Goal: Task Accomplishment & Management: Use online tool/utility

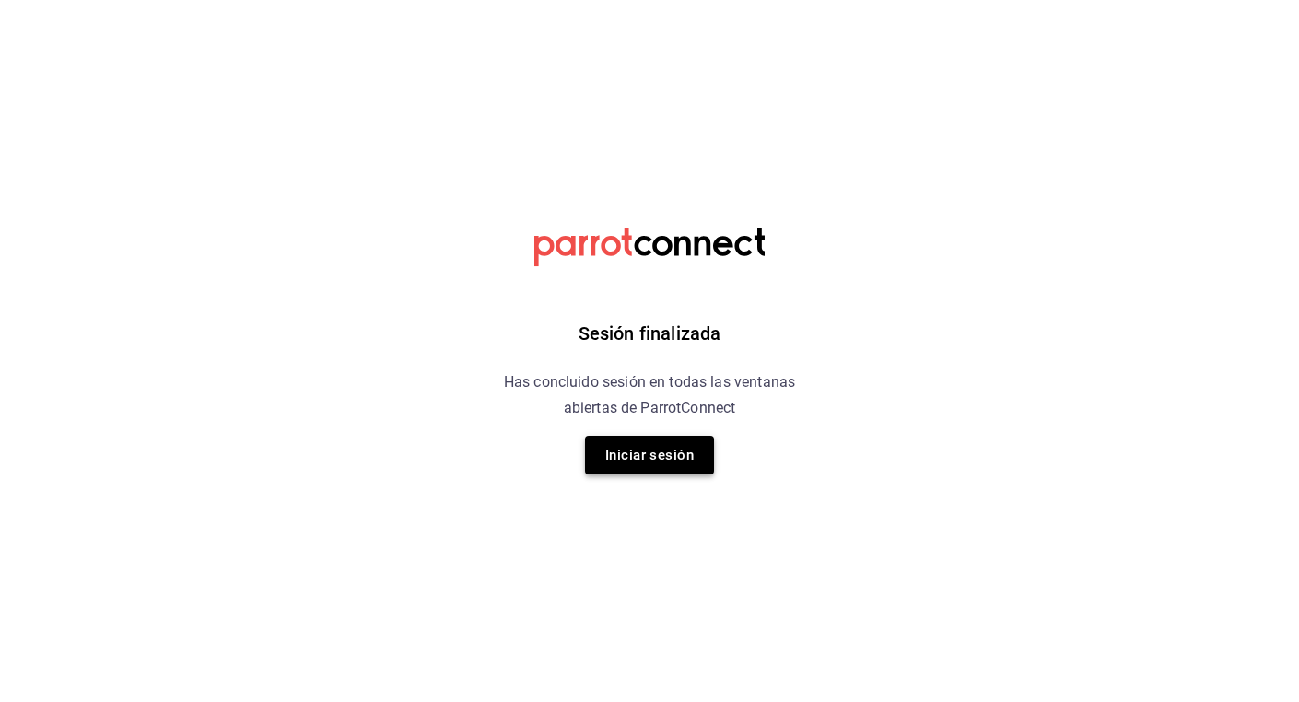
click at [654, 463] on button "Iniciar sesión" at bounding box center [649, 455] width 129 height 39
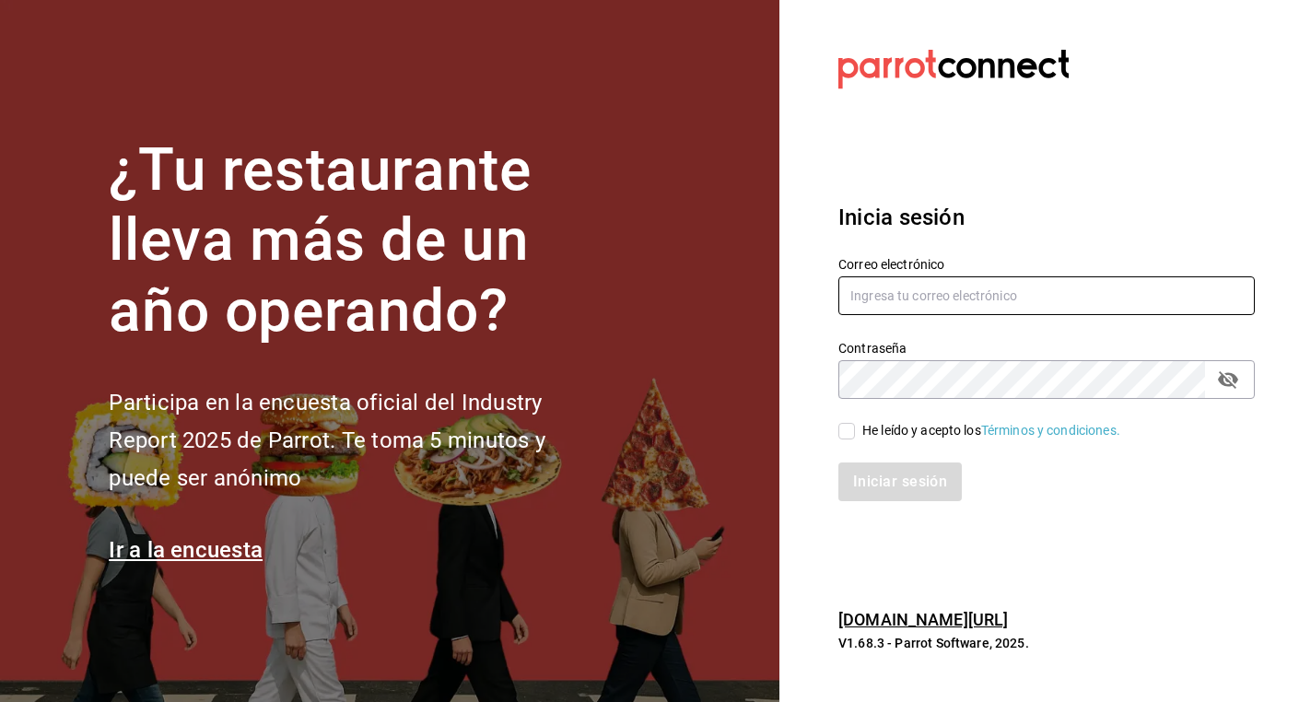
click at [885, 306] on input "text" at bounding box center [1046, 295] width 416 height 39
type input "hola@grupomidam.com"
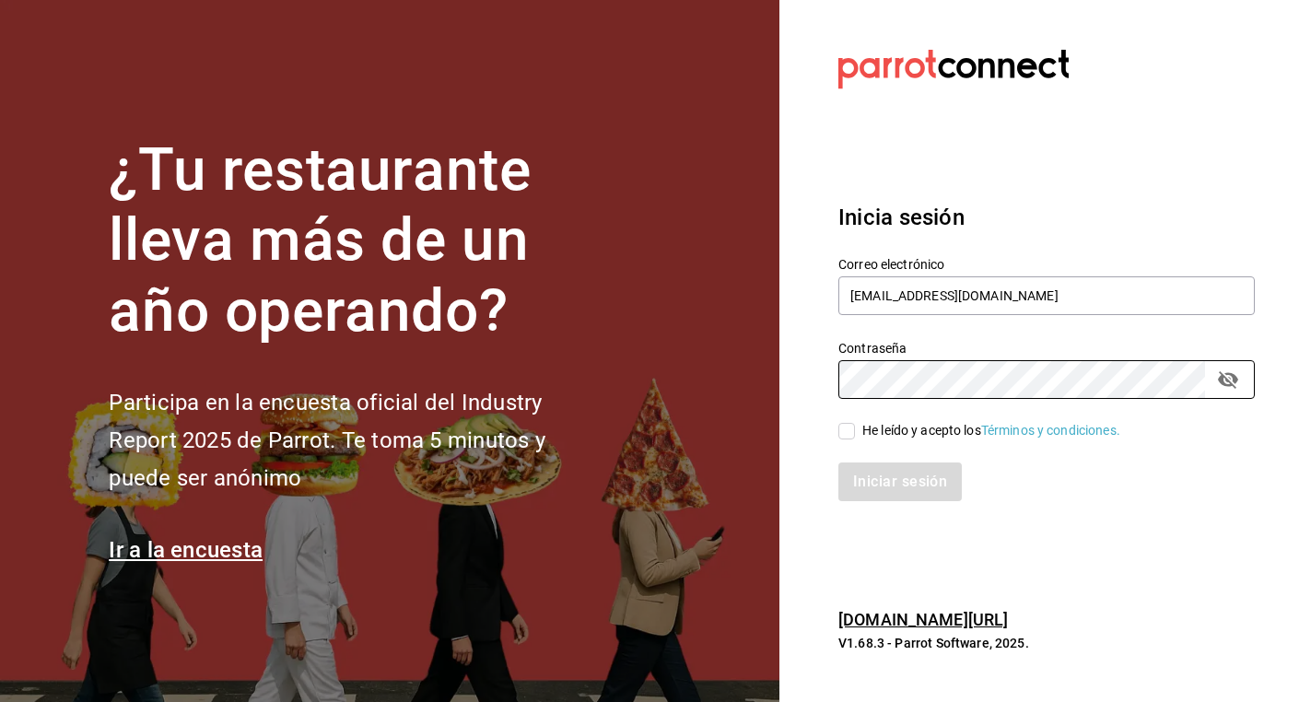
click at [843, 435] on input "He leído y acepto los Términos y condiciones." at bounding box center [846, 431] width 17 height 17
checkbox input "true"
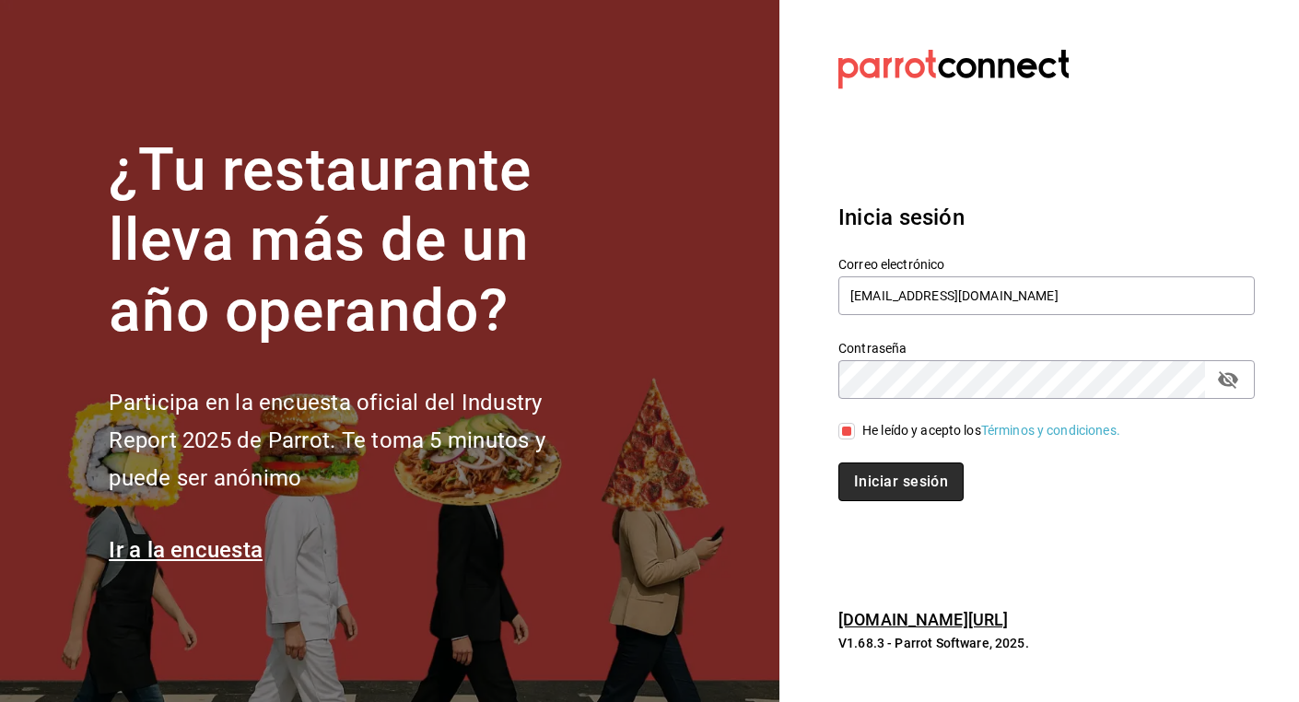
click at [892, 475] on button "Iniciar sesión" at bounding box center [900, 482] width 125 height 39
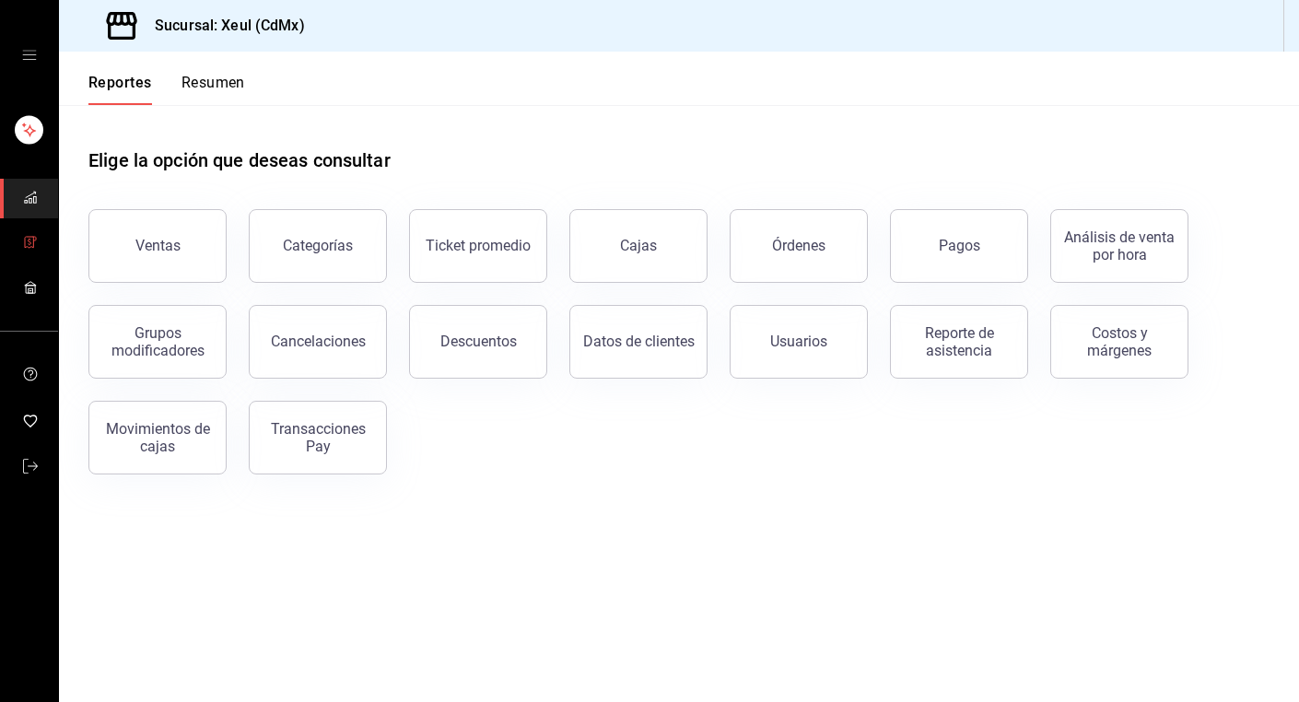
click at [34, 233] on span "mailbox folders" at bounding box center [30, 243] width 15 height 25
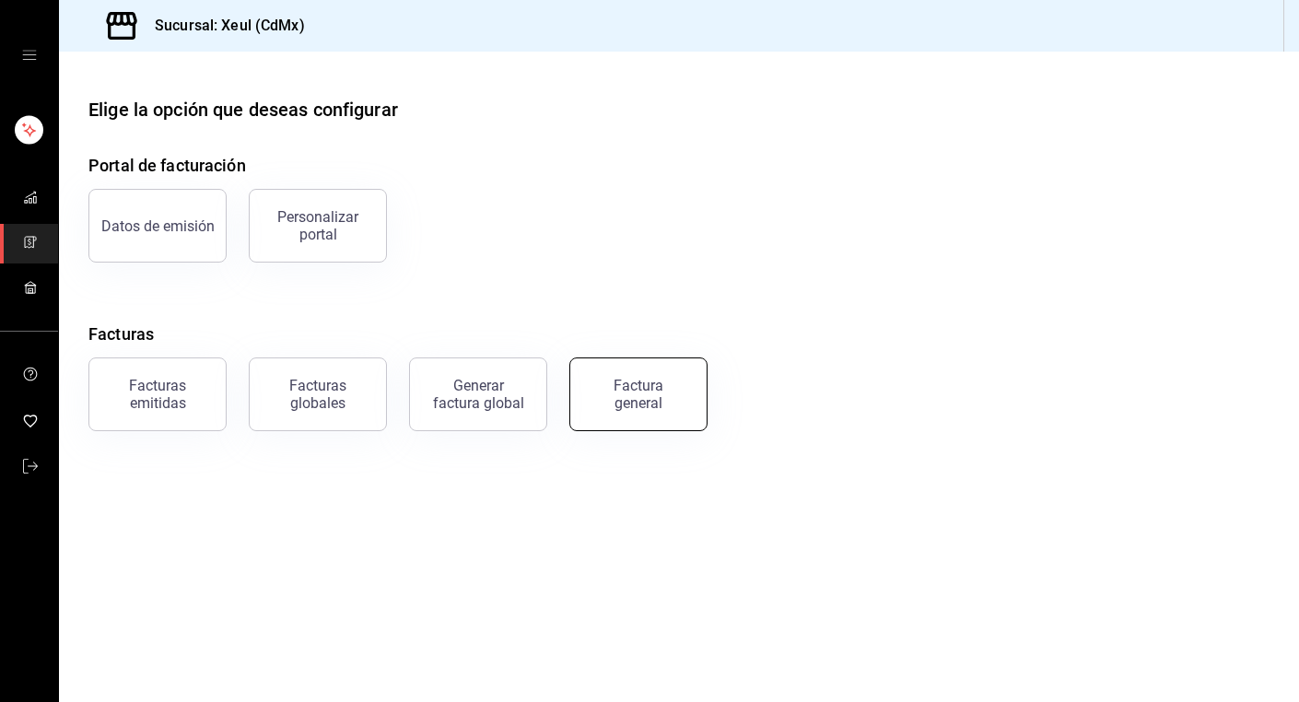
click at [656, 409] on div "Factura general" at bounding box center [638, 394] width 92 height 35
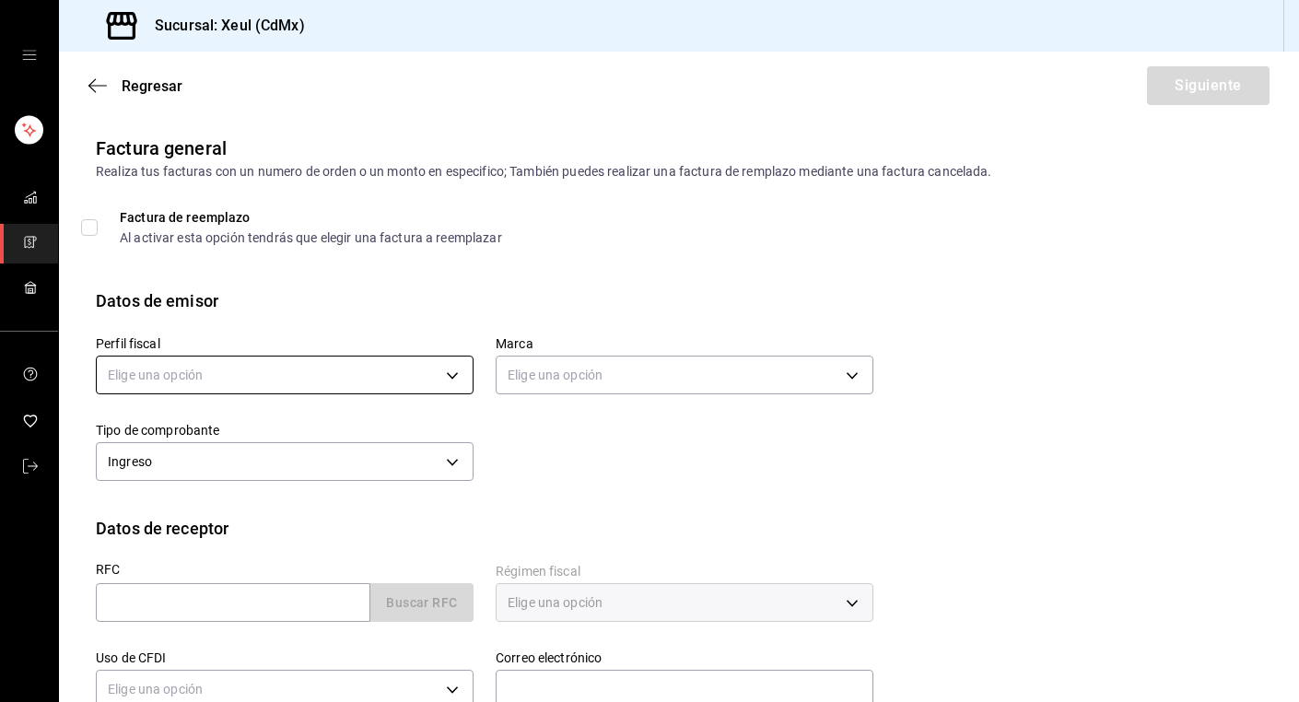
click at [450, 380] on body "Sucursal: Xeul (CdMx) Regresar Siguiente Factura general Realiza tus facturas c…" at bounding box center [649, 351] width 1299 height 702
click at [233, 487] on ul "Elige una opción [PERSON_NAME]" at bounding box center [285, 451] width 376 height 83
click at [277, 462] on li "[PERSON_NAME]" at bounding box center [285, 468] width 376 height 34
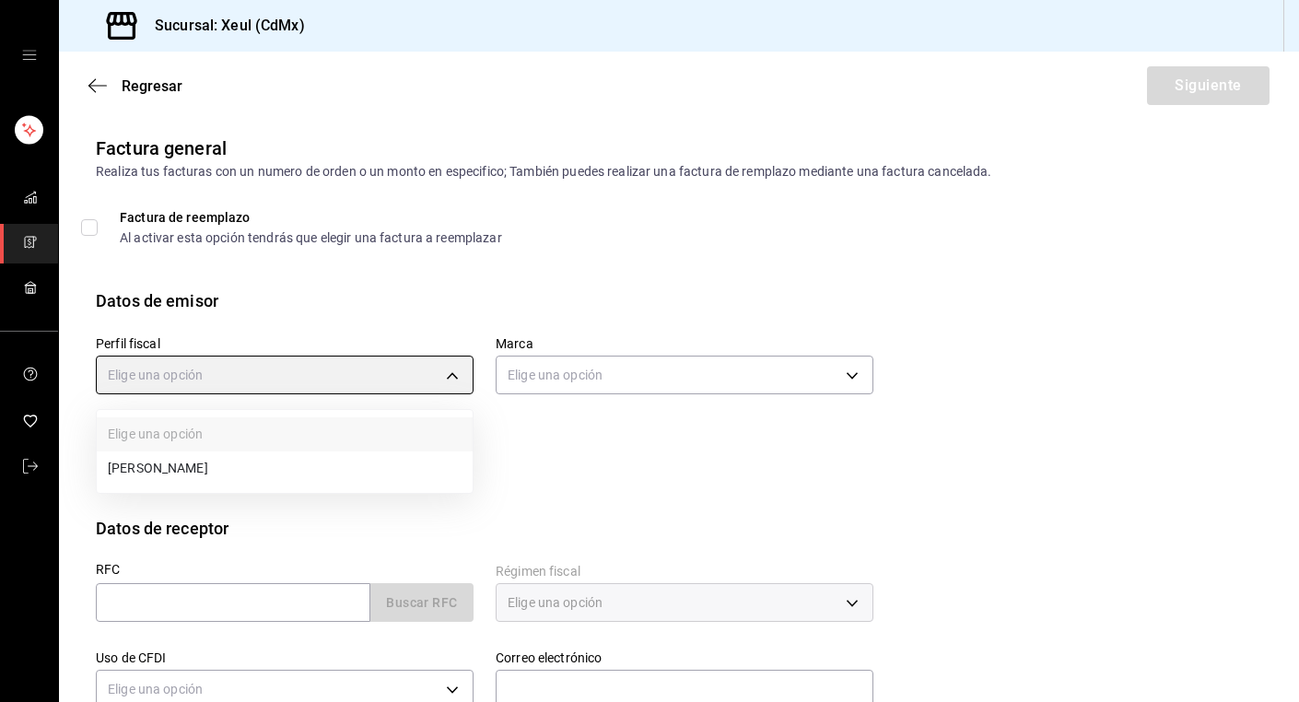
type input "554c110a-18dd-44f3-977d-186ab1f95351"
type input "556c56df-7d38-43a9-98c1-84be39c4f433"
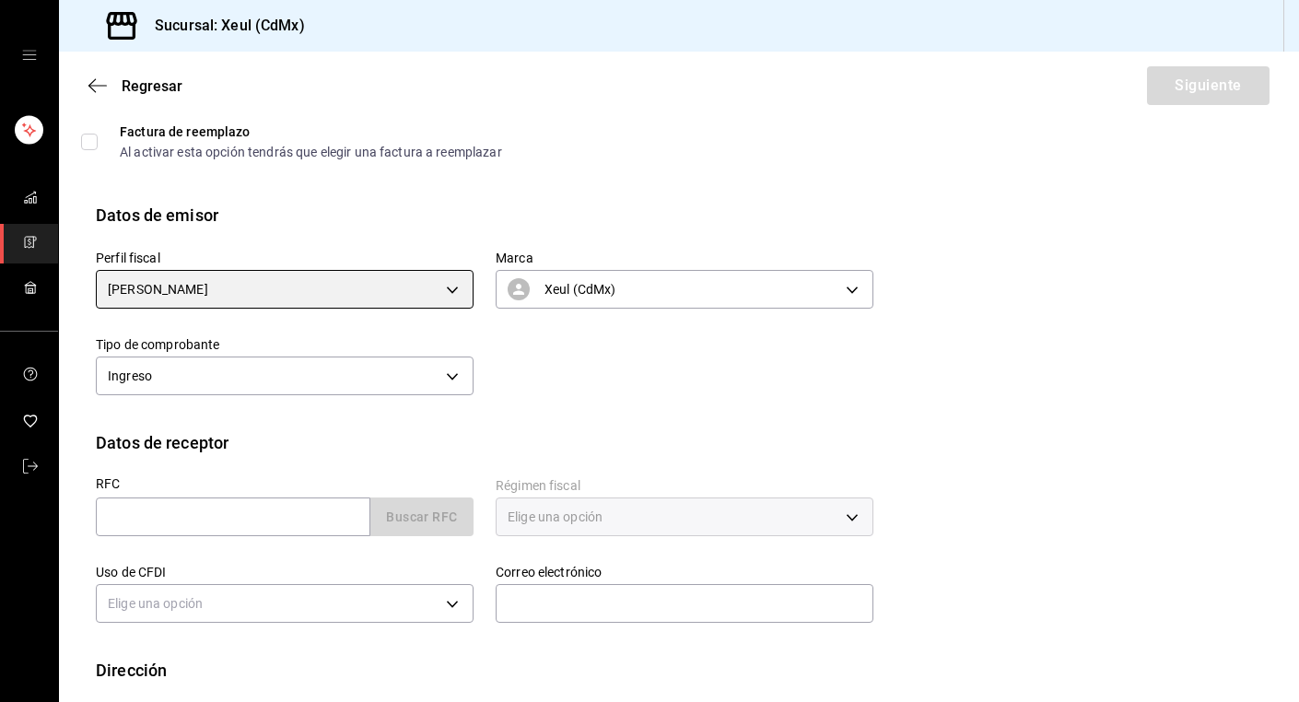
scroll to position [180, 0]
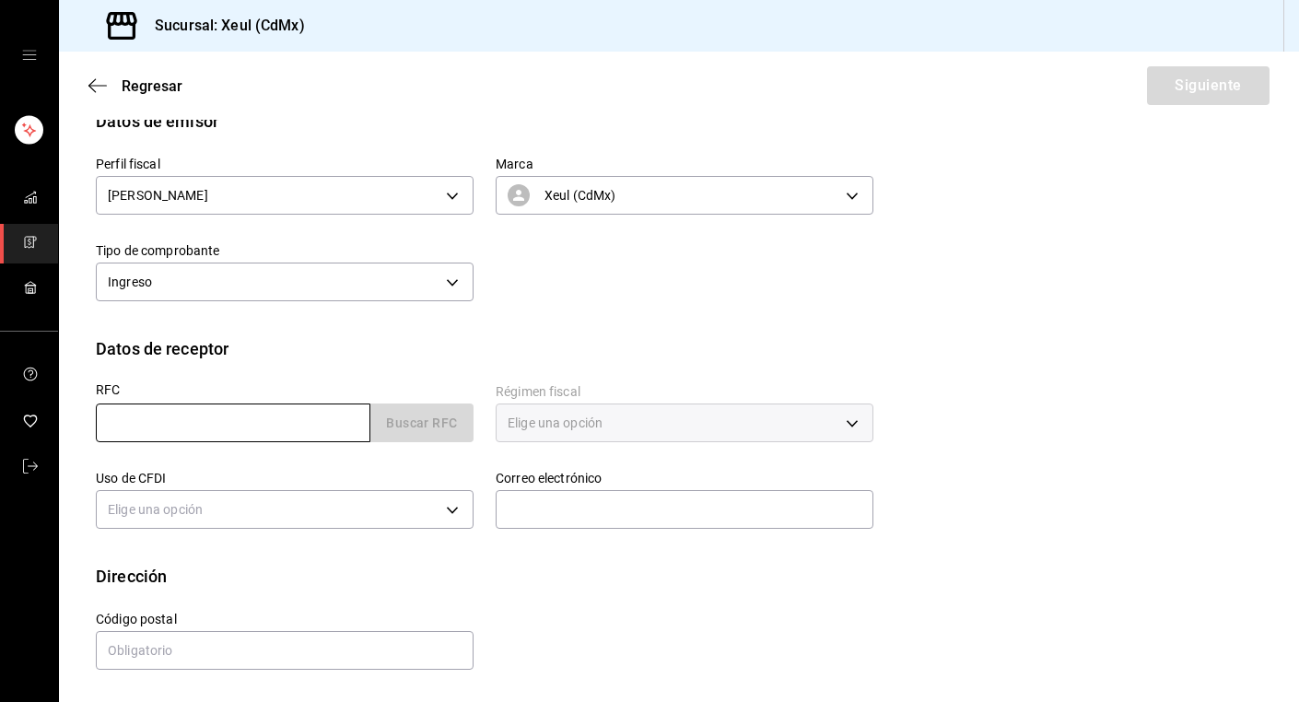
click at [212, 430] on input "text" at bounding box center [233, 423] width 275 height 39
paste input "CORO880130NX1"
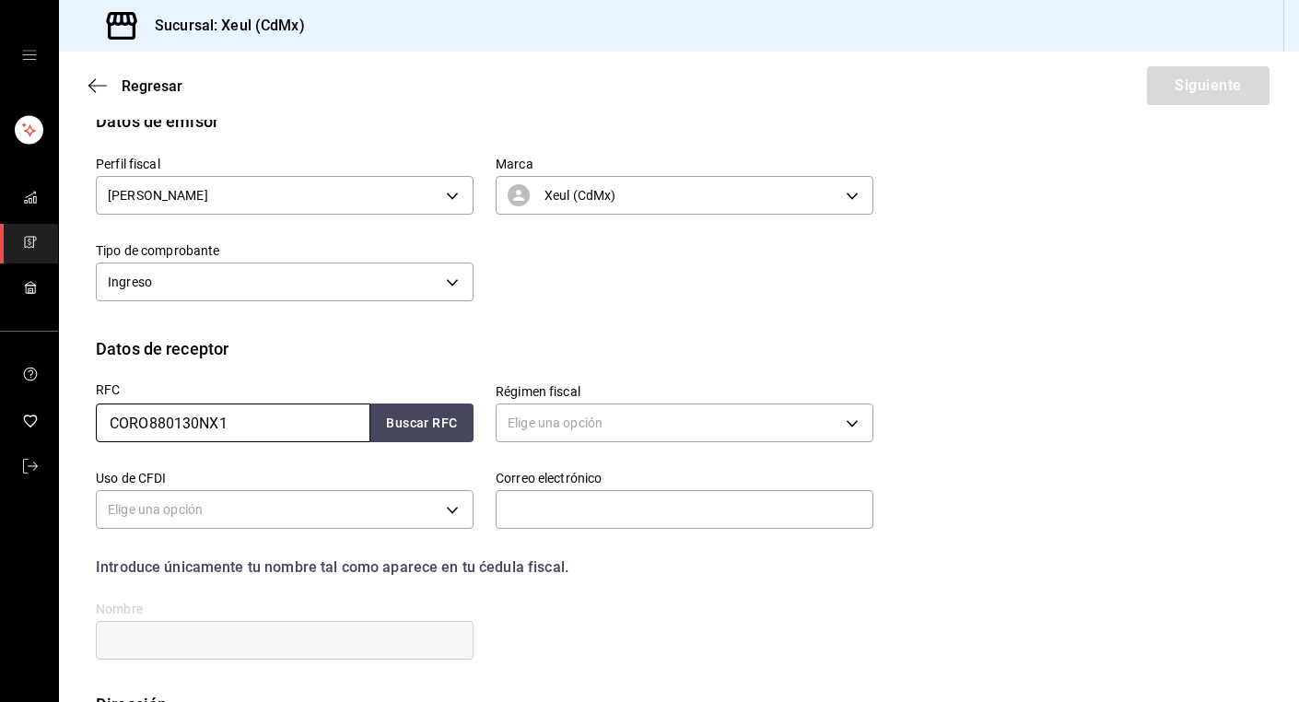
type input "CORO880130NX1"
click at [698, 424] on body "Sucursal: Xeul (CdMx) Regresar Siguiente Factura general Realiza tus facturas c…" at bounding box center [649, 351] width 1299 height 702
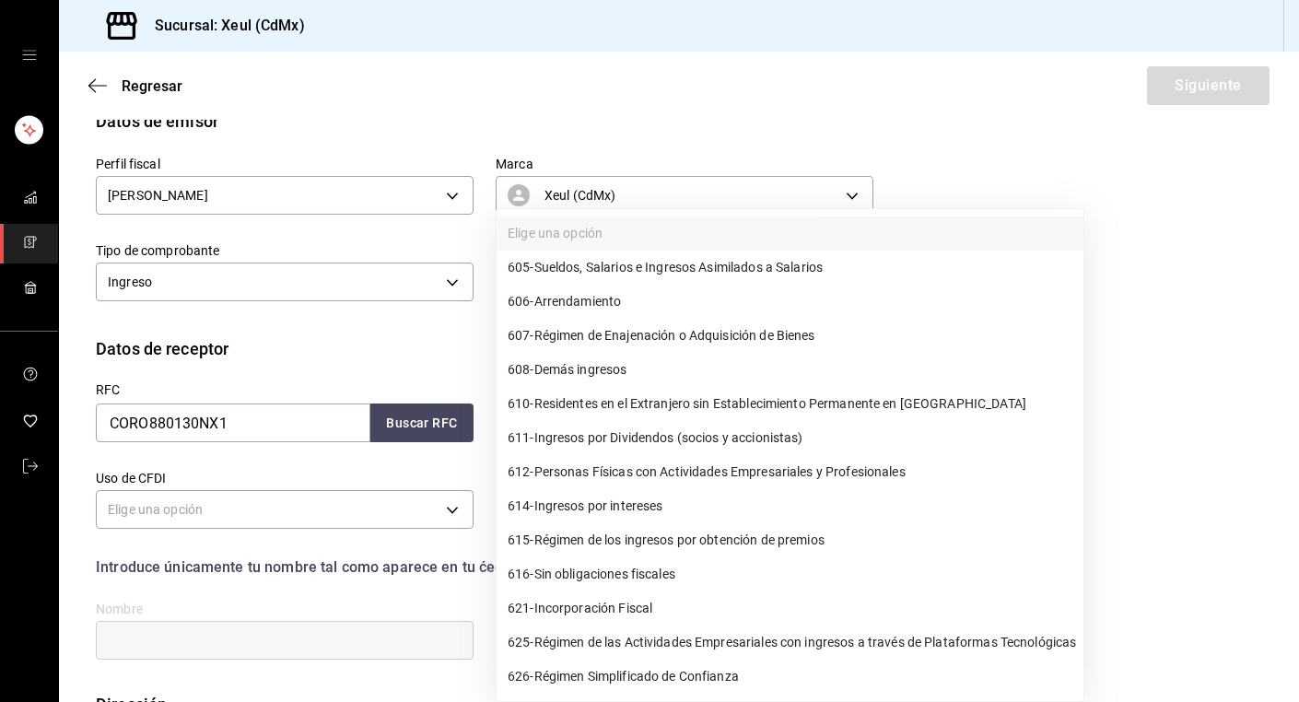
click at [572, 483] on li "612 - Personas Físicas con Actividades Empresariales y Profesionales" at bounding box center [790, 472] width 587 height 34
type input "612"
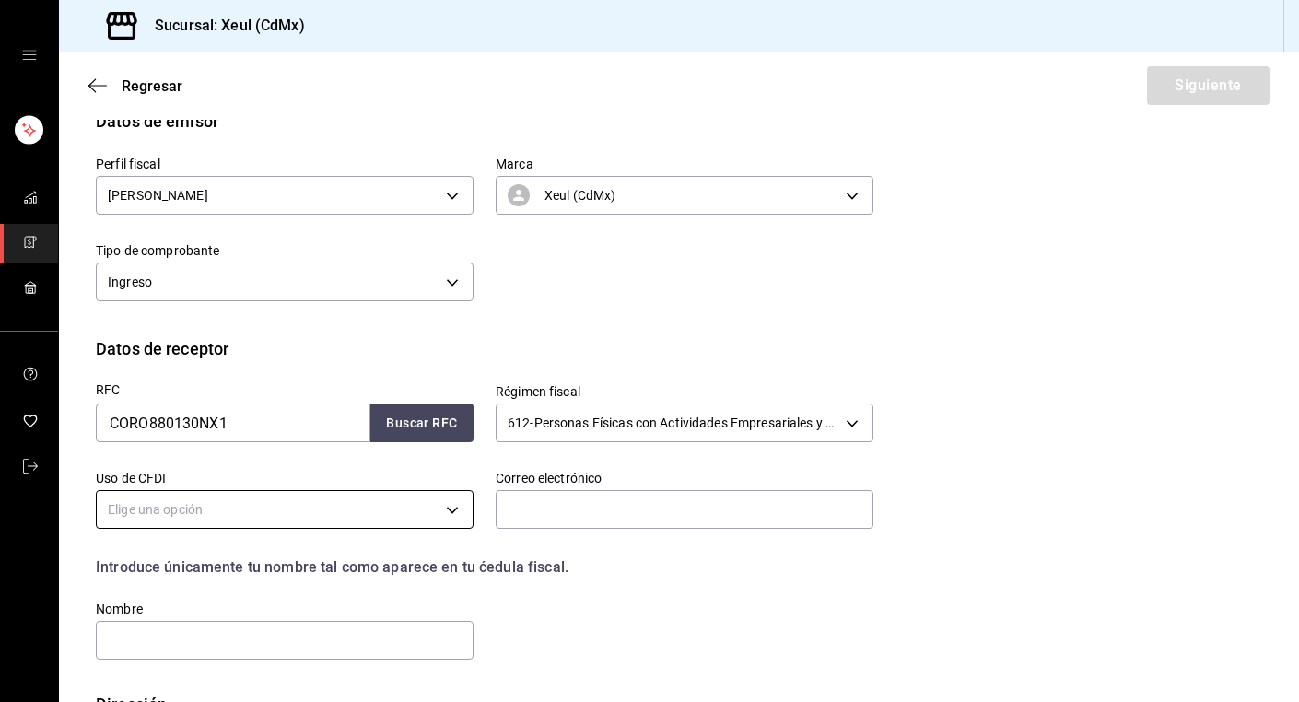
click at [448, 513] on body "Sucursal: Xeul (CdMx) Regresar Siguiente Factura general Realiza tus facturas c…" at bounding box center [649, 351] width 1299 height 702
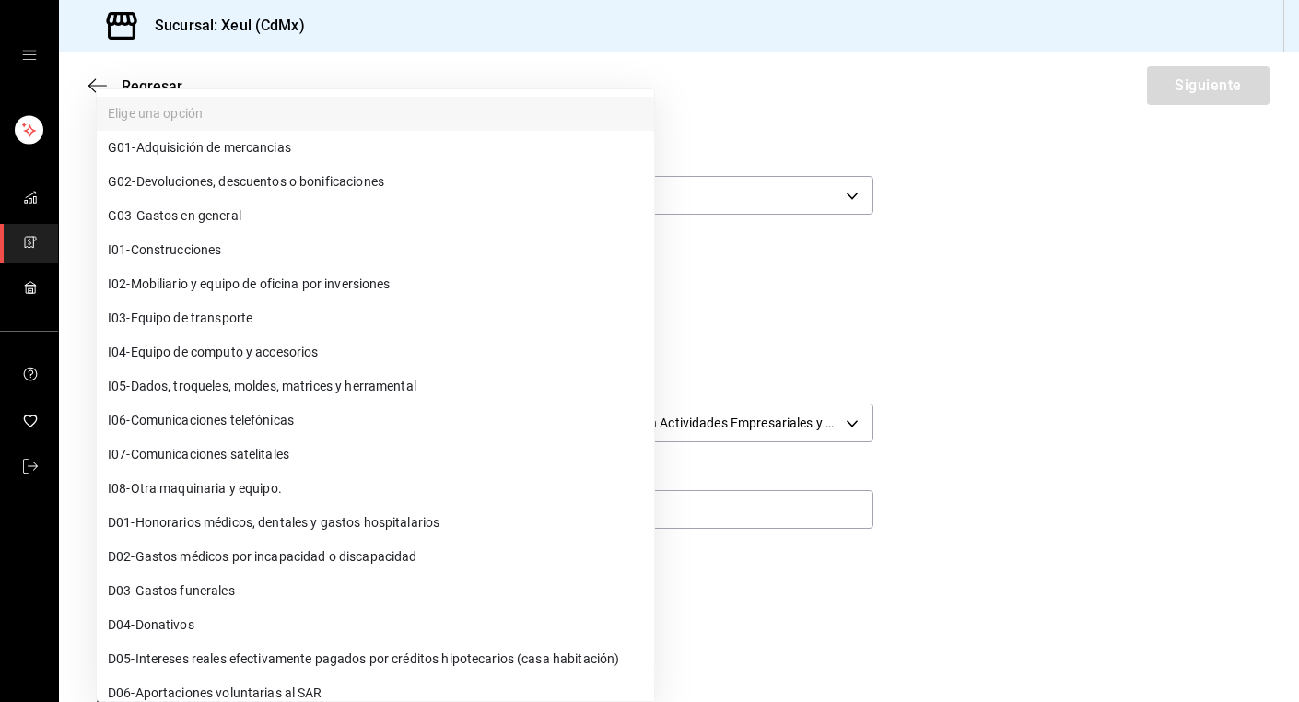
click at [198, 213] on span "G03 - Gastos en general" at bounding box center [175, 215] width 134 height 19
type input "G03"
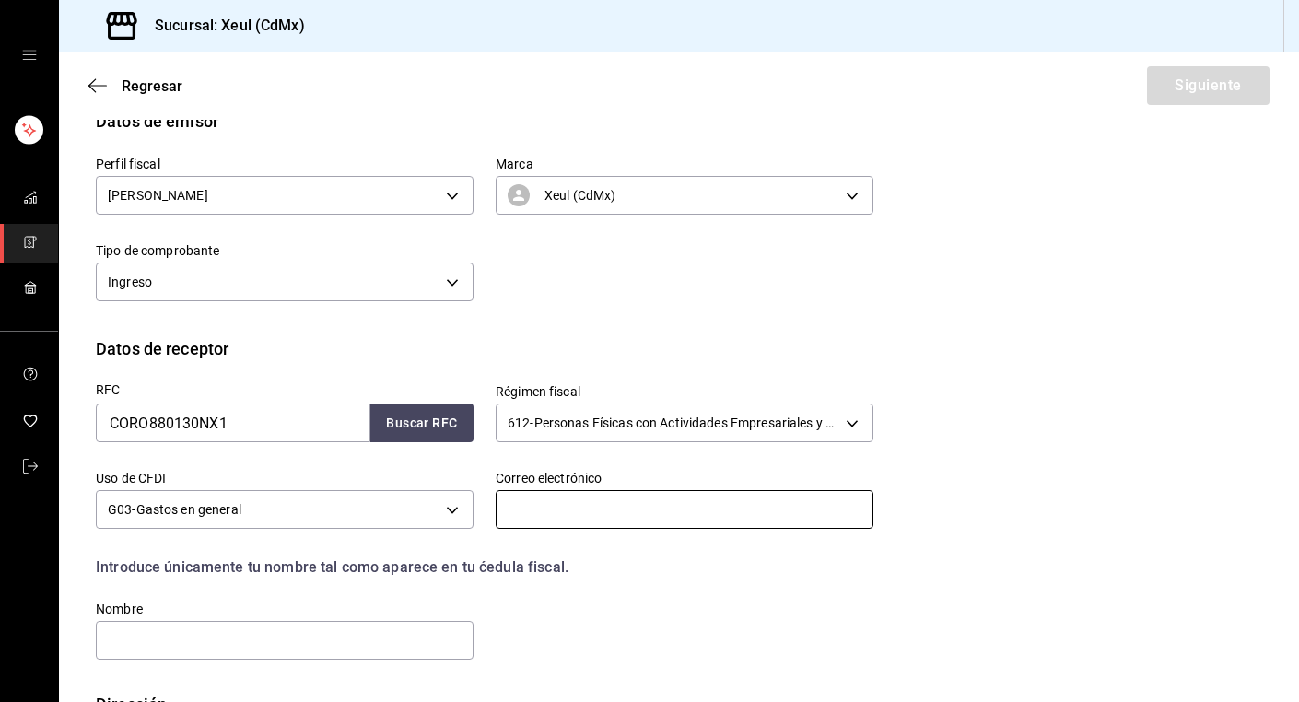
click at [625, 508] on input "text" at bounding box center [685, 509] width 378 height 39
paste input "[EMAIL_ADDRESS][DOMAIN_NAME]"
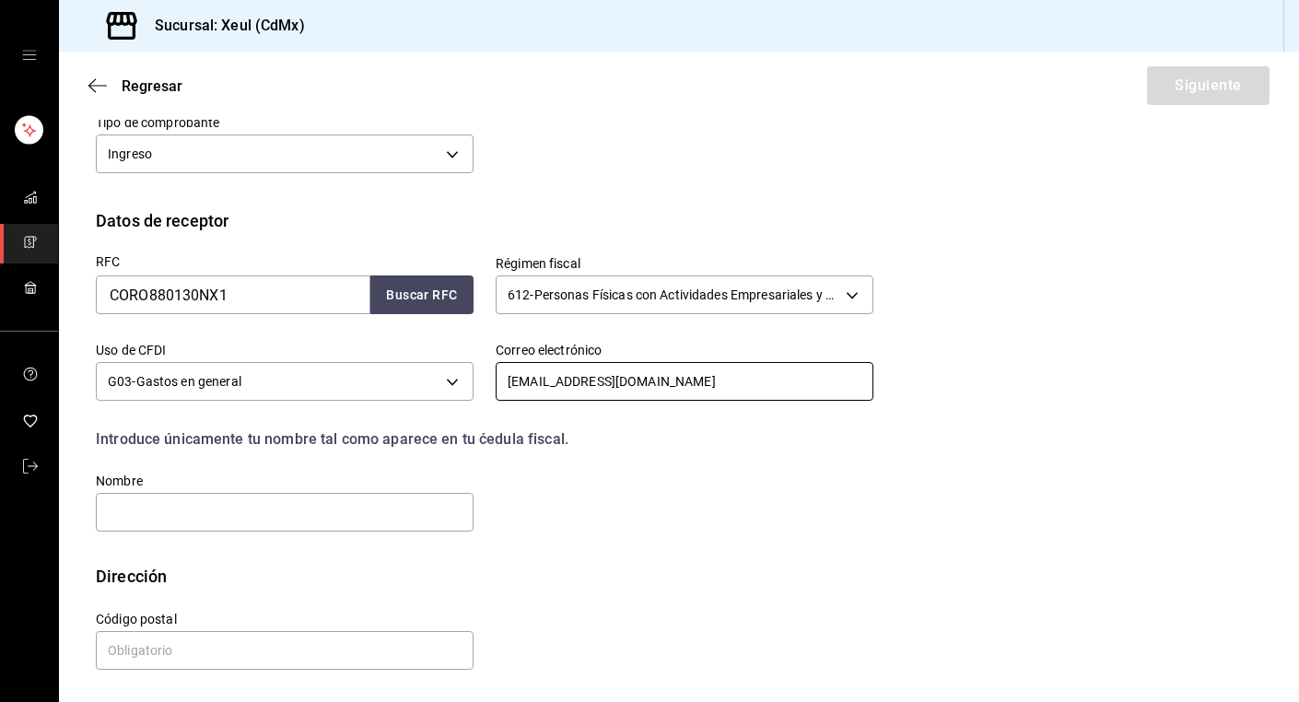
type input "[EMAIL_ADDRESS][DOMAIN_NAME]"
click at [324, 514] on input "text" at bounding box center [285, 512] width 378 height 39
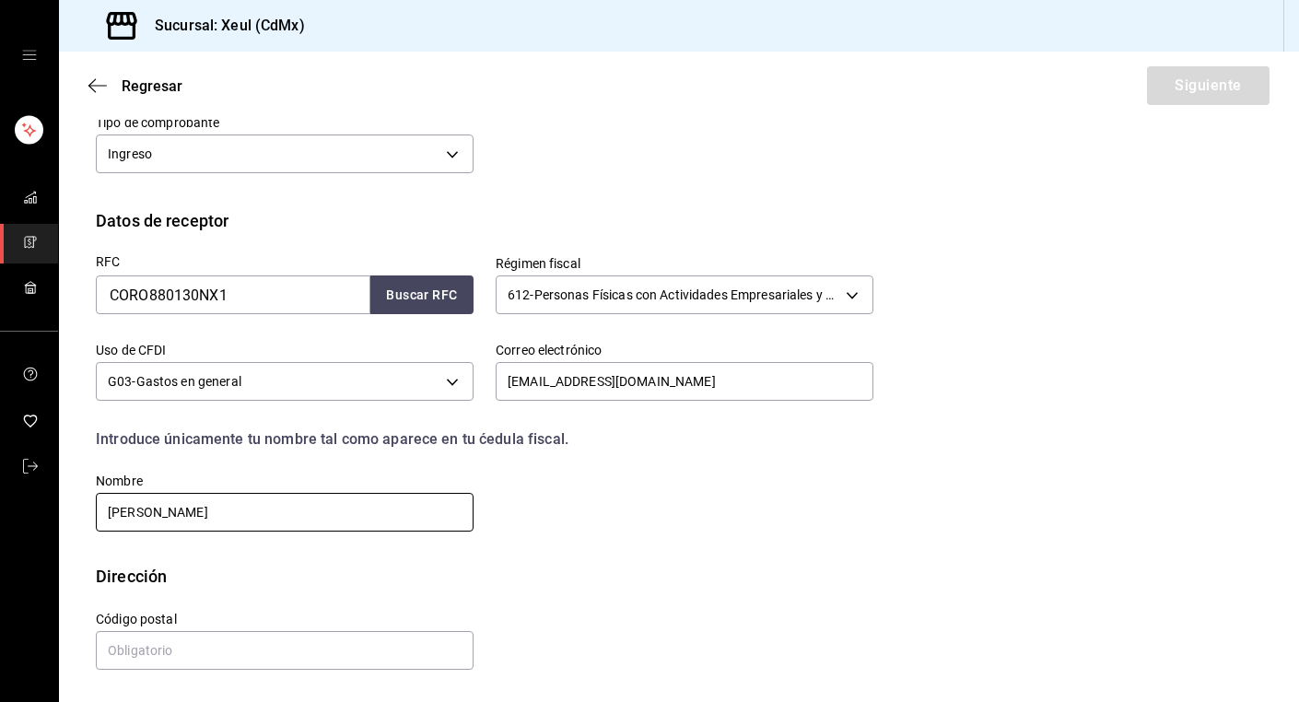
type input "[PERSON_NAME]"
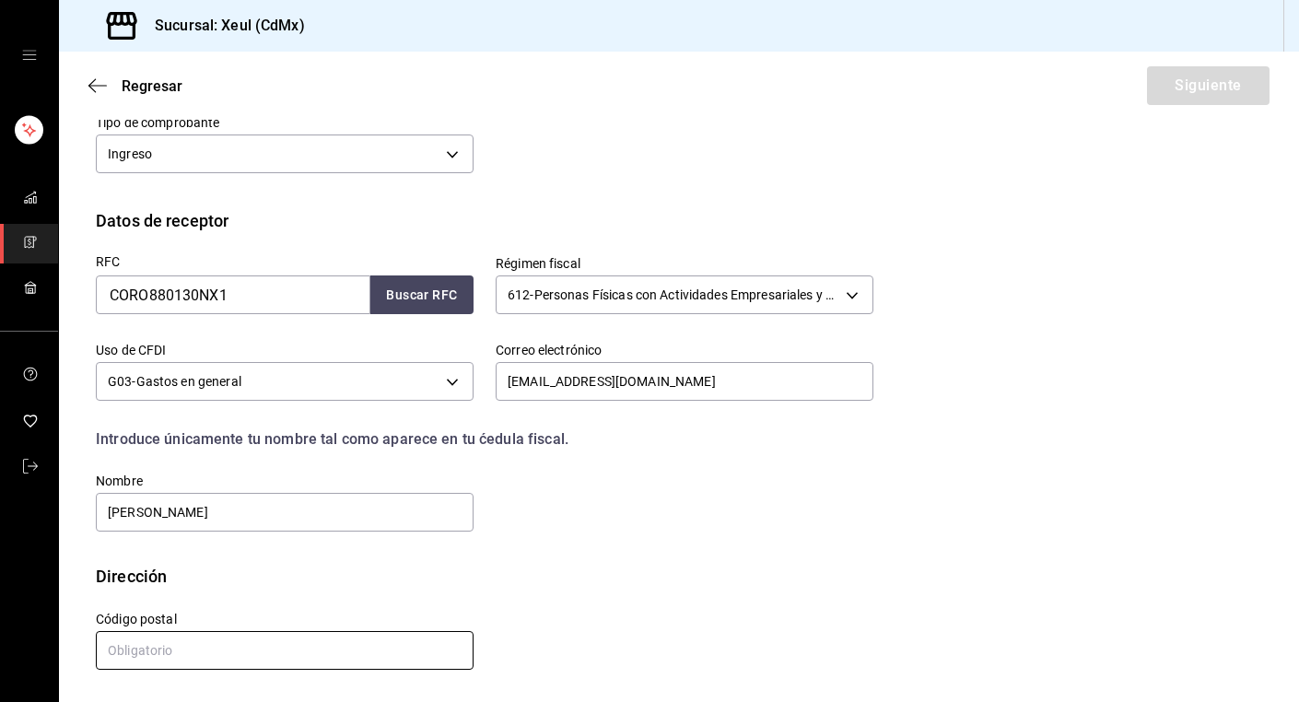
click at [243, 658] on input "text" at bounding box center [285, 650] width 378 height 39
type input "03100"
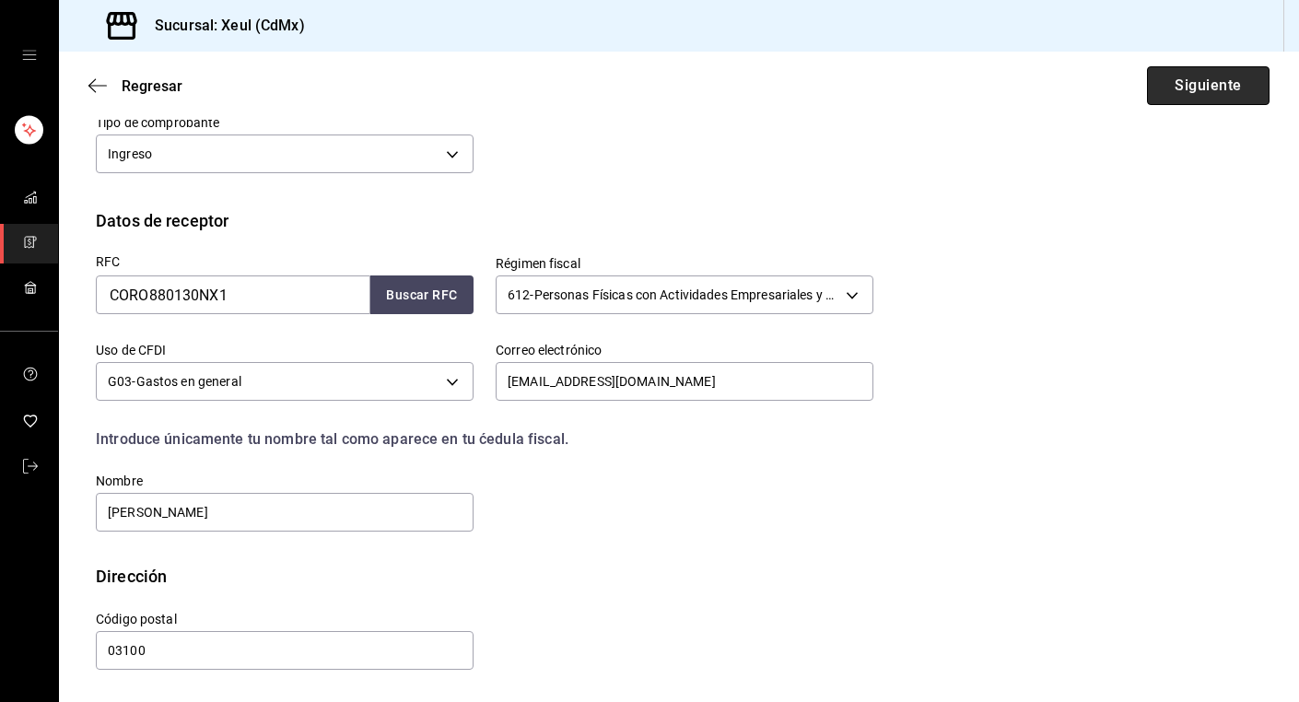
click at [1224, 88] on button "Siguiente" at bounding box center [1208, 85] width 123 height 39
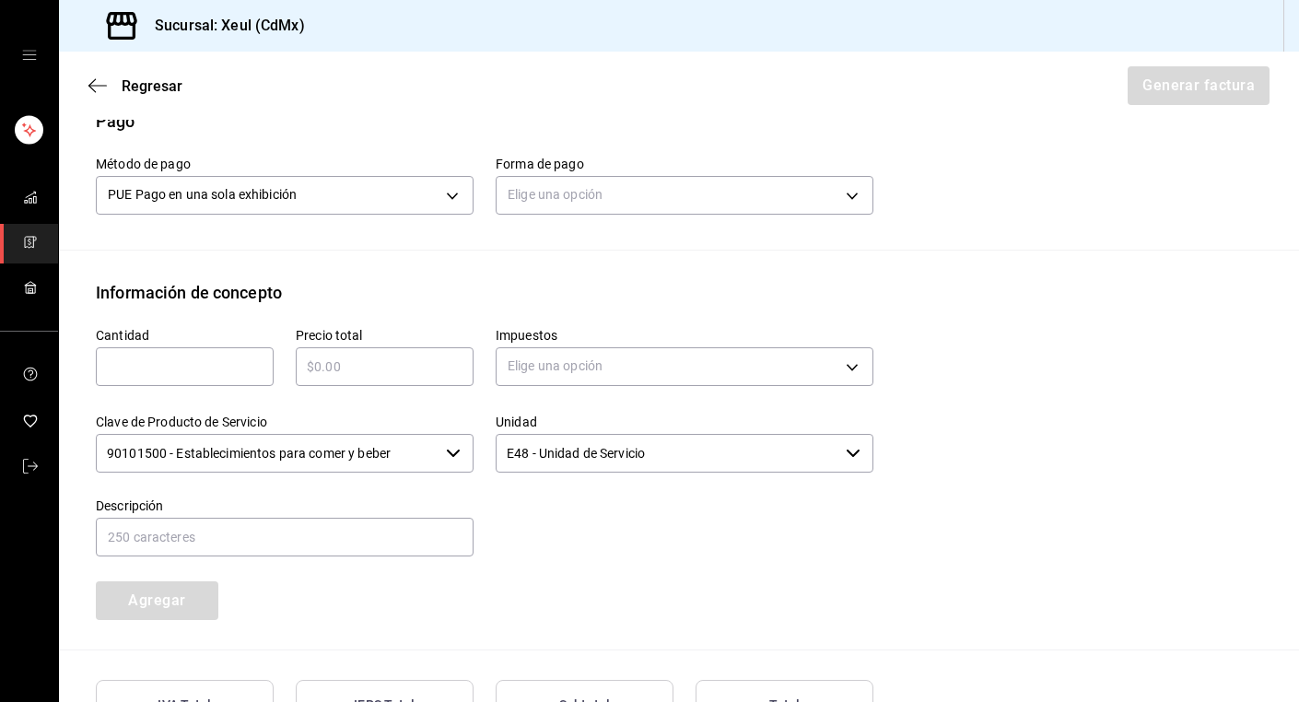
scroll to position [581, 0]
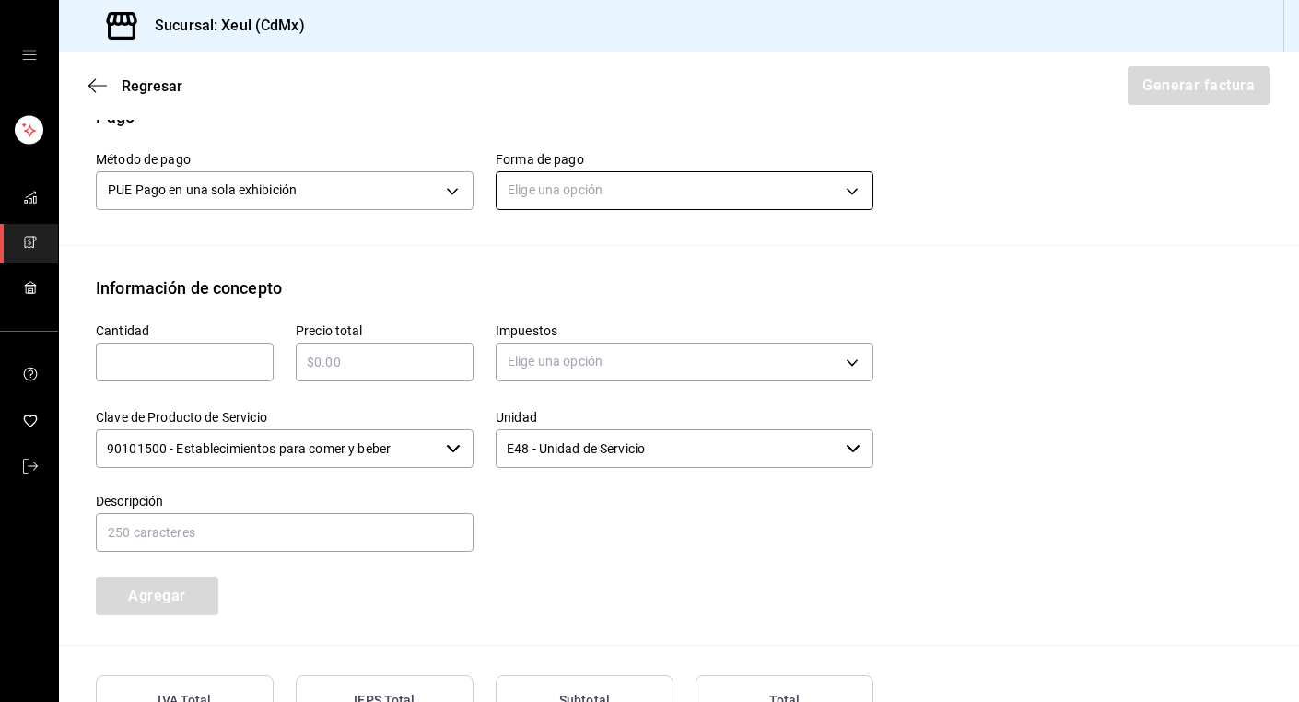
click at [627, 198] on body "Sucursal: Xeul (CdMx) Regresar Generar factura Emisor Perfil fiscal [PERSON_NAM…" at bounding box center [649, 351] width 1299 height 702
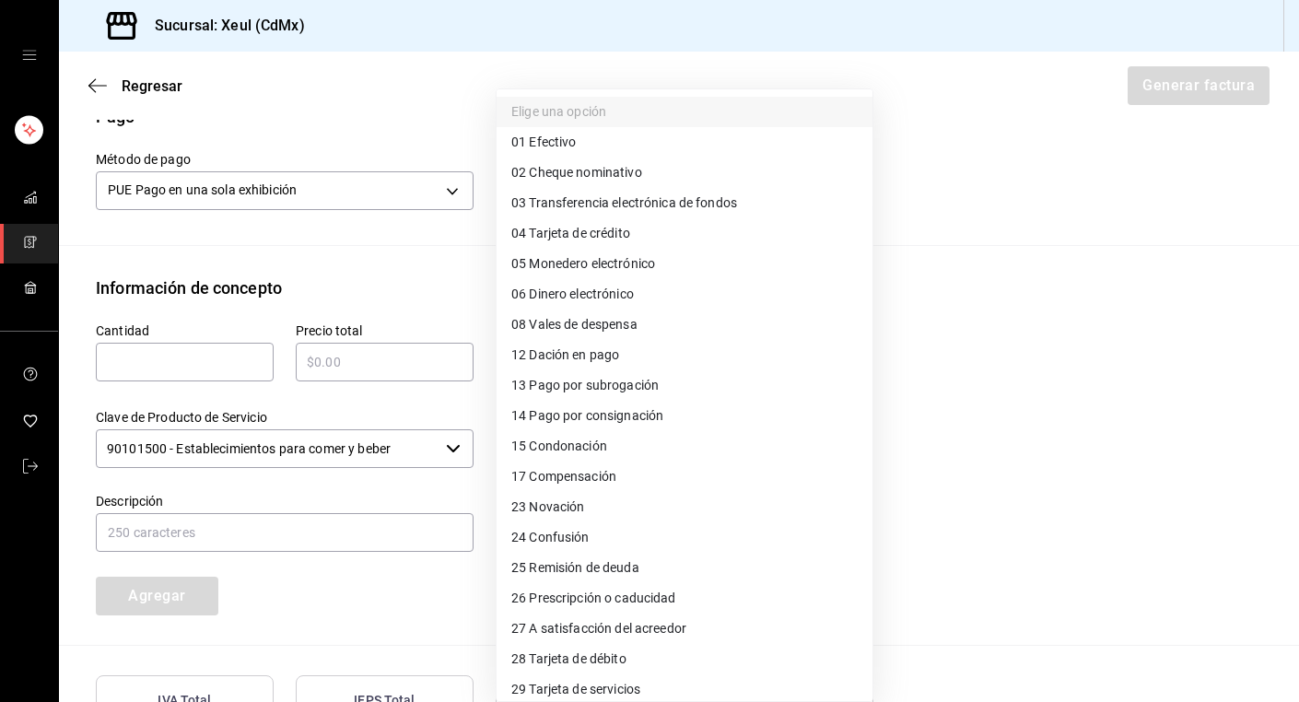
click at [564, 653] on span "28 Tarjeta de débito" at bounding box center [568, 659] width 115 height 19
type input "28"
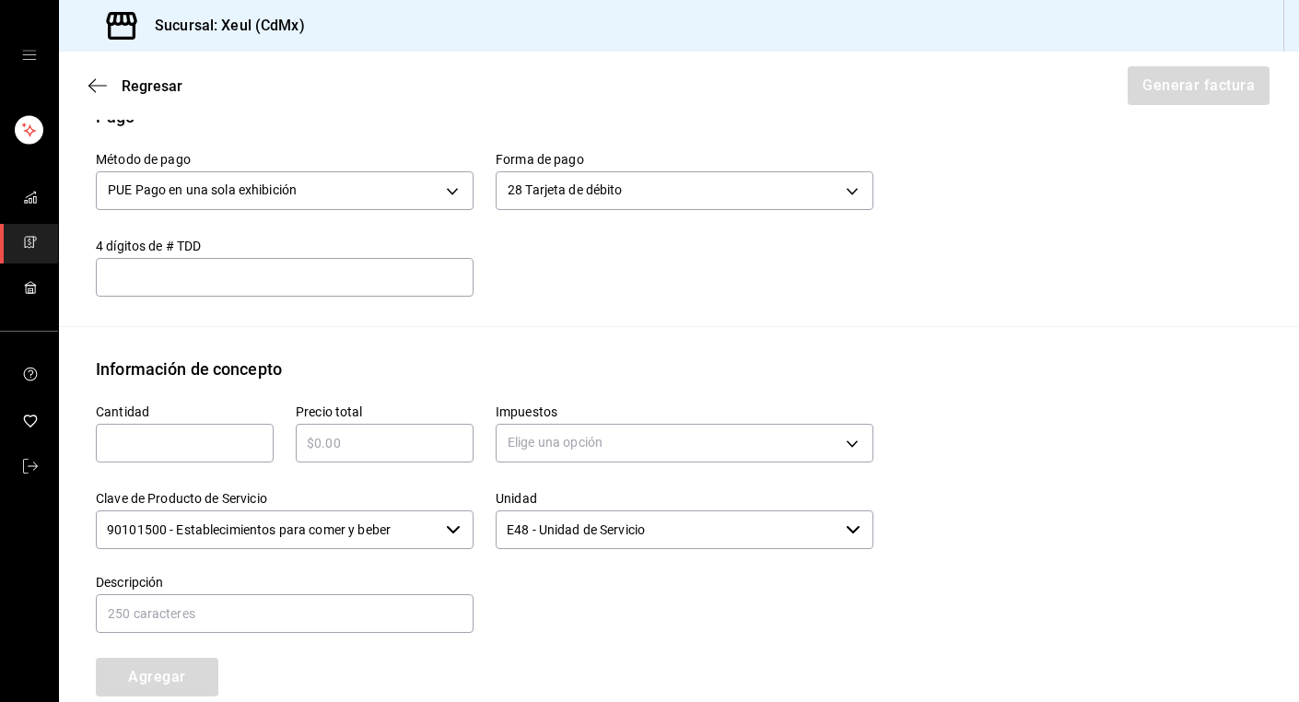
click at [131, 437] on input "text" at bounding box center [185, 443] width 178 height 22
type input "1"
click at [322, 451] on input "text" at bounding box center [385, 443] width 178 height 22
type input "$995"
click at [674, 440] on body "Sucursal: Xeul (CdMx) Regresar Generar factura Emisor Perfil fiscal [PERSON_NAM…" at bounding box center [649, 351] width 1299 height 702
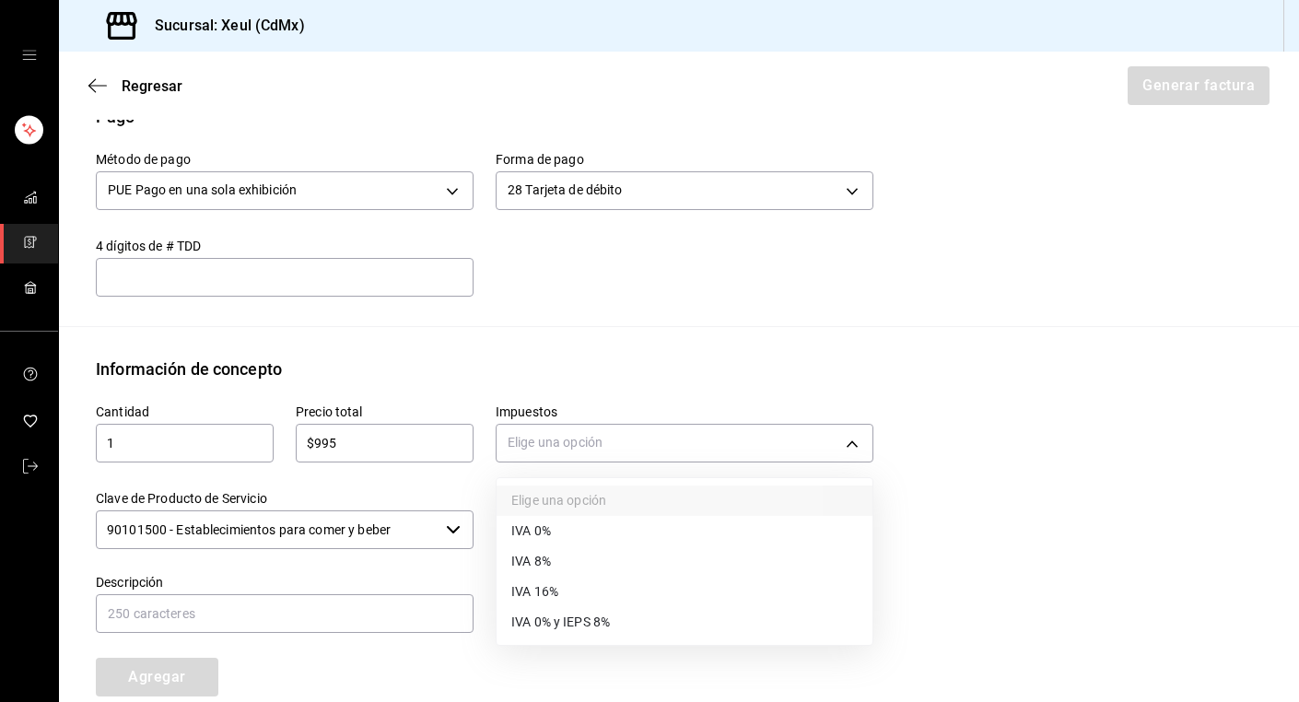
click at [544, 602] on li "IVA 16%" at bounding box center [685, 592] width 376 height 30
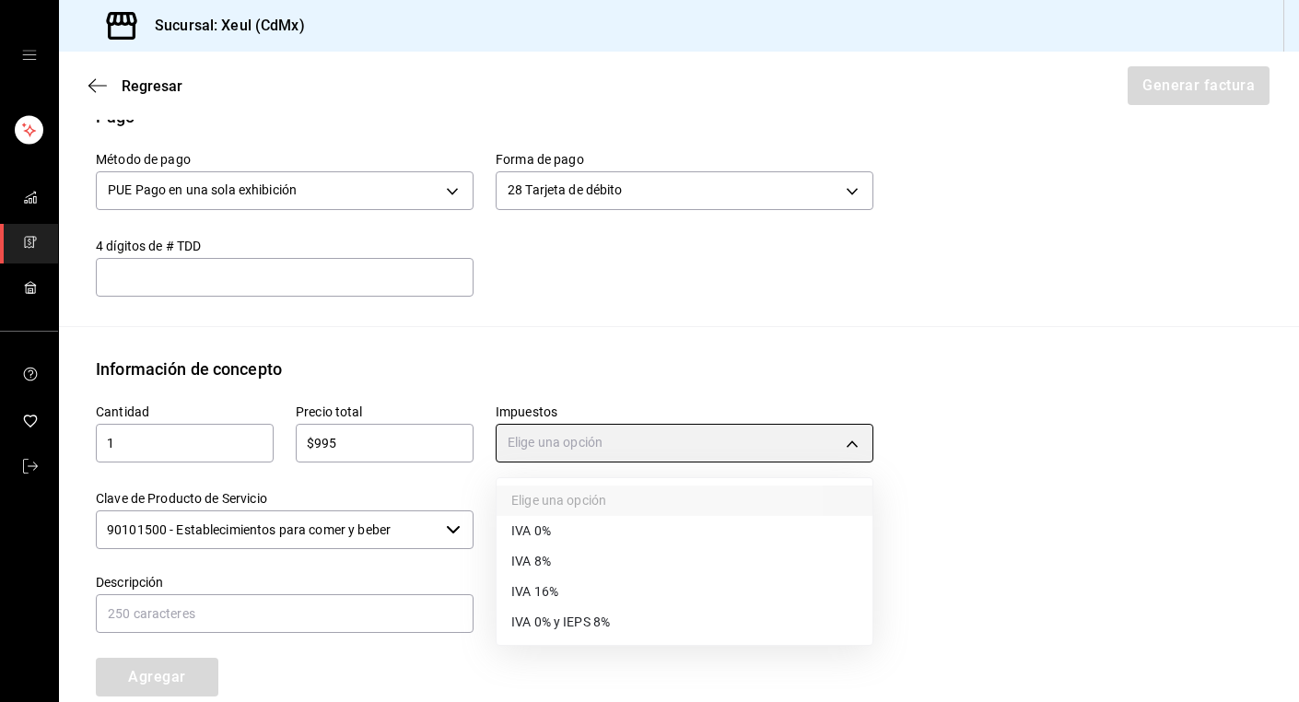
type input "IVA_16"
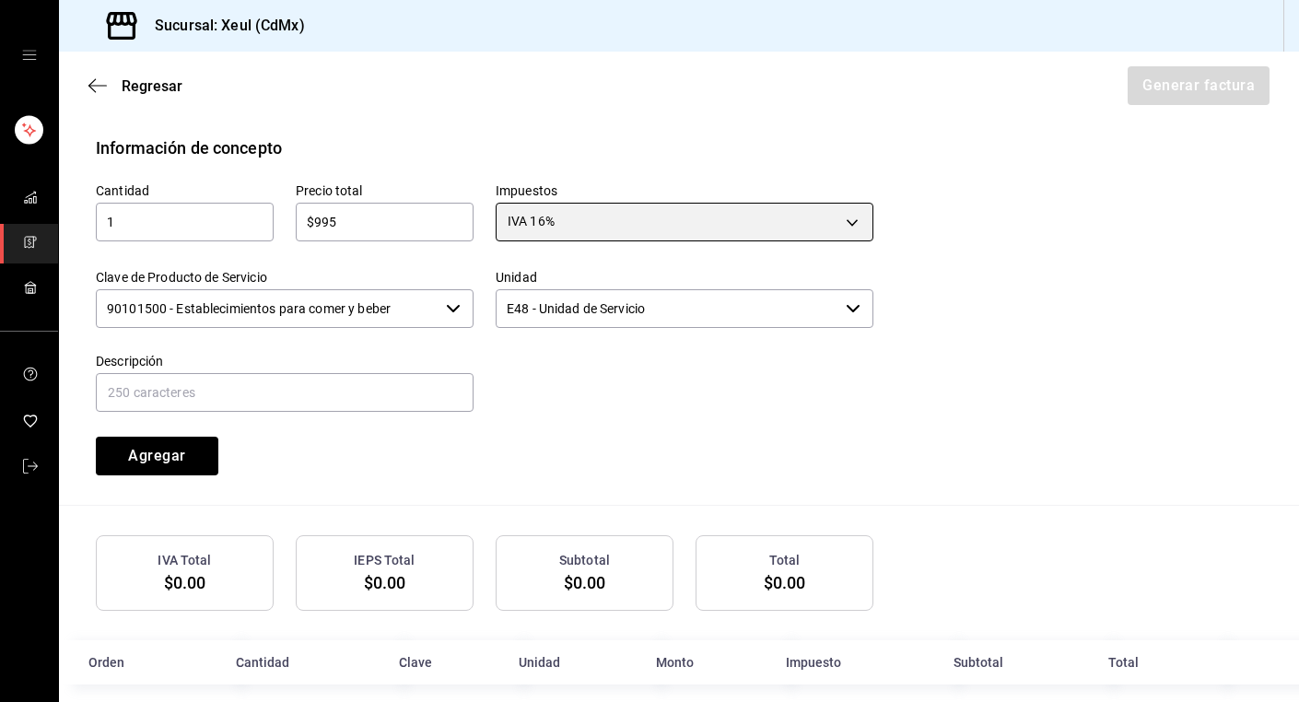
scroll to position [822, 0]
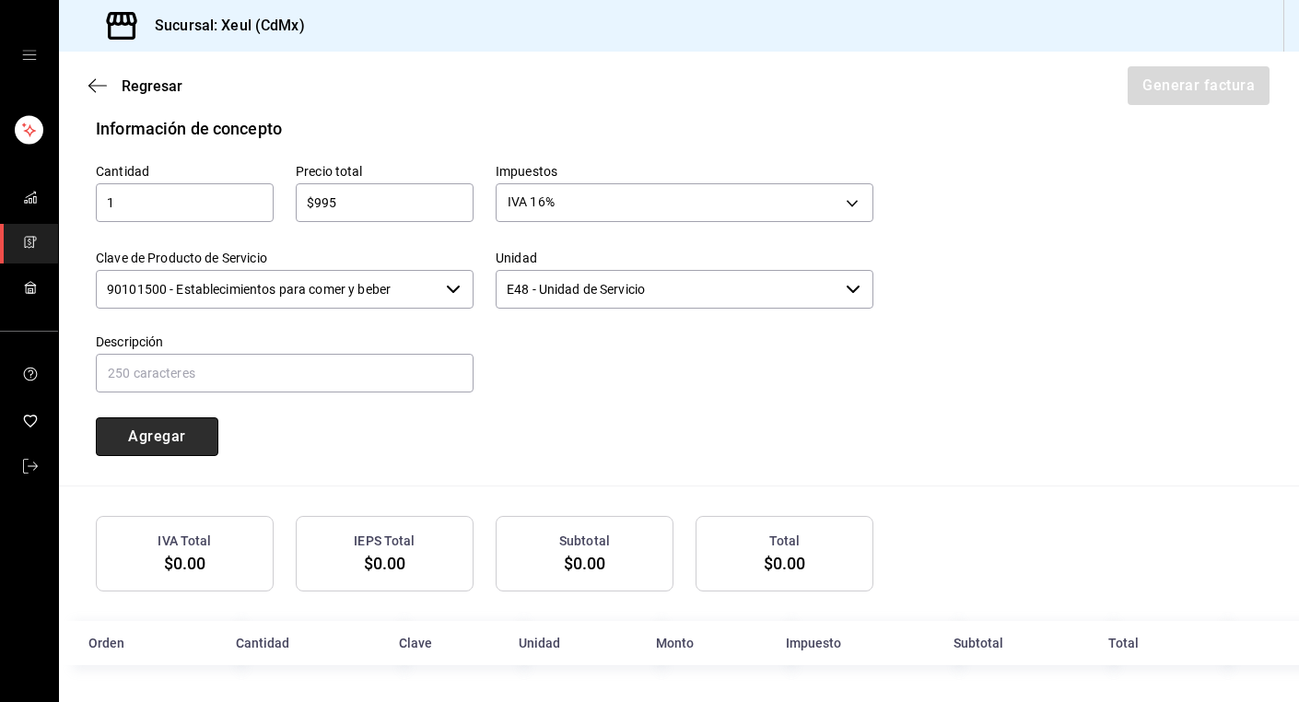
click at [158, 453] on button "Agregar" at bounding box center [157, 436] width 123 height 39
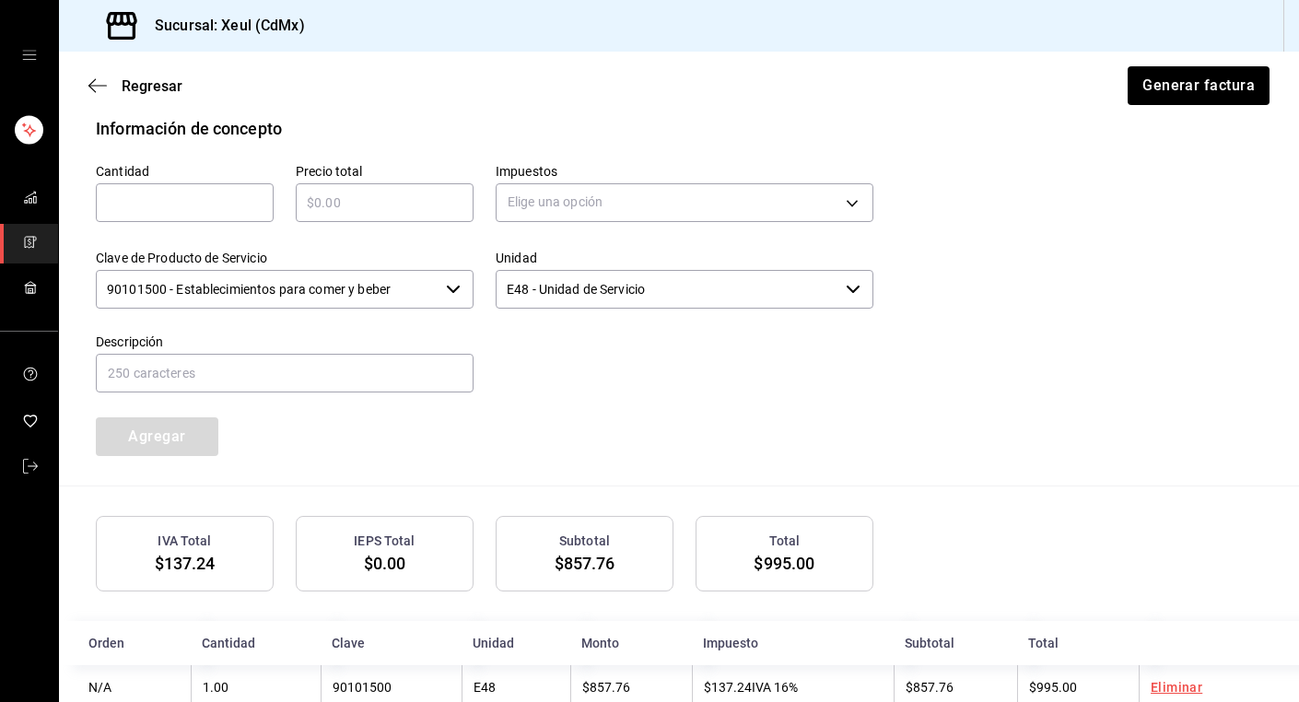
scroll to position [867, 0]
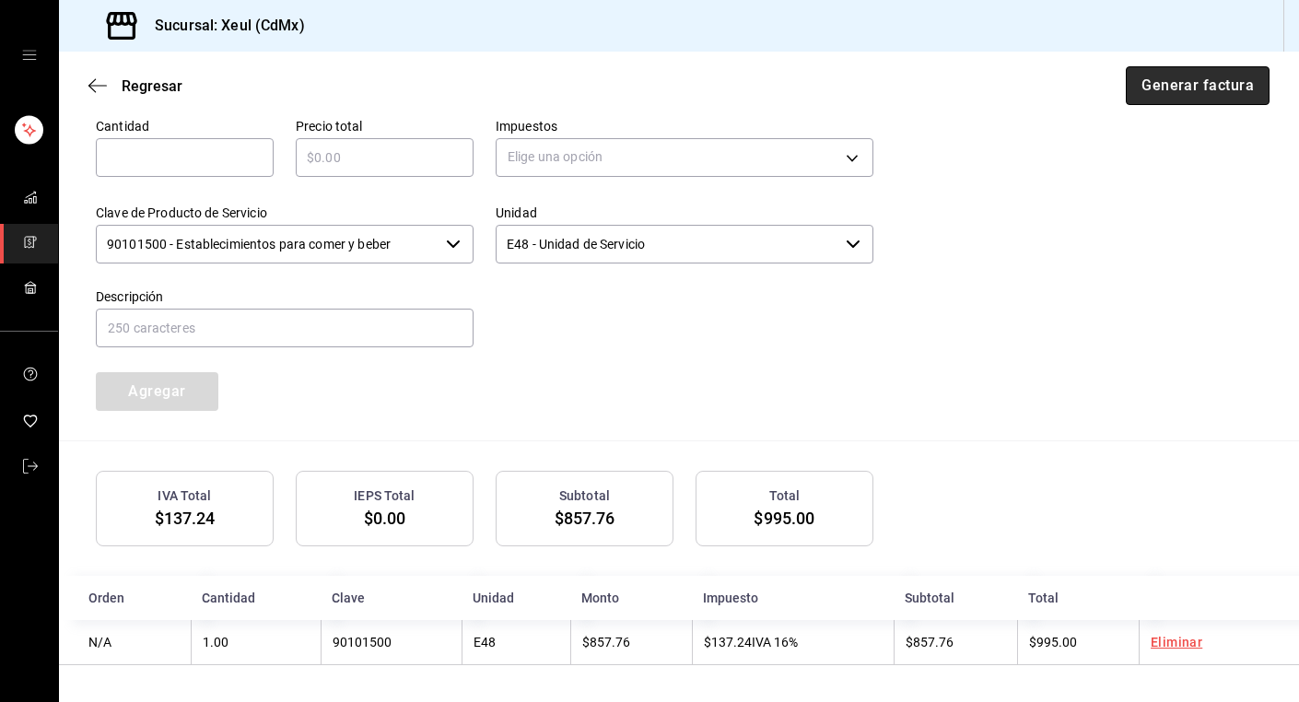
click at [1174, 94] on button "Generar factura" at bounding box center [1198, 85] width 144 height 39
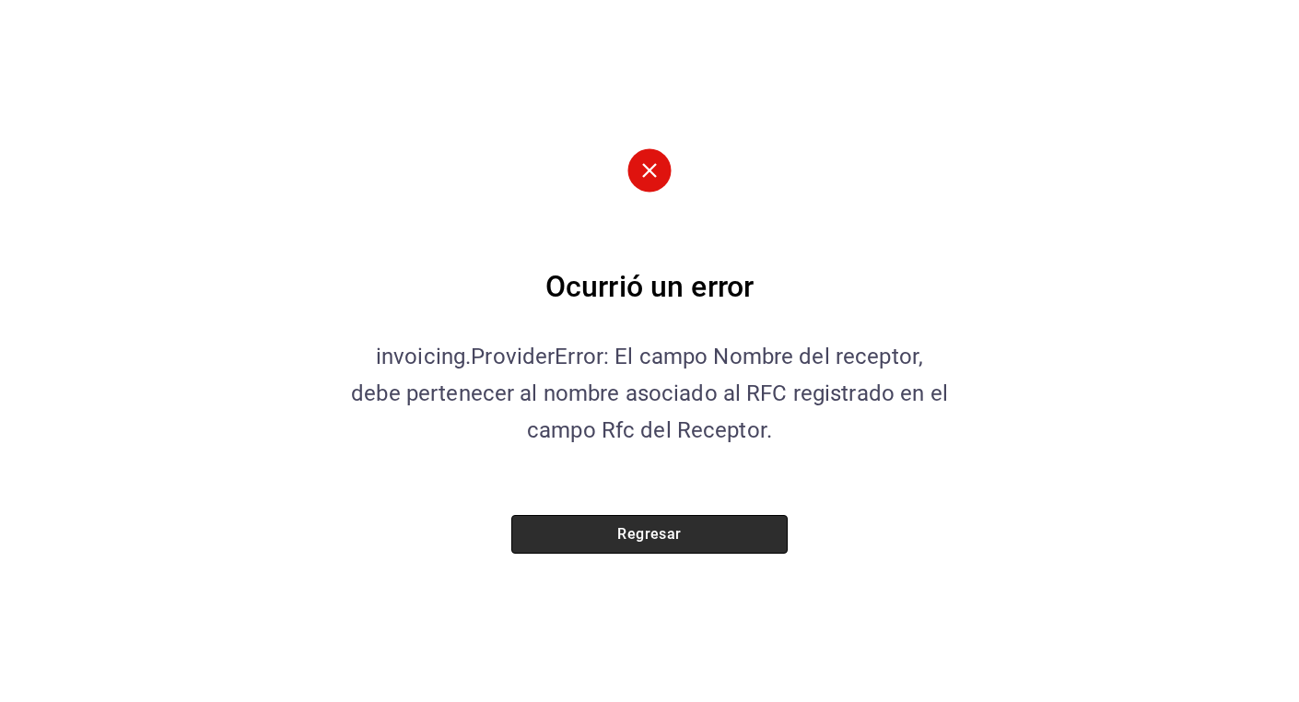
click at [634, 536] on button "Regresar" at bounding box center [649, 534] width 276 height 39
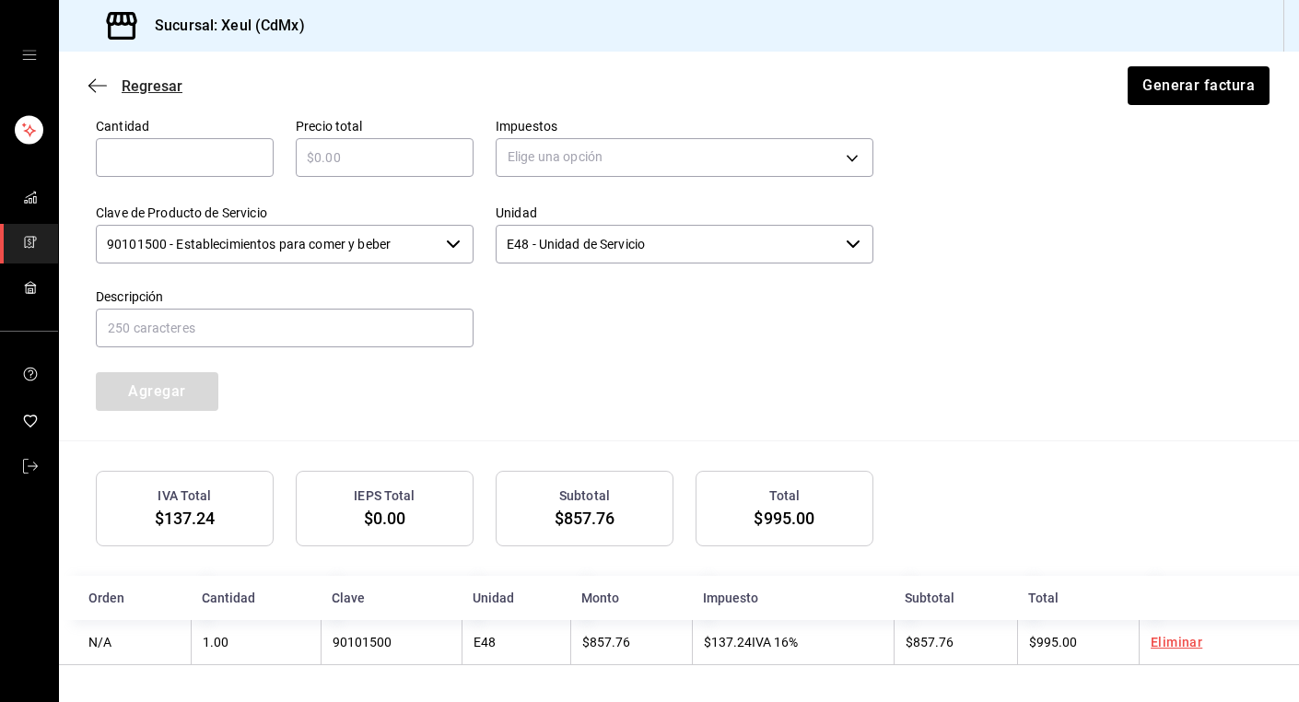
click at [100, 80] on icon "button" at bounding box center [97, 85] width 18 height 17
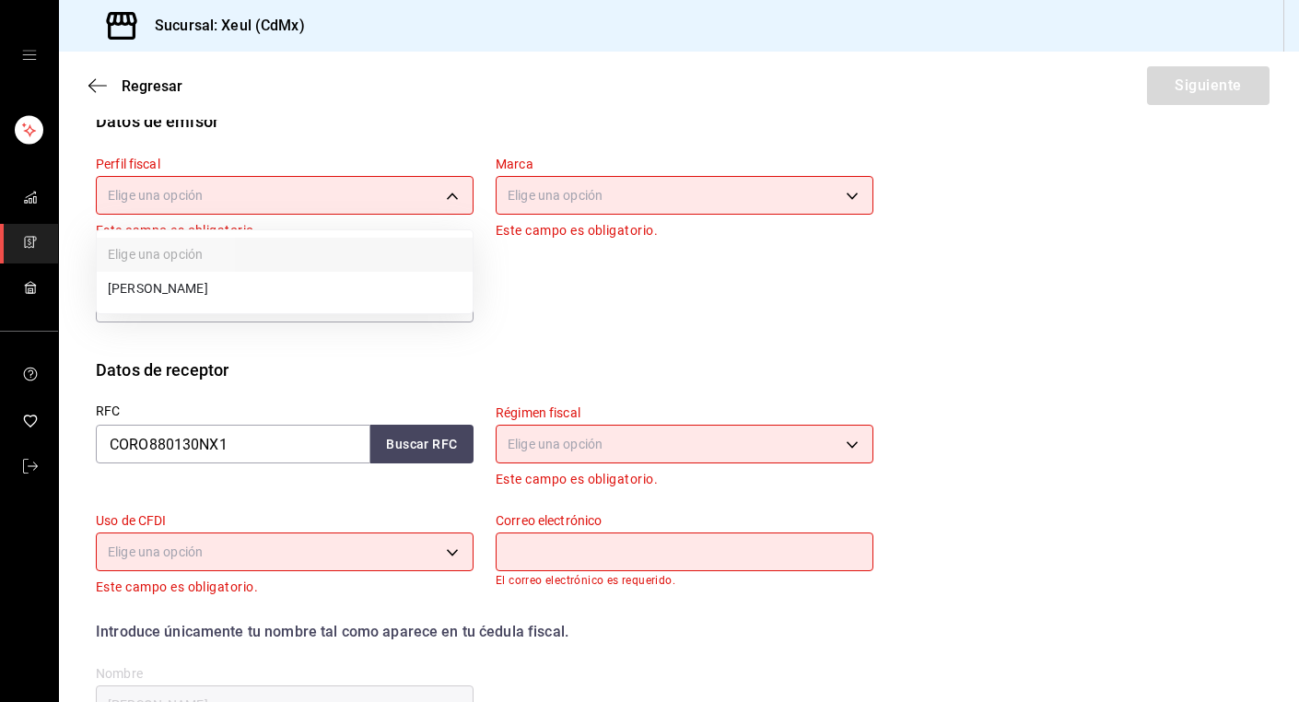
click at [446, 204] on body "Sucursal: Xeul (CdMx) Regresar Siguiente Factura general Realiza tus facturas c…" at bounding box center [649, 351] width 1299 height 702
click at [342, 292] on li "[PERSON_NAME]" at bounding box center [285, 289] width 376 height 34
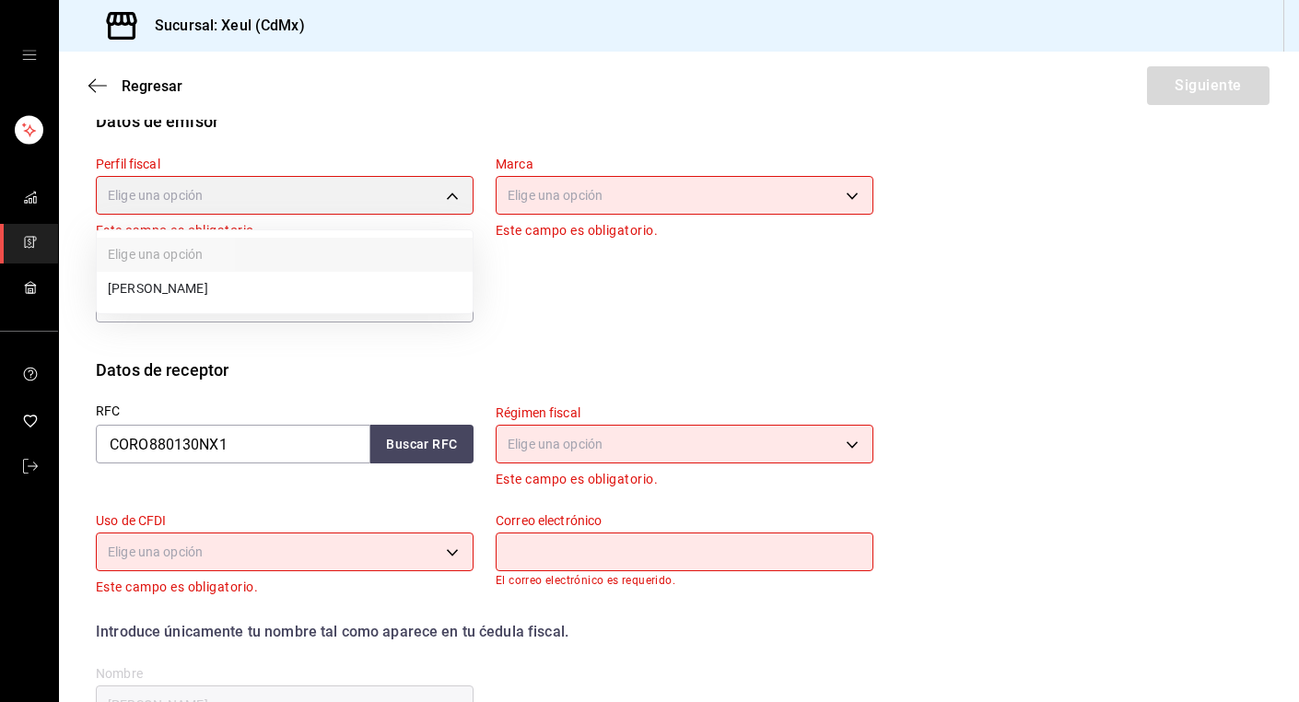
type input "554c110a-18dd-44f3-977d-186ab1f95351"
type input "556c56df-7d38-43a9-98c1-84be39c4f433"
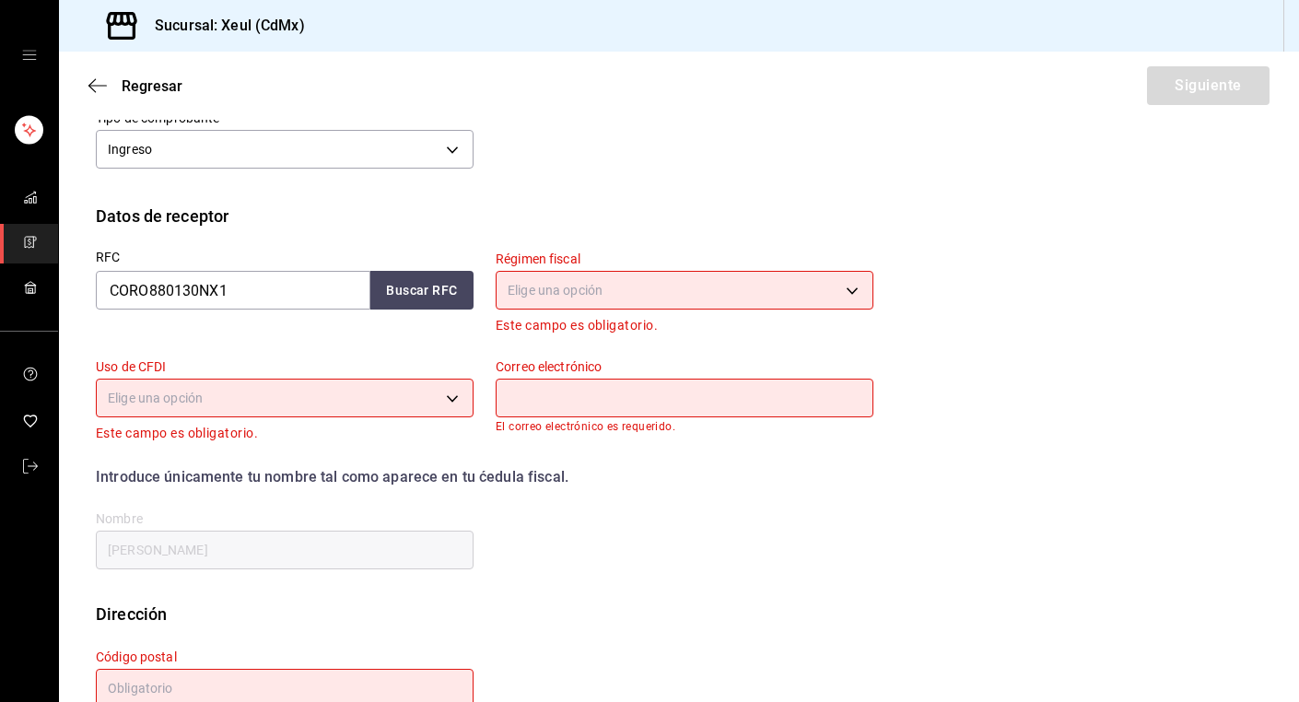
scroll to position [364, 0]
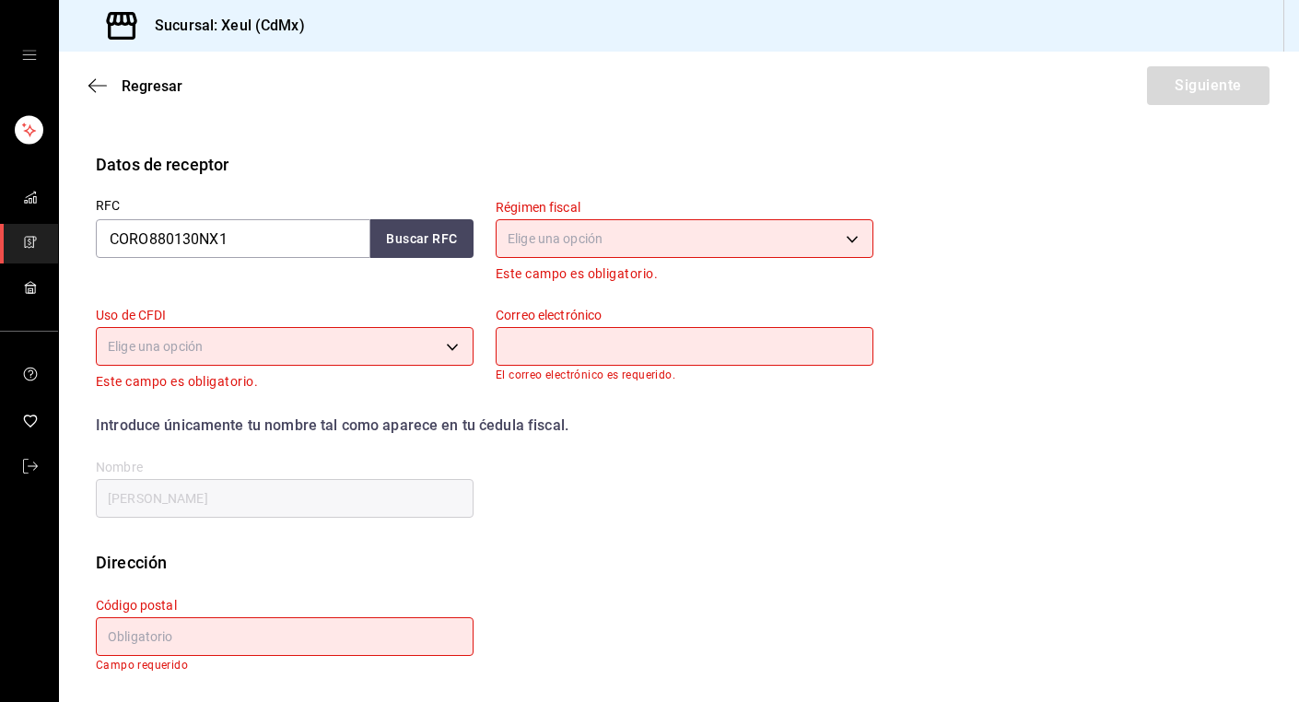
click at [625, 234] on body "Sucursal: Xeul (CdMx) Regresar Siguiente Factura general Realiza tus facturas c…" at bounding box center [649, 351] width 1299 height 702
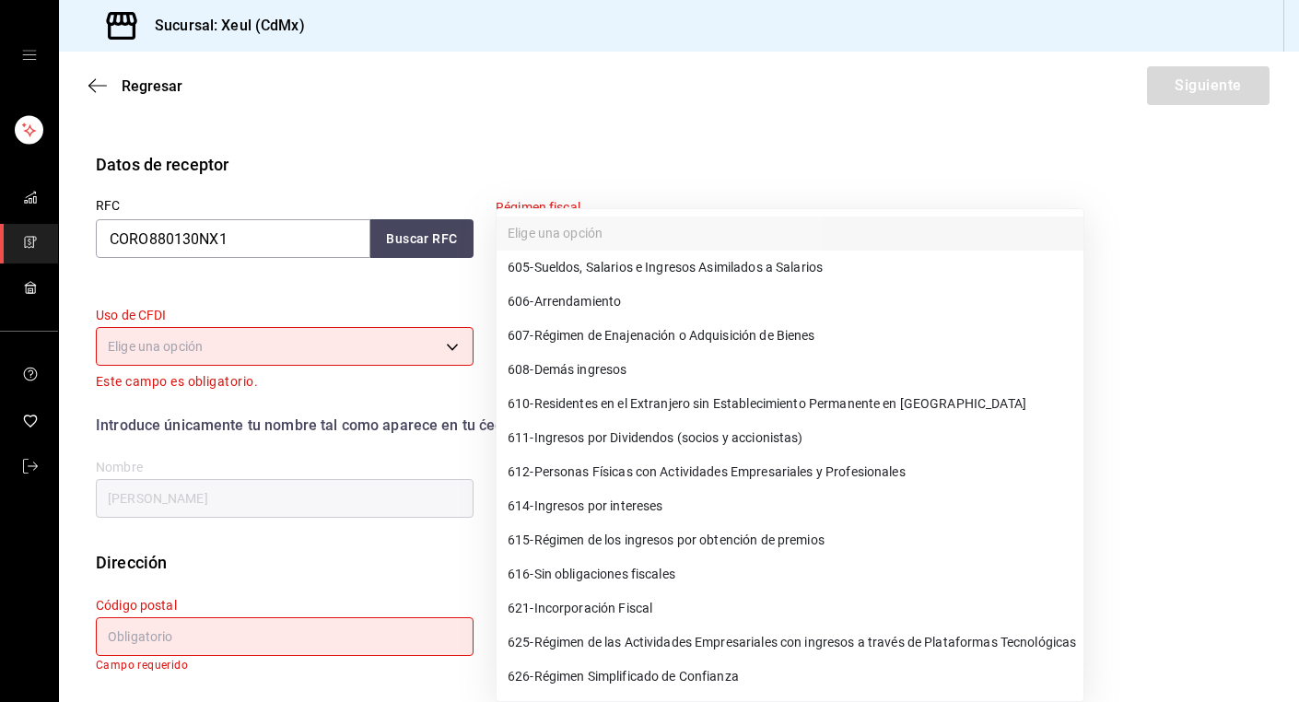
click at [549, 469] on span "612 - Personas Físicas con Actividades Empresariales y Profesionales" at bounding box center [707, 472] width 398 height 19
type input "612"
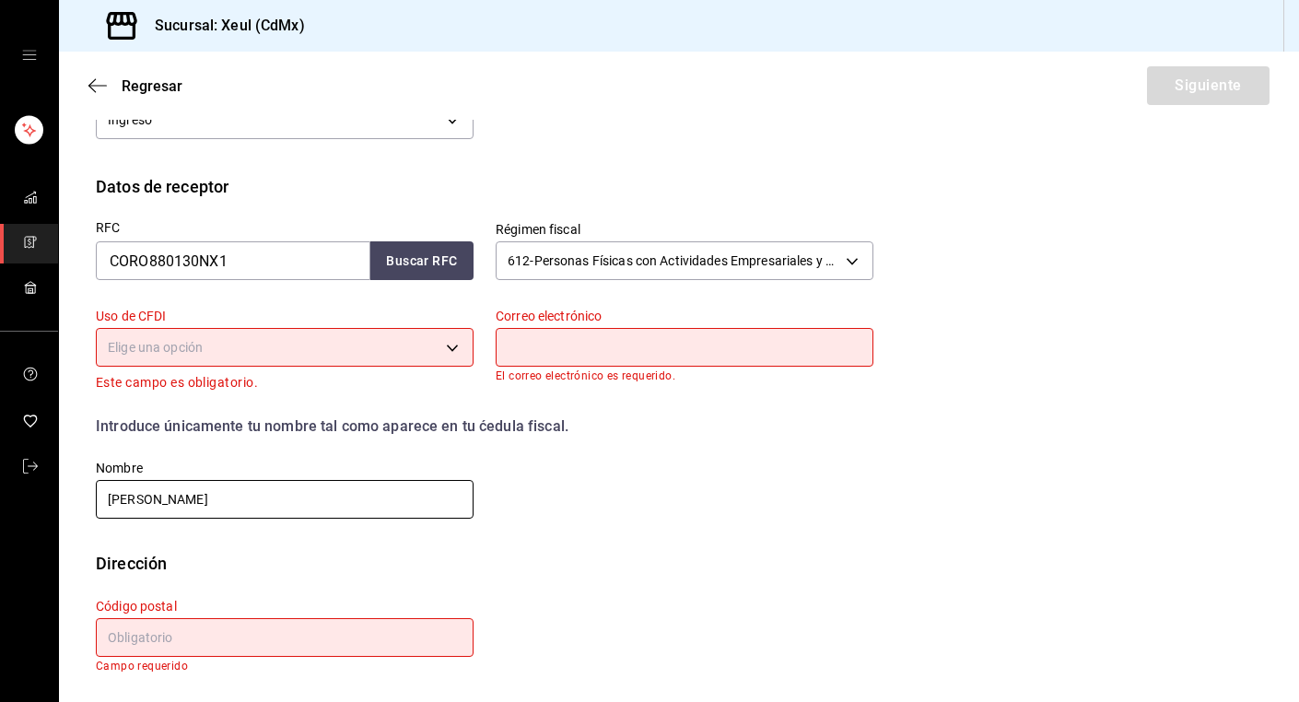
click at [160, 501] on input "[PERSON_NAME]" at bounding box center [285, 499] width 378 height 39
type input "O"
type input "[PERSON_NAME]"
click at [219, 639] on input "text" at bounding box center [285, 637] width 378 height 39
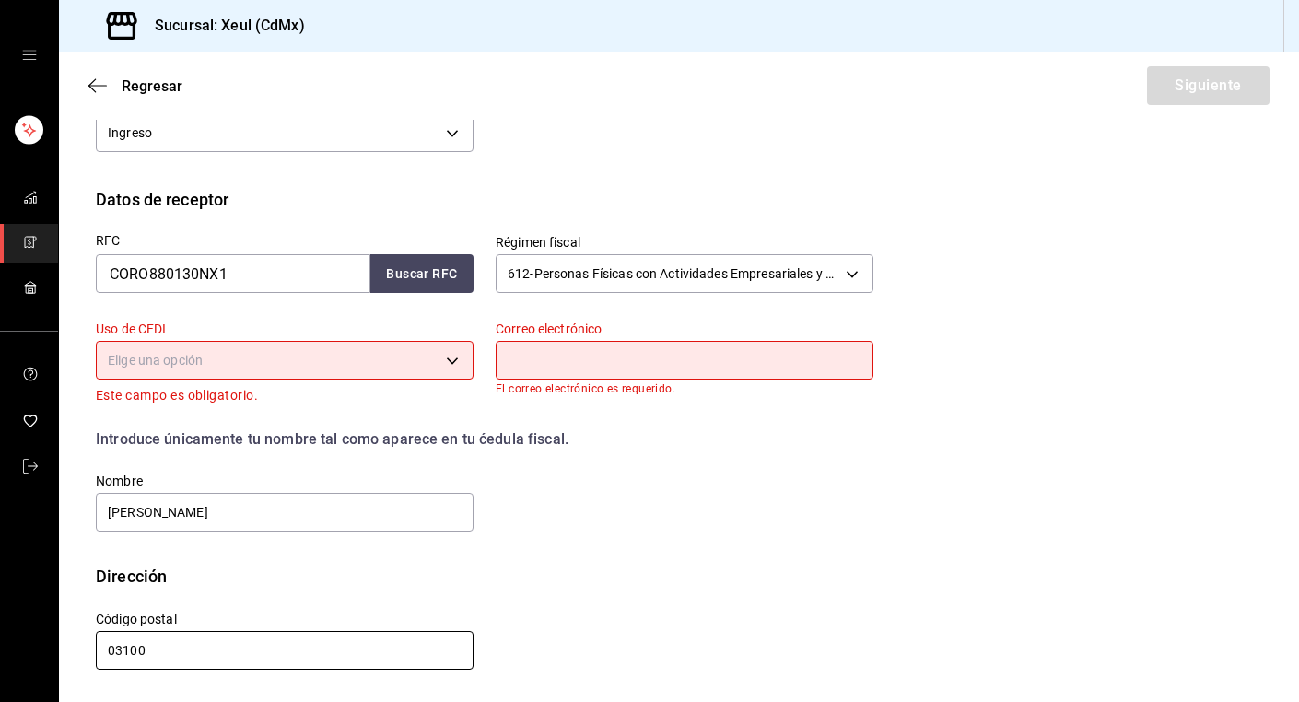
scroll to position [329, 0]
type input "03100"
click at [308, 377] on body "Sucursal: Xeul (CdMx) Regresar Siguiente Factura general Realiza tus facturas c…" at bounding box center [649, 351] width 1299 height 702
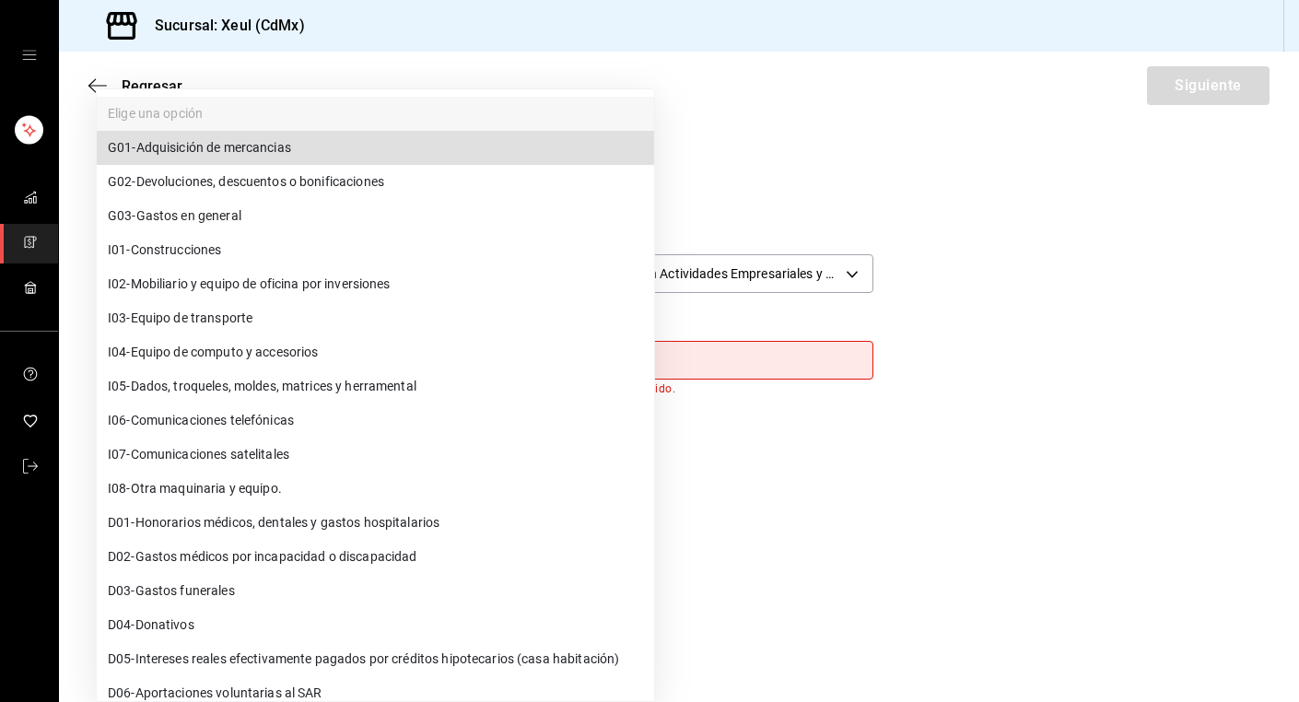
click at [193, 216] on span "G03 - Gastos en general" at bounding box center [175, 215] width 134 height 19
type input "G03"
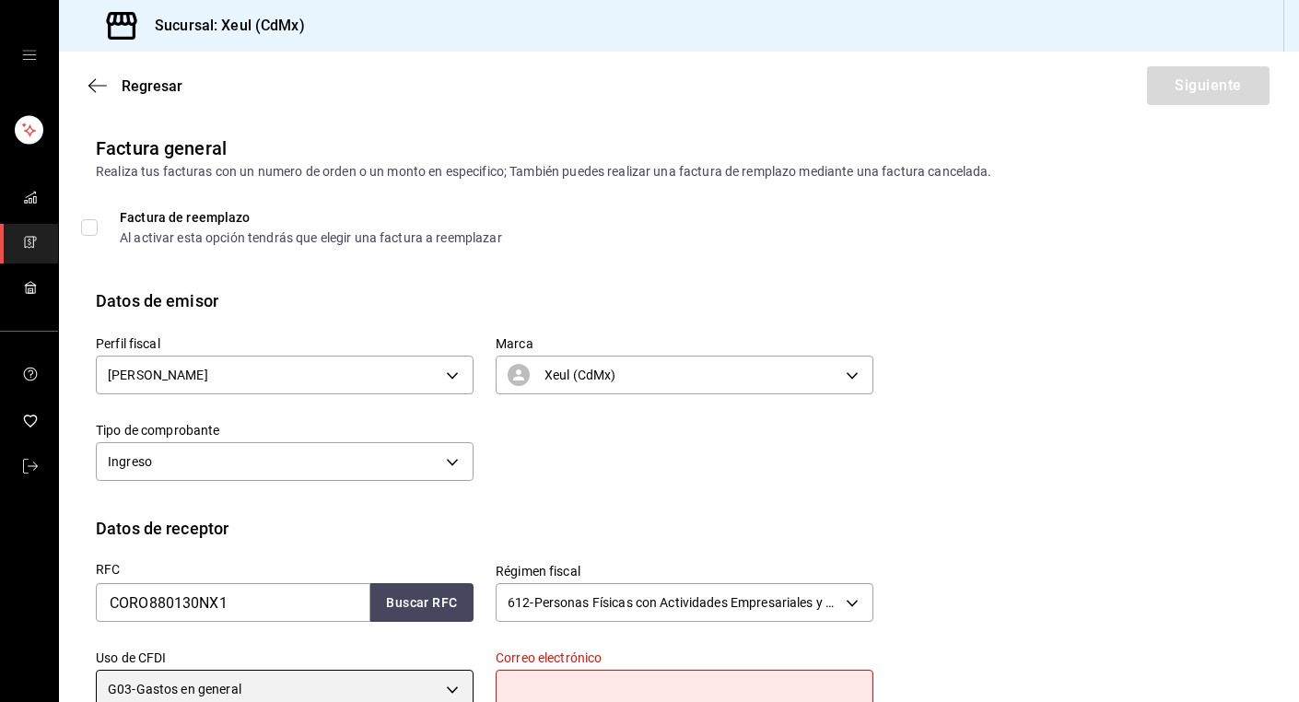
scroll to position [318, 0]
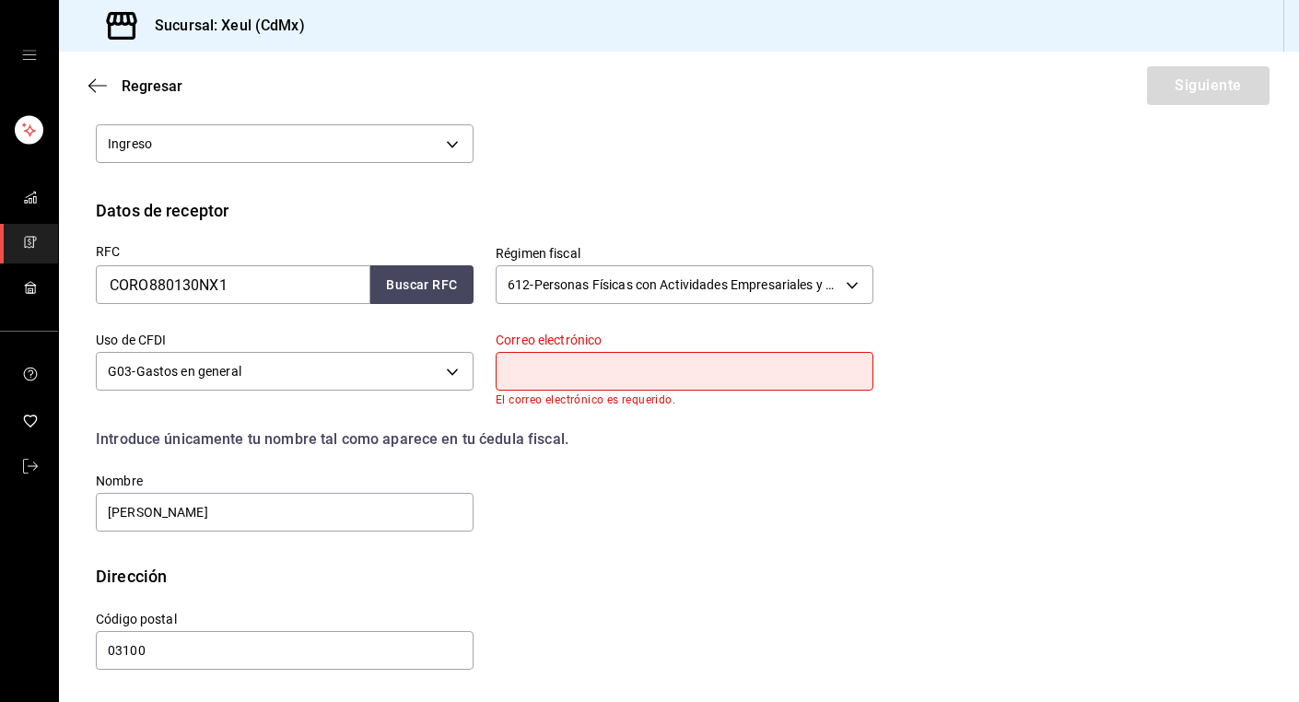
click at [658, 361] on input "text" at bounding box center [685, 371] width 378 height 39
paste input "[EMAIL_ADDRESS][DOMAIN_NAME]"
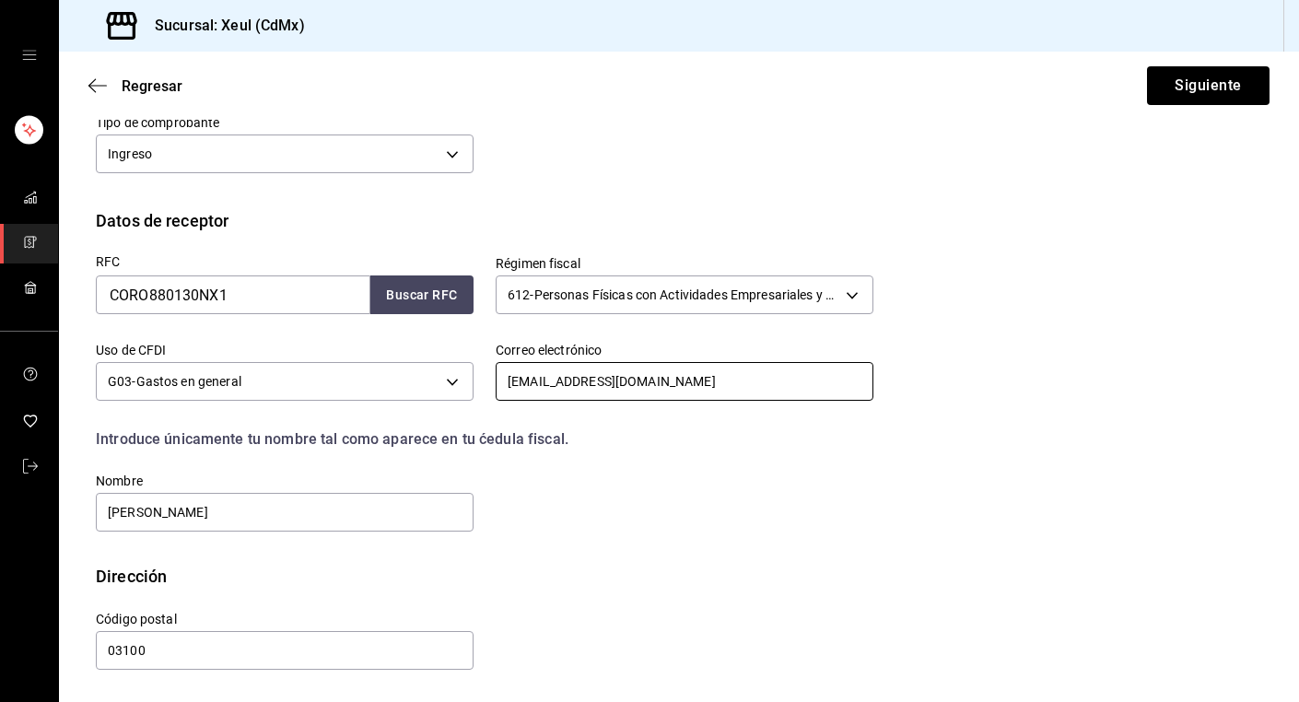
scroll to position [308, 0]
type input "[EMAIL_ADDRESS][DOMAIN_NAME]"
click at [1234, 96] on button "Siguiente" at bounding box center [1208, 85] width 123 height 39
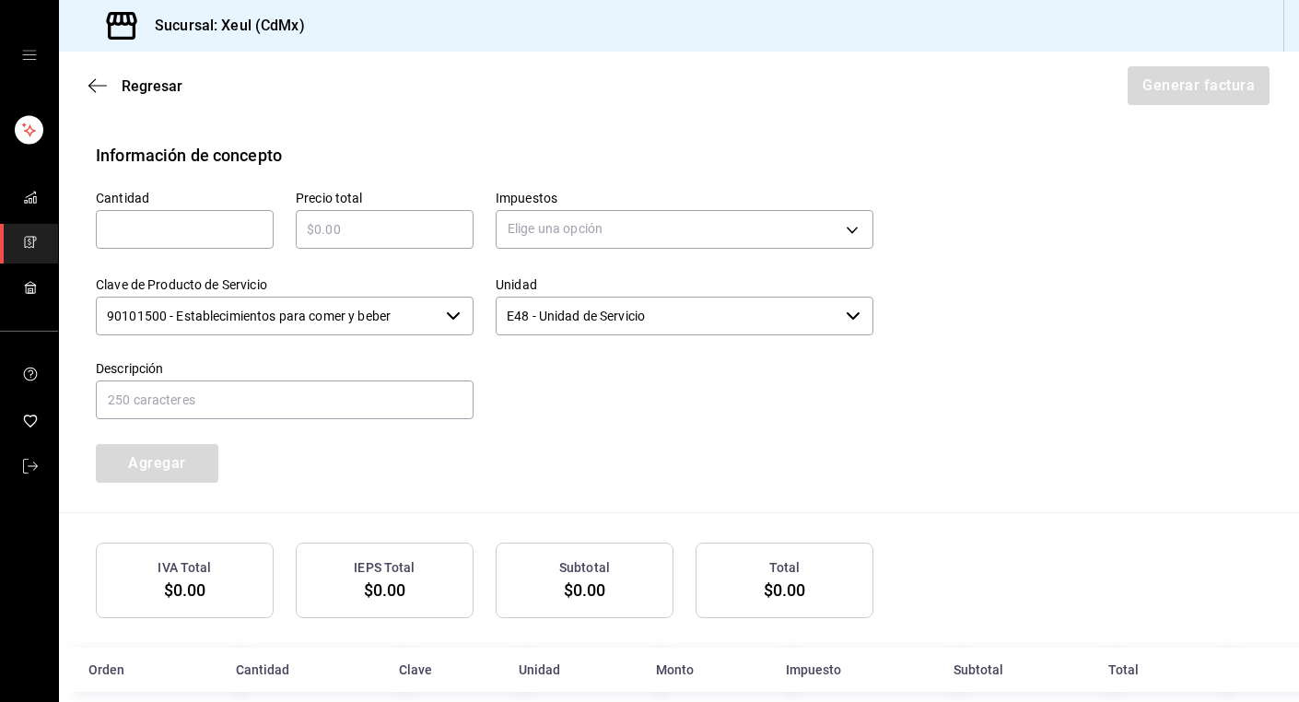
scroll to position [822, 0]
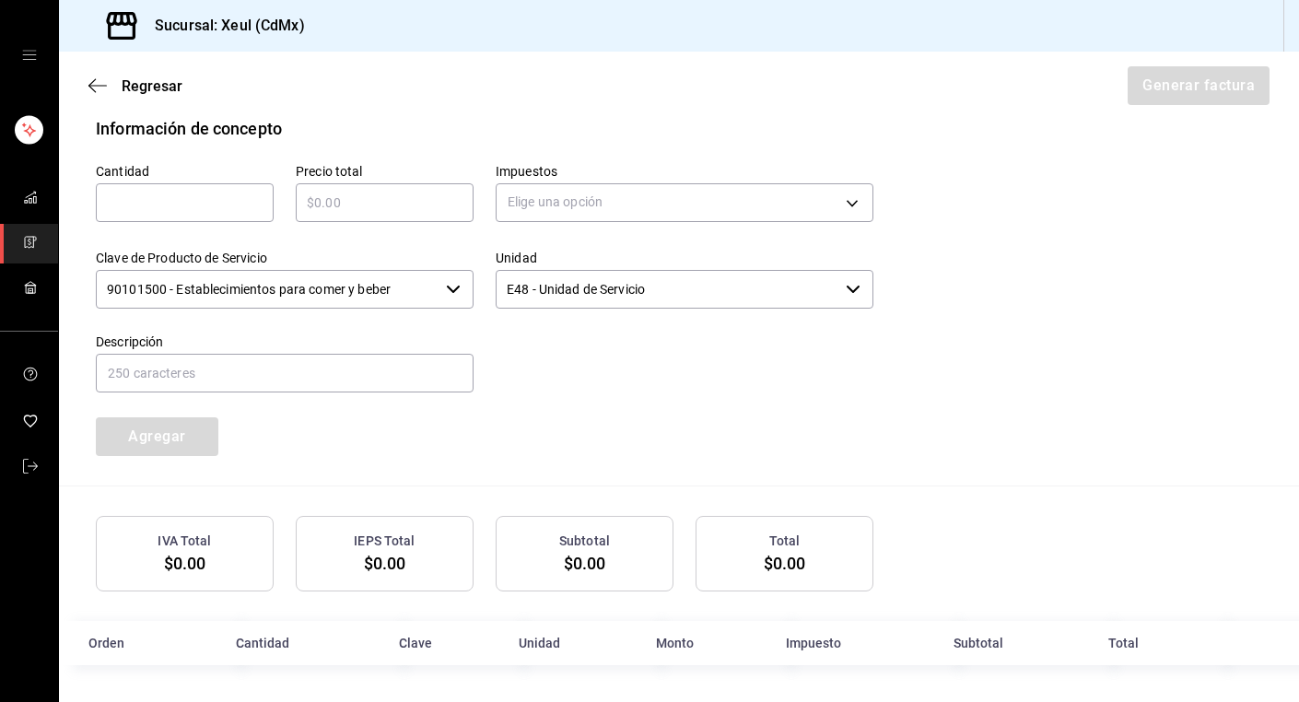
click at [171, 200] on input "text" at bounding box center [185, 203] width 178 height 22
type input "1"
click at [381, 201] on input "text" at bounding box center [385, 203] width 178 height 22
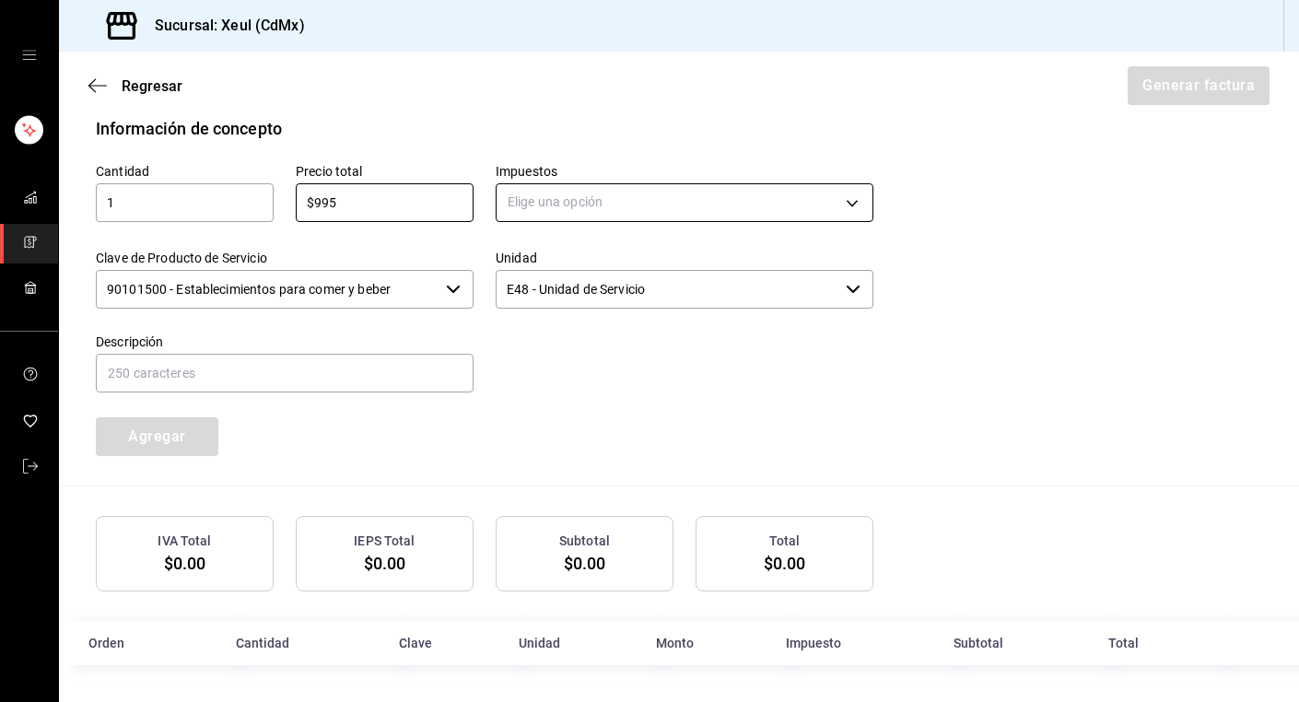
type input "$995"
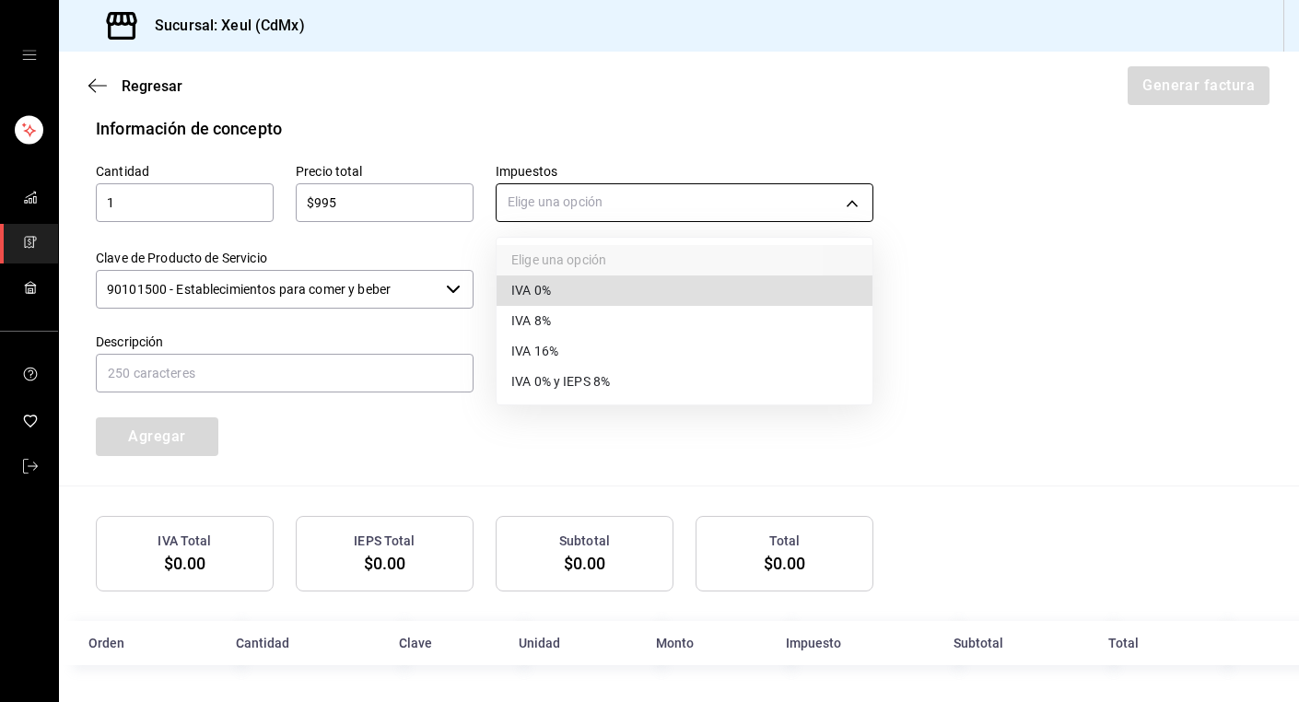
click at [582, 191] on body "Sucursal: Xeul (CdMx) Regresar Generar factura Emisor Perfil fiscal [PERSON_NAM…" at bounding box center [649, 351] width 1299 height 702
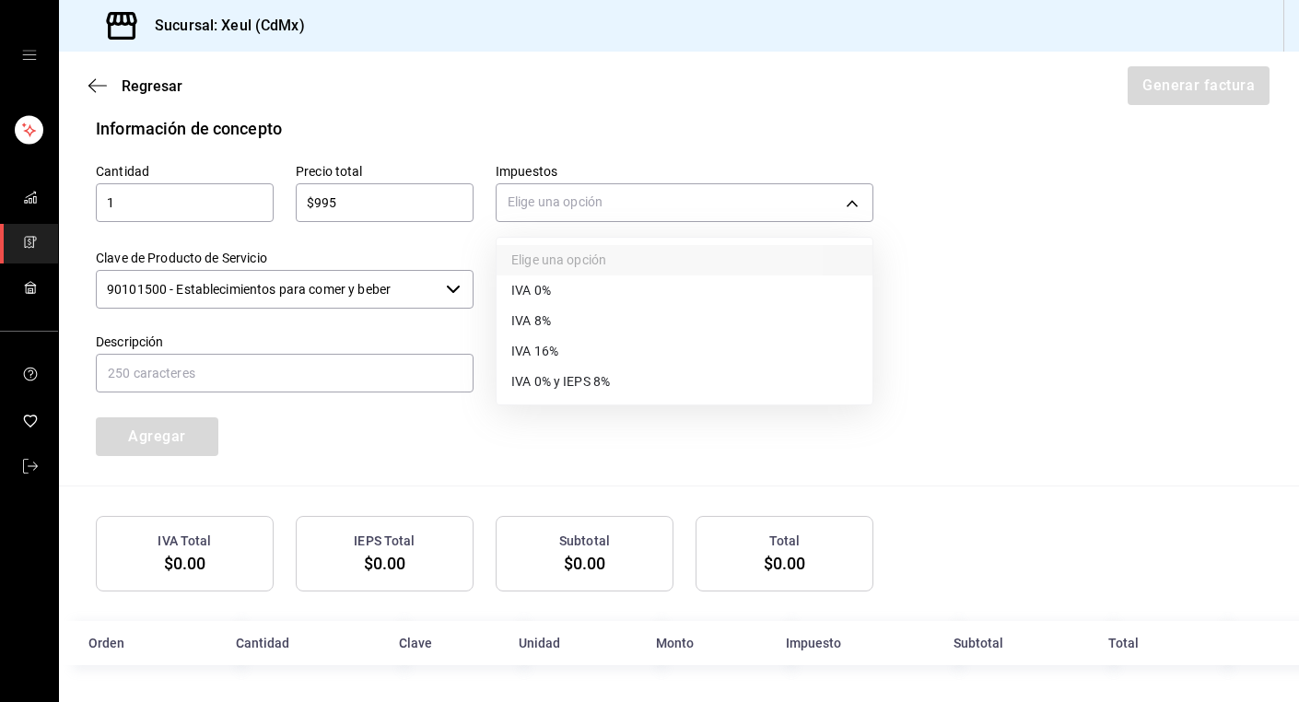
click at [574, 354] on li "IVA 16%" at bounding box center [685, 351] width 376 height 30
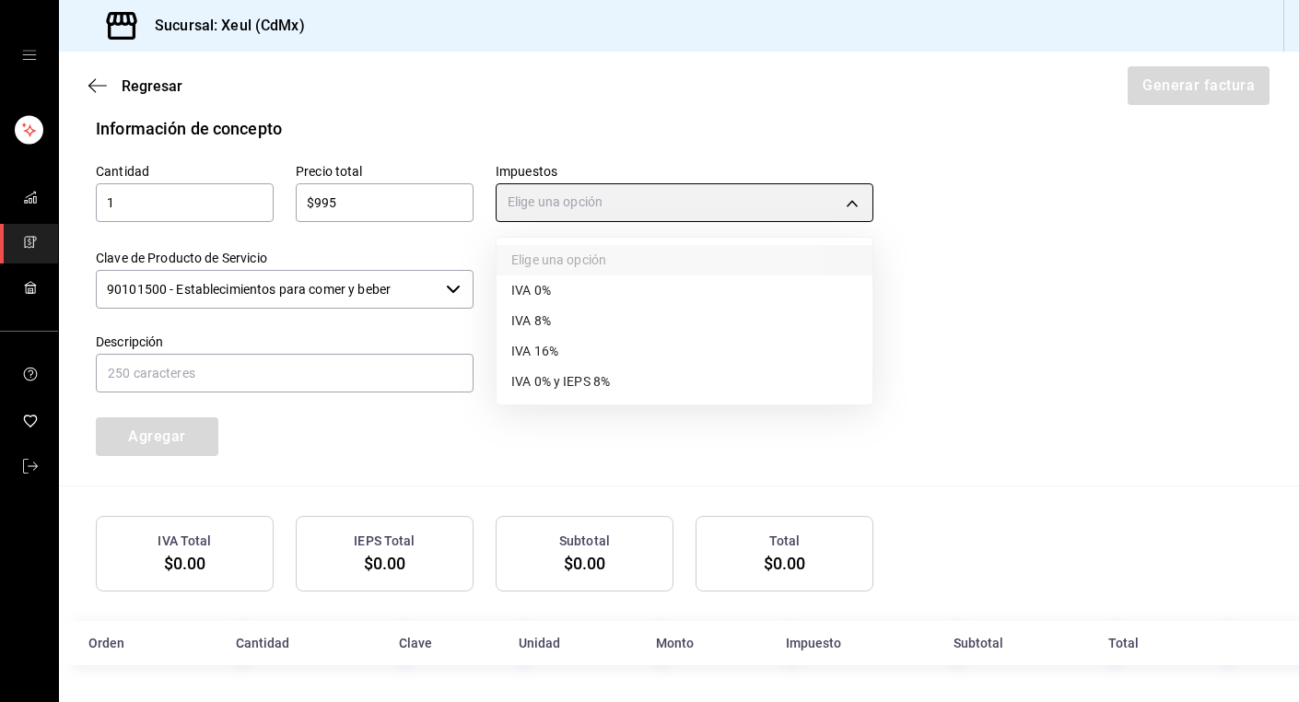
type input "IVA_16"
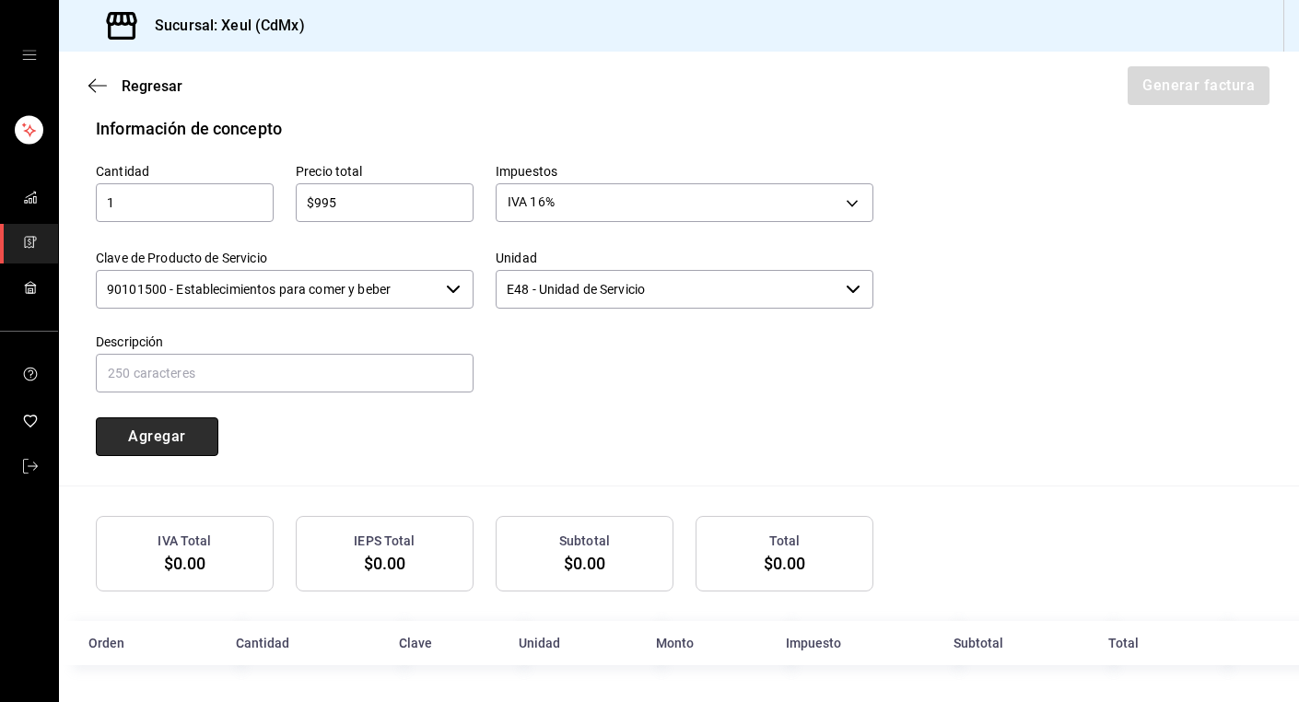
click at [177, 443] on button "Agregar" at bounding box center [157, 436] width 123 height 39
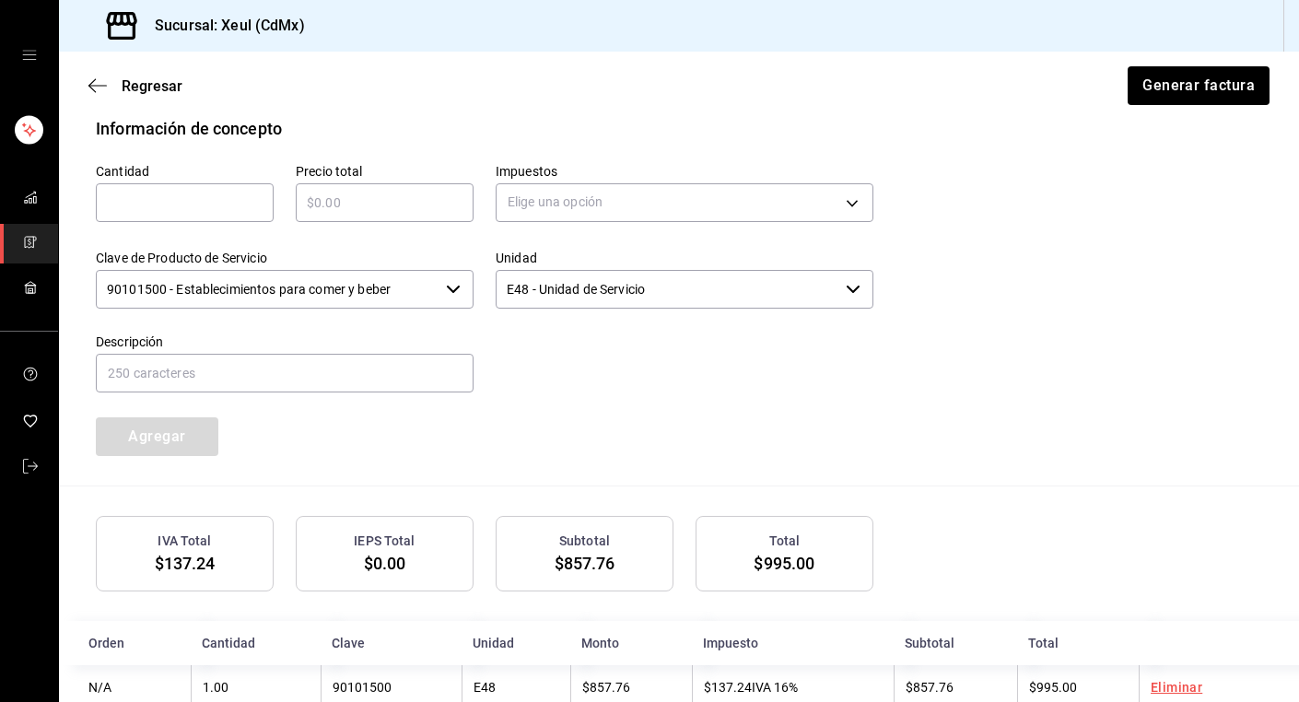
scroll to position [867, 0]
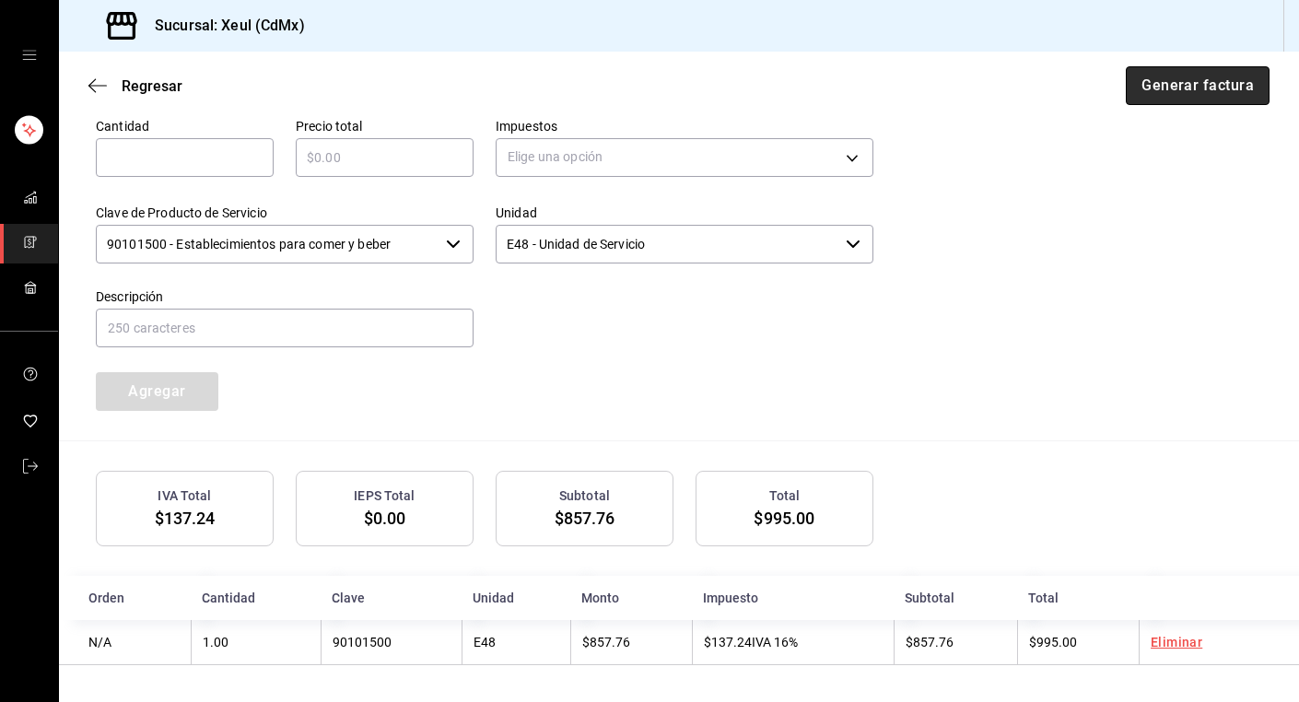
click at [1205, 90] on button "Generar factura" at bounding box center [1198, 85] width 144 height 39
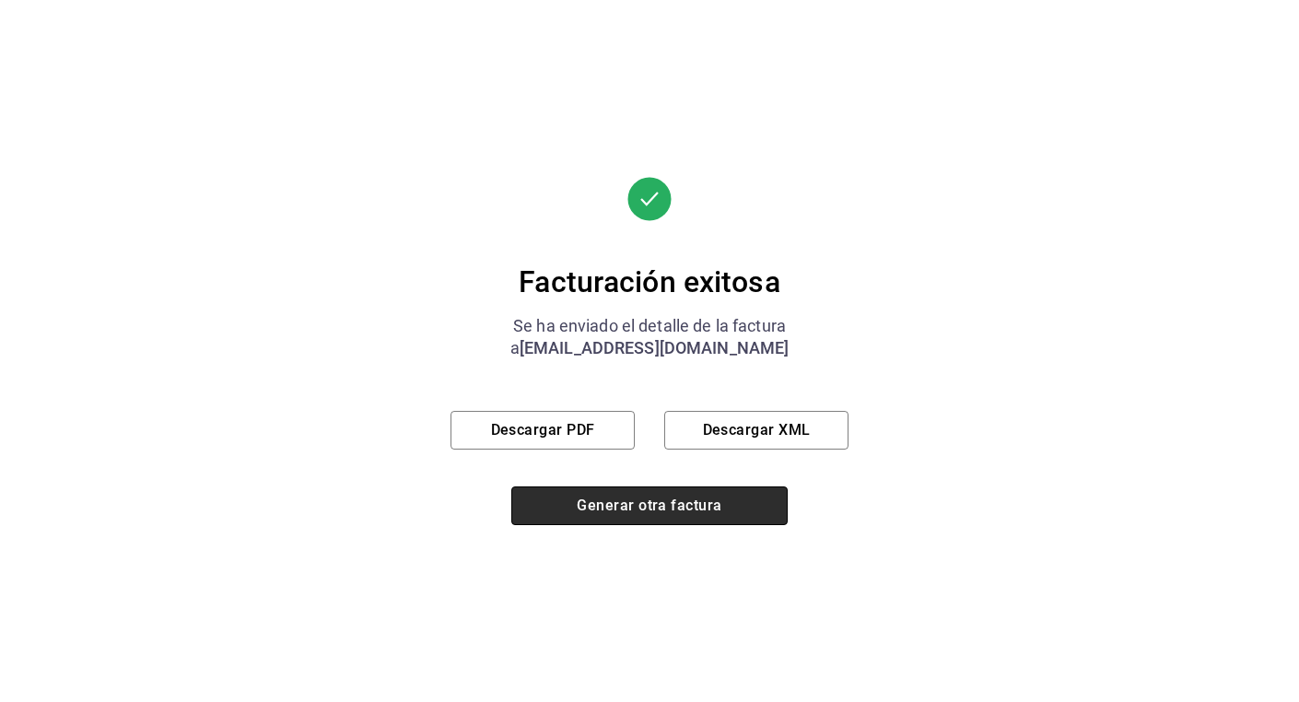
click at [629, 515] on button "Generar otra factura" at bounding box center [649, 505] width 276 height 39
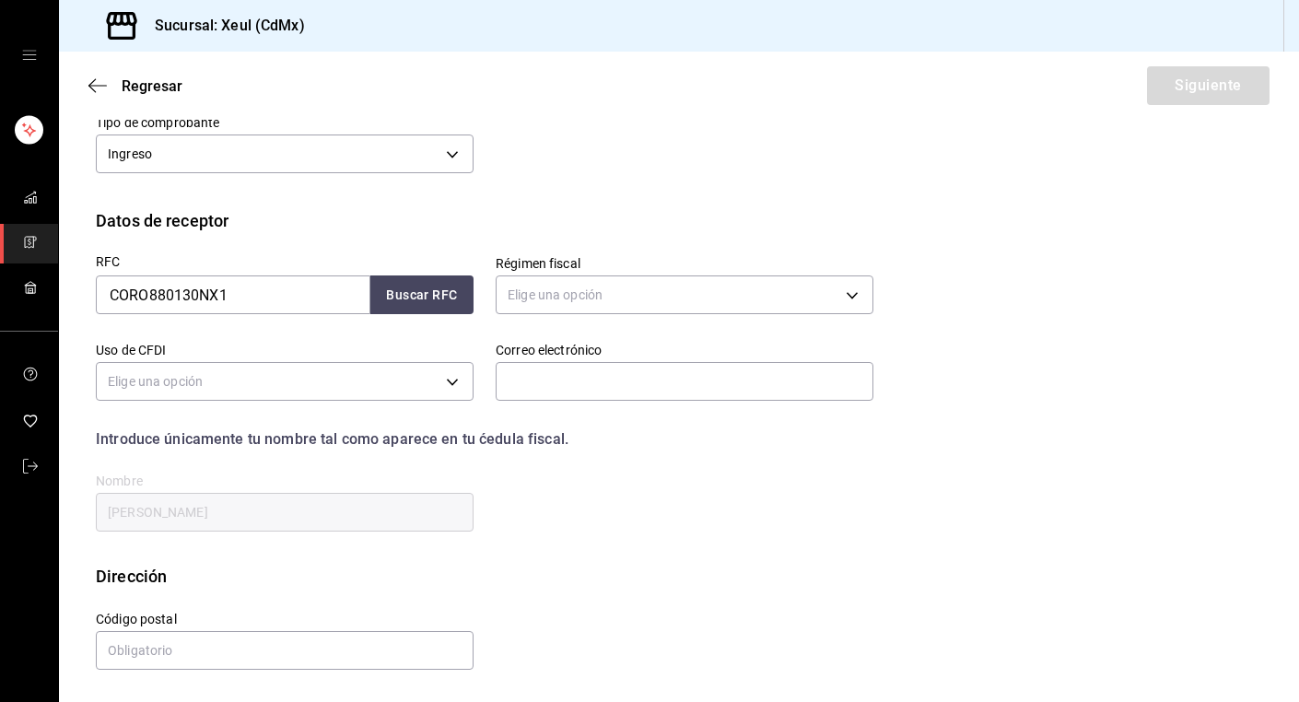
scroll to position [180, 0]
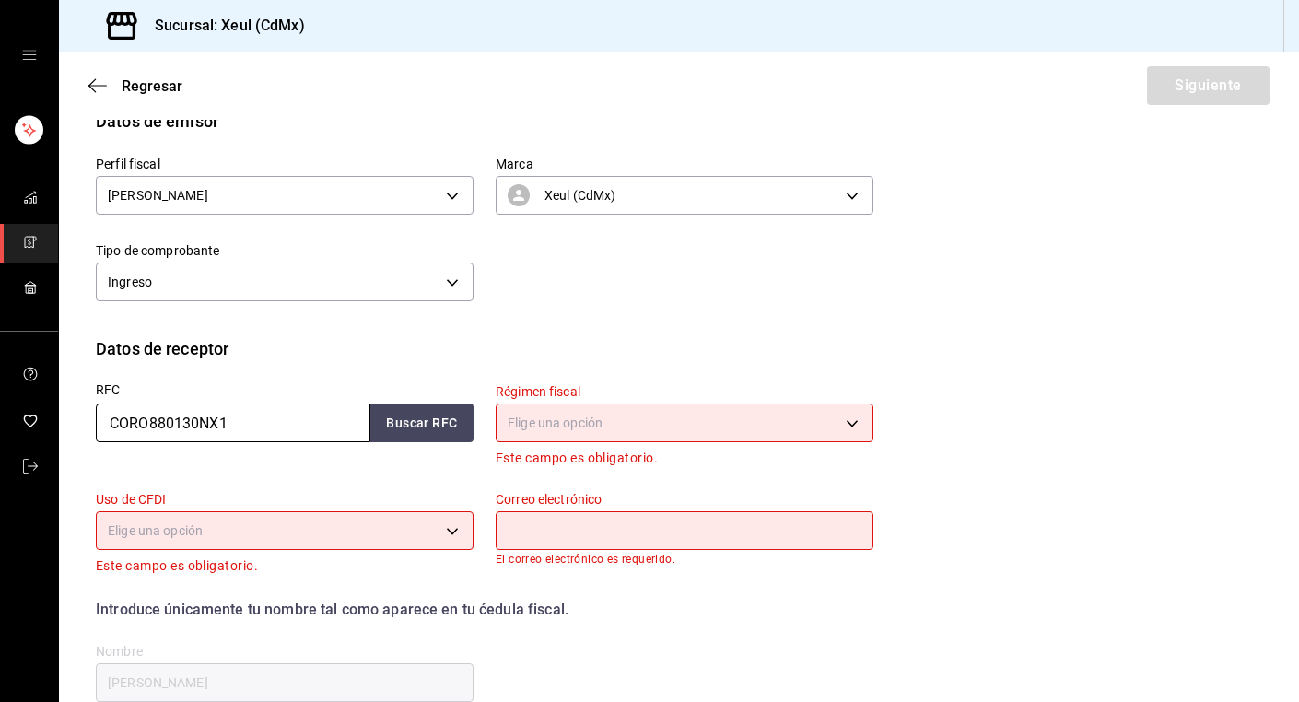
drag, startPoint x: 233, startPoint y: 430, endPoint x: 2, endPoint y: 404, distance: 232.8
click at [2, 404] on div "Sucursal: Xeul (CdMx) Regresar Siguiente Factura general Realiza tus facturas c…" at bounding box center [649, 351] width 1299 height 702
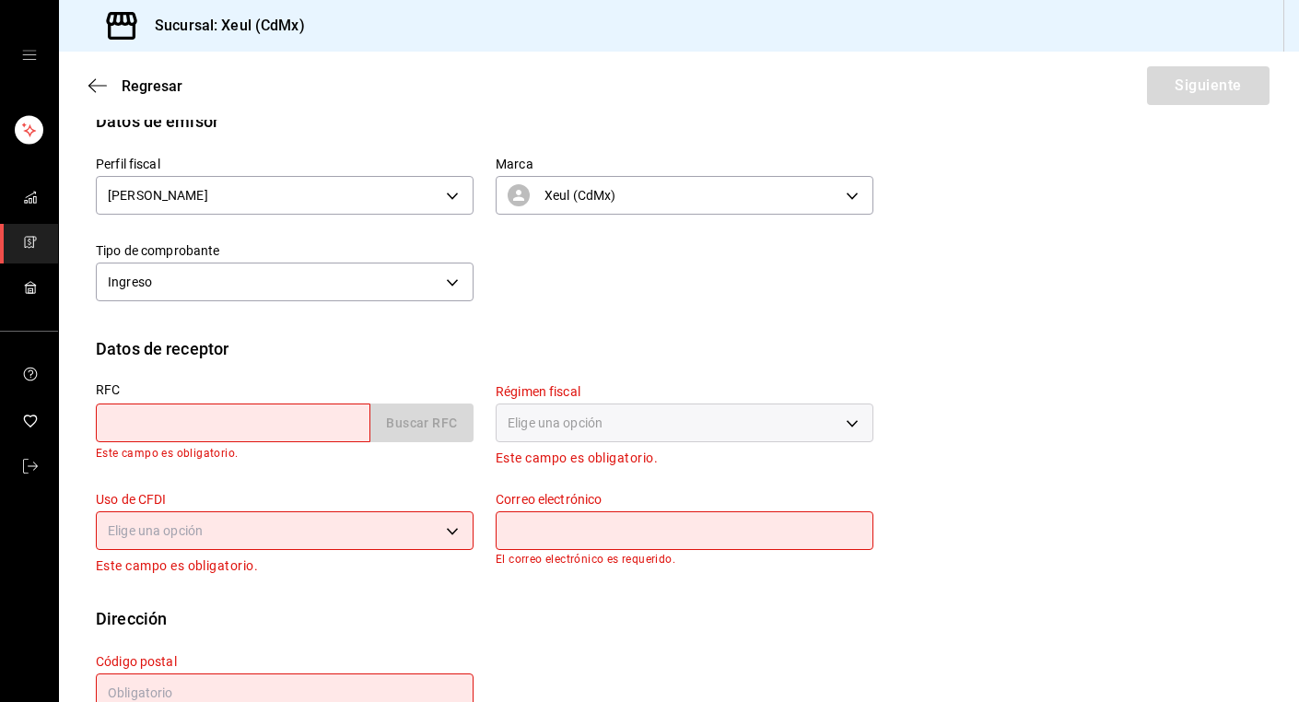
click at [204, 418] on input "text" at bounding box center [233, 423] width 275 height 39
paste input "GEM850101C99"
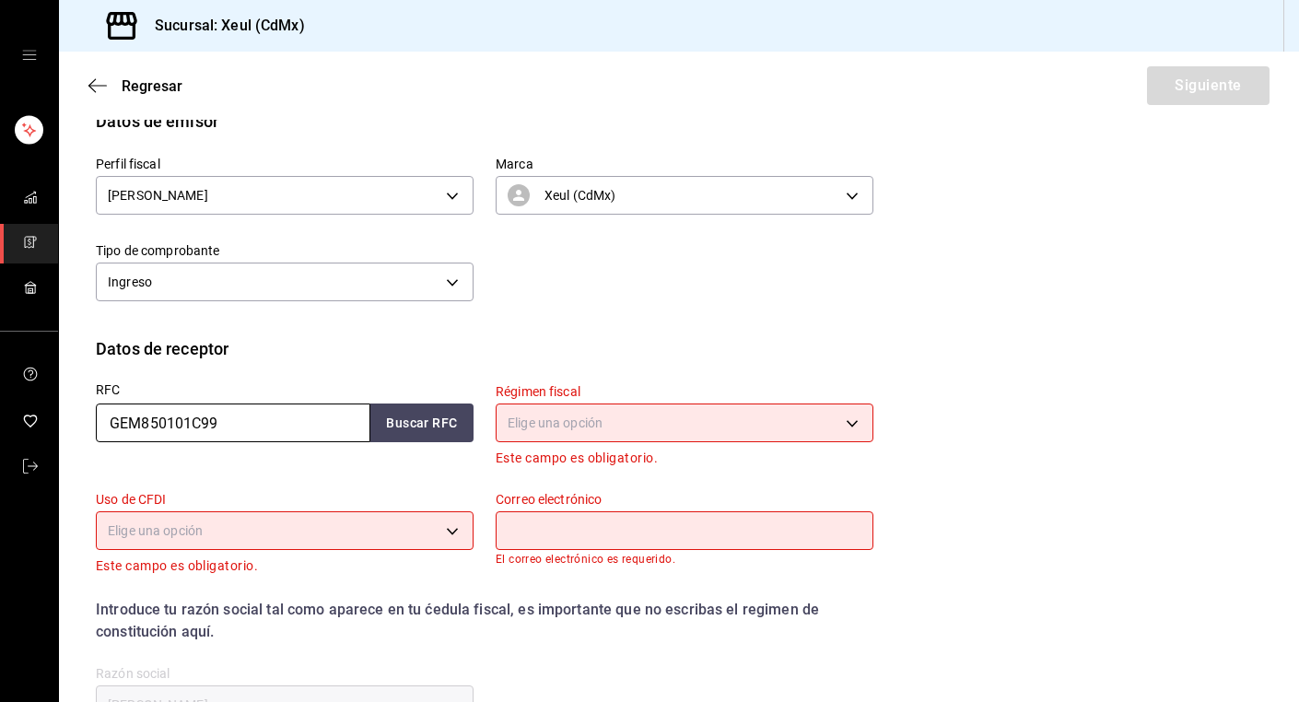
type input "GEM850101C99"
click at [768, 423] on body "Sucursal: Xeul (CdMx) Regresar Siguiente Factura general Realiza tus facturas c…" at bounding box center [649, 351] width 1299 height 702
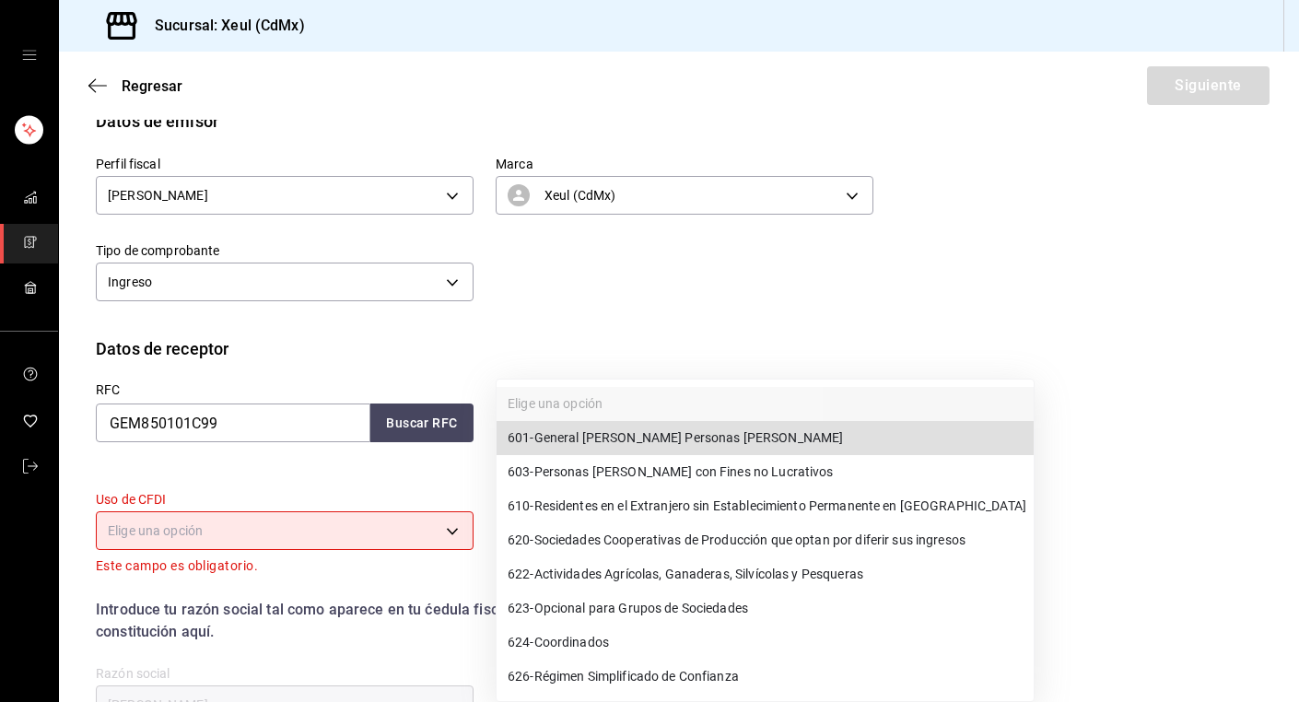
click at [618, 469] on span "603 - Personas [PERSON_NAME] con Fines no Lucrativos" at bounding box center [671, 472] width 326 height 19
type input "603"
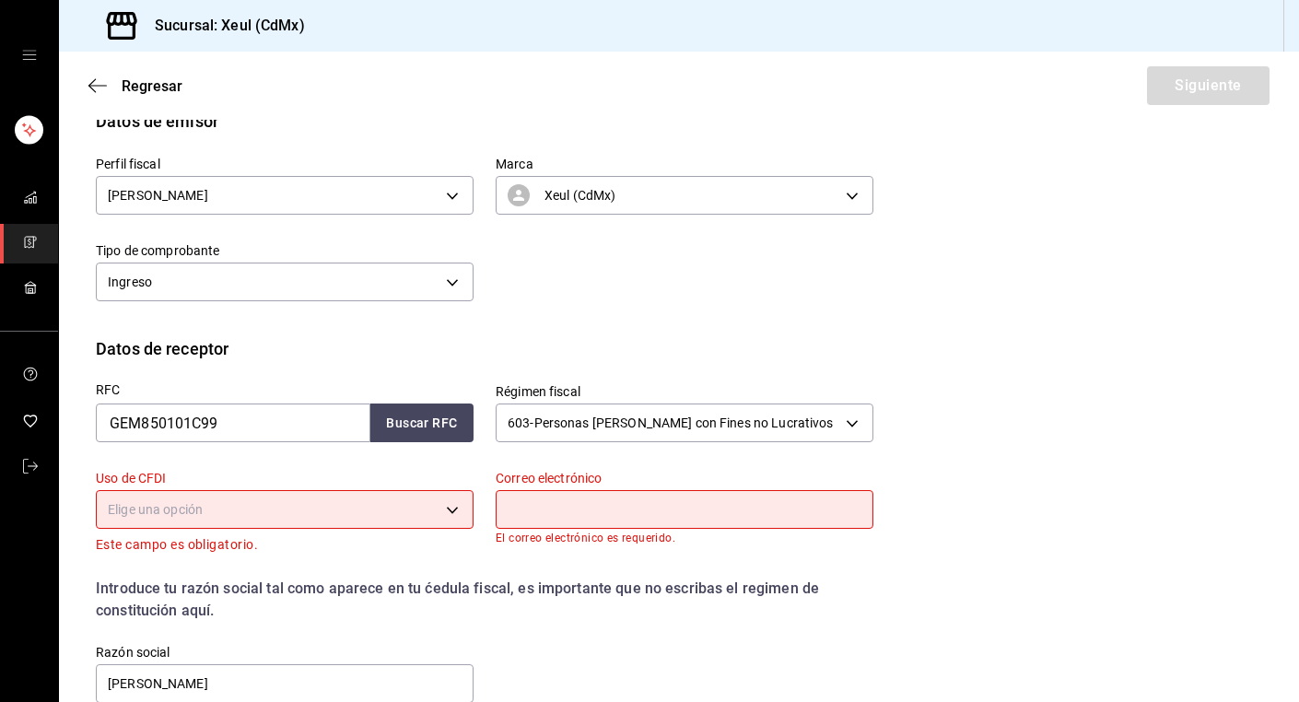
click at [451, 514] on body "Sucursal: Xeul (CdMx) Regresar Siguiente Factura general Realiza tus facturas c…" at bounding box center [649, 351] width 1299 height 702
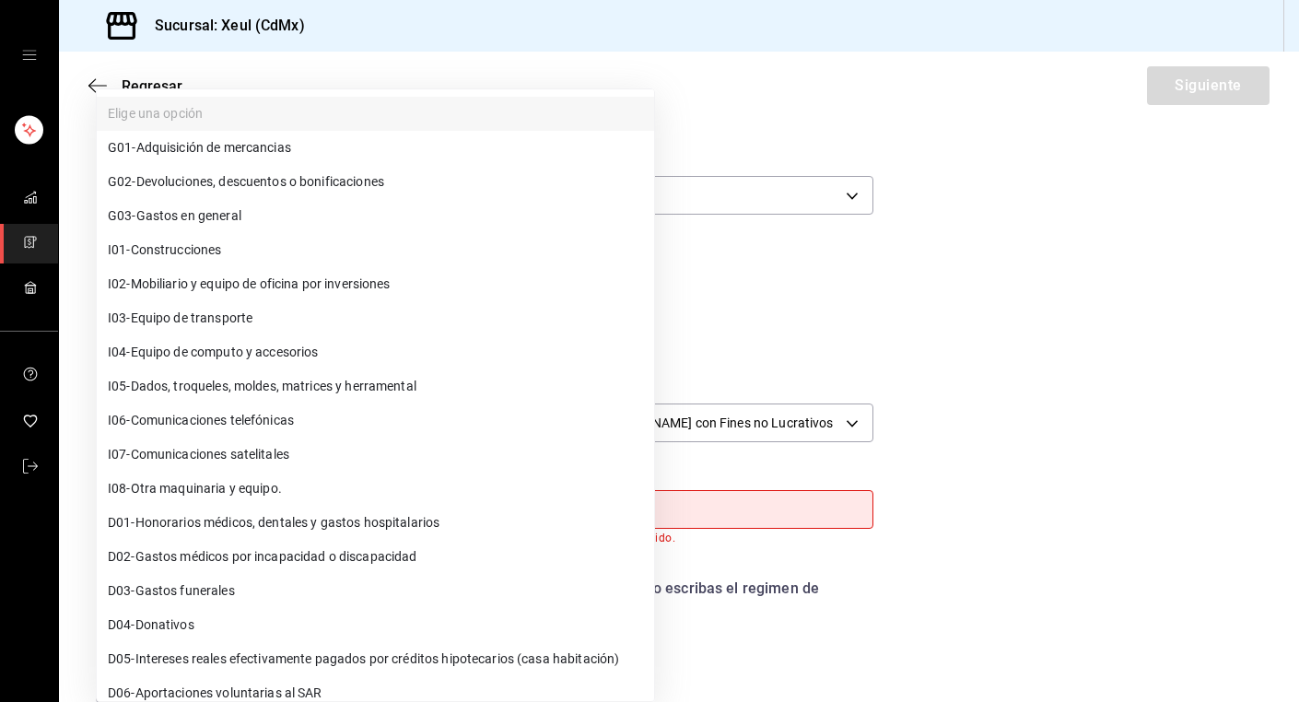
click at [169, 216] on span "G03 - Gastos en general" at bounding box center [175, 215] width 134 height 19
type input "G03"
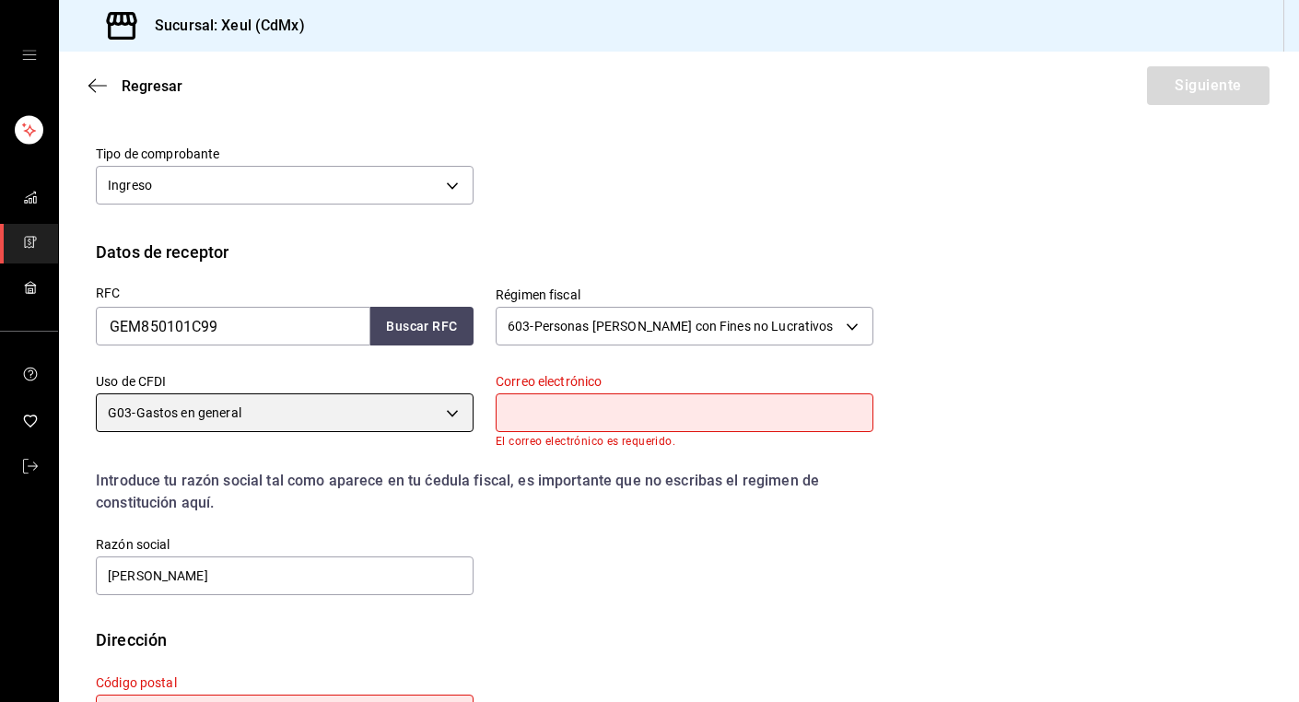
scroll to position [343, 0]
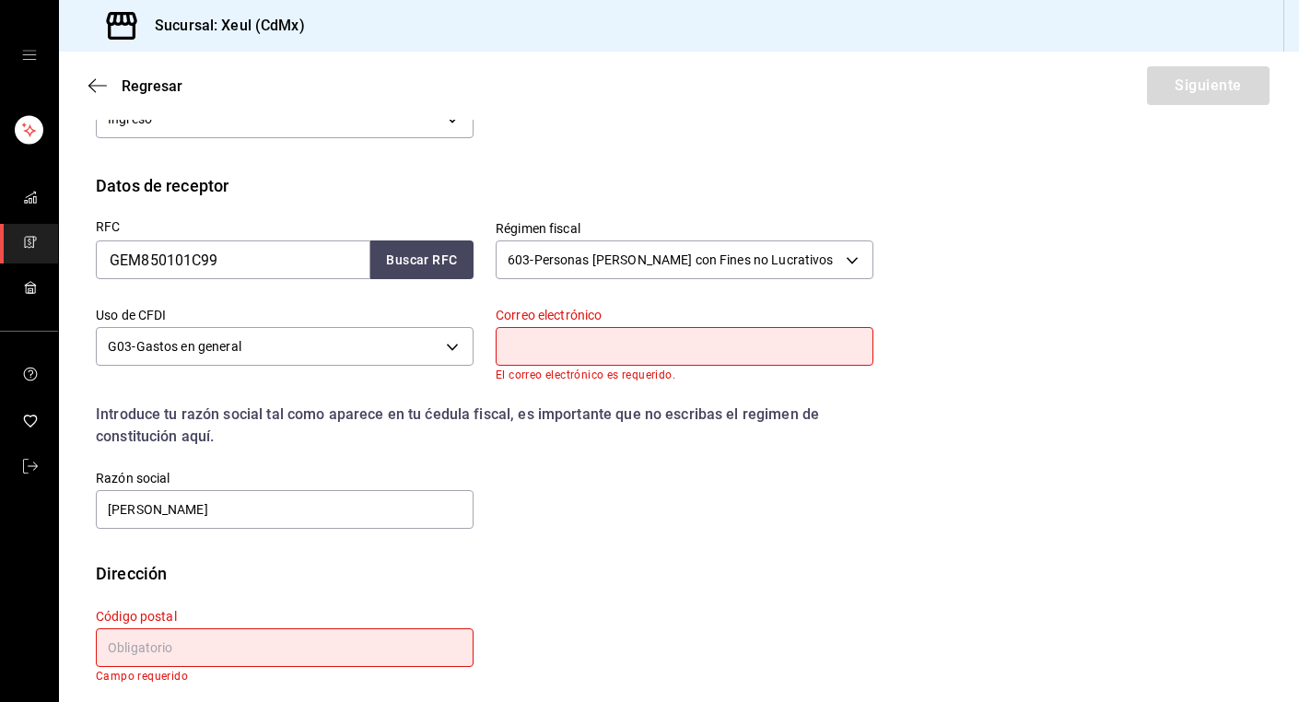
click at [606, 340] on input "text" at bounding box center [685, 346] width 378 height 39
paste input "[EMAIL_ADDRESS][DOMAIN_NAME]"
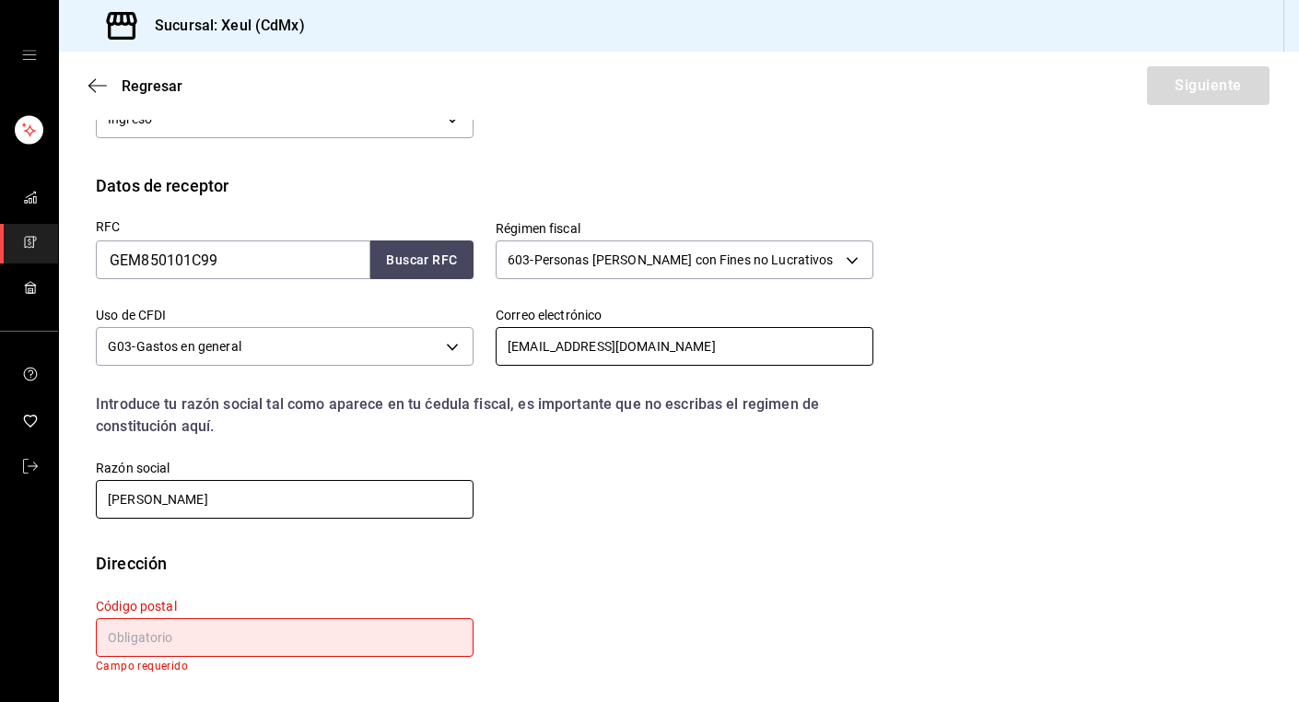
type input "[EMAIL_ADDRESS][DOMAIN_NAME]"
drag, startPoint x: 346, startPoint y: 506, endPoint x: 33, endPoint y: 494, distance: 313.5
click at [33, 494] on div "Sucursal: Xeul (CdMx) Regresar Siguiente Factura general Realiza tus facturas c…" at bounding box center [649, 351] width 1299 height 702
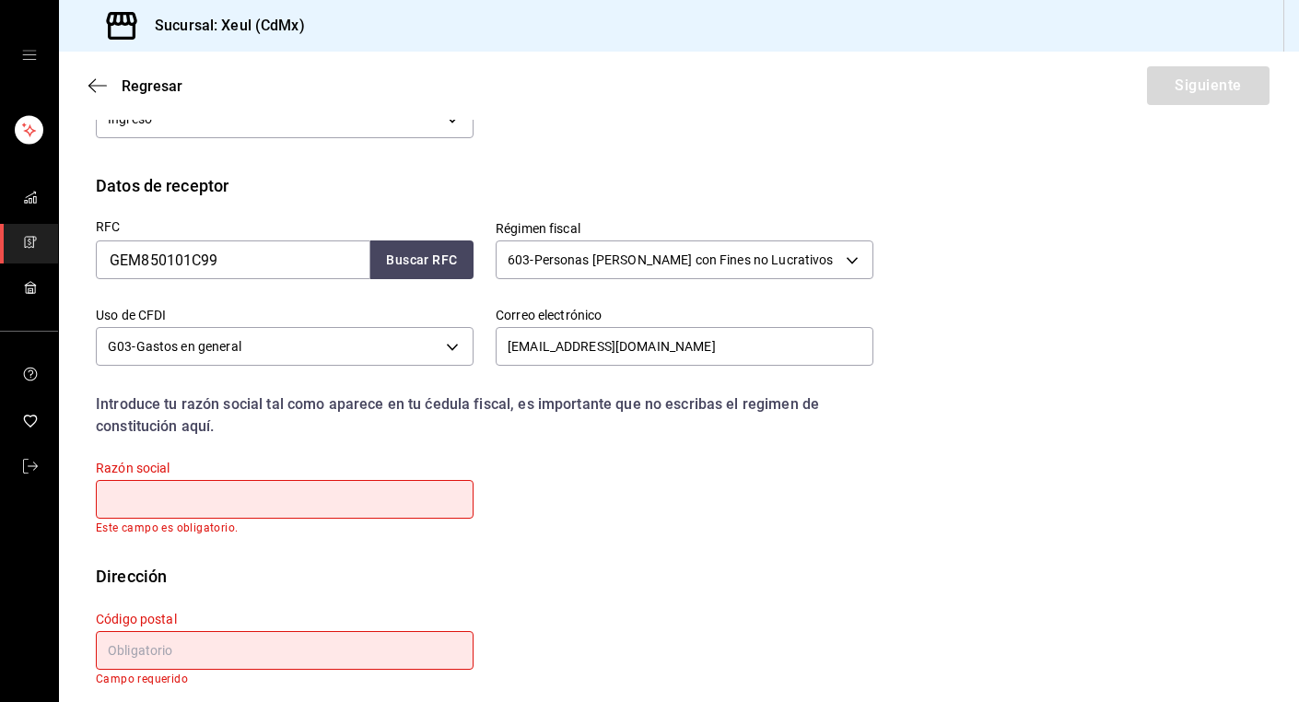
paste input "GOBIERNO DEL ESTADO DE MICHOACAN"
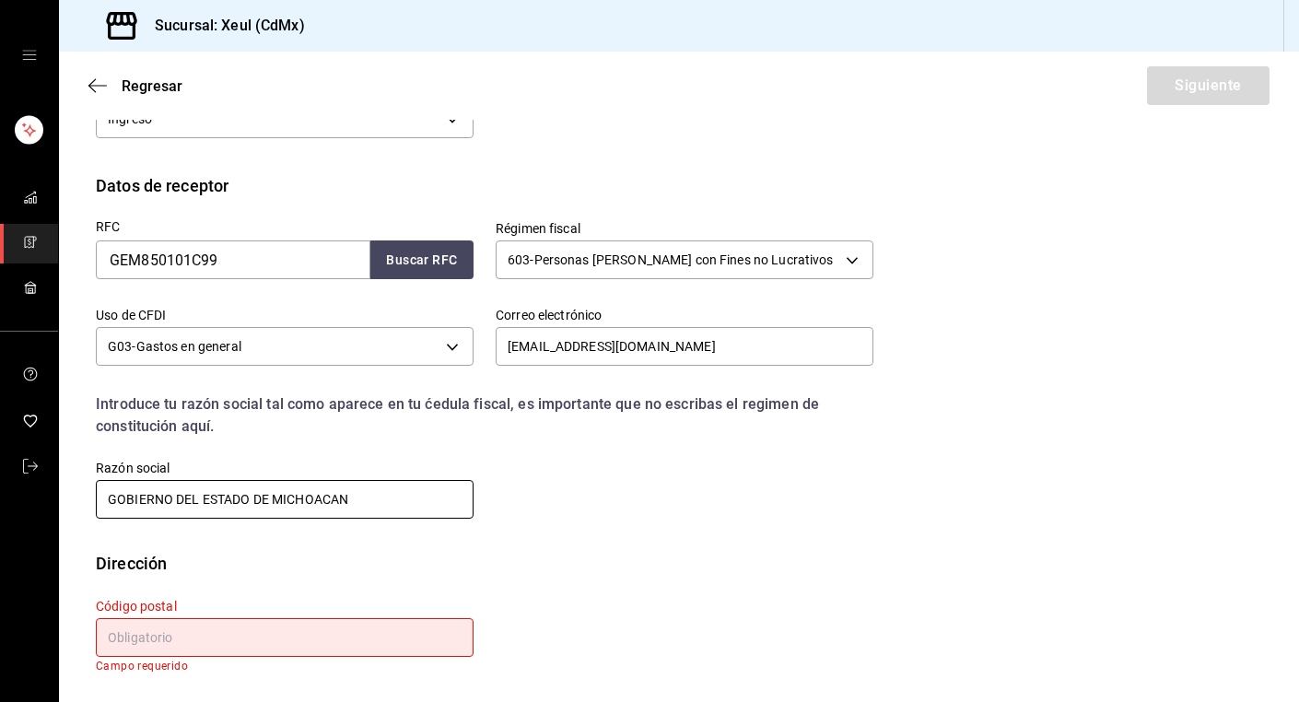
type input "GOBIERNO DEL ESTADO DE MICHOACAN"
click at [285, 640] on input "text" at bounding box center [285, 637] width 378 height 39
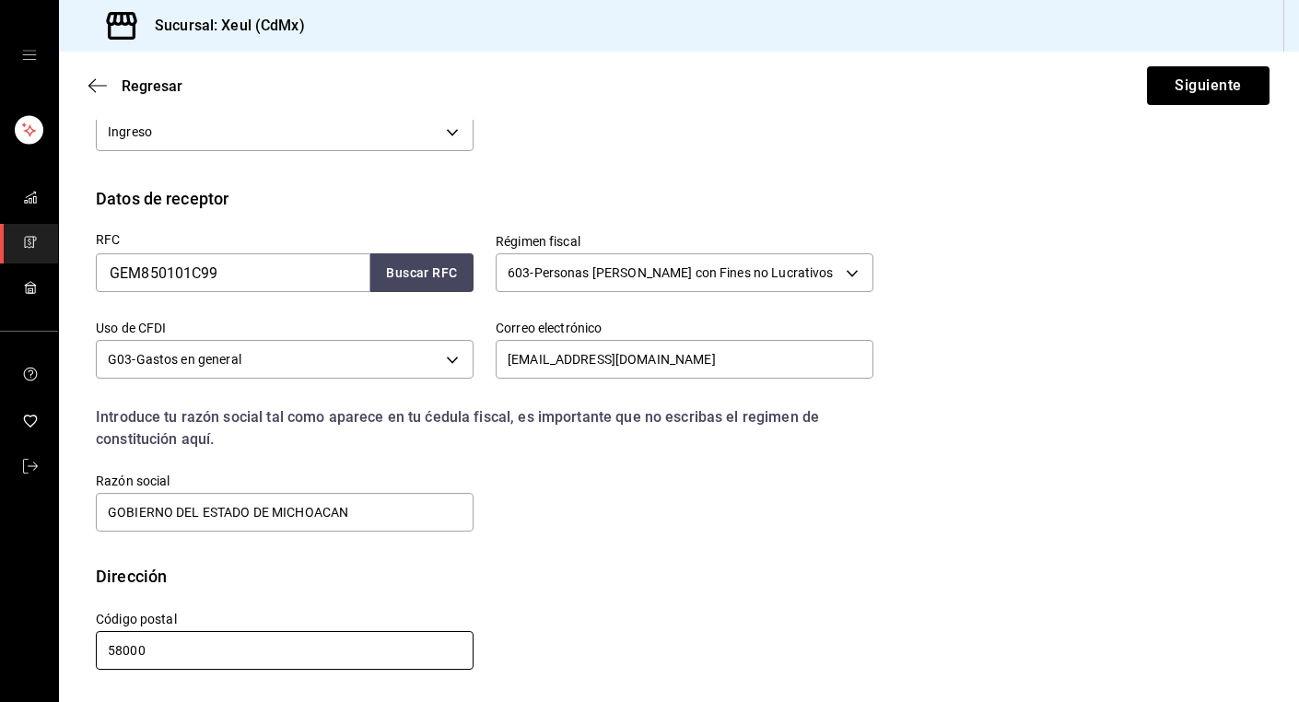
scroll to position [330, 0]
type input "58000"
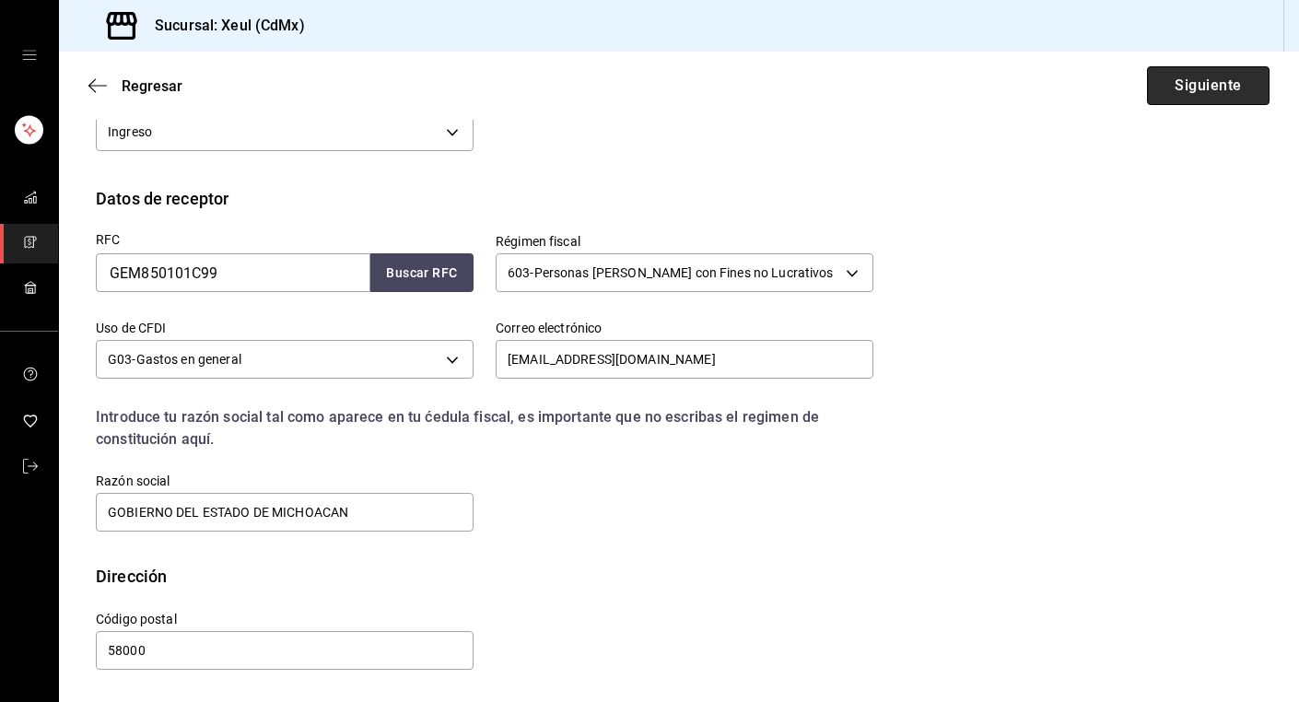
click at [1226, 94] on button "Siguiente" at bounding box center [1208, 85] width 123 height 39
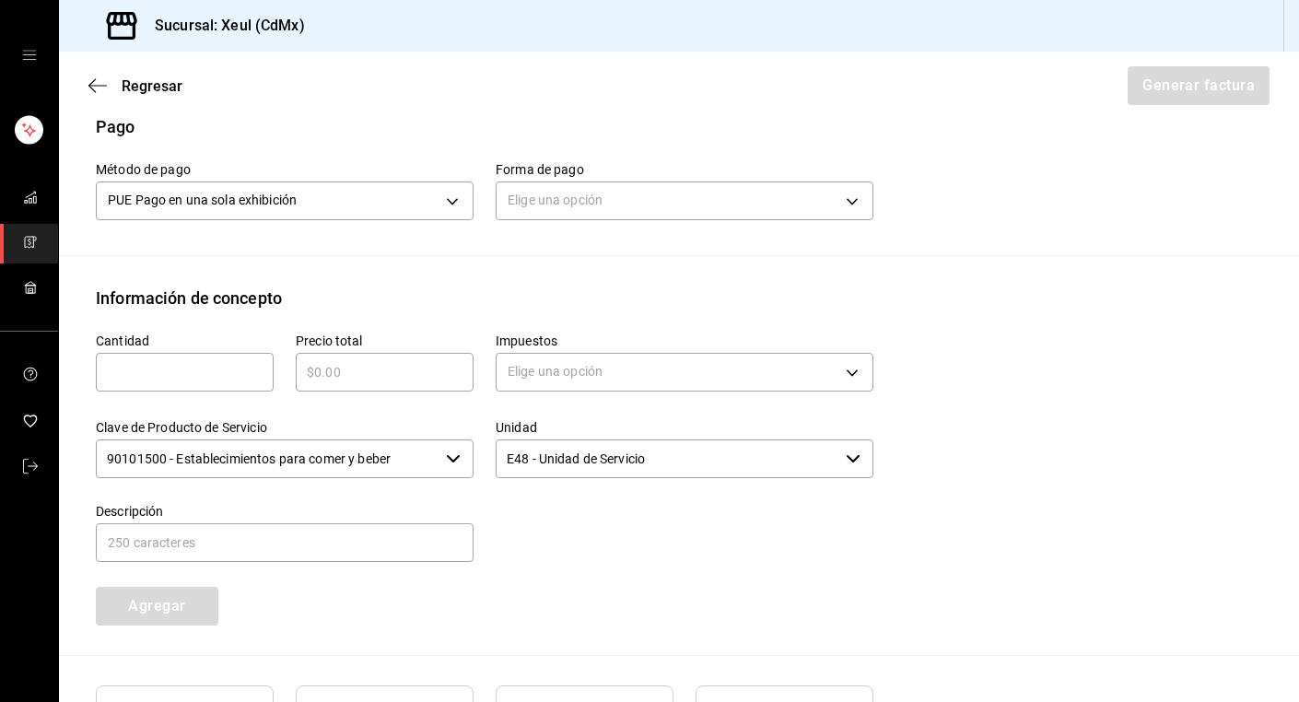
scroll to position [616, 0]
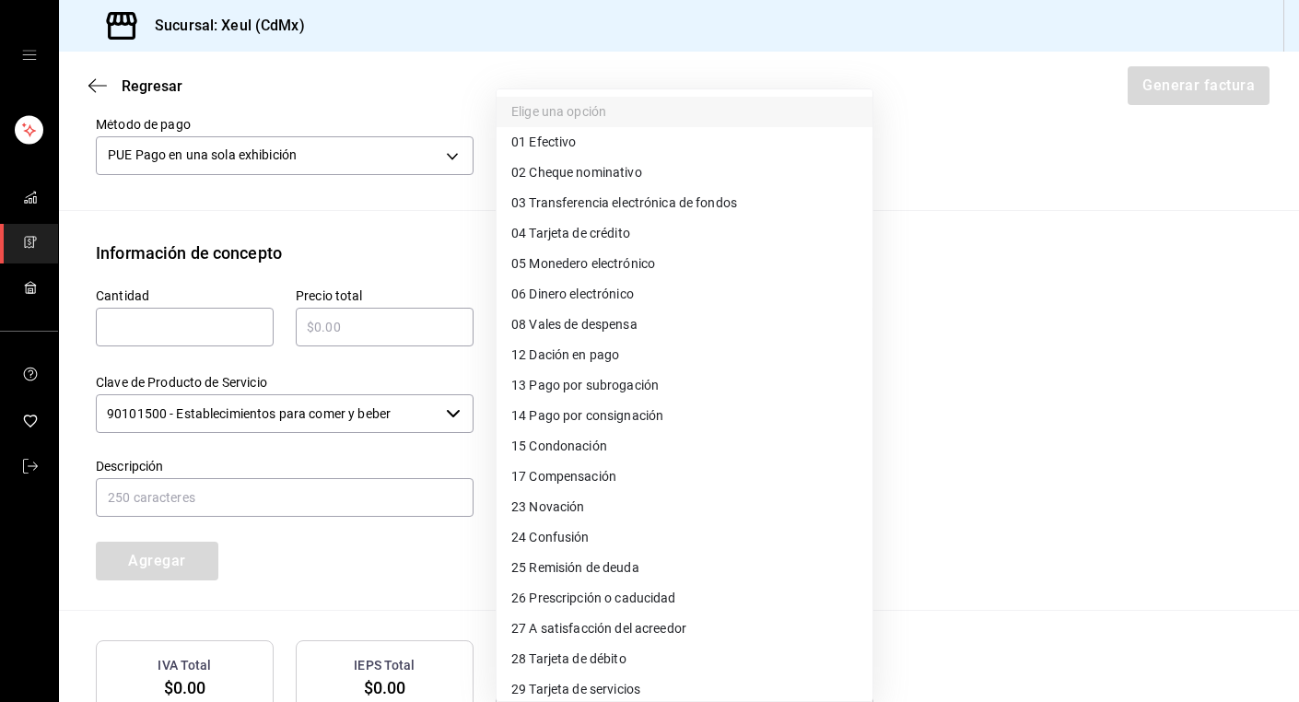
click at [674, 145] on body "Sucursal: Xeul (CdMx) Regresar Generar factura Emisor Perfil fiscal [PERSON_NAM…" at bounding box center [649, 351] width 1299 height 702
click at [561, 235] on span "04 Tarjeta de crédito" at bounding box center [570, 233] width 119 height 19
type input "04"
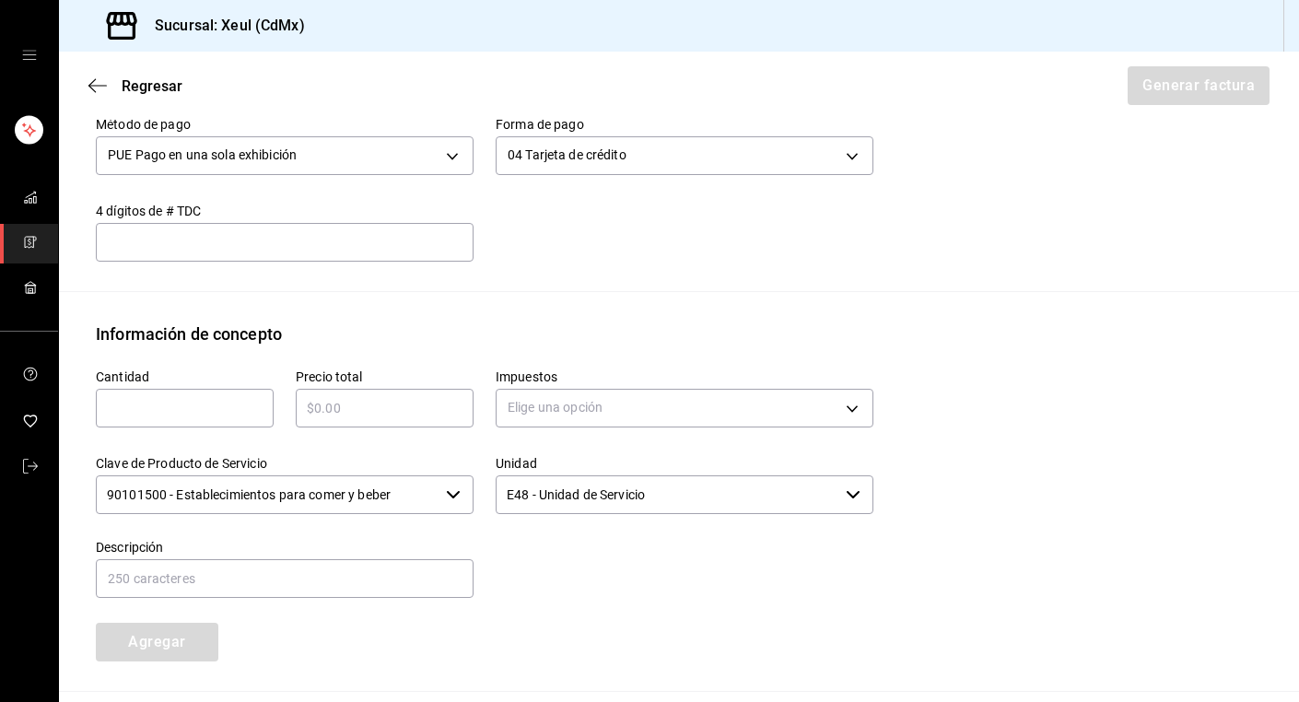
click at [134, 406] on input "text" at bounding box center [185, 408] width 178 height 22
type input "1"
click at [334, 422] on div "​" at bounding box center [385, 408] width 178 height 39
type input "$4095"
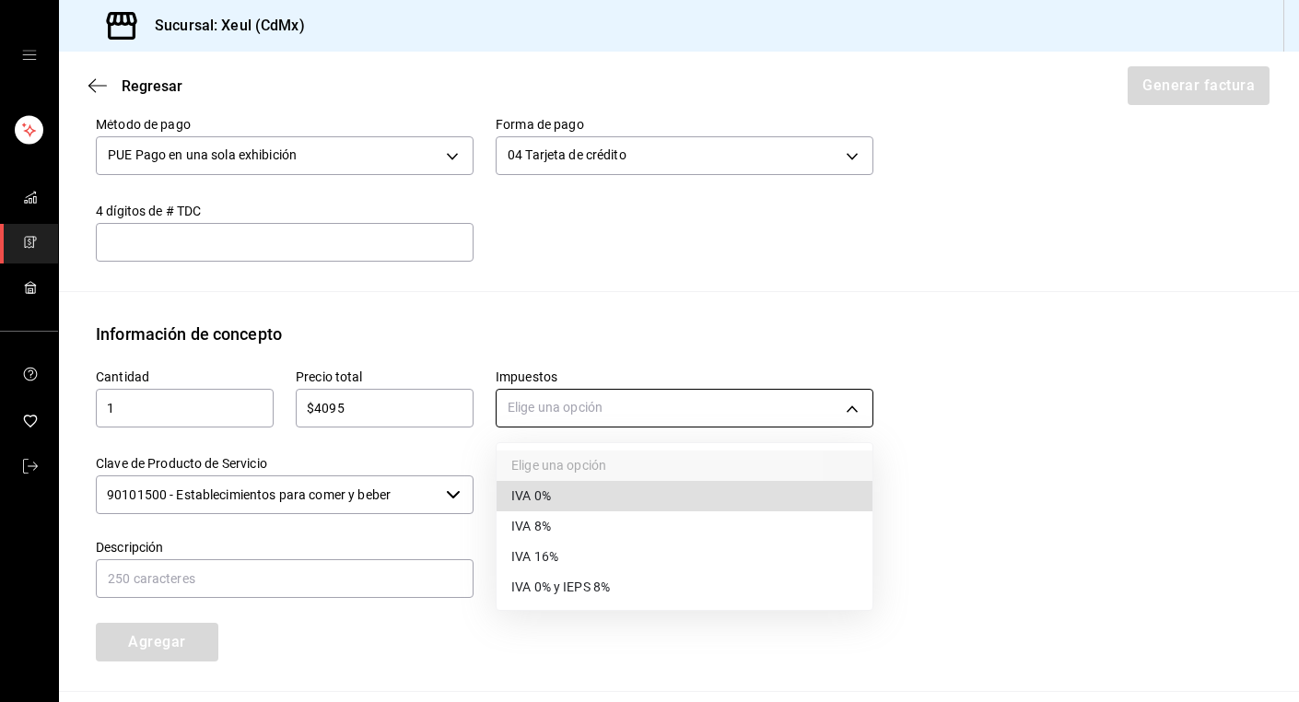
click at [621, 402] on body "Sucursal: Xeul (CdMx) Regresar Generar factura Emisor Perfil fiscal [PERSON_NAM…" at bounding box center [649, 351] width 1299 height 702
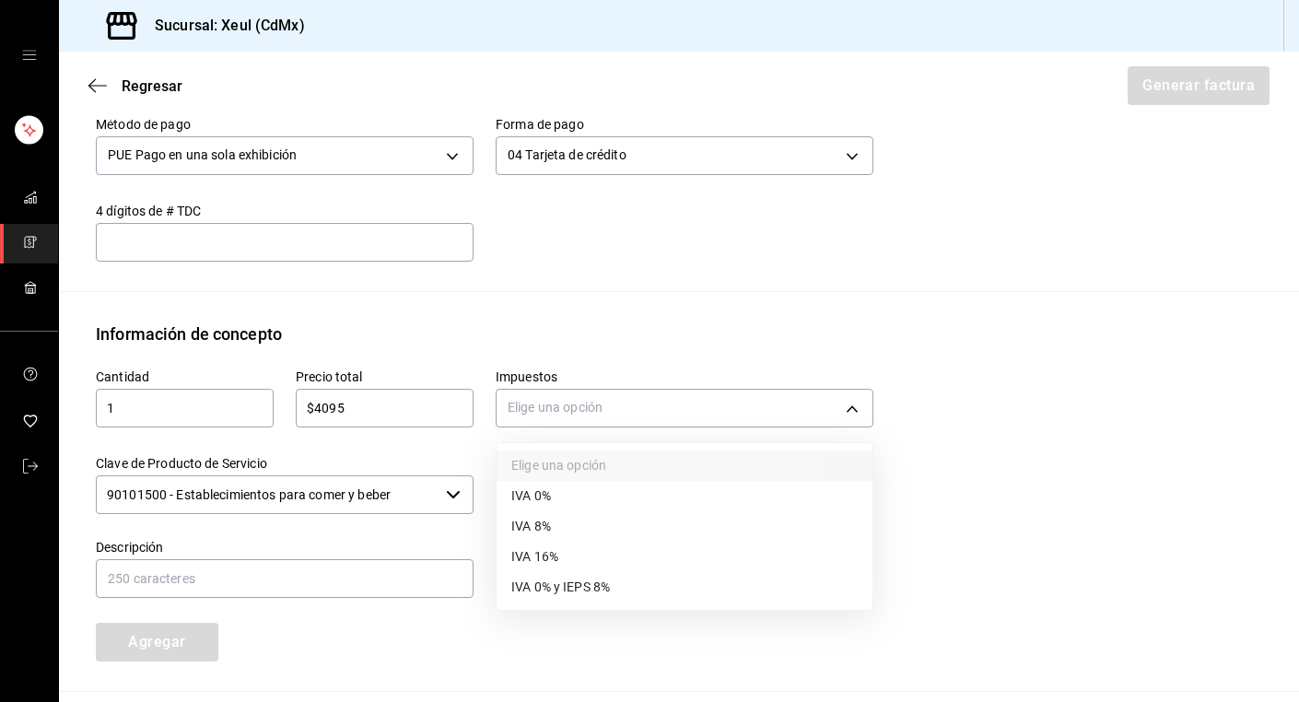
click at [571, 559] on li "IVA 16%" at bounding box center [685, 557] width 376 height 30
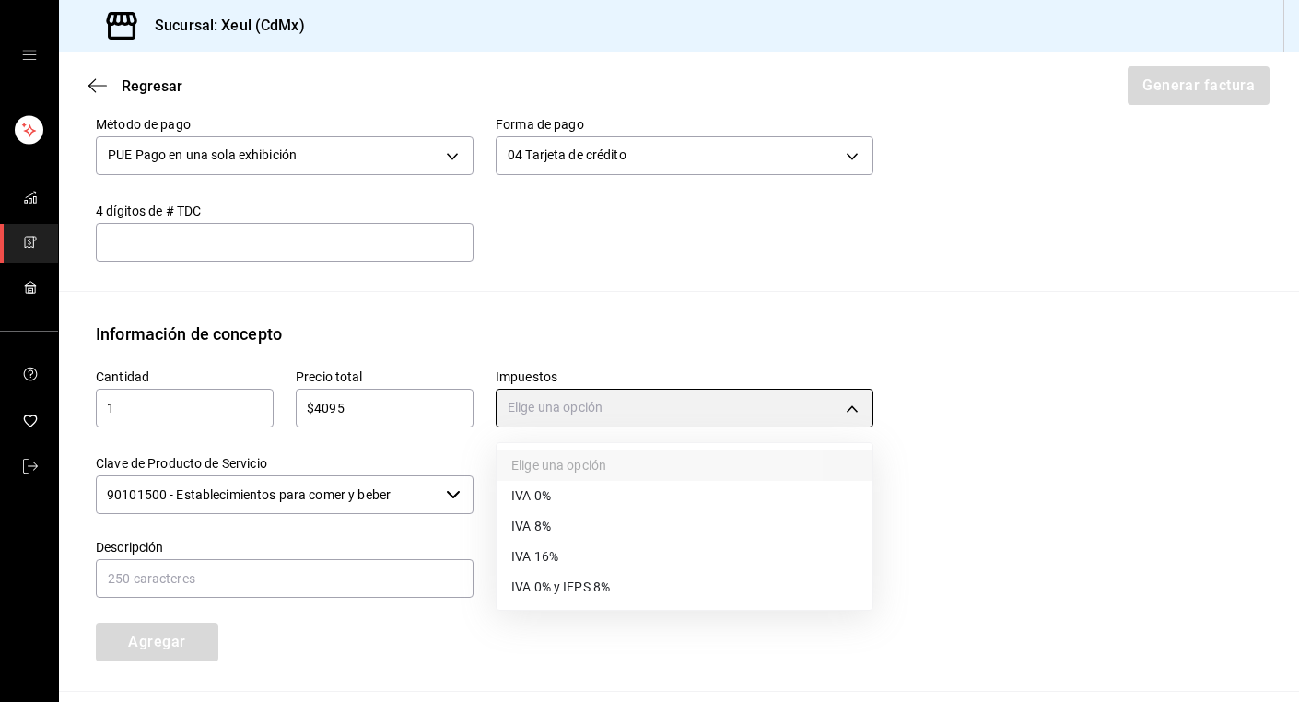
type input "IVA_16"
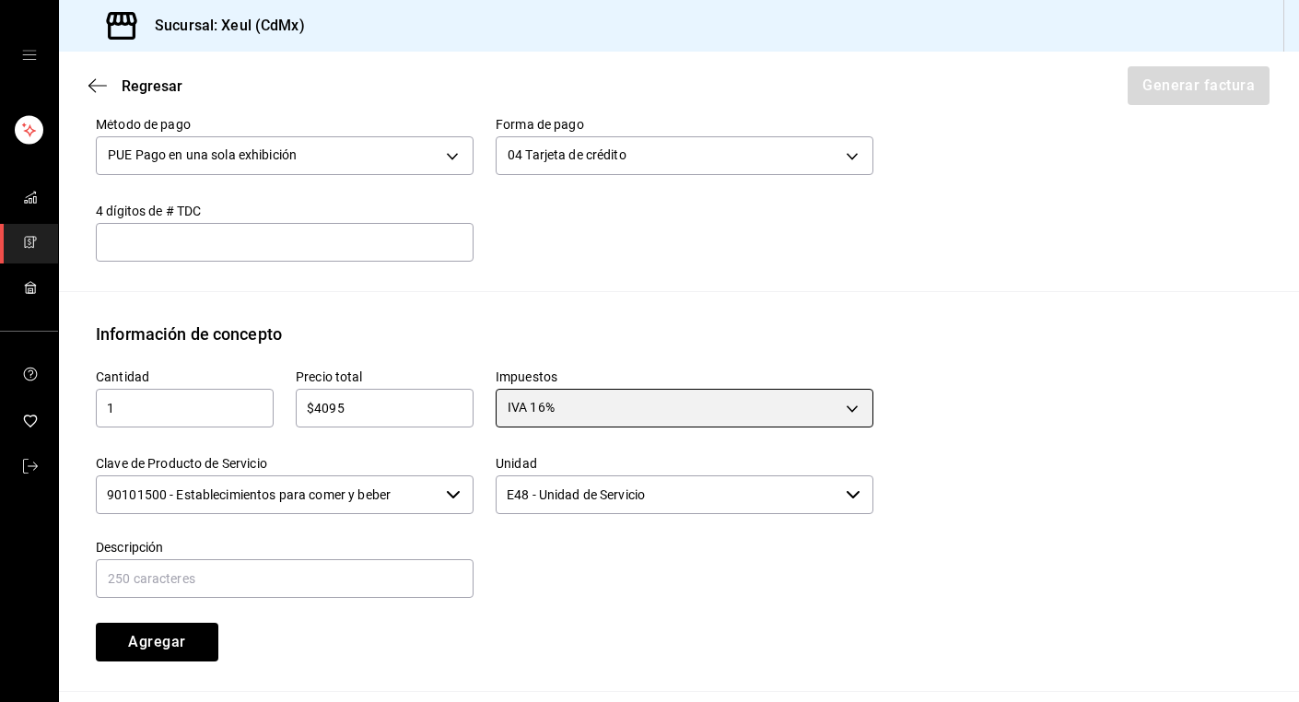
scroll to position [822, 0]
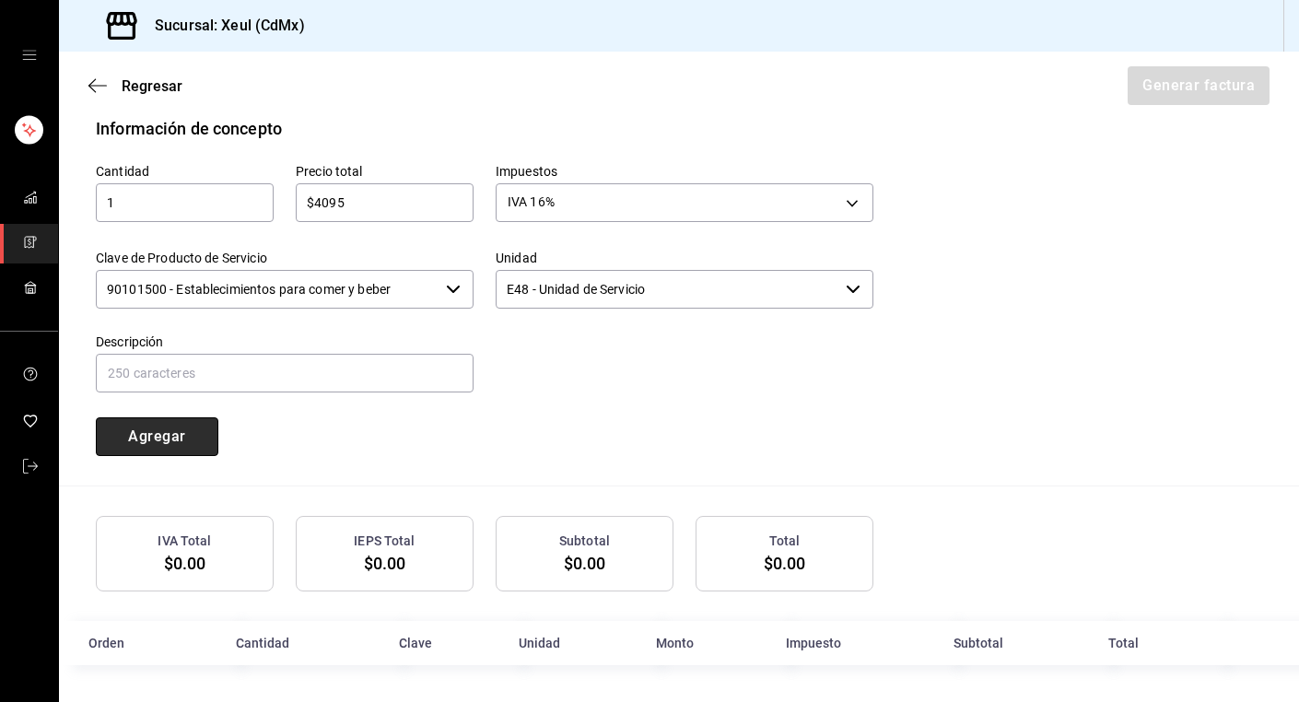
click at [176, 435] on button "Agregar" at bounding box center [157, 436] width 123 height 39
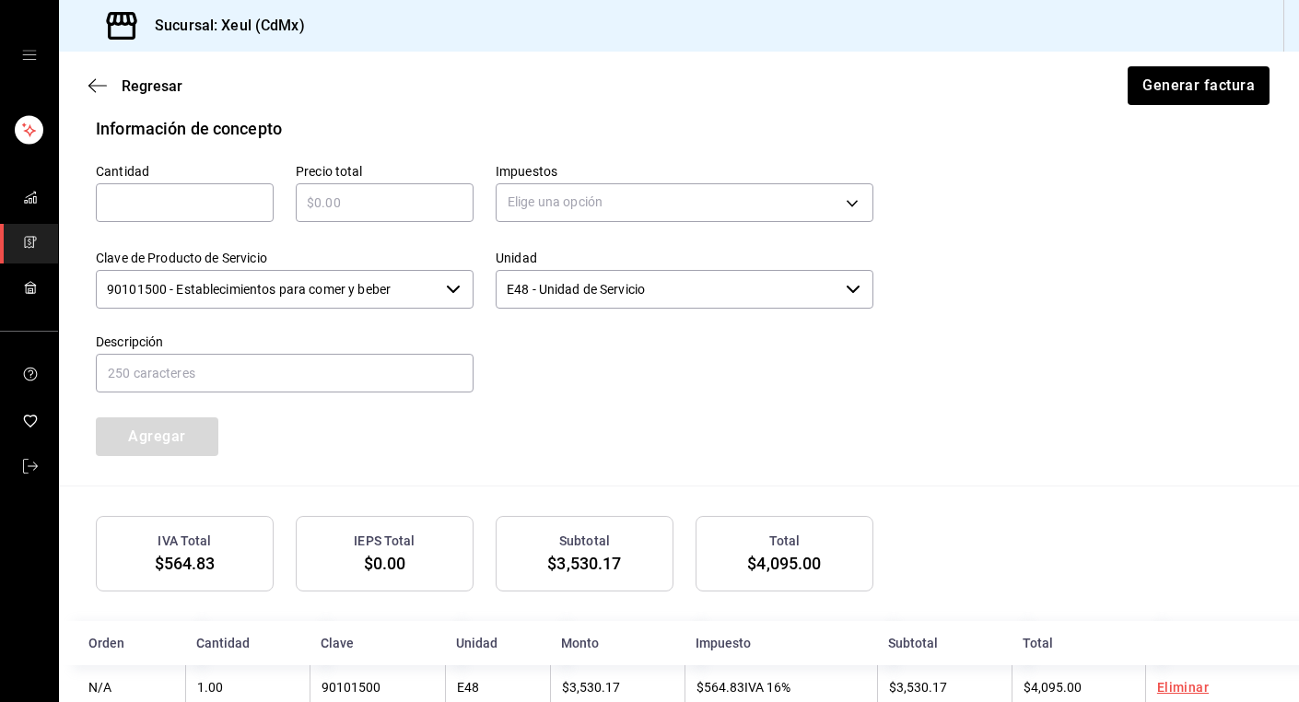
scroll to position [867, 0]
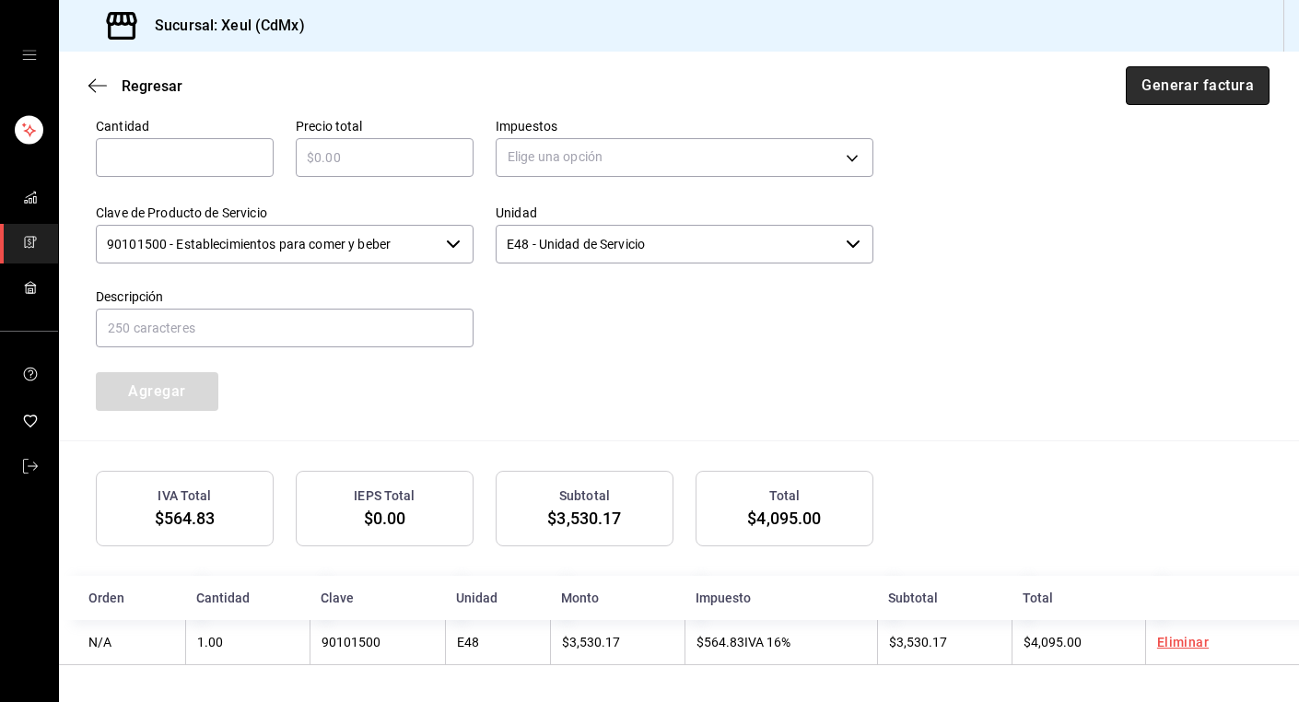
click at [1233, 94] on button "Generar factura" at bounding box center [1198, 85] width 144 height 39
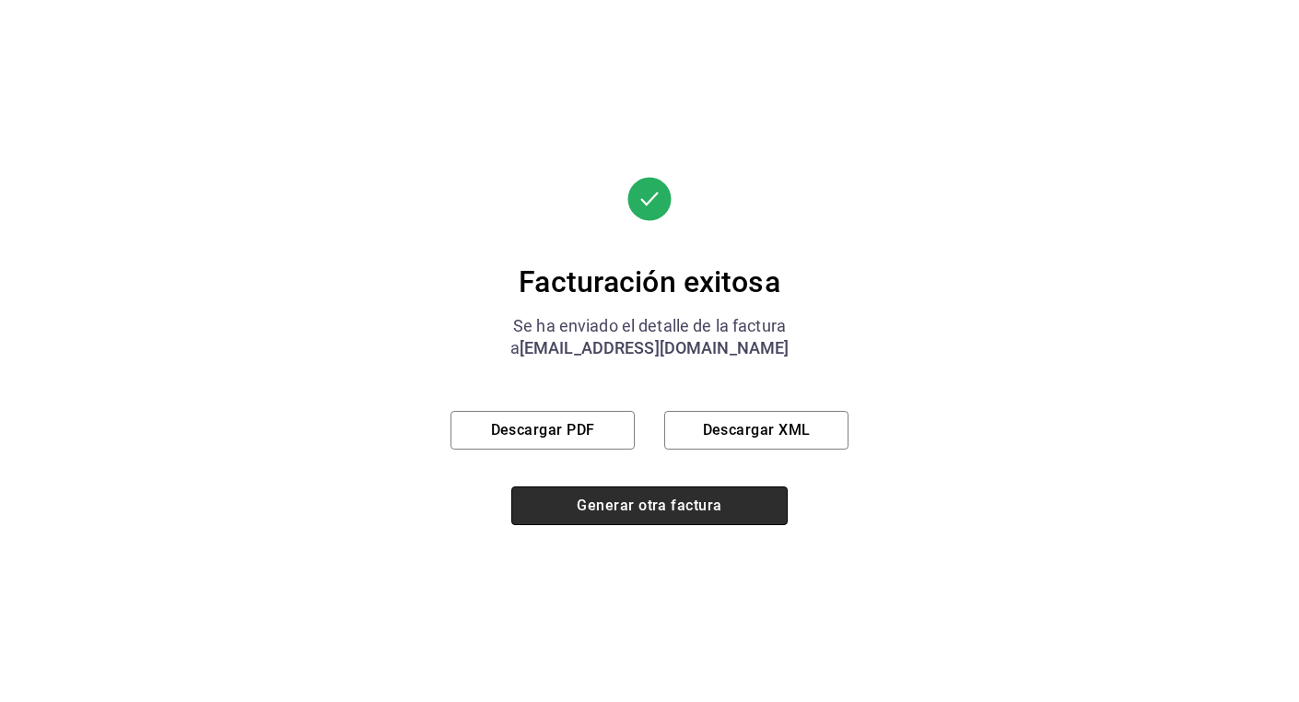
click at [575, 514] on button "Generar otra factura" at bounding box center [649, 505] width 276 height 39
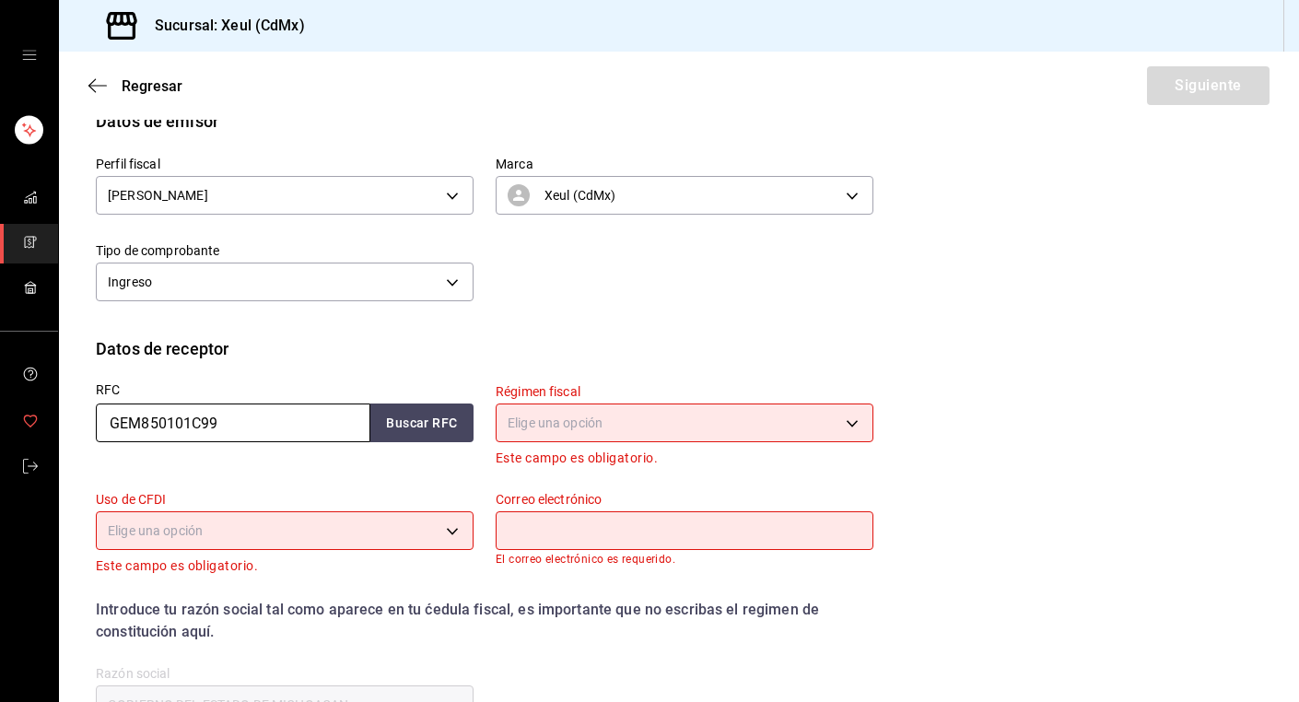
drag, startPoint x: 240, startPoint y: 410, endPoint x: 21, endPoint y: 410, distance: 219.3
click at [21, 410] on div "Sucursal: Xeul (CdMx) Regresar Siguiente Factura general Realiza tus facturas c…" at bounding box center [649, 351] width 1299 height 702
drag, startPoint x: 240, startPoint y: 421, endPoint x: -14, endPoint y: 410, distance: 254.5
click at [0, 410] on html "Sucursal: Xeul (CdMx) Regresar Siguiente Factura general Realiza tus facturas c…" at bounding box center [649, 351] width 1299 height 702
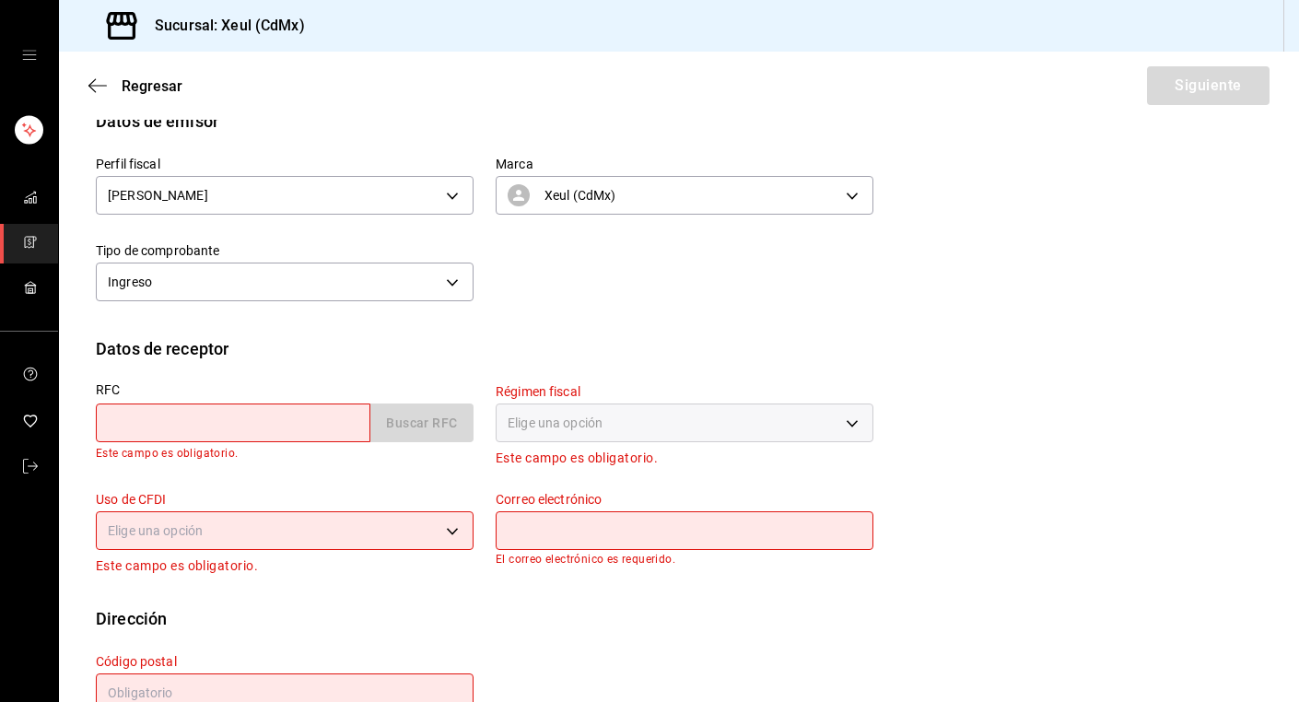
paste input "AIH211028MY8"
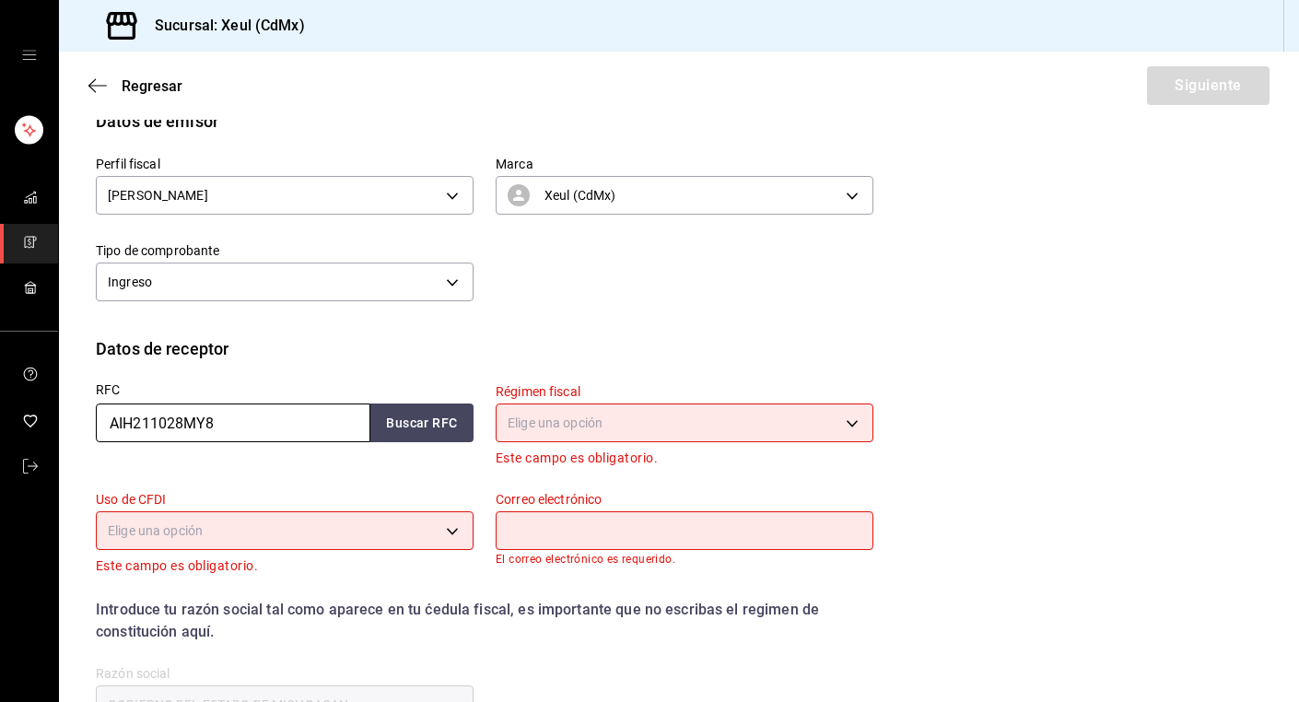
type input "AIH211028MY8"
click at [641, 422] on body "Sucursal: Xeul (CdMx) Regresar Siguiente Factura general Realiza tus facturas c…" at bounding box center [649, 351] width 1299 height 702
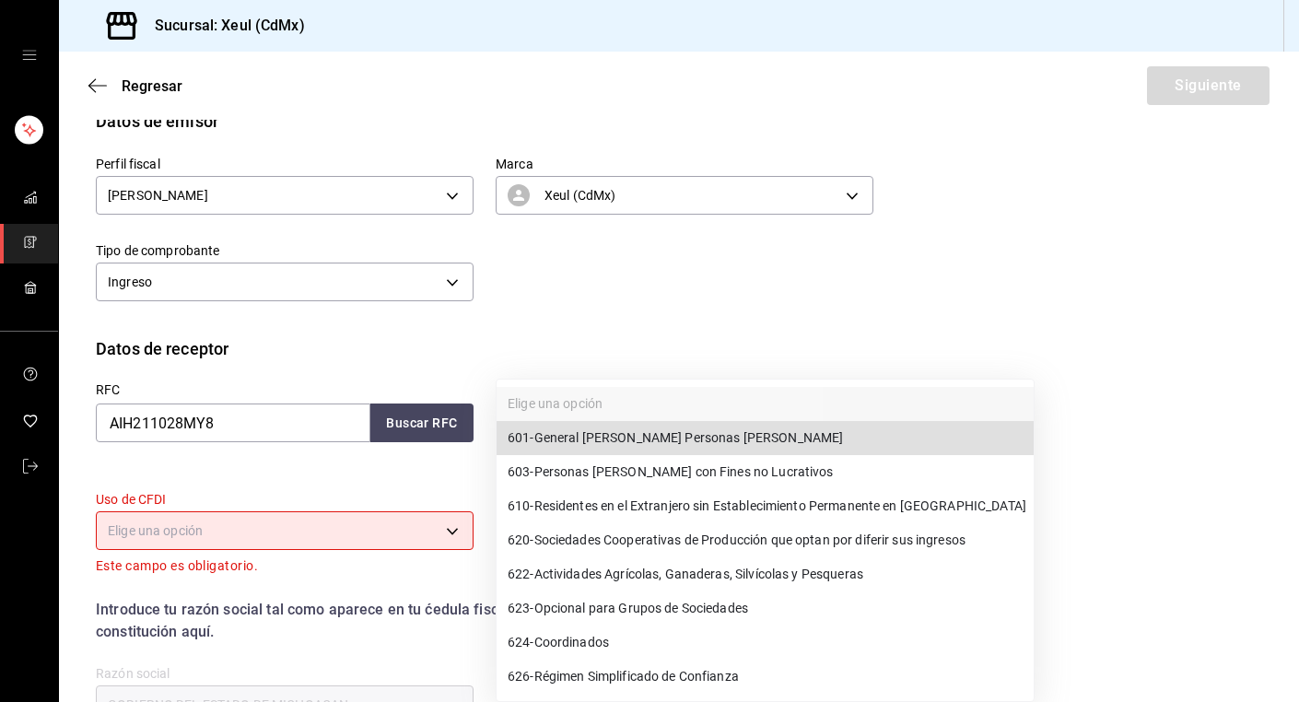
click at [572, 437] on span "601 - General [PERSON_NAME] Personas [PERSON_NAME]" at bounding box center [675, 437] width 335 height 19
type input "601"
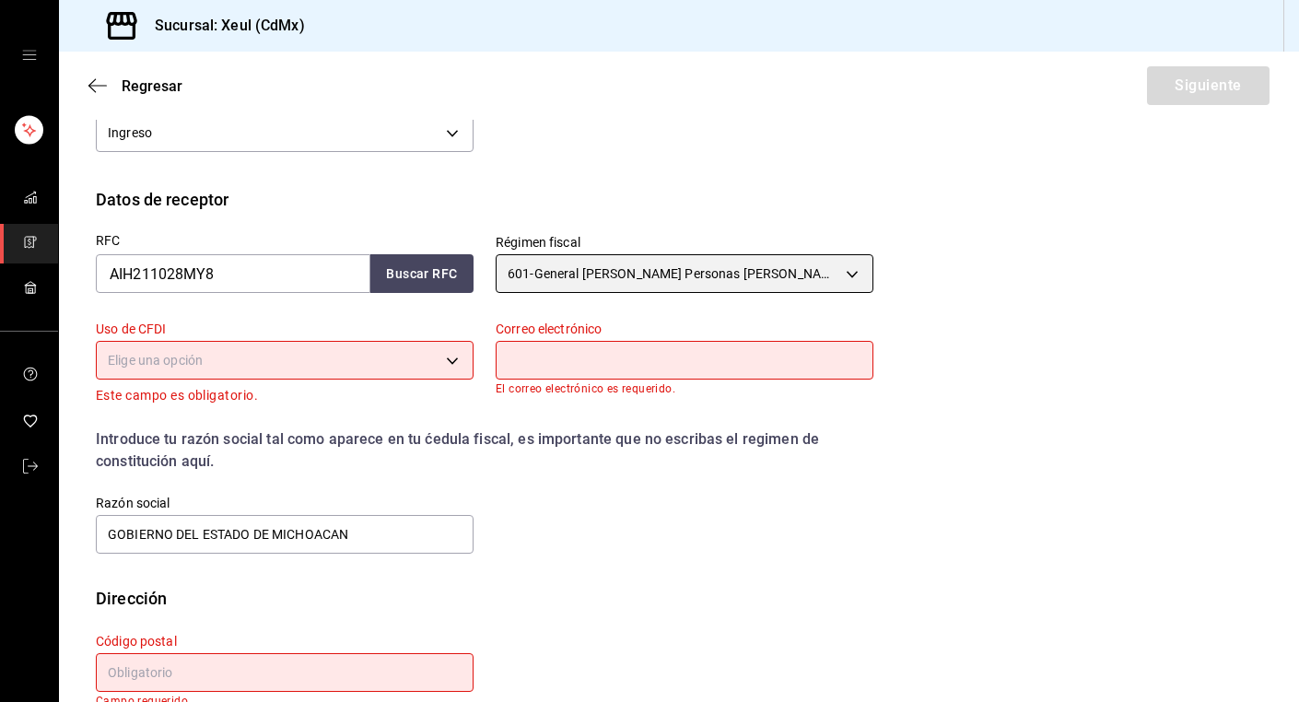
scroll to position [356, 0]
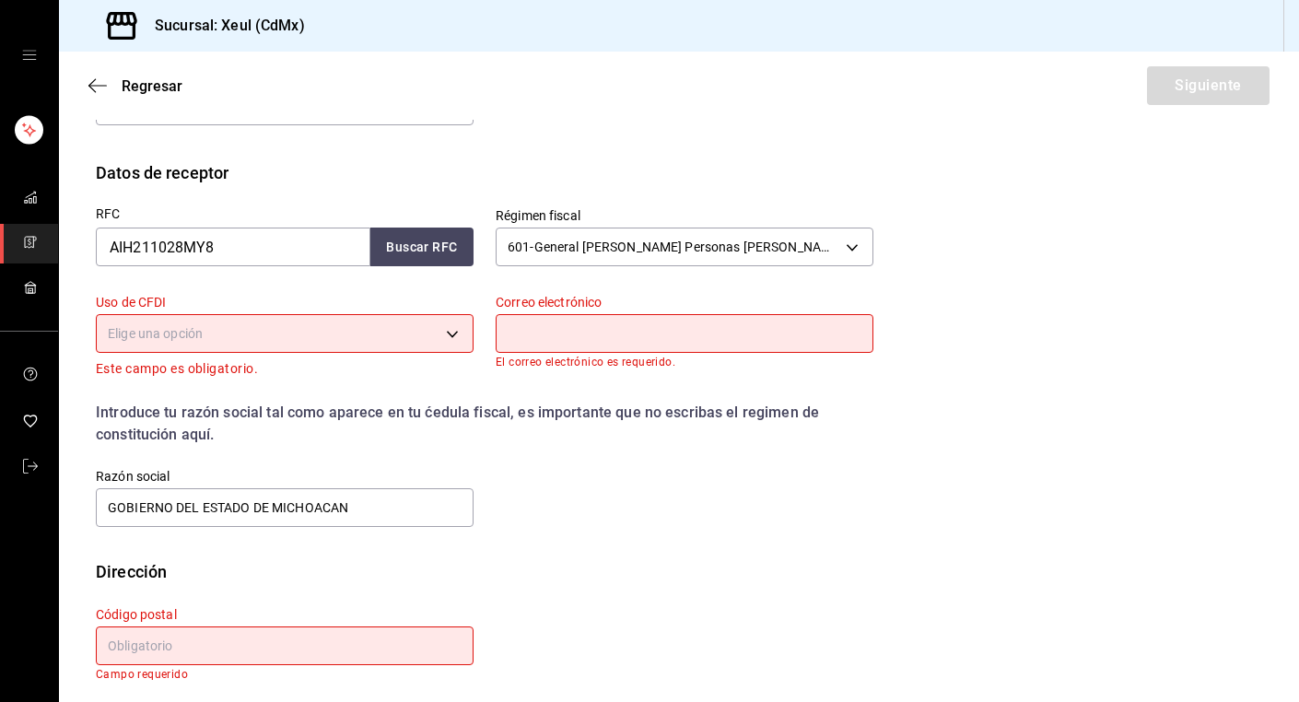
click at [390, 329] on body "Sucursal: Xeul (CdMx) Regresar Siguiente Factura general Realiza tus facturas c…" at bounding box center [649, 351] width 1299 height 702
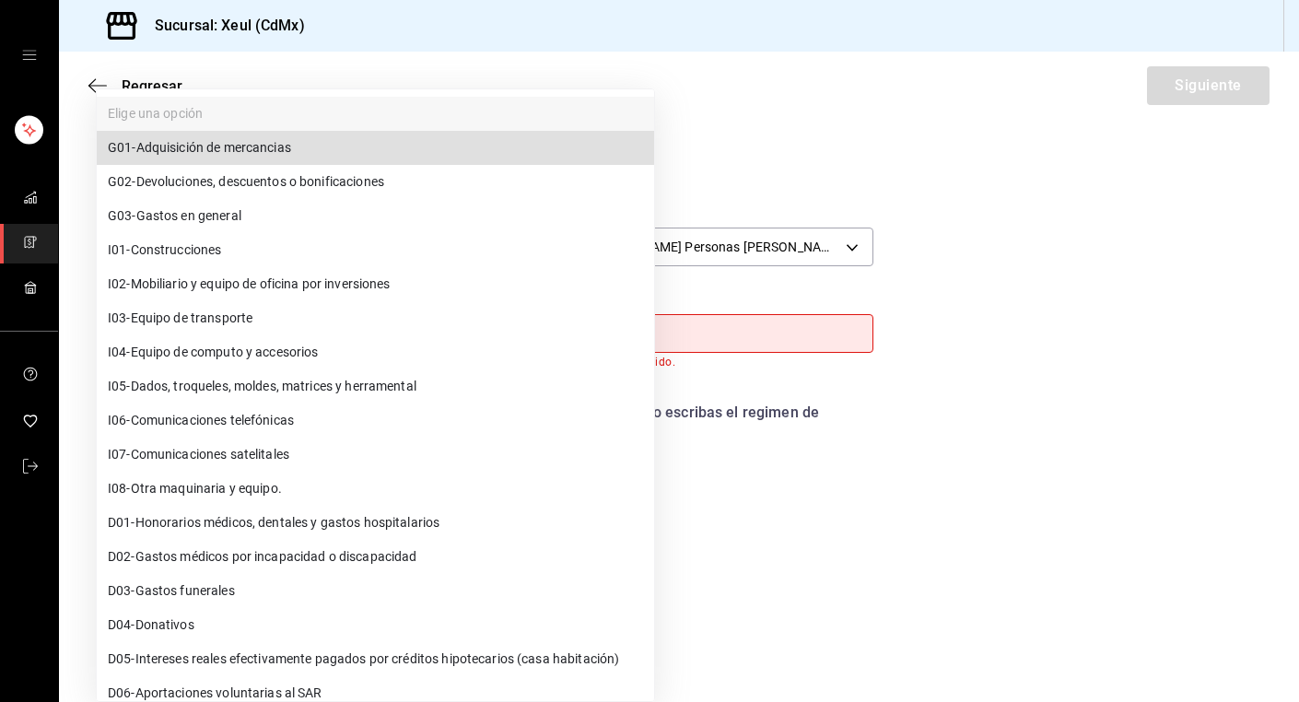
click at [202, 219] on span "G03 - Gastos en general" at bounding box center [175, 215] width 134 height 19
type input "G03"
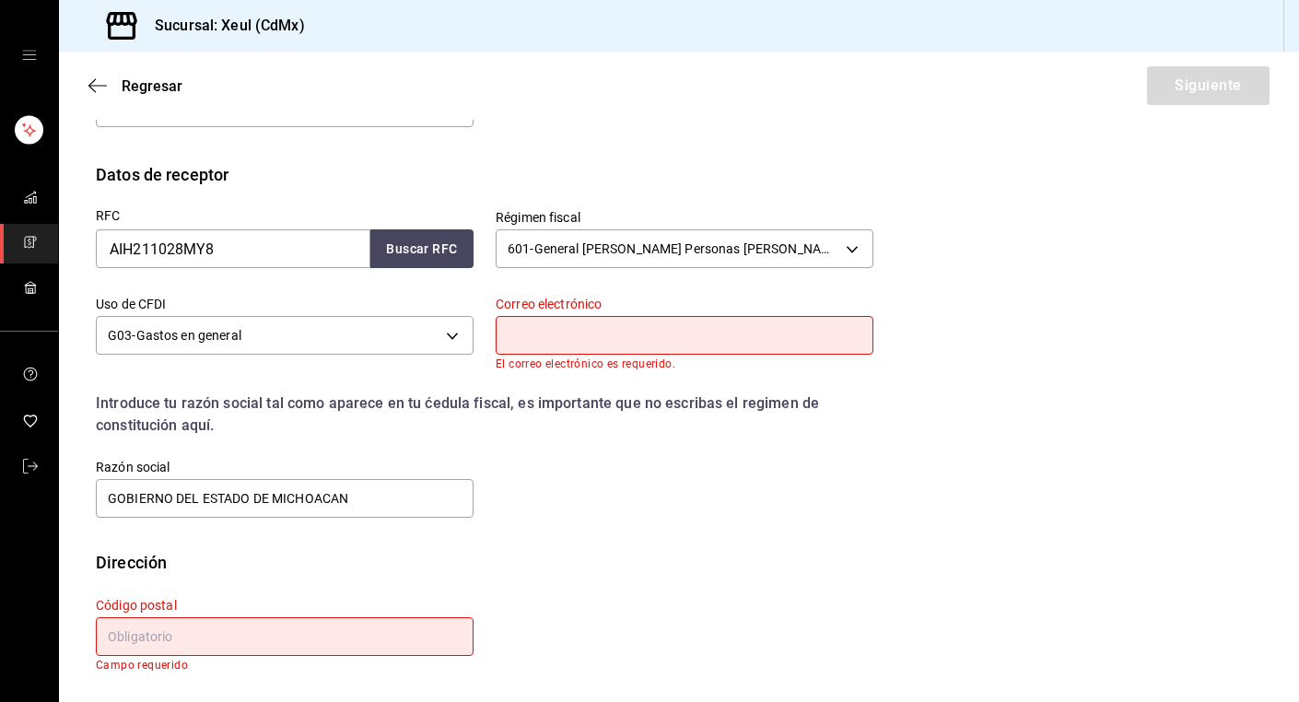
click at [604, 342] on input "text" at bounding box center [685, 335] width 378 height 39
paste input "[EMAIL_ADDRESS][DOMAIN_NAME]"
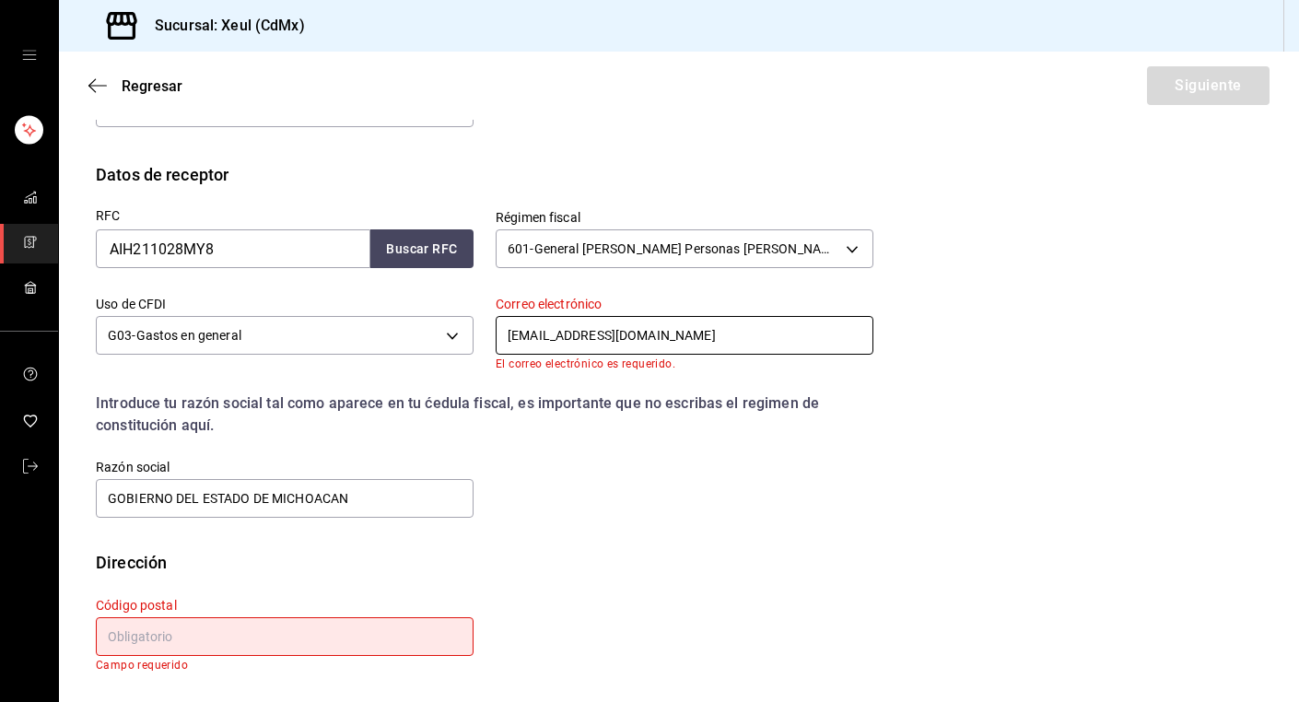
scroll to position [343, 0]
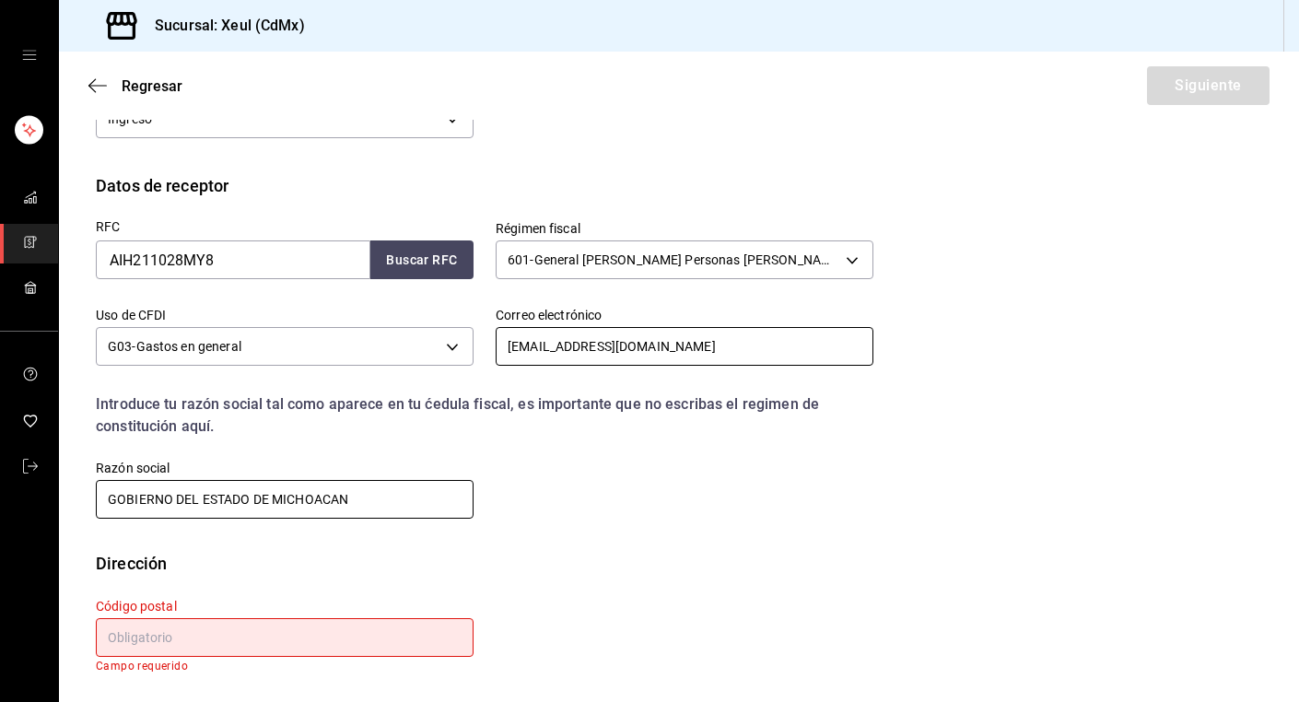
type input "[EMAIL_ADDRESS][DOMAIN_NAME]"
drag, startPoint x: 362, startPoint y: 499, endPoint x: 24, endPoint y: 477, distance: 338.9
click at [24, 477] on div "Sucursal: Xeul (CdMx) Regresar Siguiente Factura general Realiza tus facturas c…" at bounding box center [649, 351] width 1299 height 702
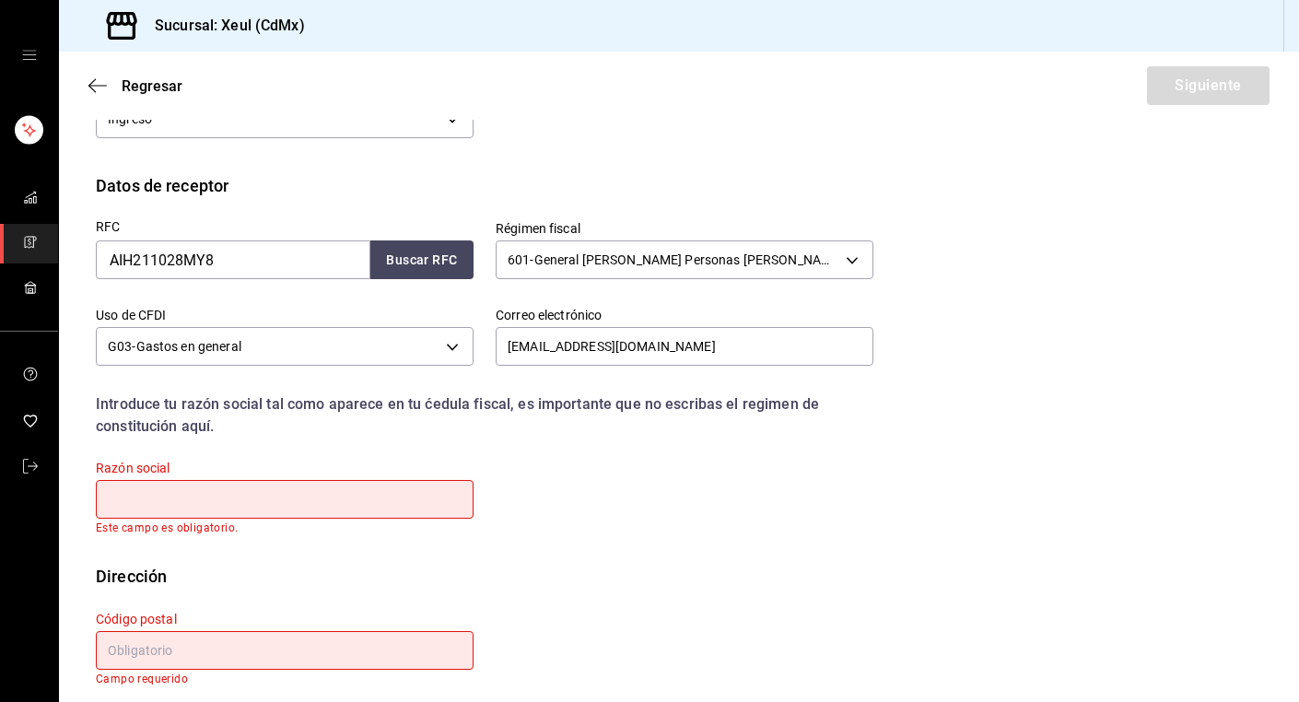
scroll to position [357, 0]
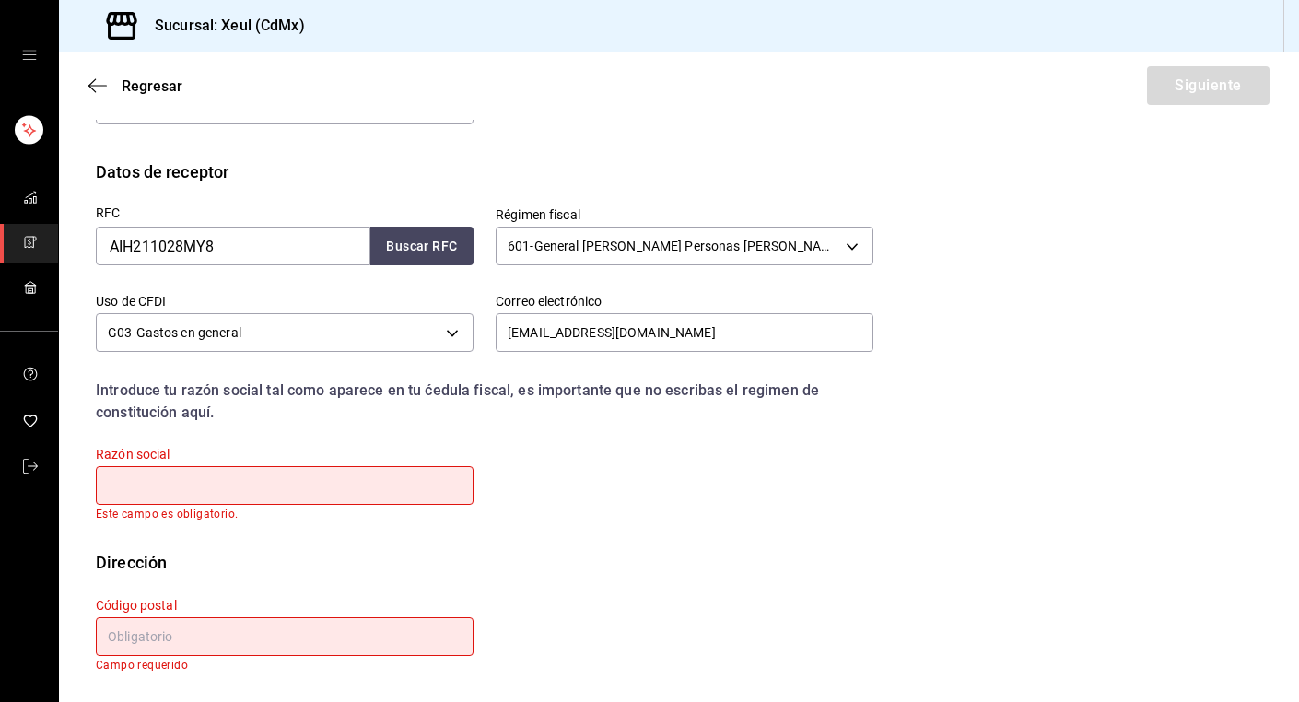
click at [276, 491] on input "text" at bounding box center [285, 485] width 378 height 39
paste input "ASPEN IMAGING HEALTHCARE [GEOGRAPHIC_DATA]"
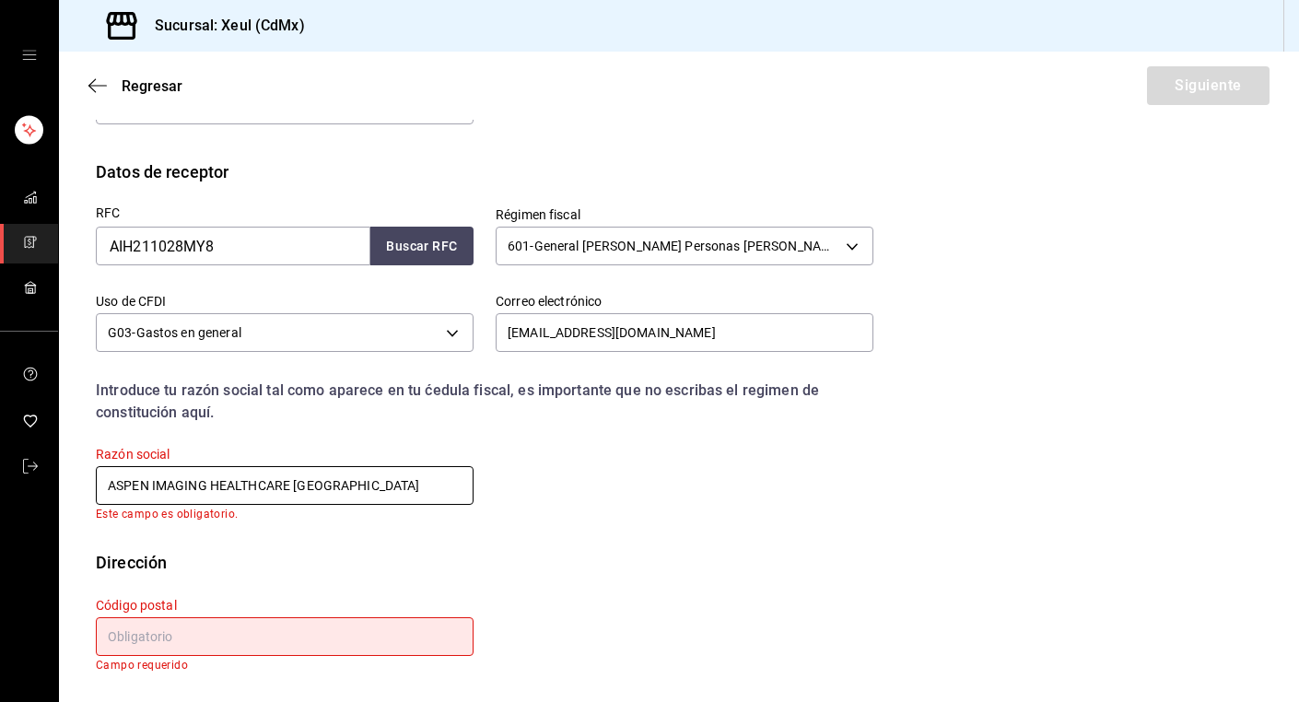
scroll to position [343, 0]
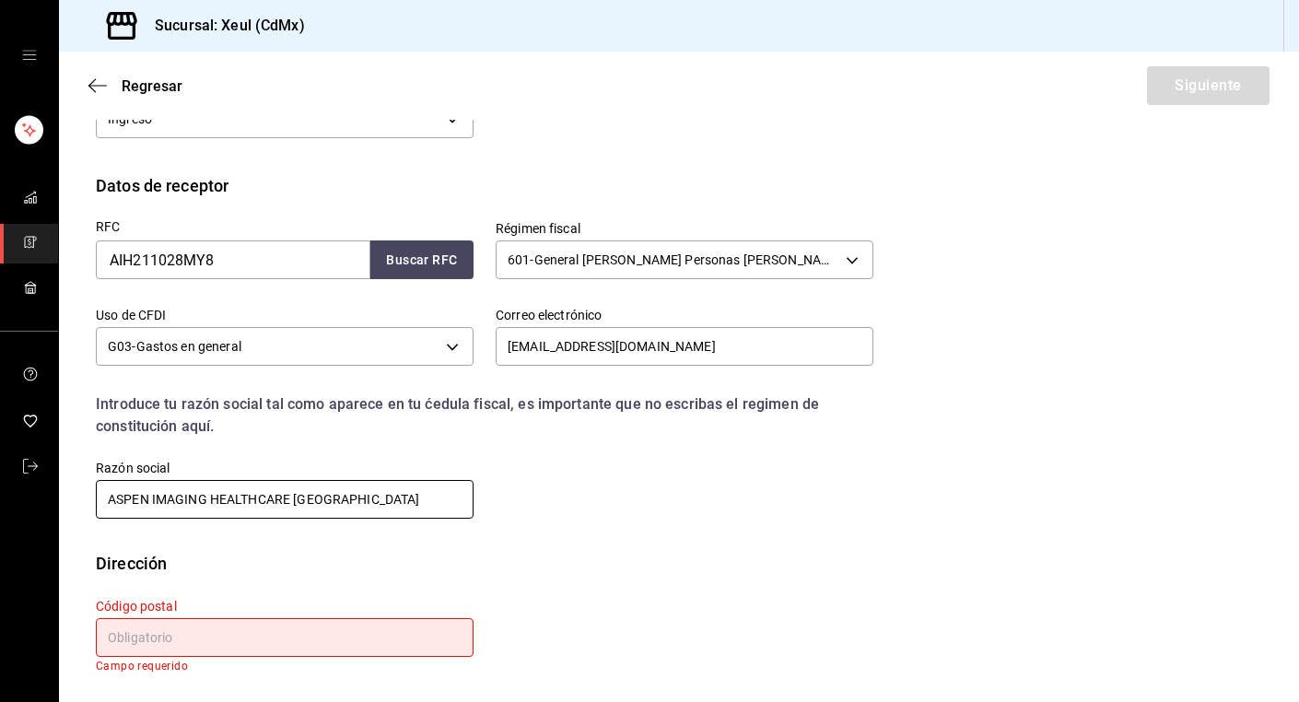
type input "ASPEN IMAGING HEALTHCARE [GEOGRAPHIC_DATA]"
click at [275, 634] on input "text" at bounding box center [285, 637] width 378 height 39
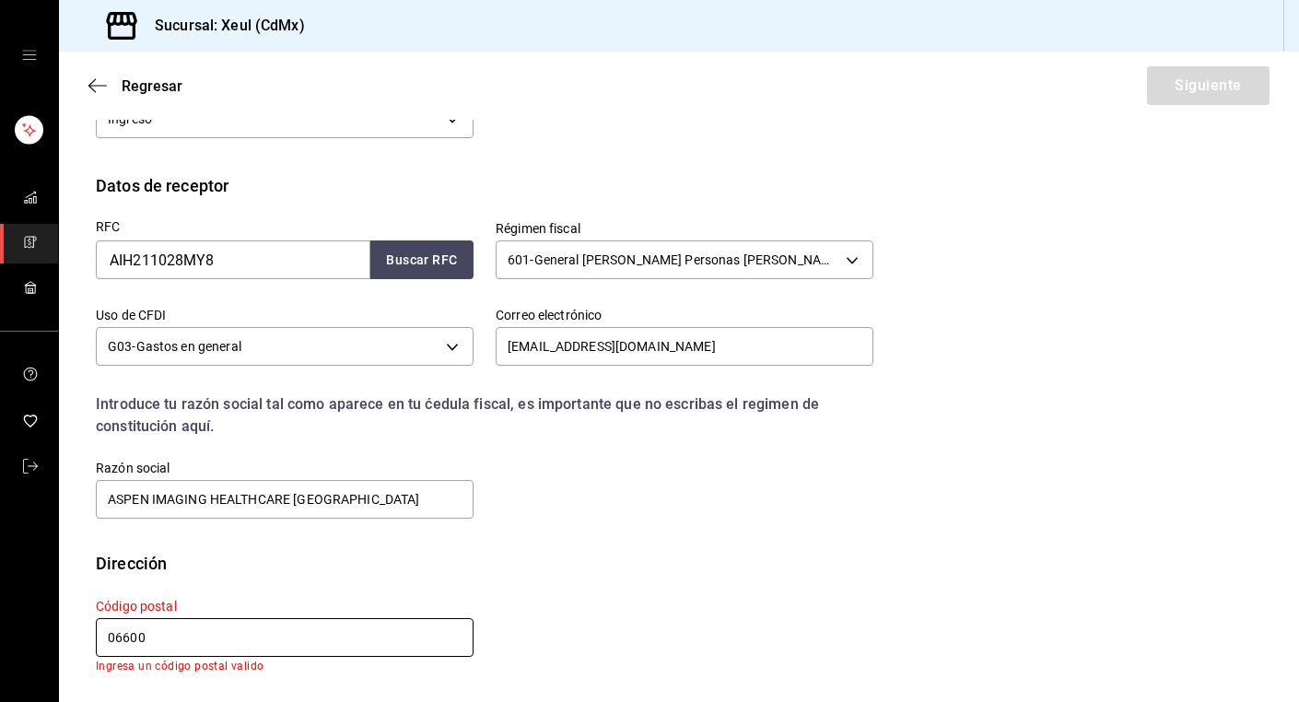
scroll to position [330, 0]
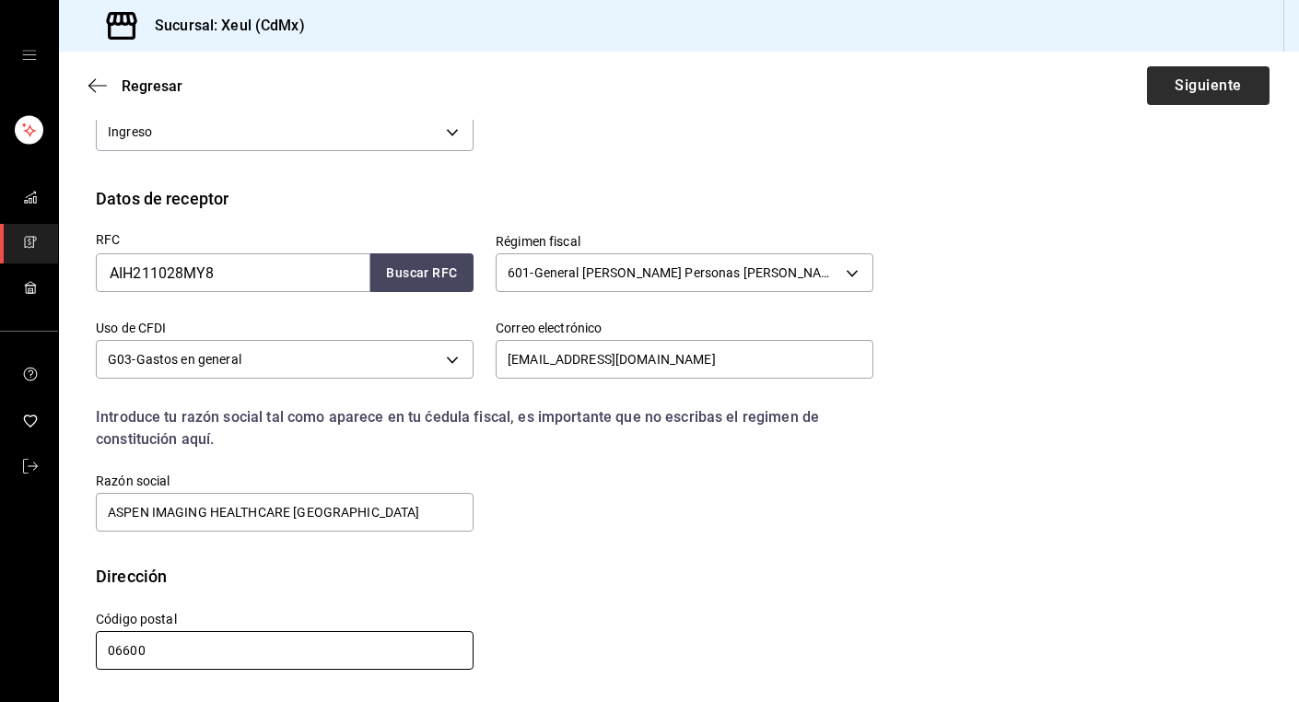
type input "06600"
click at [1249, 78] on button "Siguiente" at bounding box center [1208, 85] width 123 height 39
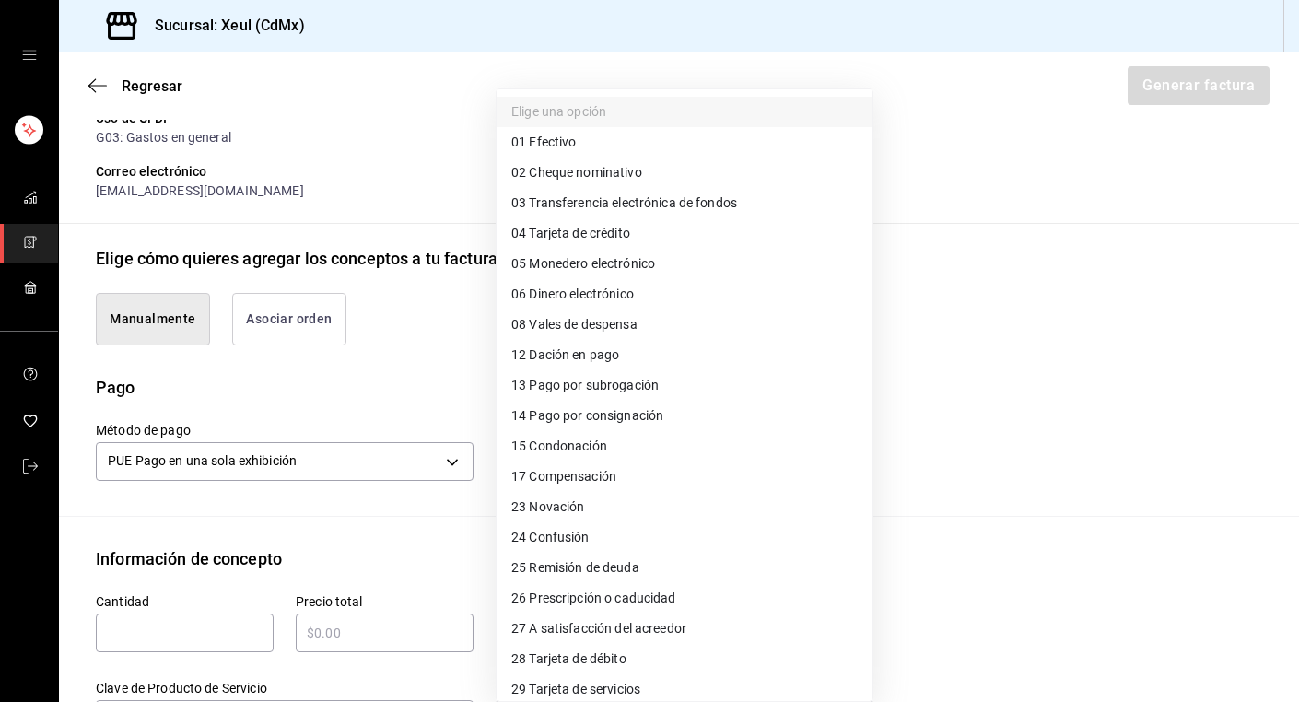
click at [621, 448] on body "Sucursal: Xeul (CdMx) Regresar Generar factura Emisor Perfil fiscal [PERSON_NAM…" at bounding box center [649, 351] width 1299 height 702
click at [587, 233] on span "04 Tarjeta de crédito" at bounding box center [570, 233] width 119 height 19
type input "04"
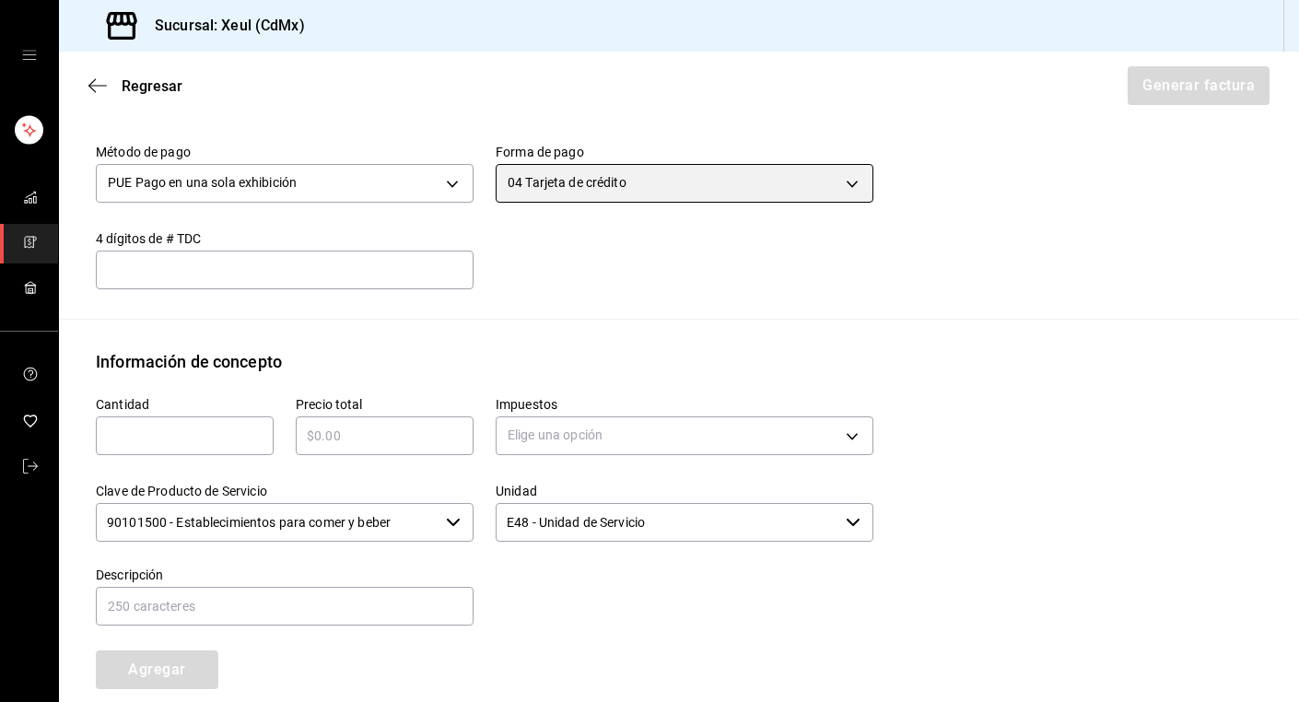
scroll to position [651, 0]
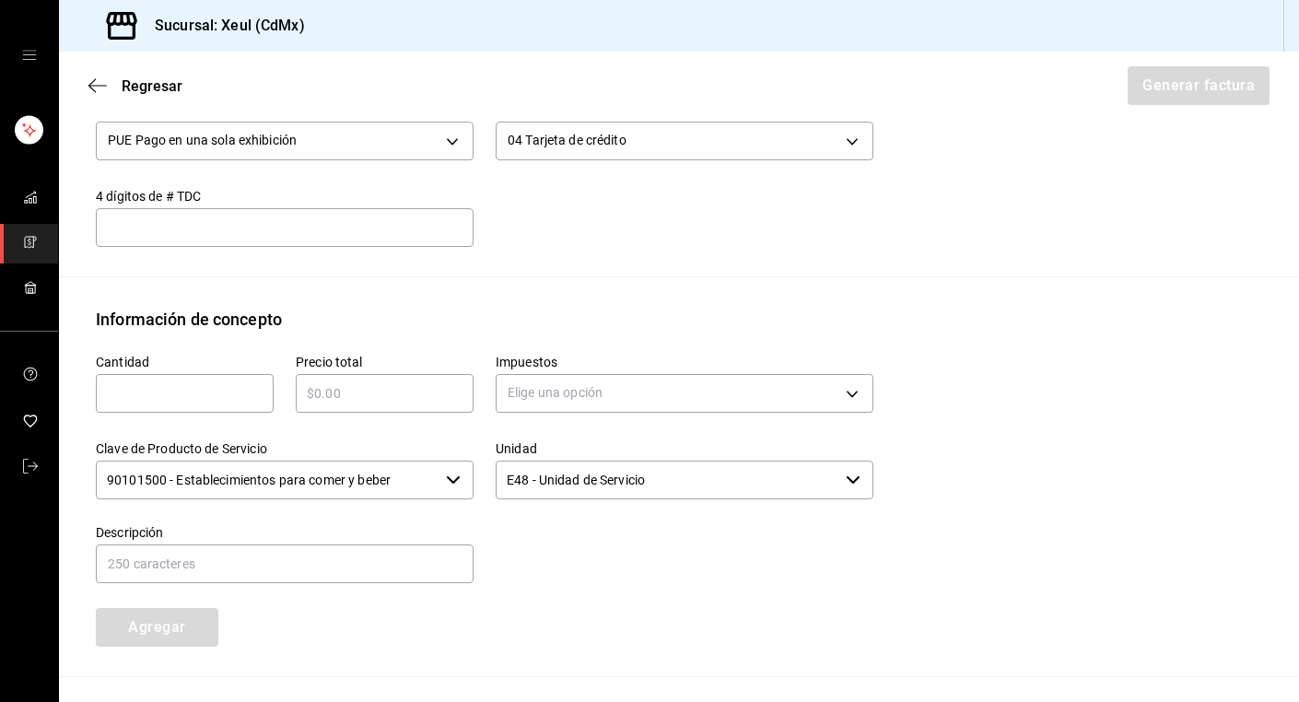
click at [175, 382] on input "text" at bounding box center [185, 393] width 178 height 22
type input "1"
click at [368, 374] on div "​" at bounding box center [385, 393] width 178 height 39
type input "$11645"
click at [614, 366] on body "Sucursal: Xeul (CdMx) Regresar Generar factura Emisor Perfil fiscal [PERSON_NAM…" at bounding box center [649, 351] width 1299 height 702
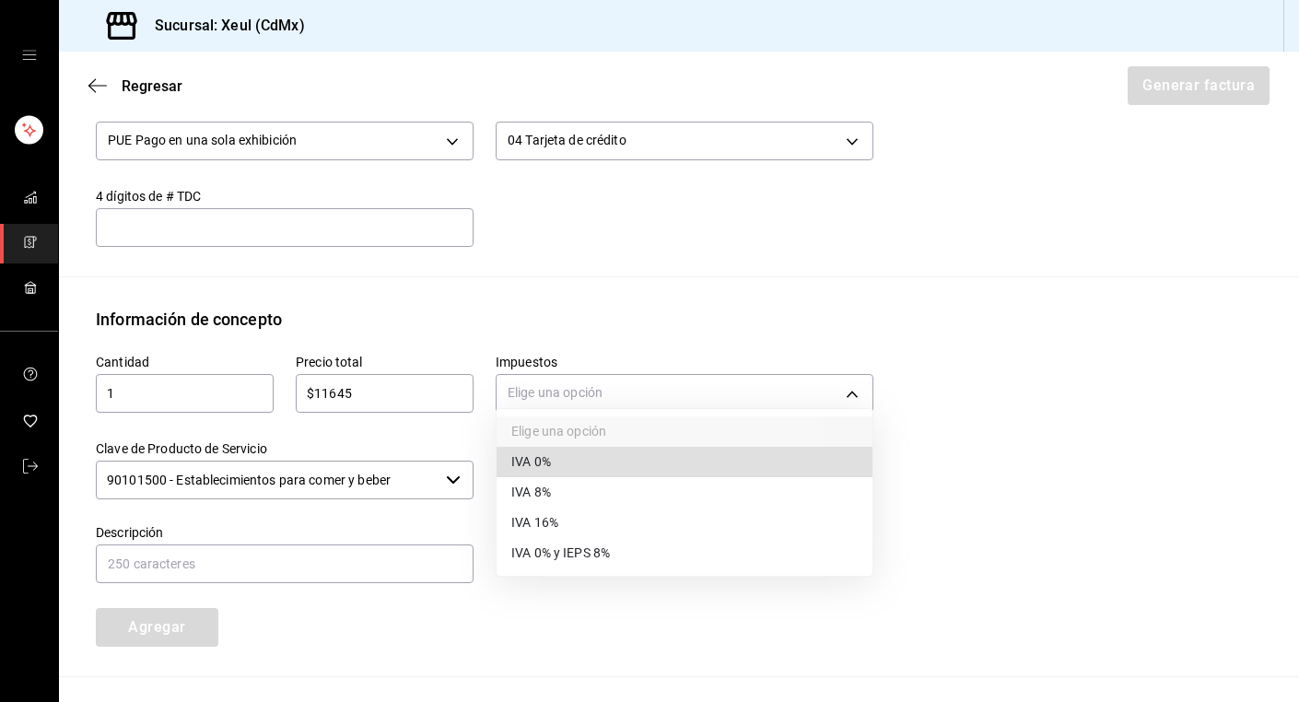
click at [577, 519] on li "IVA 16%" at bounding box center [685, 523] width 376 height 30
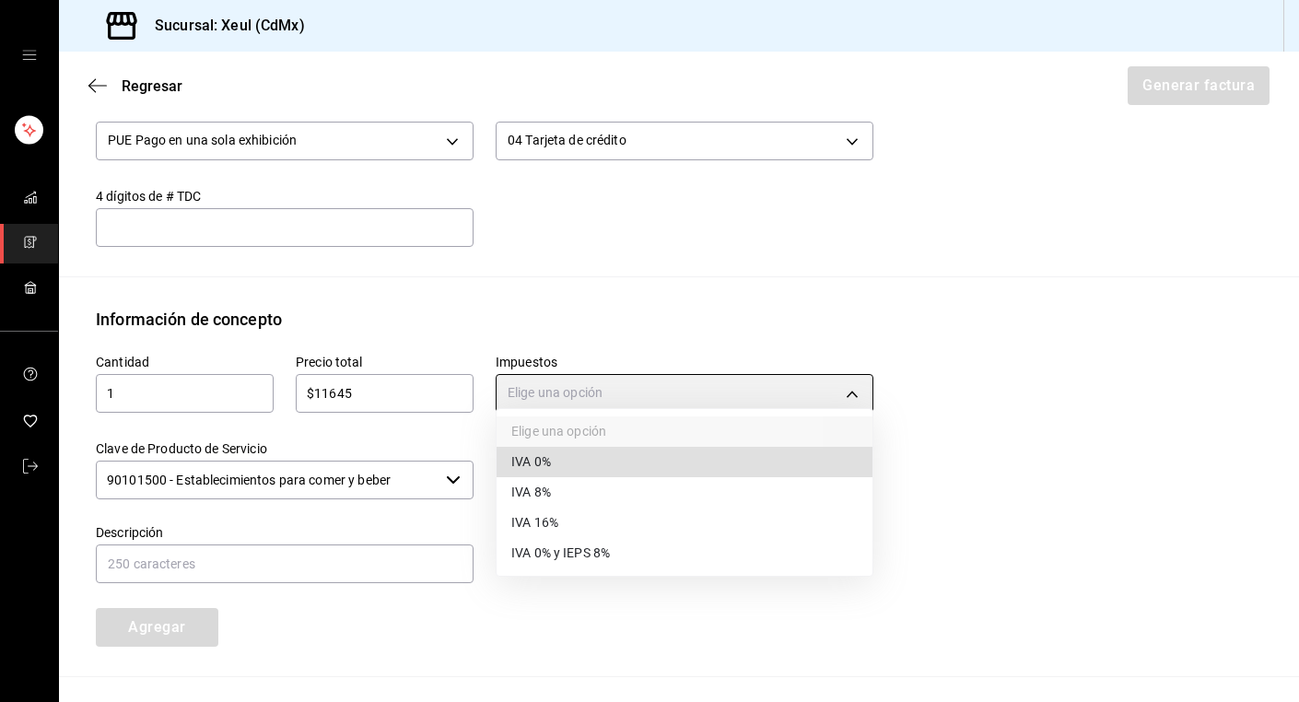
type input "IVA_16"
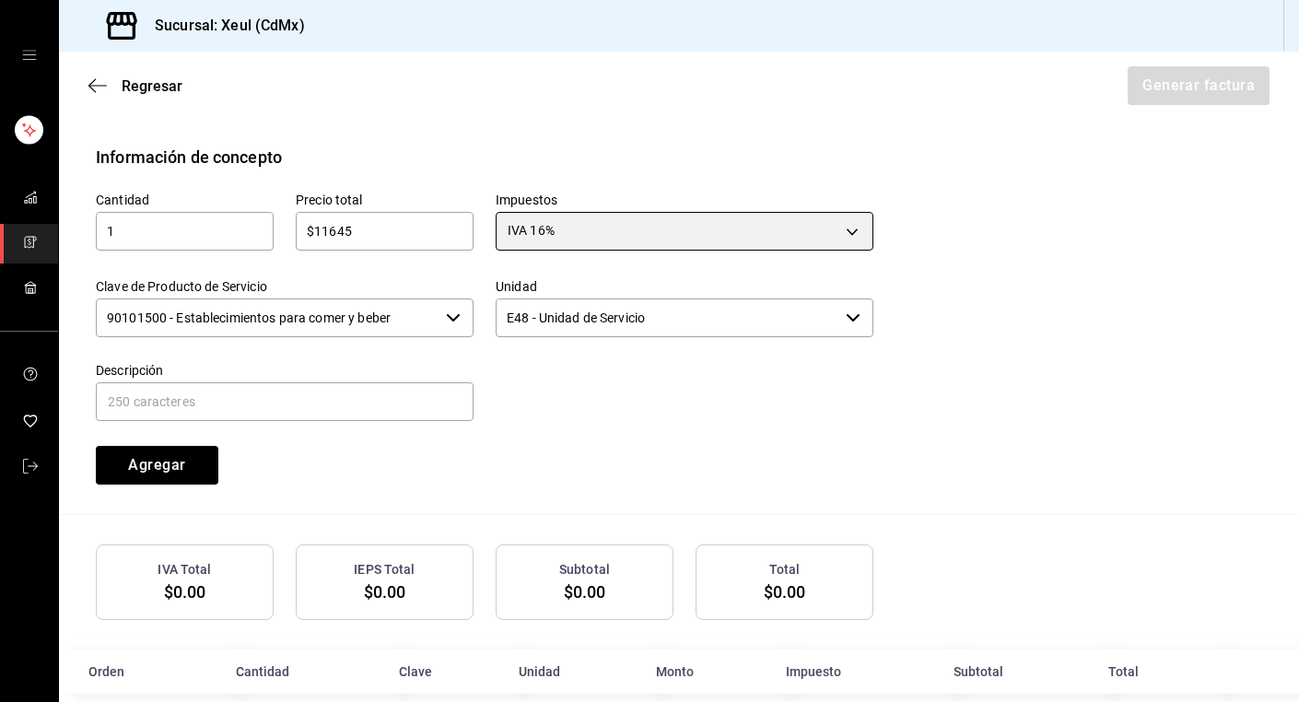
scroll to position [822, 0]
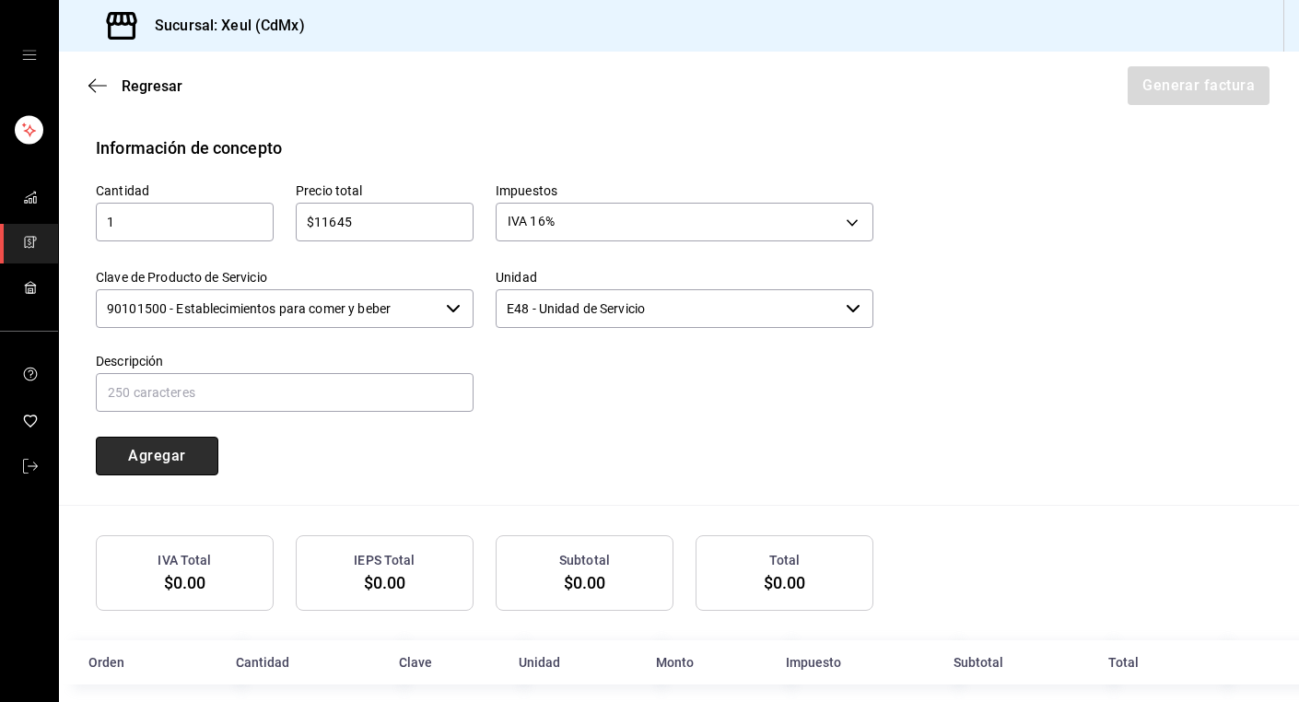
click at [133, 440] on button "Agregar" at bounding box center [157, 456] width 123 height 39
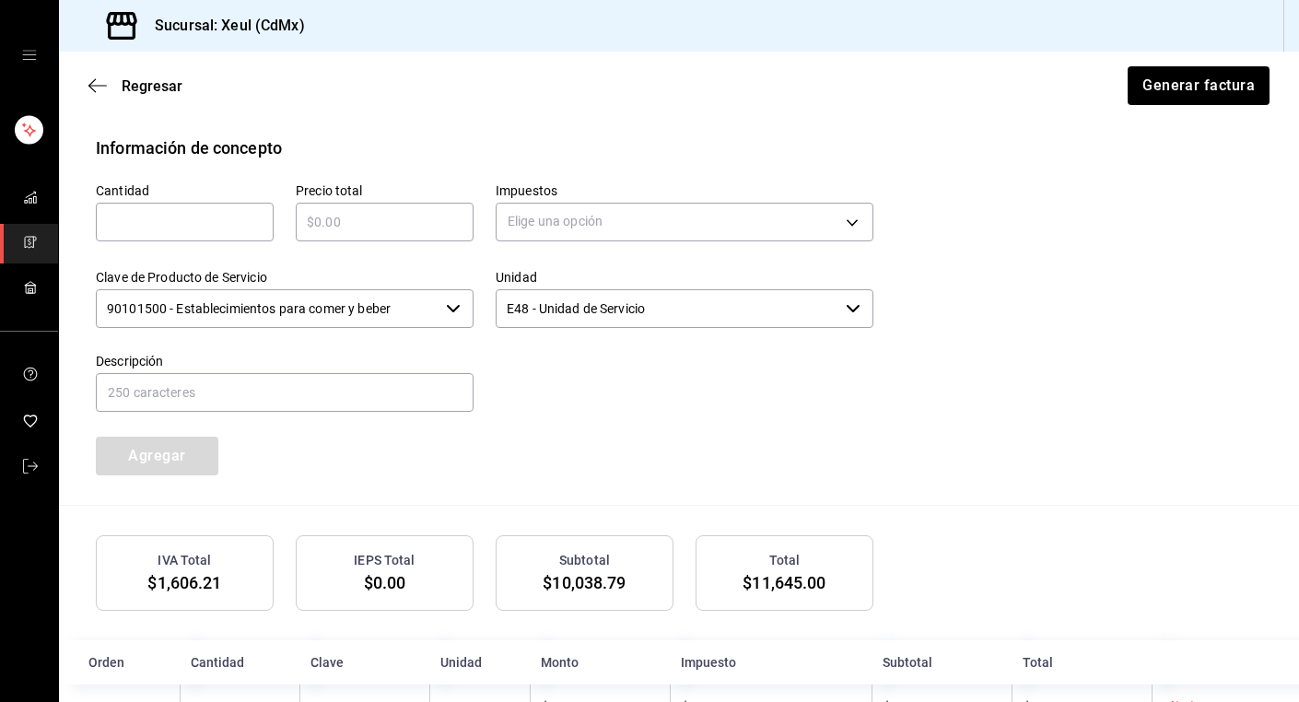
scroll to position [867, 0]
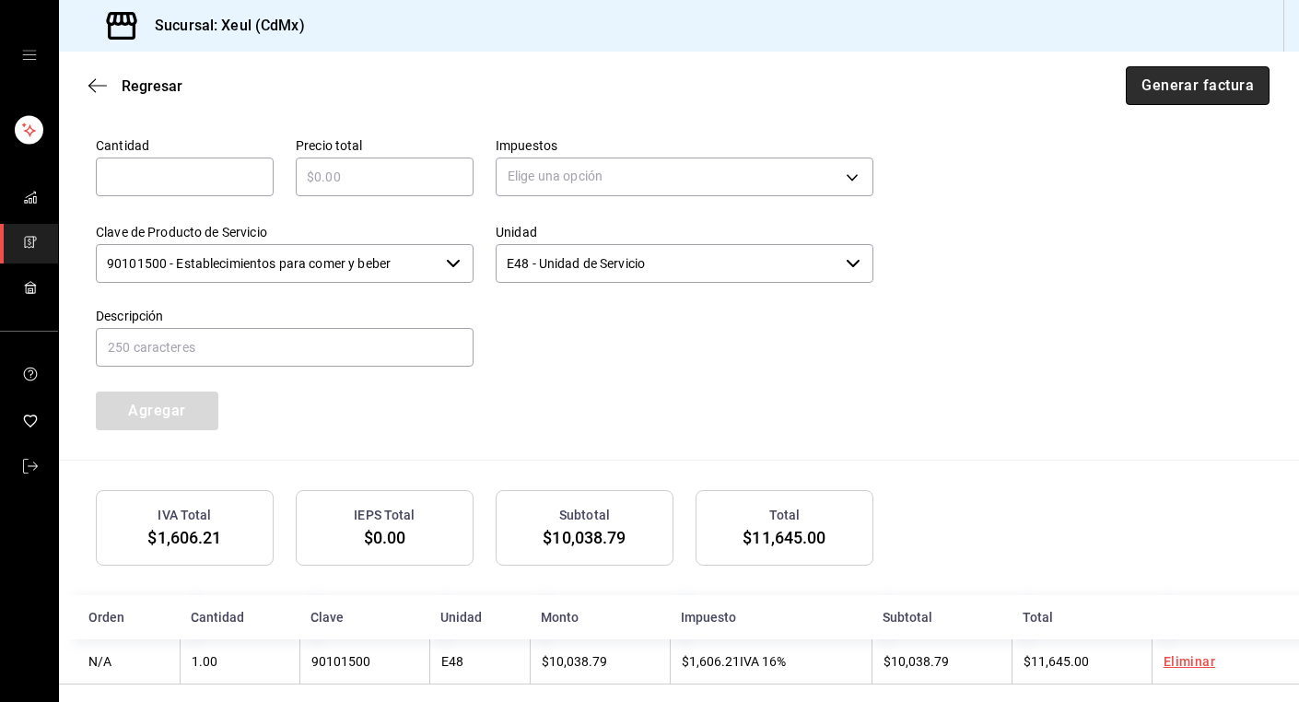
click at [1192, 91] on button "Generar factura" at bounding box center [1198, 85] width 144 height 39
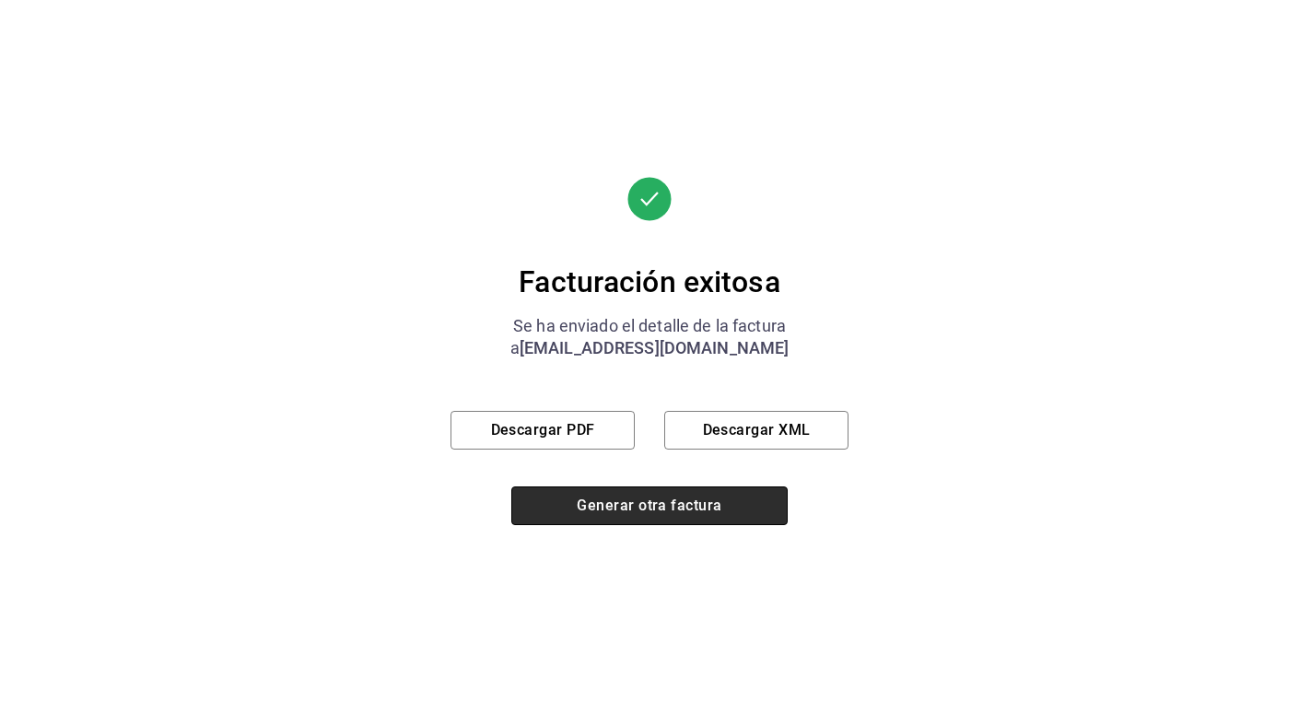
click at [616, 513] on button "Generar otra factura" at bounding box center [649, 505] width 276 height 39
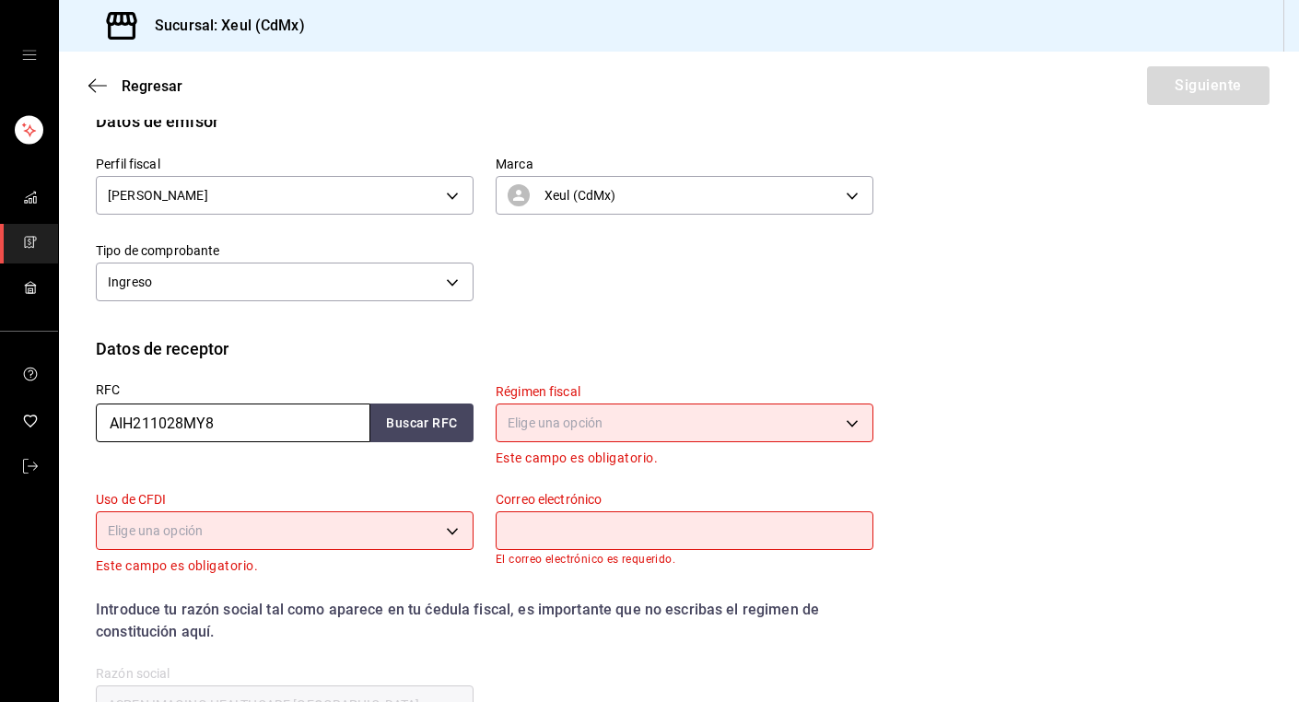
drag, startPoint x: 273, startPoint y: 419, endPoint x: 25, endPoint y: 415, distance: 247.9
click at [27, 415] on div "Sucursal: Xeul (CdMx) Regresar Siguiente Factura general Realiza tus facturas c…" at bounding box center [649, 351] width 1299 height 702
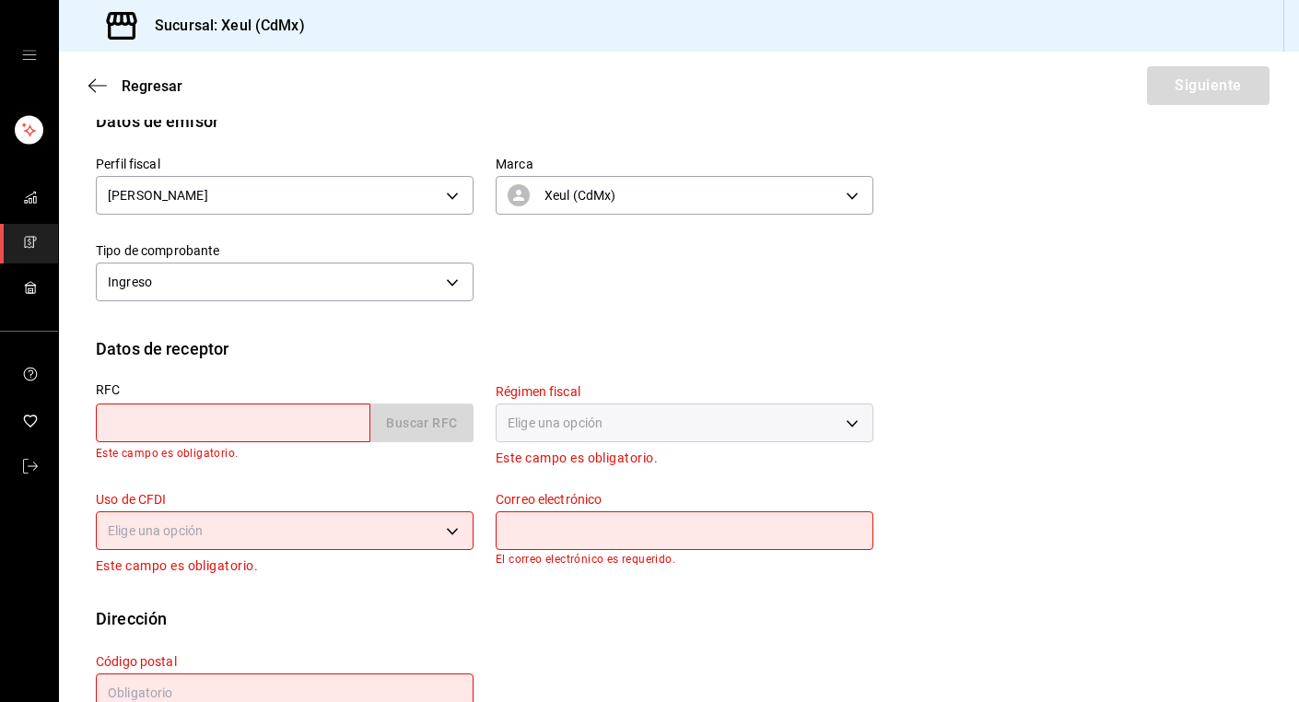
click at [282, 416] on input "text" at bounding box center [233, 423] width 275 height 39
paste input "SANP9103027U2"
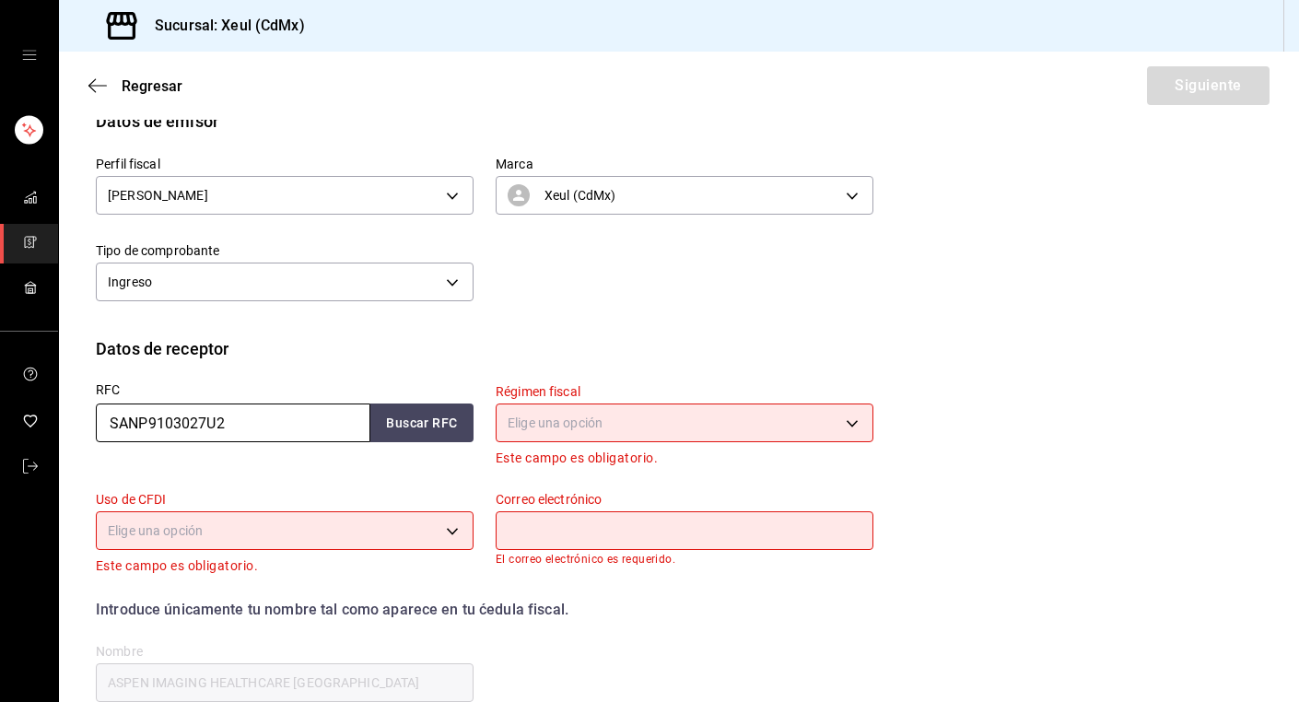
type input "SANP9103027U2"
click at [662, 428] on body "Sucursal: Xeul (CdMx) Regresar Siguiente Factura general Realiza tus facturas c…" at bounding box center [649, 351] width 1299 height 702
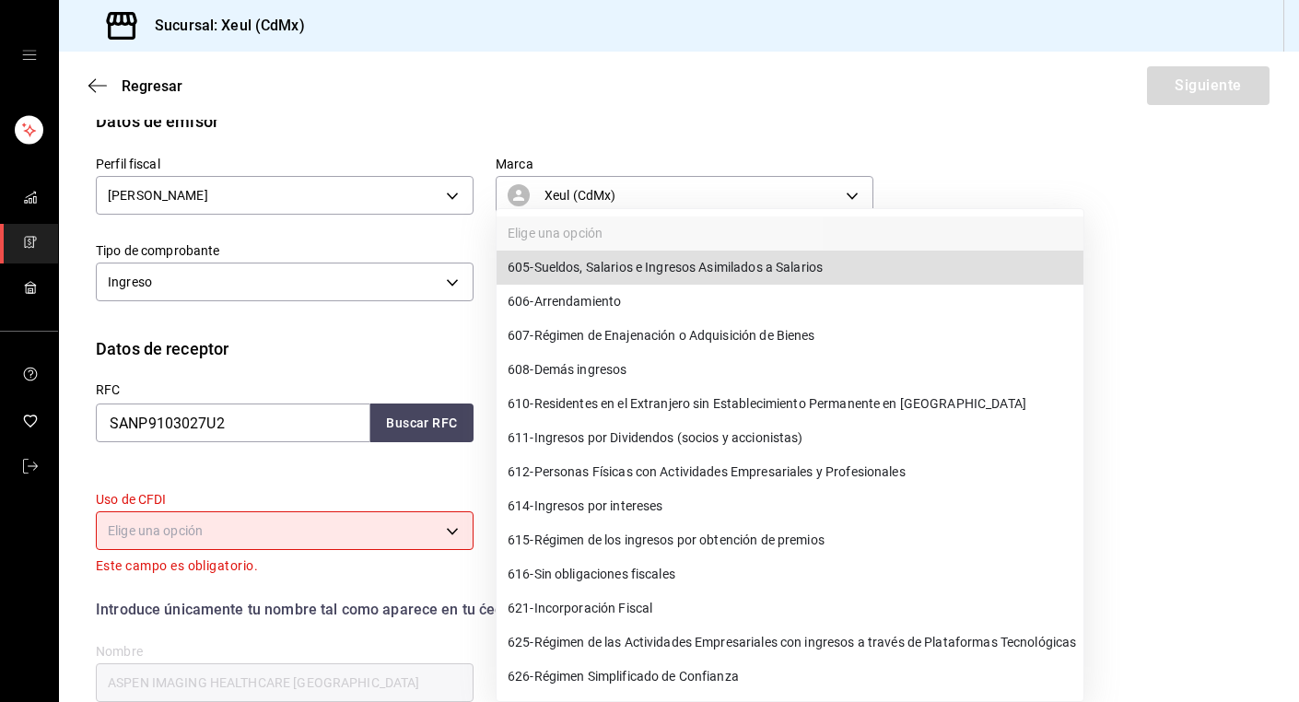
click at [559, 480] on span "612 - Personas Físicas con Actividades Empresariales y Profesionales" at bounding box center [707, 472] width 398 height 19
type input "612"
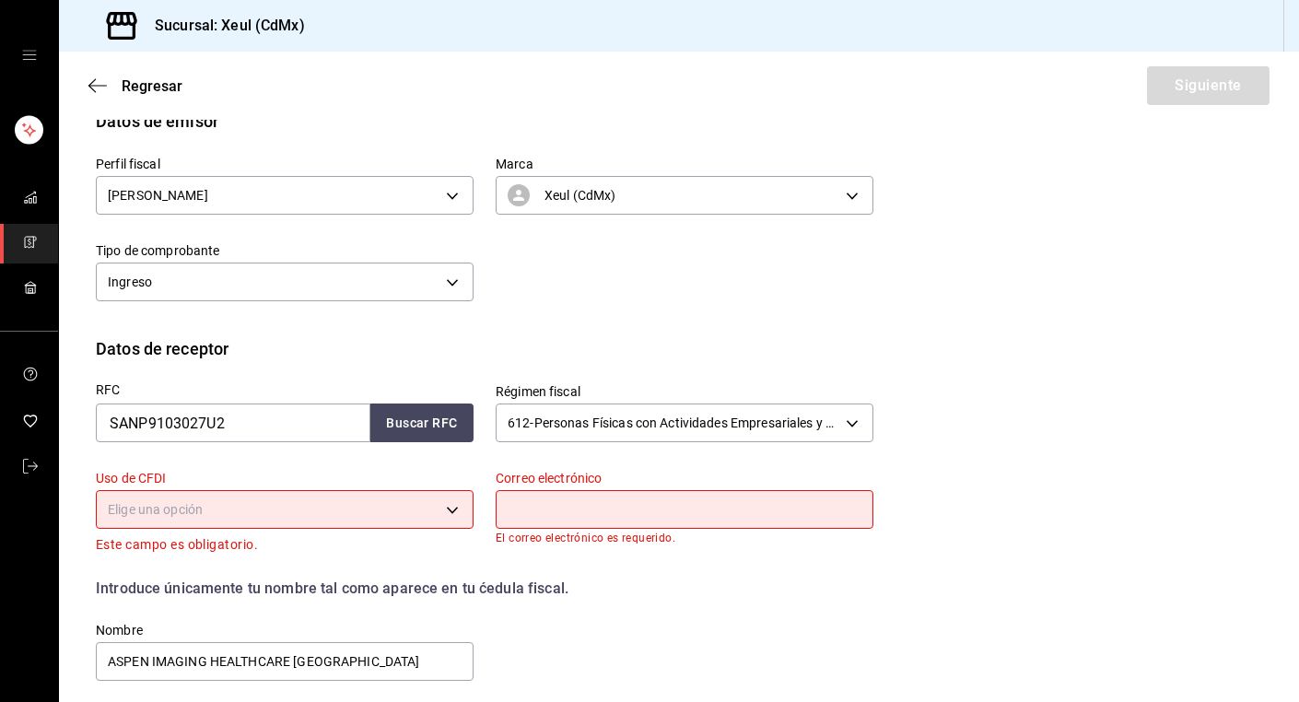
click at [461, 510] on body "Sucursal: Xeul (CdMx) Regresar Siguiente Factura general Realiza tus facturas c…" at bounding box center [649, 351] width 1299 height 702
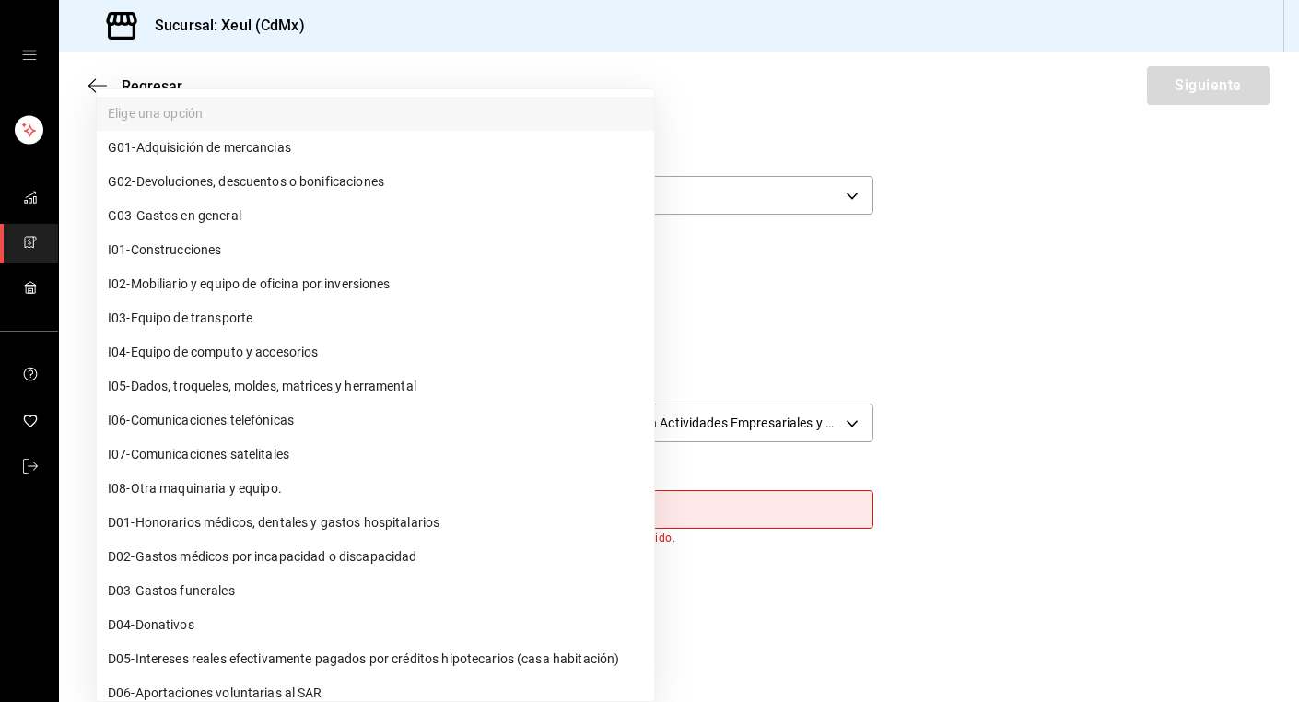
click at [238, 218] on span "G03 - Gastos en general" at bounding box center [175, 215] width 134 height 19
type input "G03"
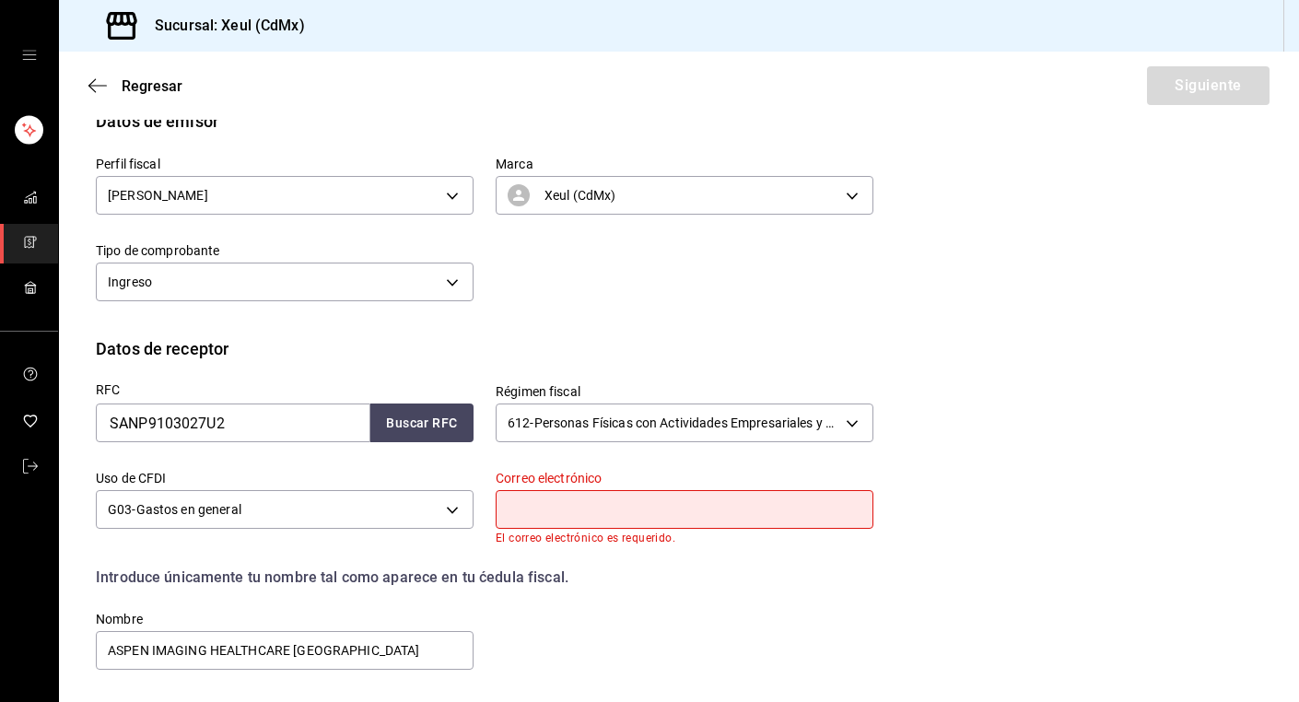
click at [597, 510] on input "text" at bounding box center [685, 509] width 378 height 39
paste input "[EMAIL_ADDRESS][DOMAIN_NAME]"
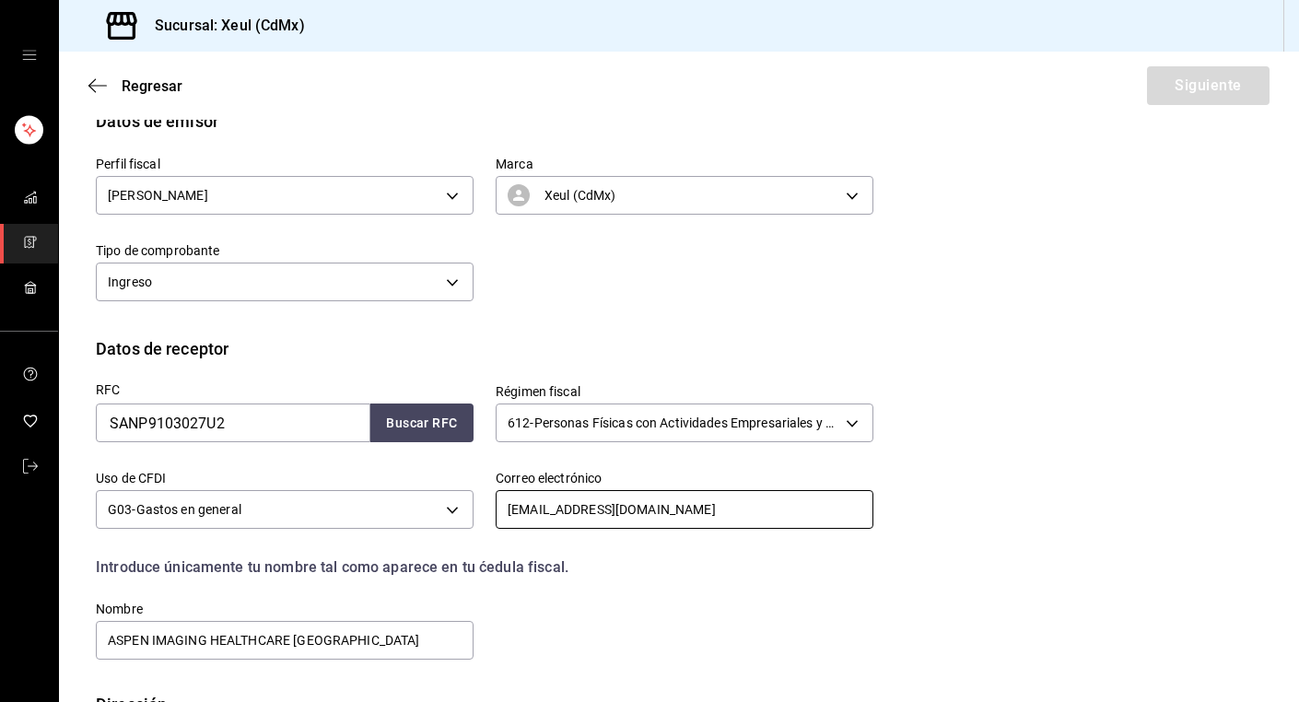
scroll to position [321, 0]
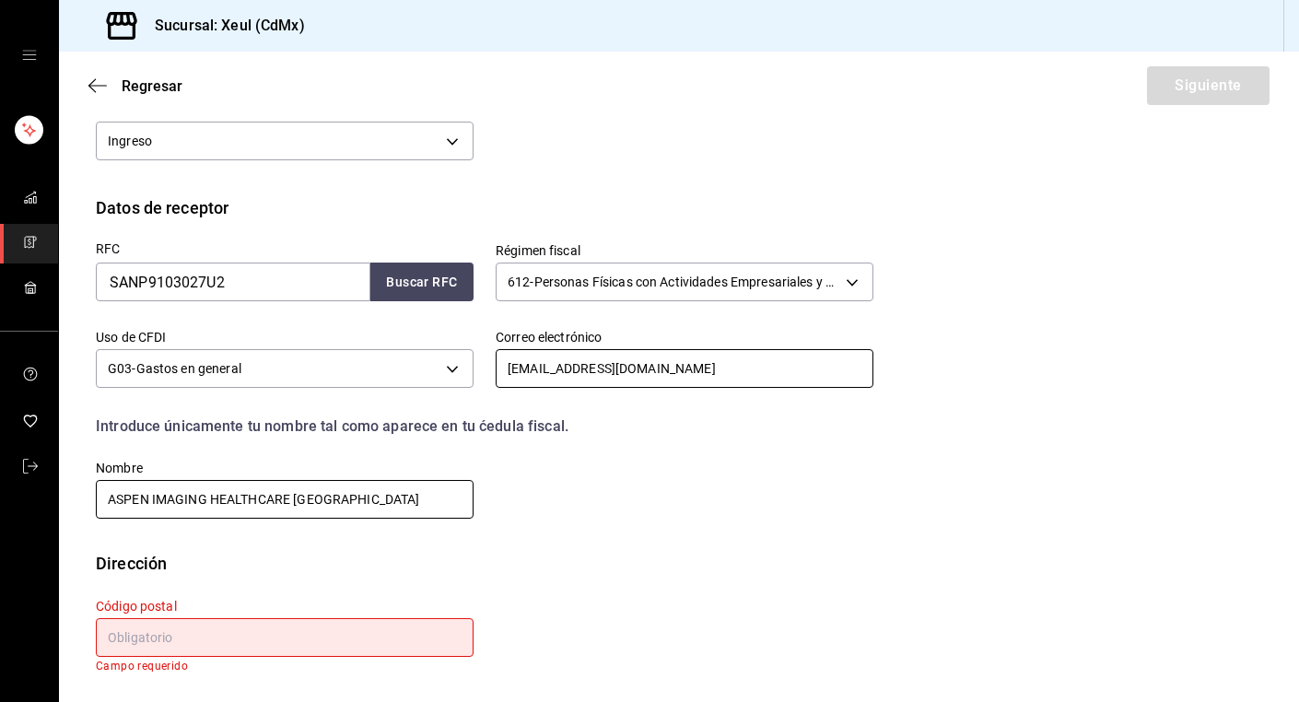
type input "[EMAIL_ADDRESS][DOMAIN_NAME]"
drag, startPoint x: 367, startPoint y: 500, endPoint x: 0, endPoint y: 501, distance: 366.7
click at [0, 501] on div "Sucursal: Xeul (CdMx) Regresar Siguiente Factura general Realiza tus facturas c…" at bounding box center [649, 351] width 1299 height 702
type input "[PERSON_NAME]"
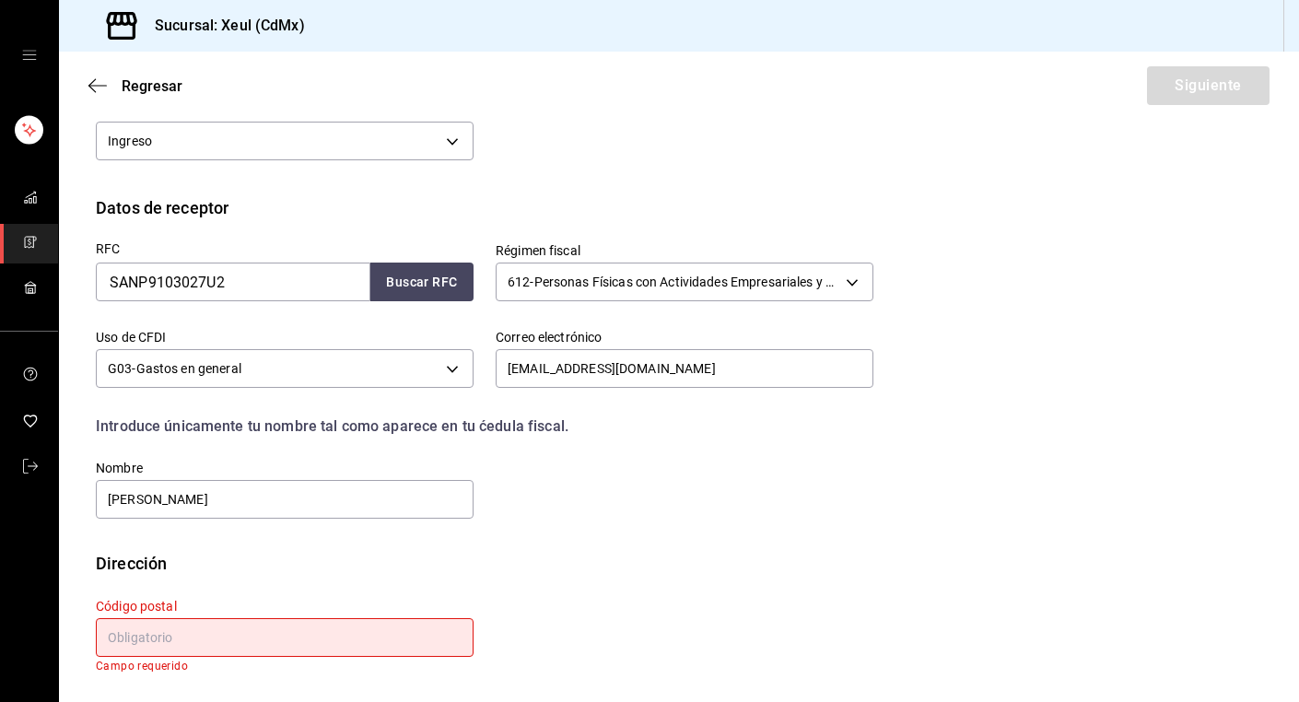
click at [357, 632] on input "text" at bounding box center [285, 637] width 378 height 39
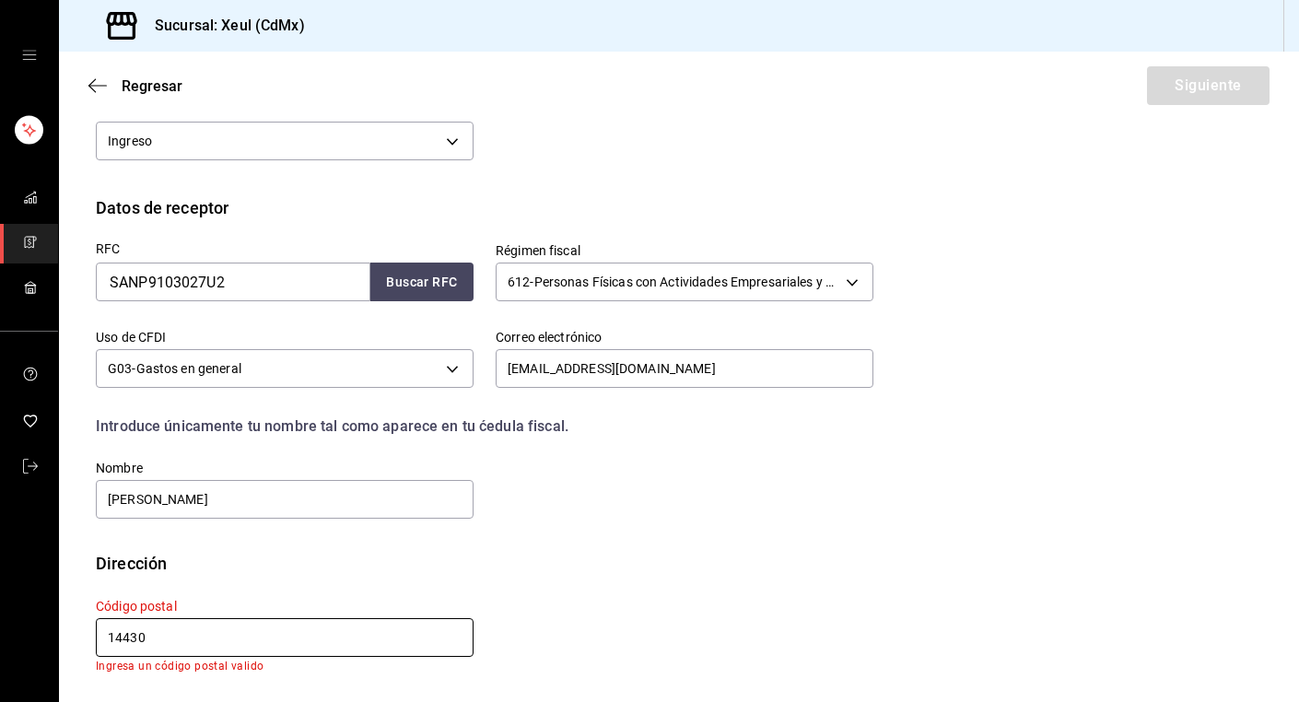
scroll to position [308, 0]
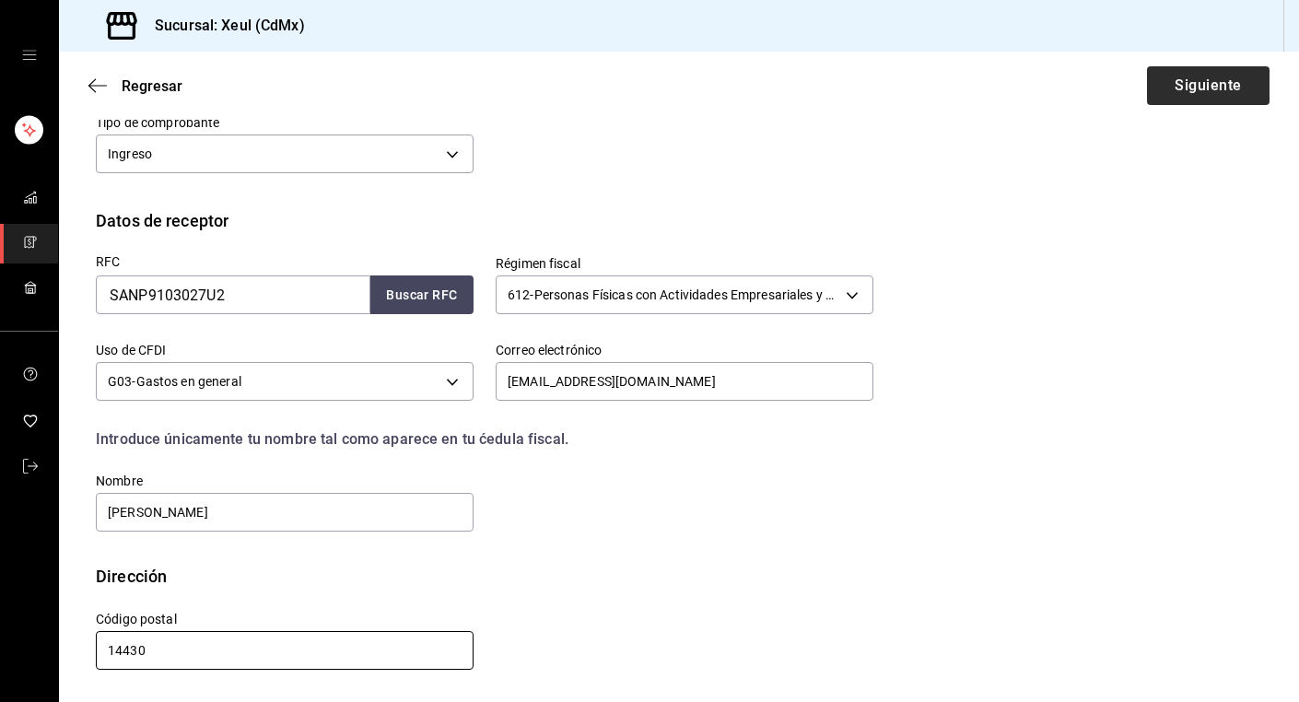
type input "14430"
click at [1194, 96] on button "Siguiente" at bounding box center [1208, 85] width 123 height 39
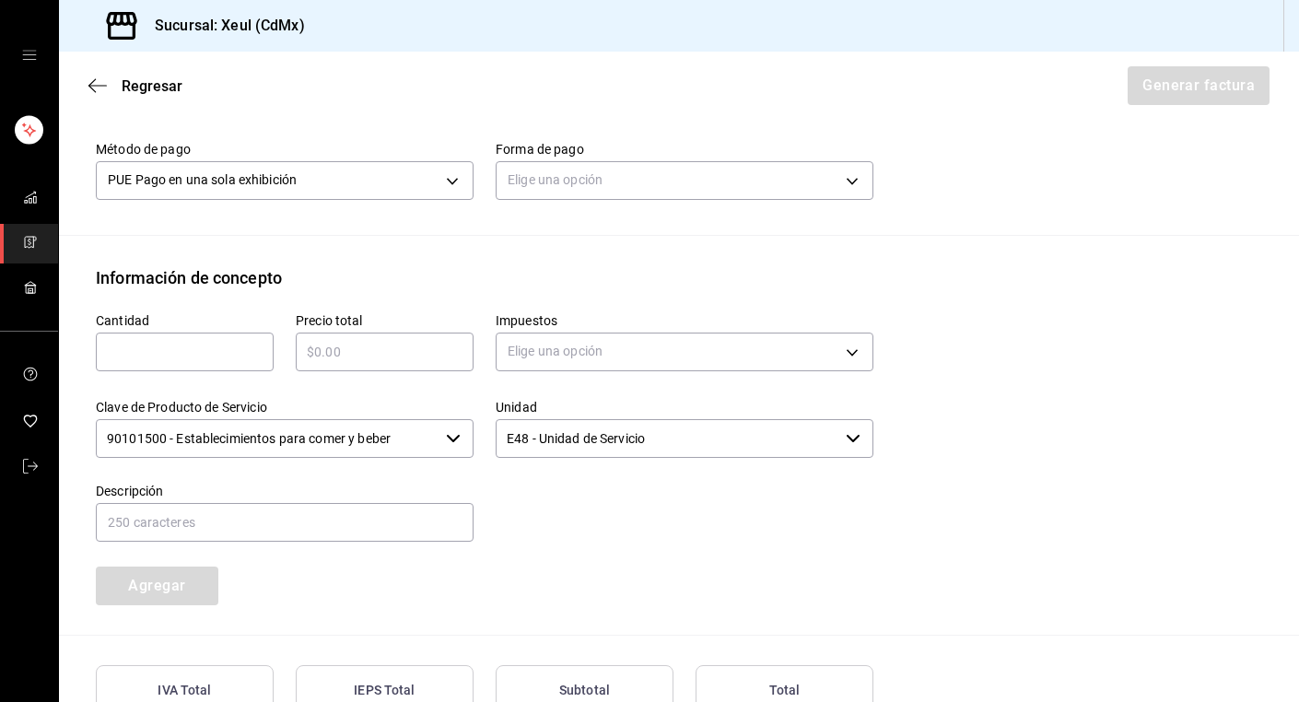
scroll to position [598, 0]
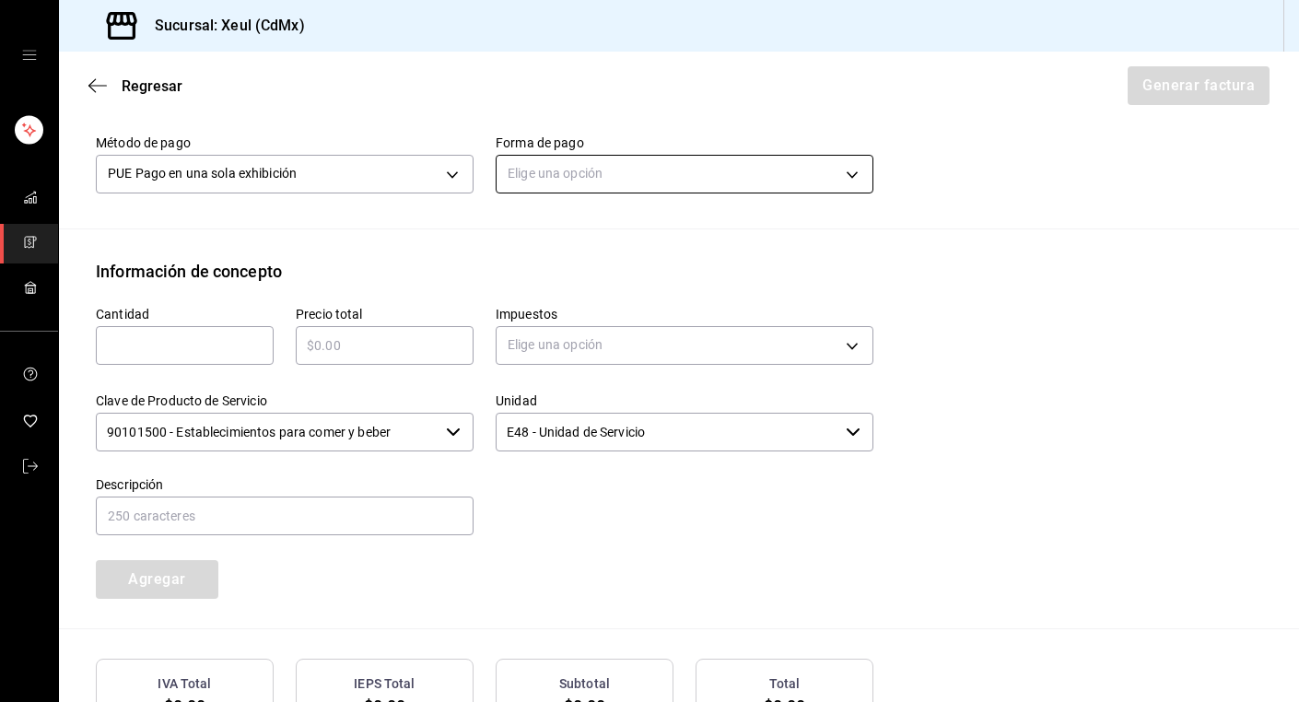
click at [592, 170] on body "Sucursal: Xeul (CdMx) Regresar Generar factura Emisor Perfil fiscal [PERSON_NAM…" at bounding box center [649, 351] width 1299 height 702
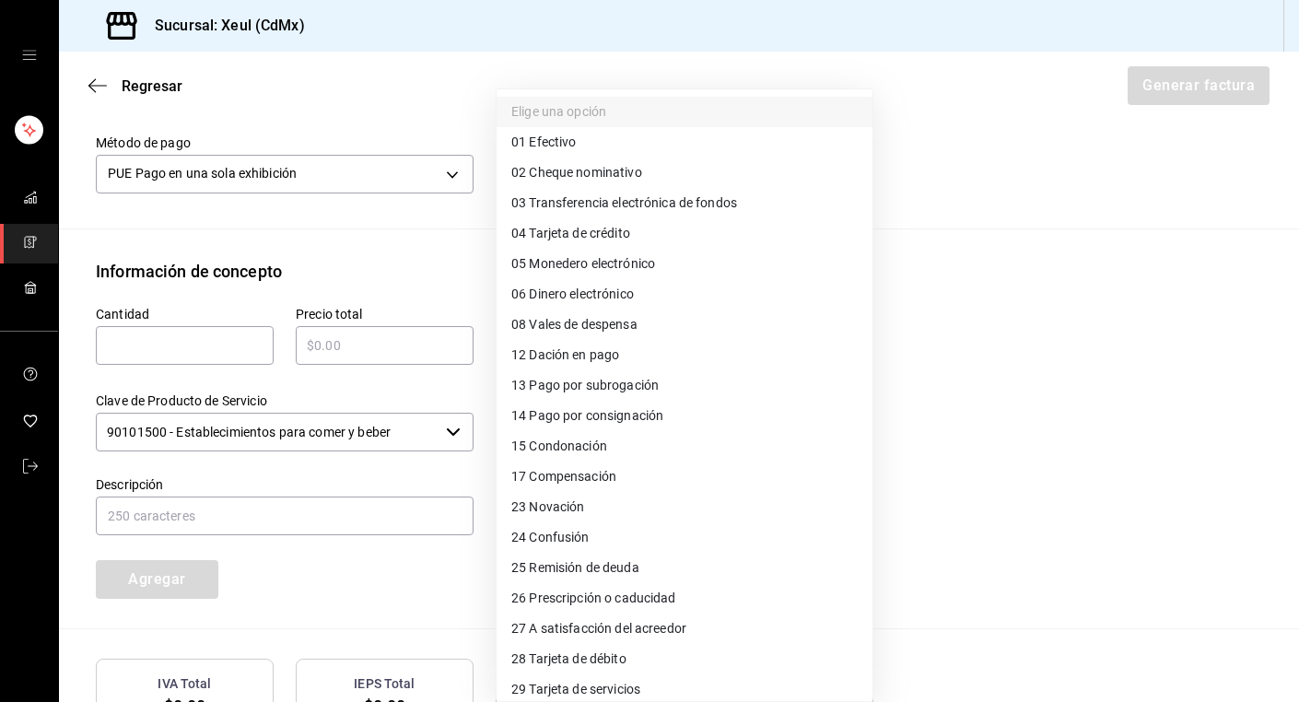
click at [549, 240] on span "04 Tarjeta de crédito" at bounding box center [570, 233] width 119 height 19
type input "04"
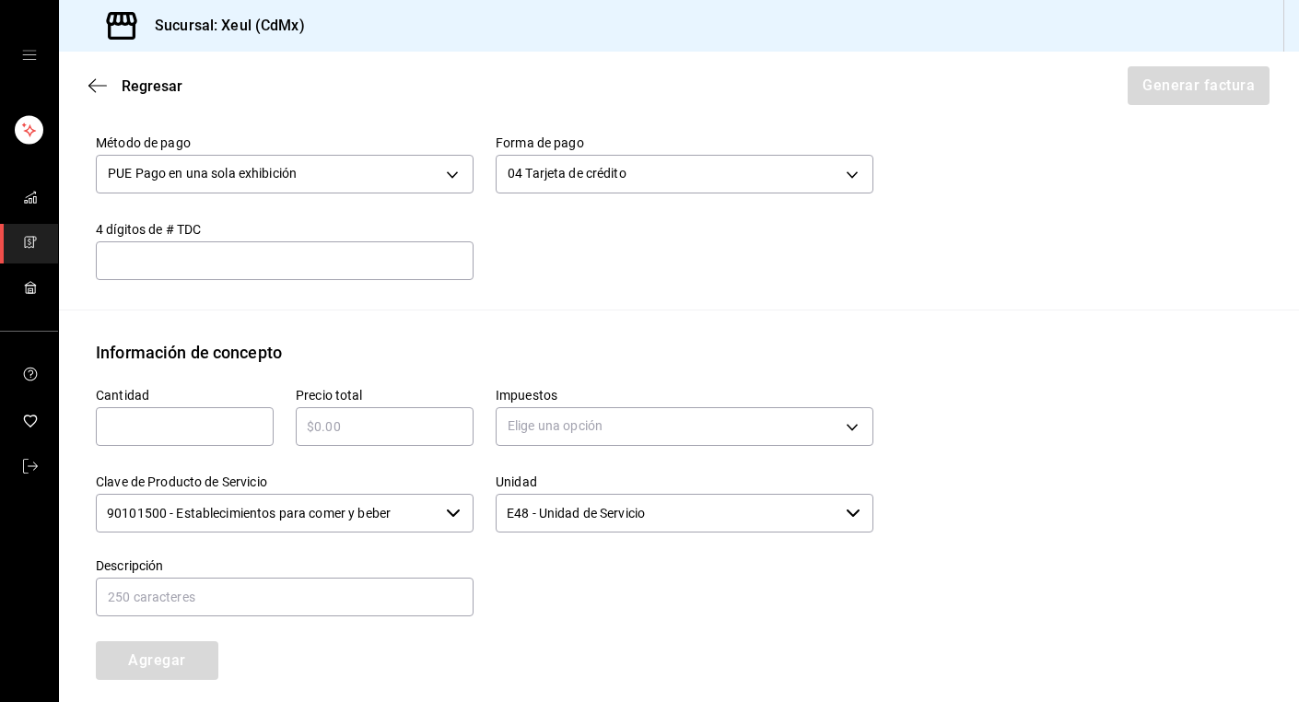
click at [221, 432] on input "text" at bounding box center [185, 427] width 178 height 22
type input "1"
click at [418, 428] on input "text" at bounding box center [385, 427] width 178 height 22
type input "$2885"
click at [638, 428] on body "Sucursal: Xeul (CdMx) Regresar Generar factura Emisor Perfil fiscal [PERSON_NAM…" at bounding box center [649, 351] width 1299 height 702
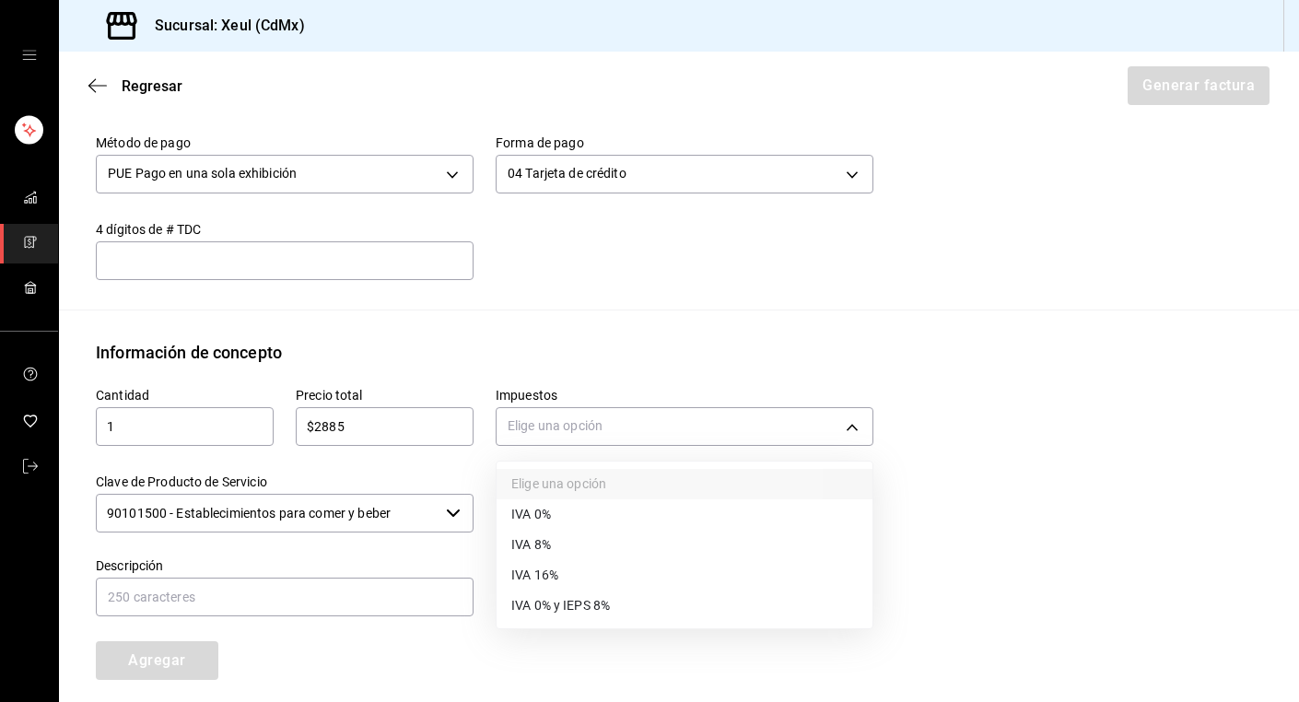
click at [583, 576] on li "IVA 16%" at bounding box center [685, 575] width 376 height 30
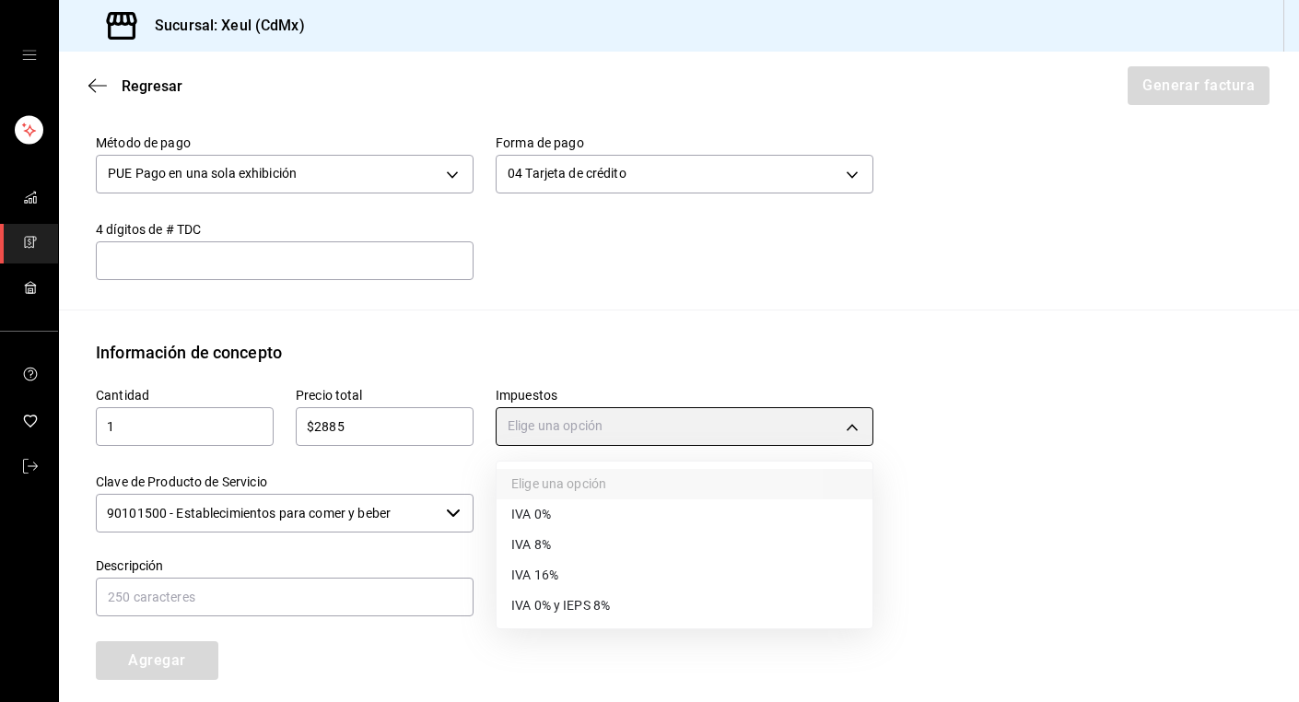
type input "IVA_16"
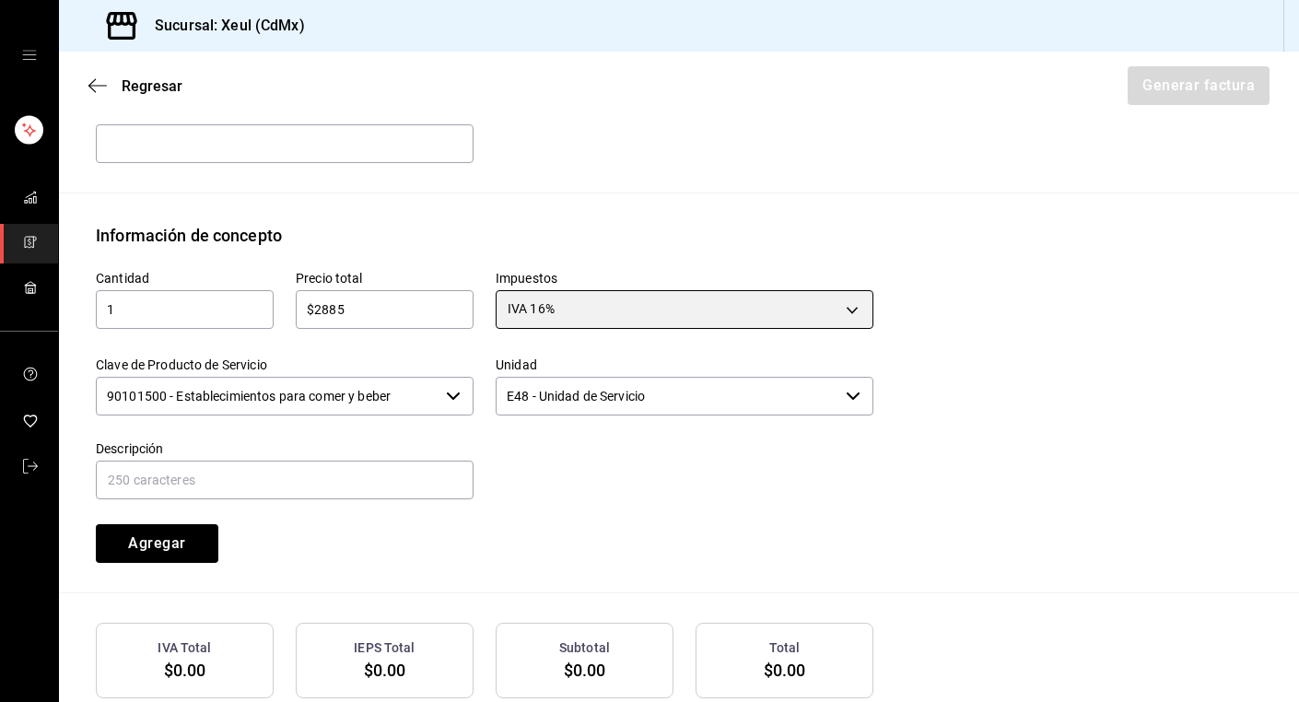
scroll to position [822, 0]
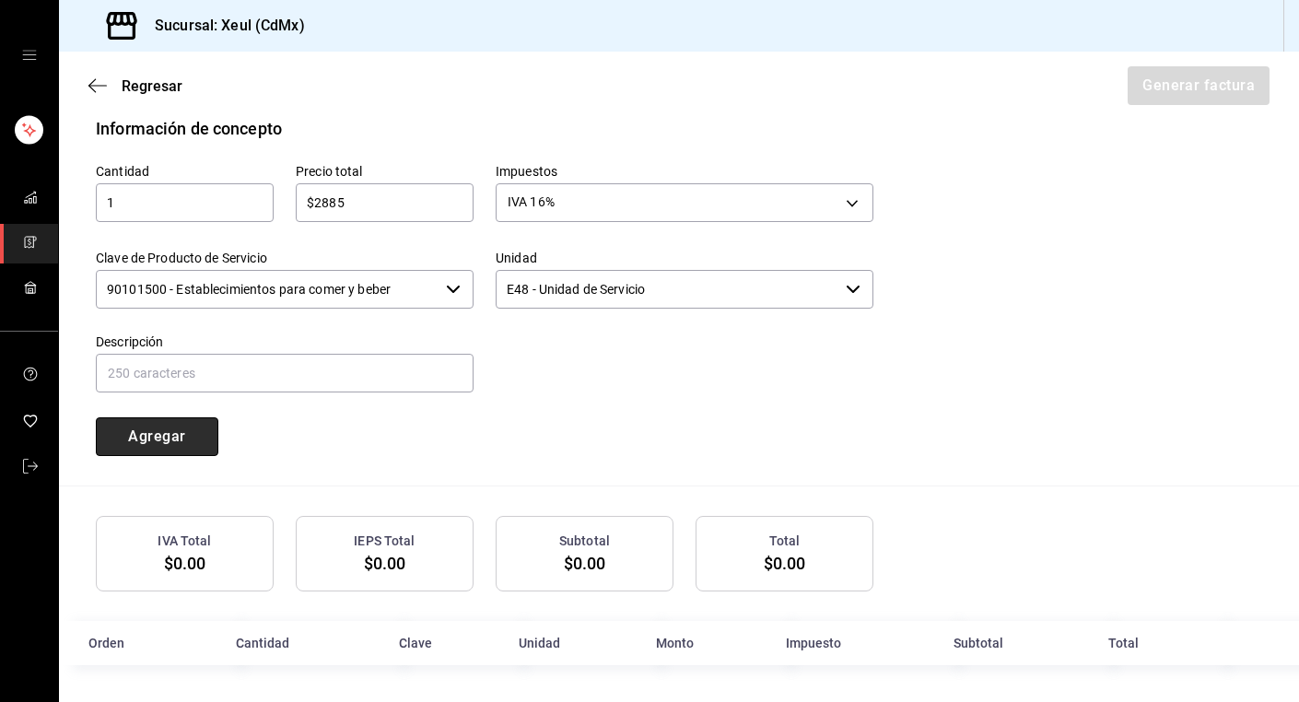
click at [150, 441] on button "Agregar" at bounding box center [157, 436] width 123 height 39
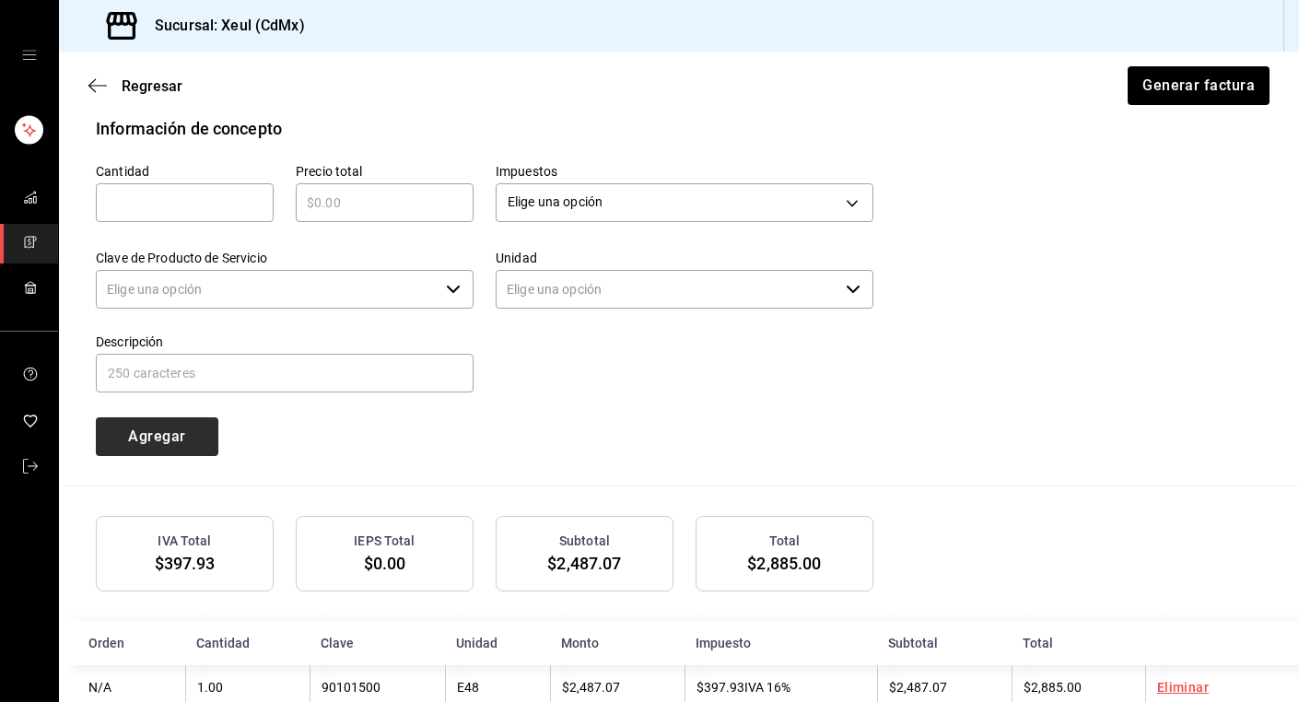
type input "90101500 - Establecimientos para comer y beber"
type input "E48 - Unidad de Servicio"
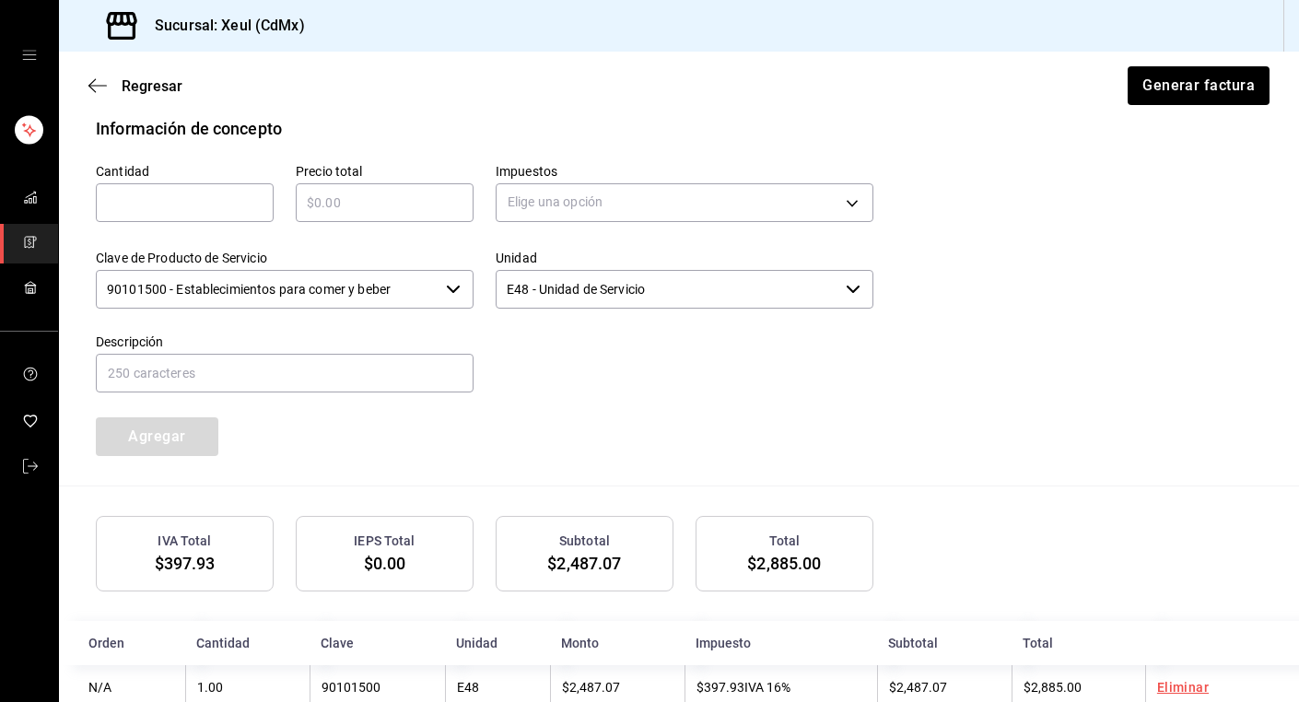
scroll to position [867, 0]
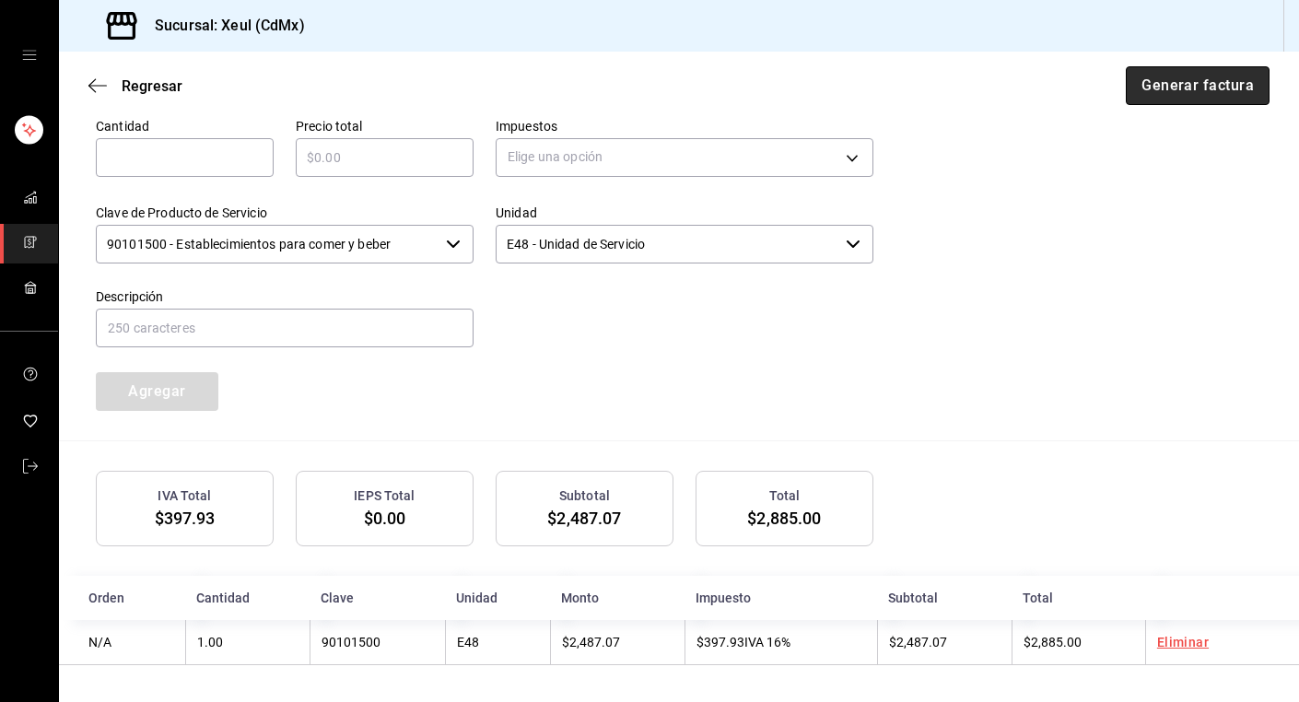
click at [1175, 87] on button "Generar factura" at bounding box center [1198, 85] width 144 height 39
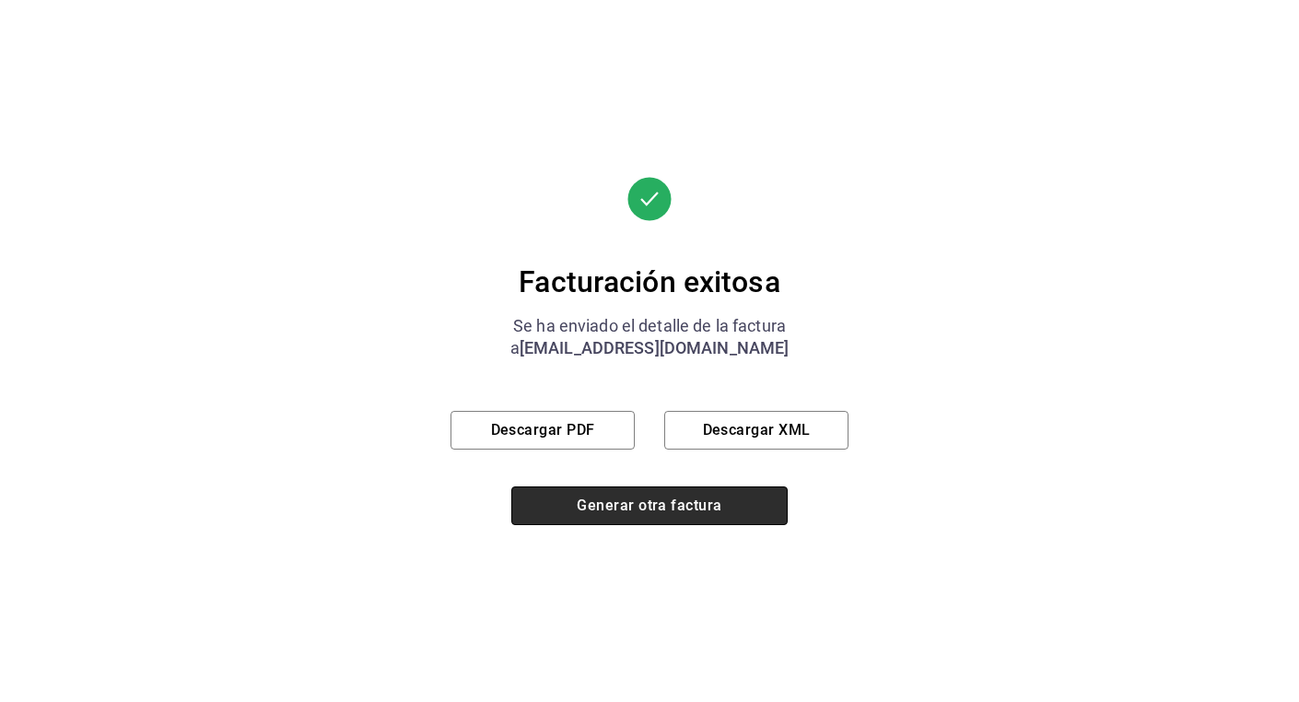
click at [600, 514] on button "Generar otra factura" at bounding box center [649, 505] width 276 height 39
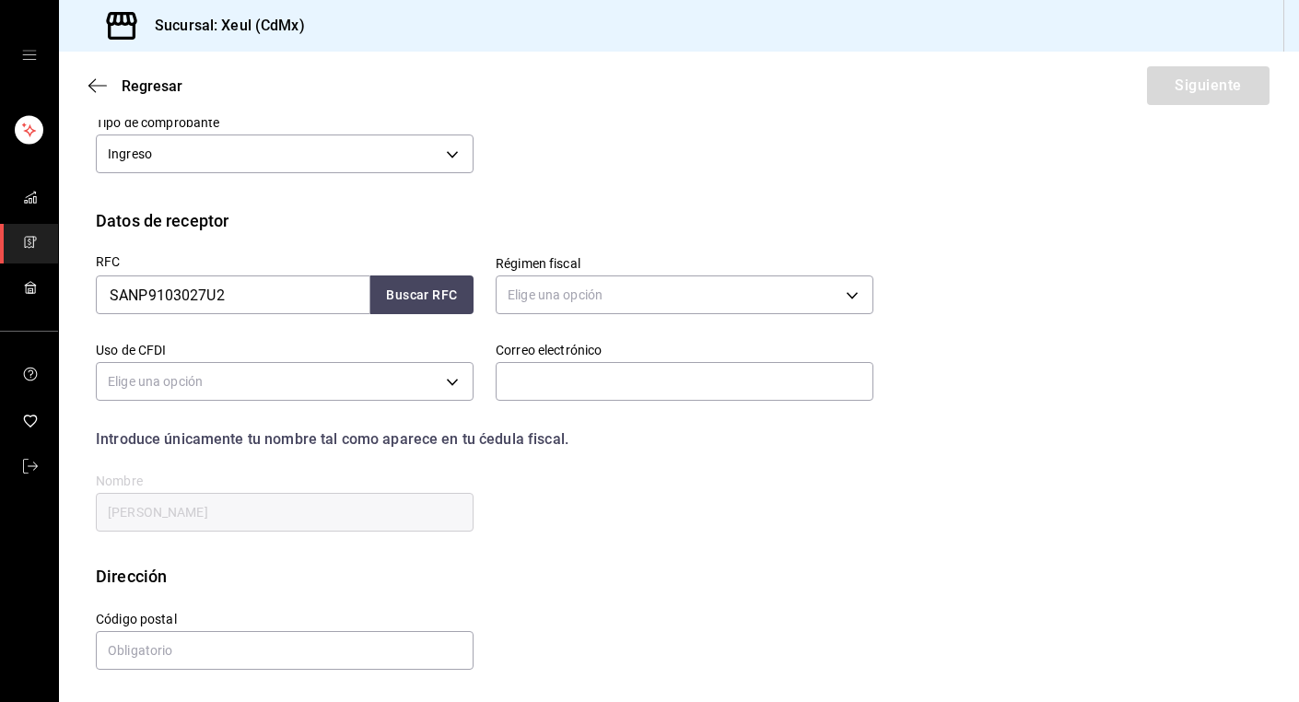
scroll to position [180, 0]
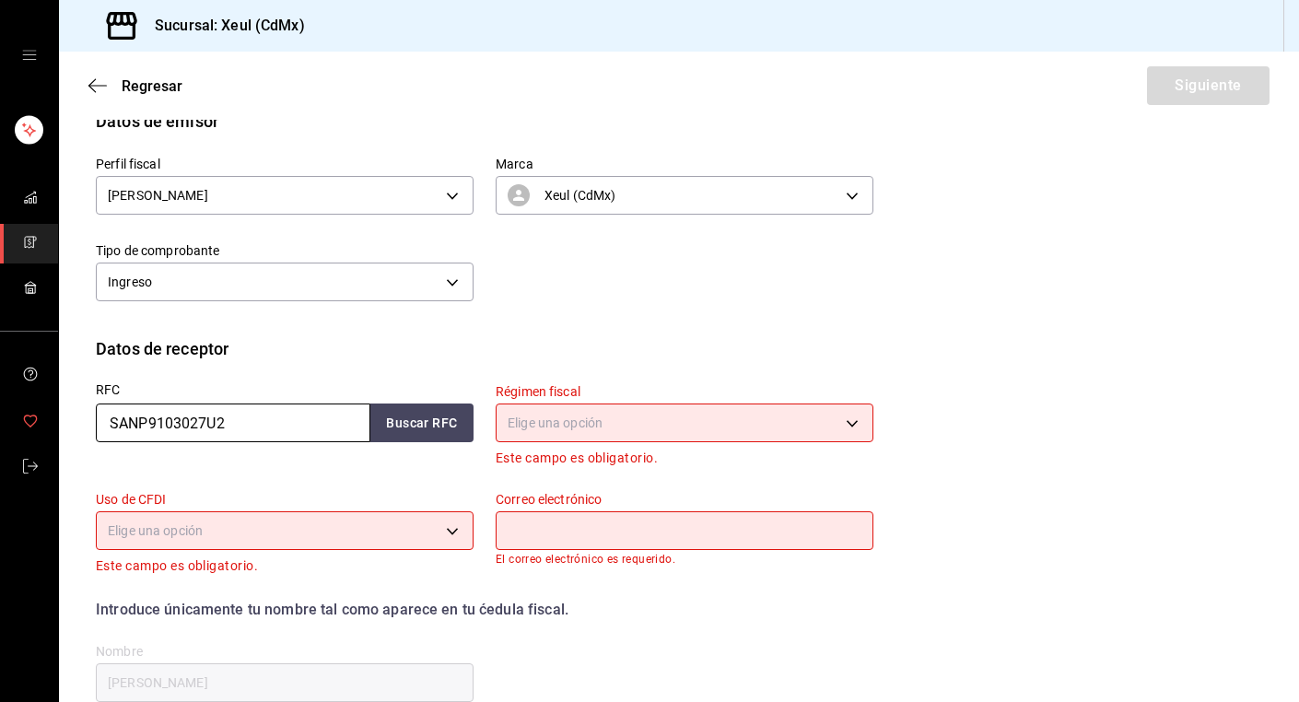
drag, startPoint x: 256, startPoint y: 425, endPoint x: -39, endPoint y: 424, distance: 294.8
click at [0, 424] on html "Sucursal: Xeul (CdMx) Regresar Siguiente Factura general Realiza tus facturas c…" at bounding box center [649, 351] width 1299 height 702
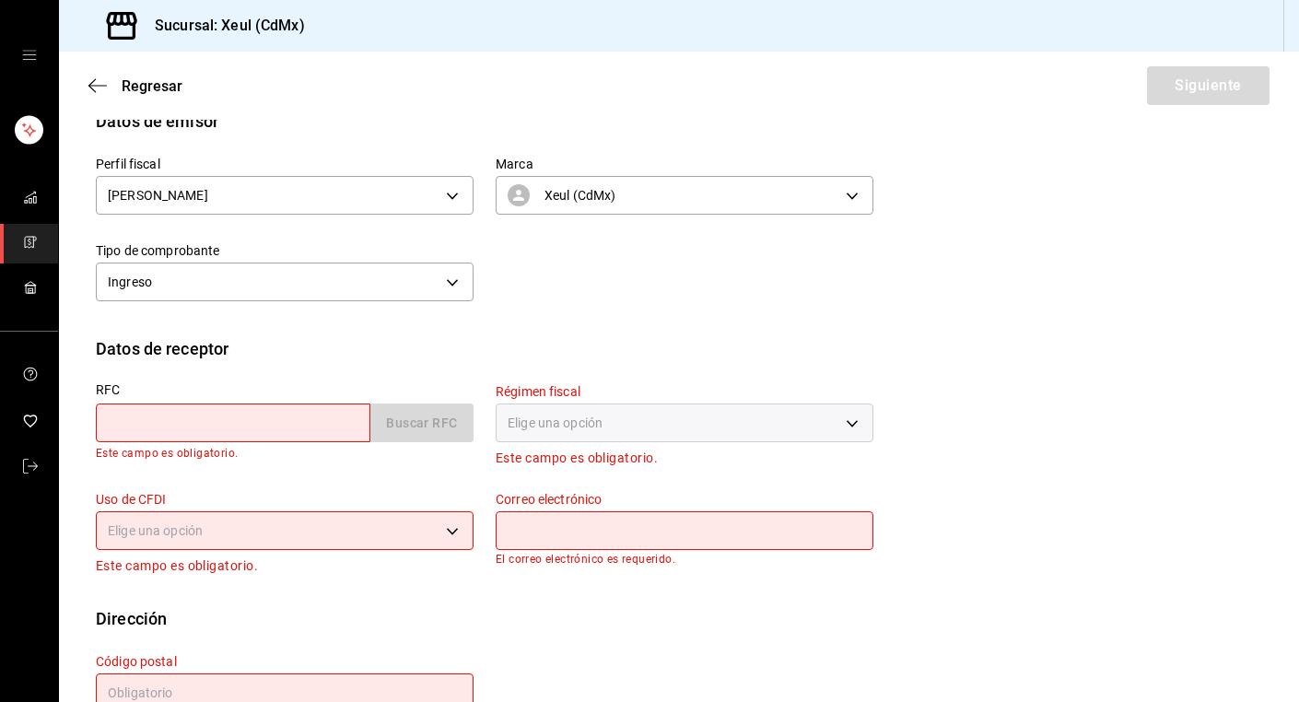
click at [268, 421] on input "text" at bounding box center [233, 423] width 275 height 39
paste input "TMO0907142V2"
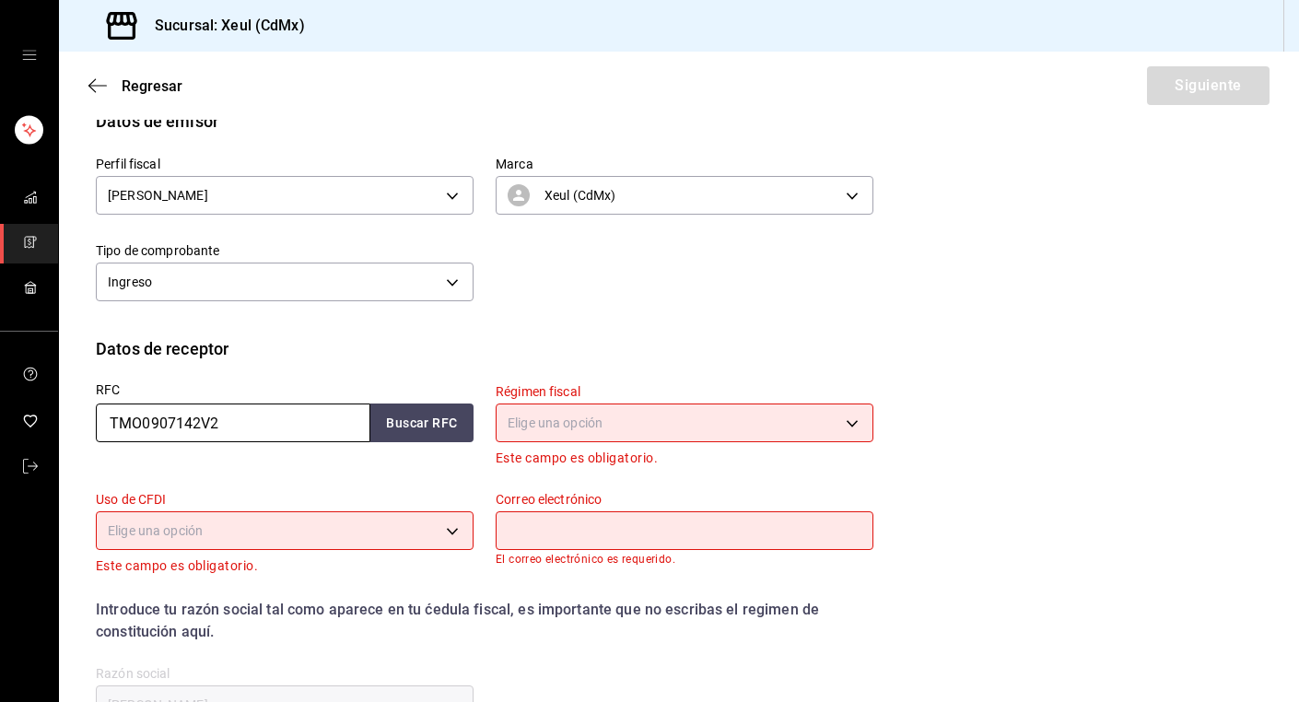
type input "TMO0907142V2"
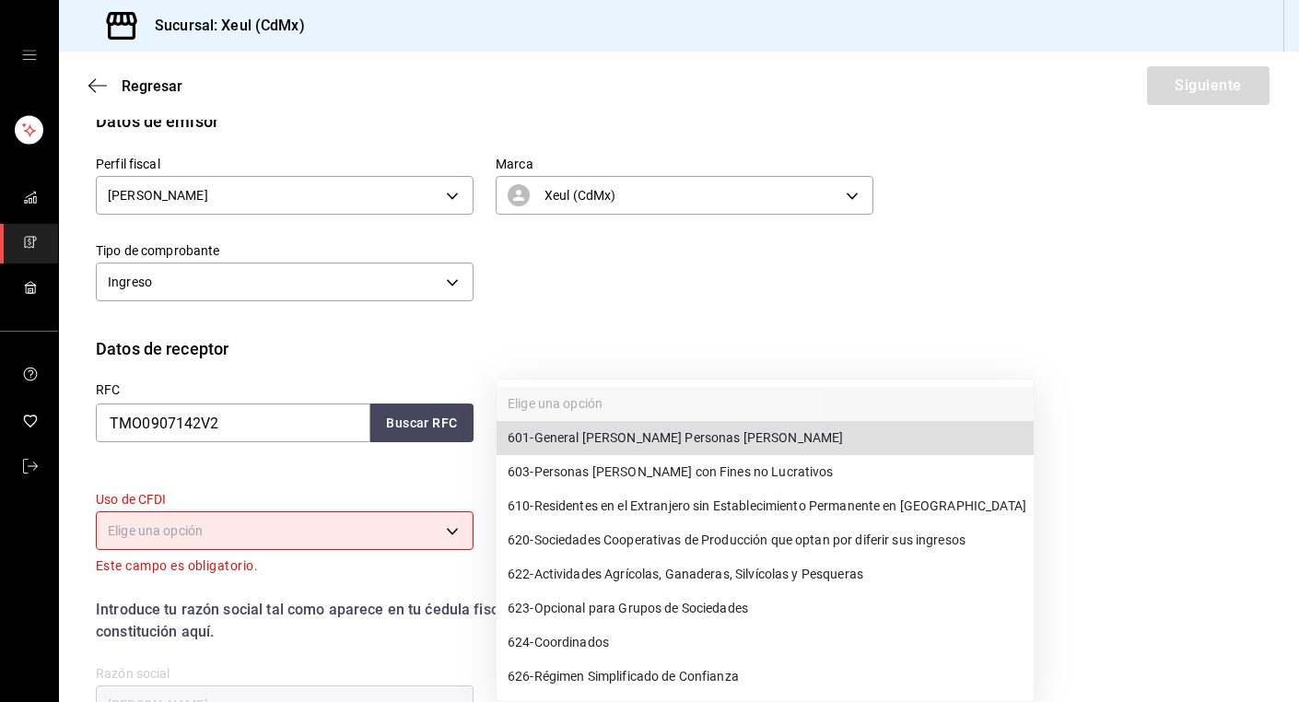
click at [702, 414] on body "Sucursal: Xeul (CdMx) Regresar Siguiente Factura general Realiza tus facturas c…" at bounding box center [649, 351] width 1299 height 702
click at [597, 432] on span "601 - General [PERSON_NAME] Personas [PERSON_NAME]" at bounding box center [675, 437] width 335 height 19
type input "601"
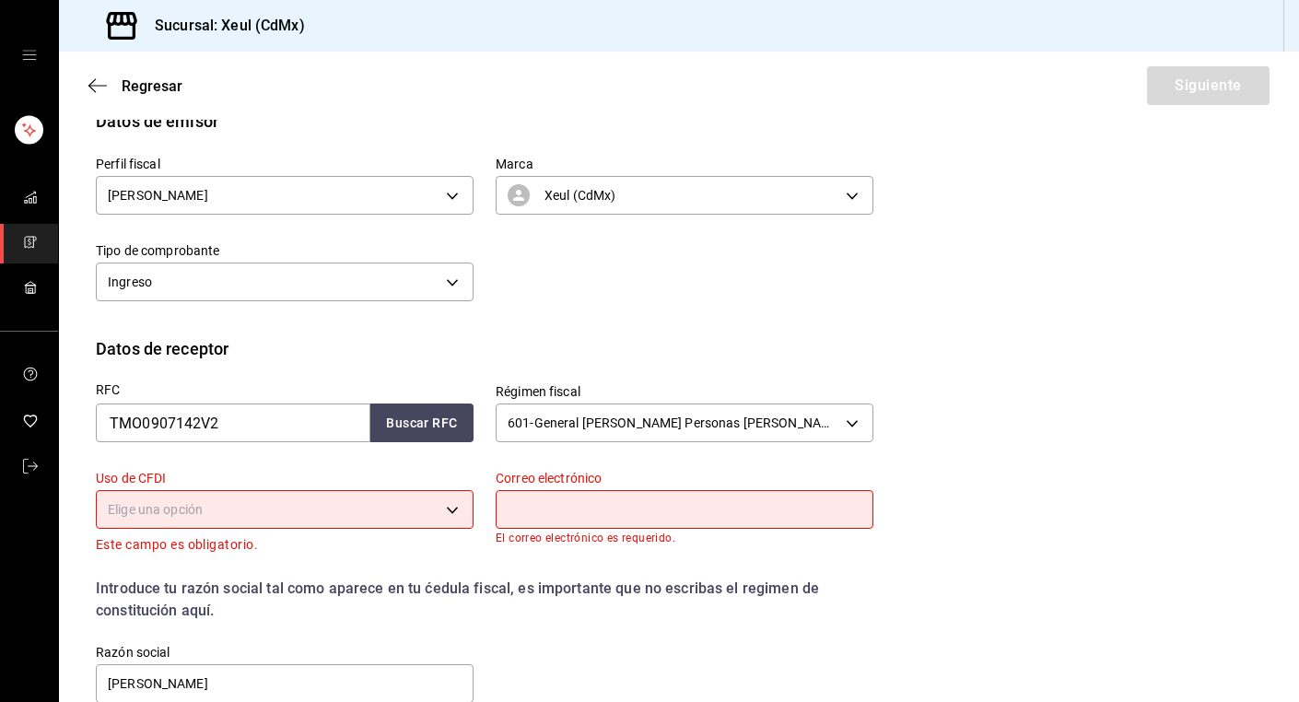
click at [460, 510] on body "Sucursal: Xeul (CdMx) Regresar Siguiente Factura general Realiza tus facturas c…" at bounding box center [649, 351] width 1299 height 702
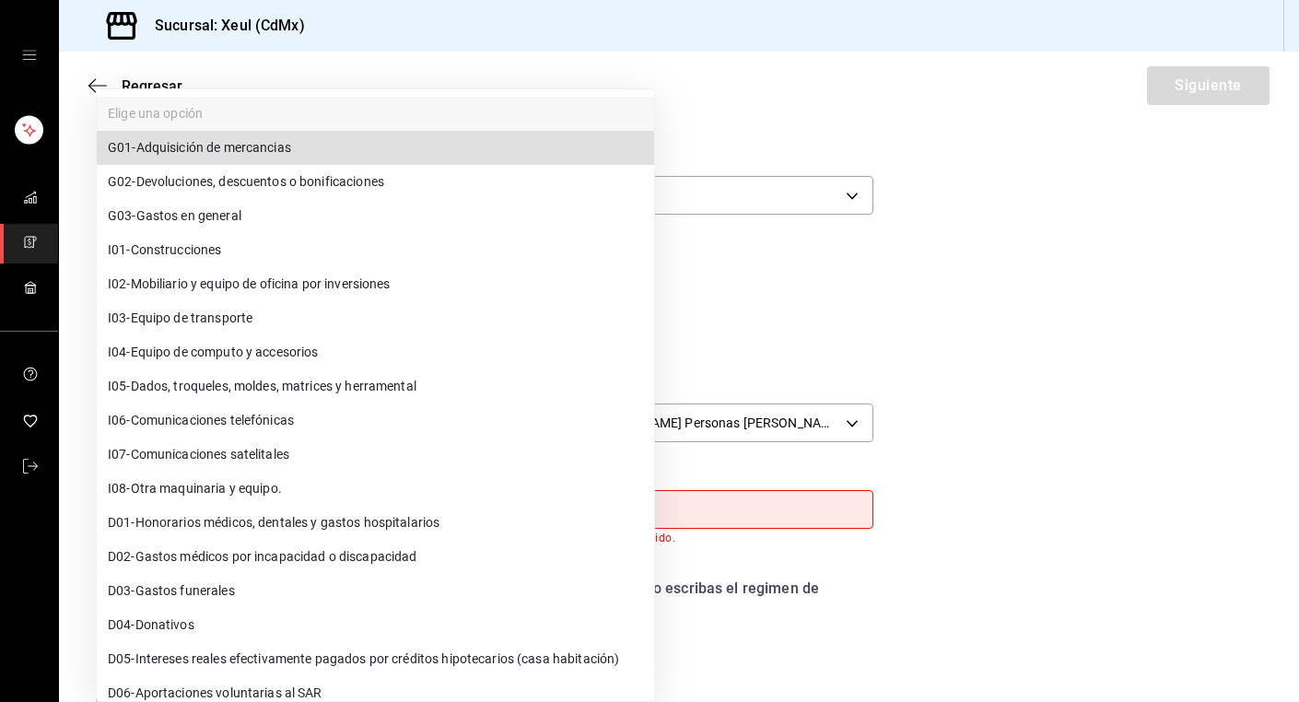
click at [188, 217] on span "G03 - Gastos en general" at bounding box center [175, 215] width 134 height 19
type input "G03"
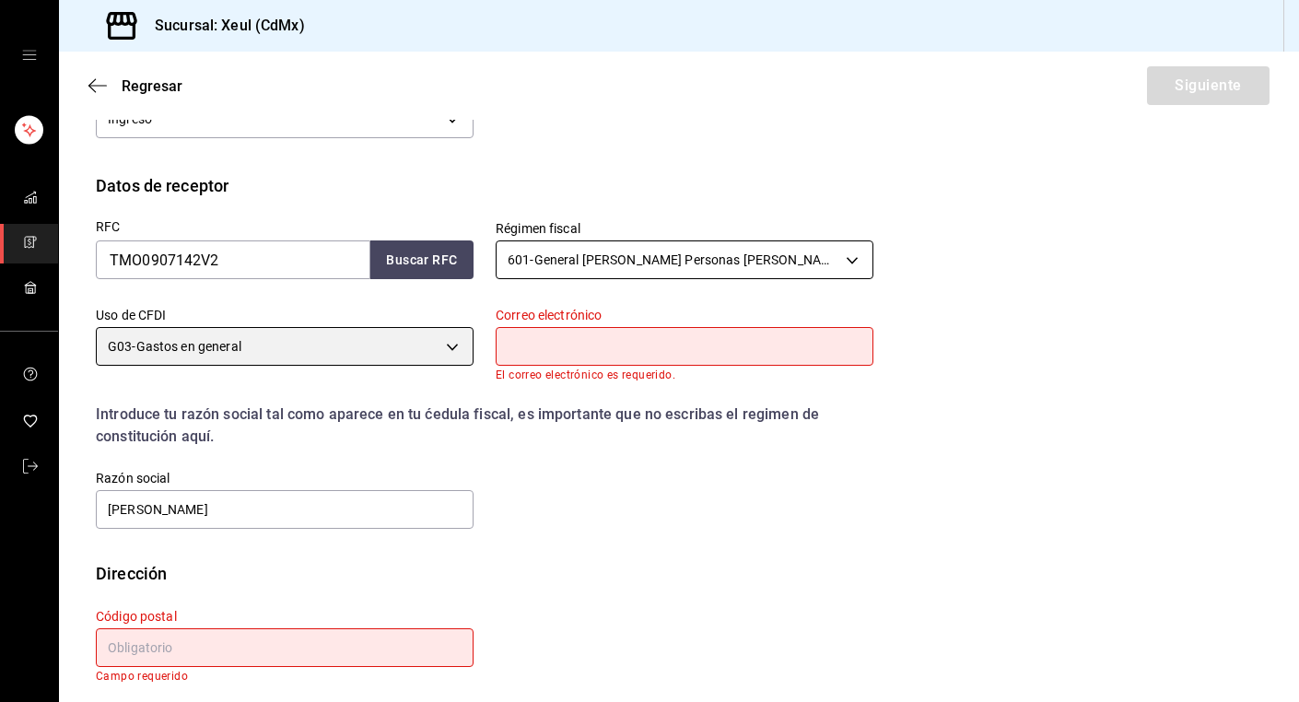
scroll to position [354, 0]
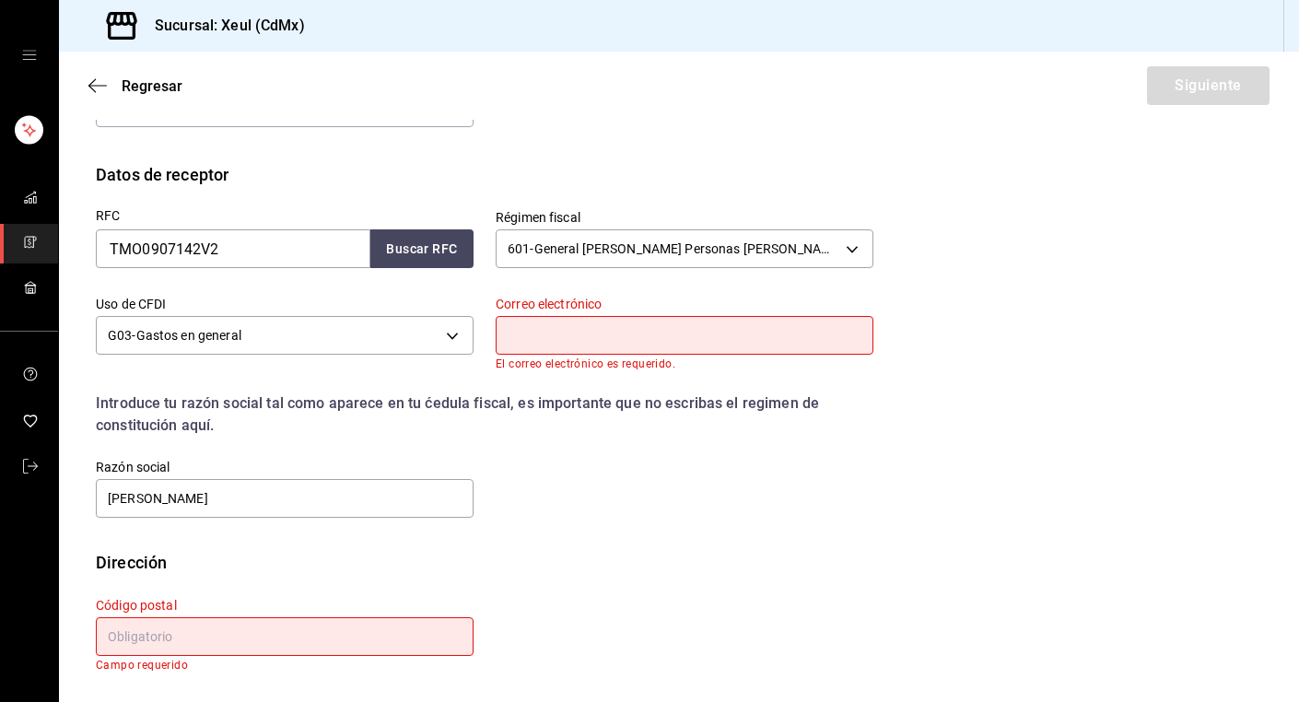
click at [615, 345] on input "text" at bounding box center [685, 335] width 378 height 39
paste input "[EMAIL_ADDRESS][DOMAIN_NAME]"
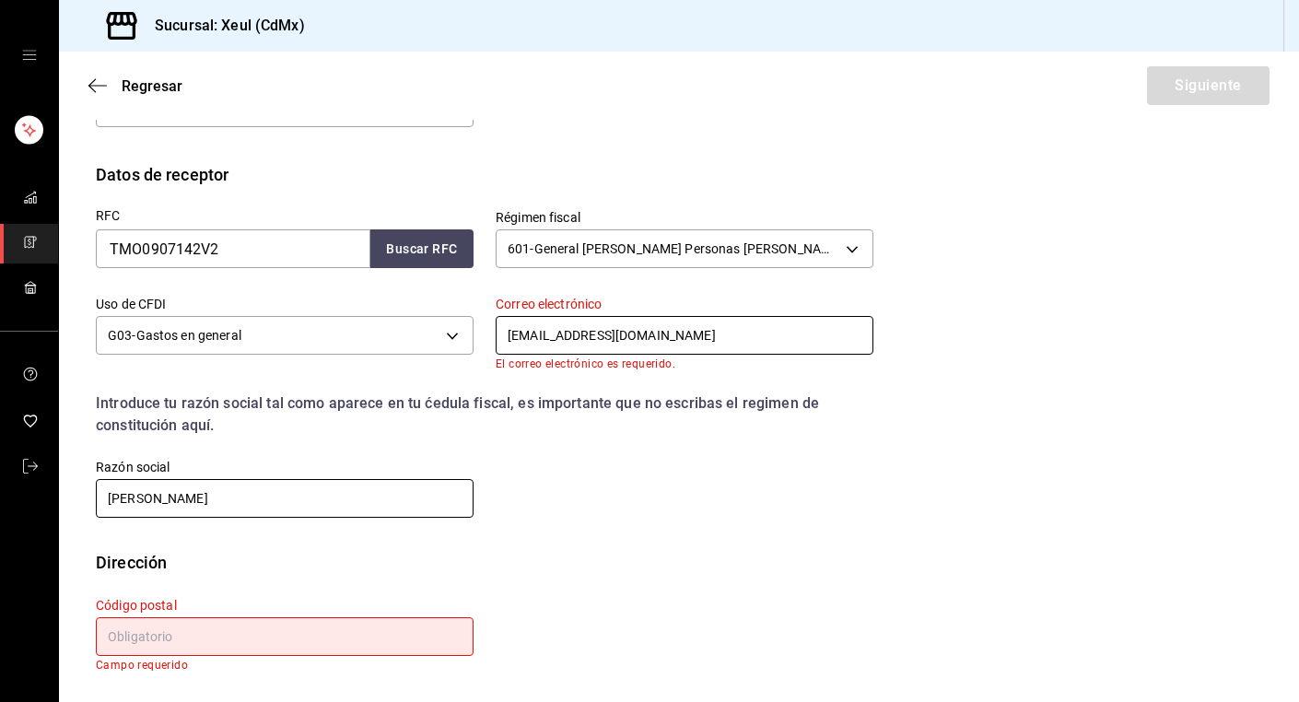
scroll to position [343, 0]
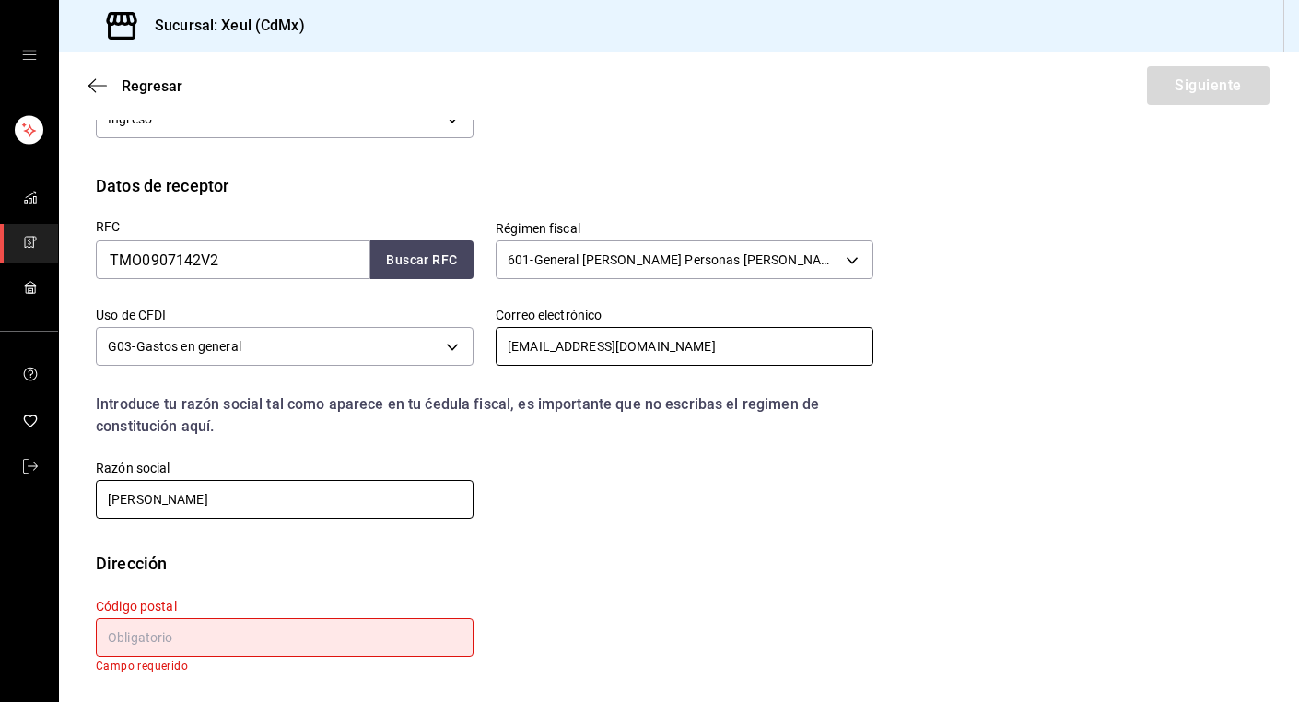
type input "[EMAIL_ADDRESS][DOMAIN_NAME]"
drag, startPoint x: 242, startPoint y: 498, endPoint x: 61, endPoint y: 498, distance: 181.5
click at [61, 498] on div "Datos de receptor RFC TMO0907142V2 Buscar RFC Régimen fiscal 601 - General [PER…" at bounding box center [679, 362] width 1240 height 378
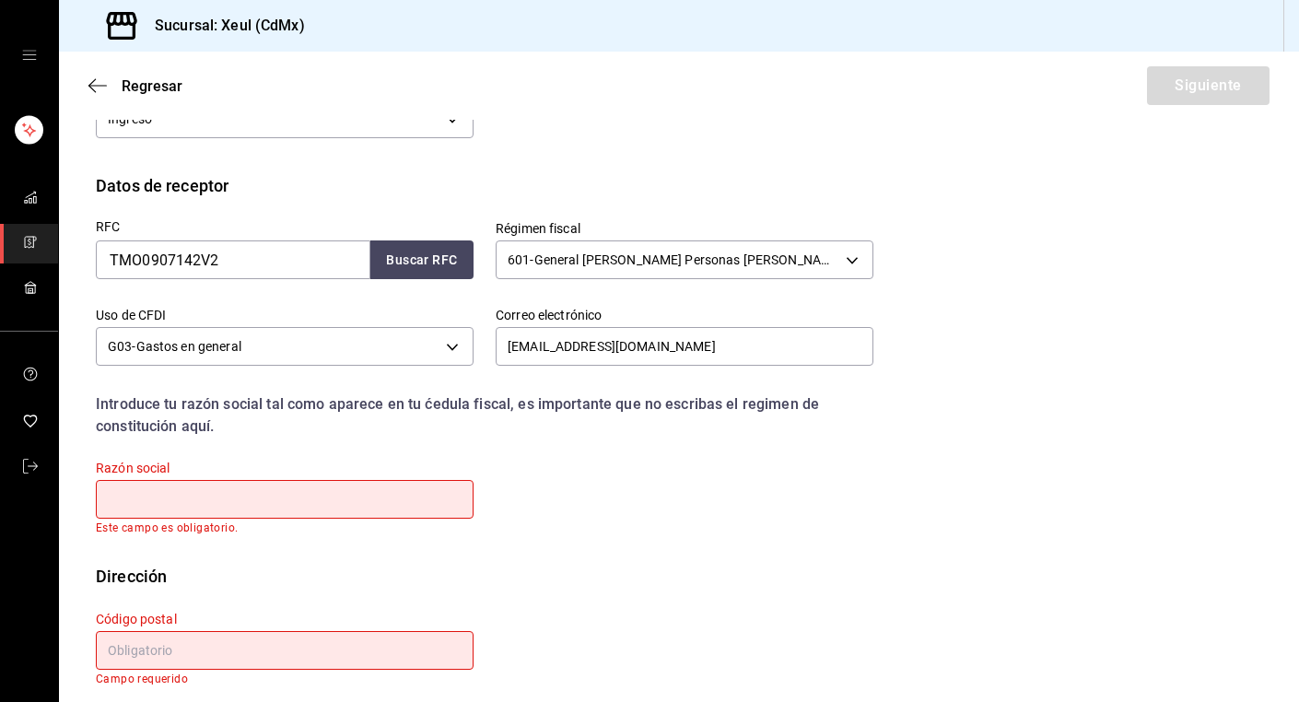
click at [272, 504] on input "text" at bounding box center [285, 499] width 378 height 39
paste input "TFV [GEOGRAPHIC_DATA] OPERATIONS"
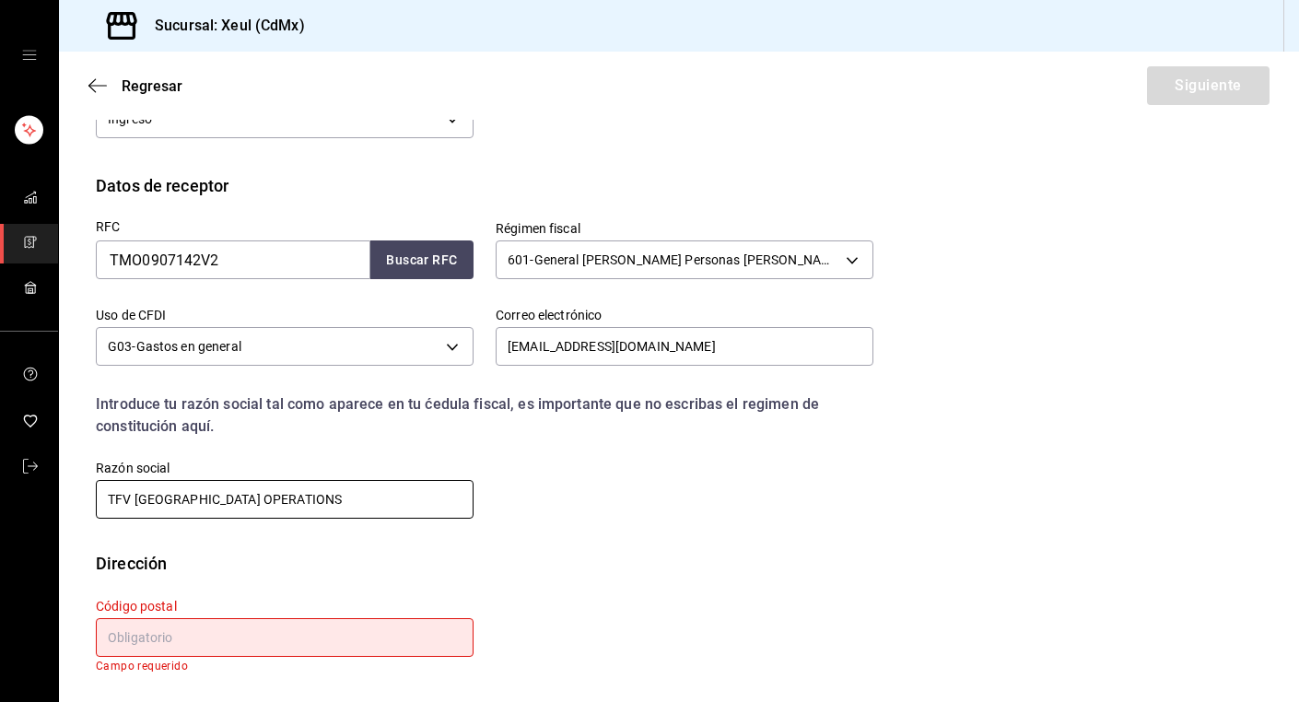
type input "TFV [GEOGRAPHIC_DATA] OPERATIONS"
click at [252, 648] on input "text" at bounding box center [285, 637] width 378 height 39
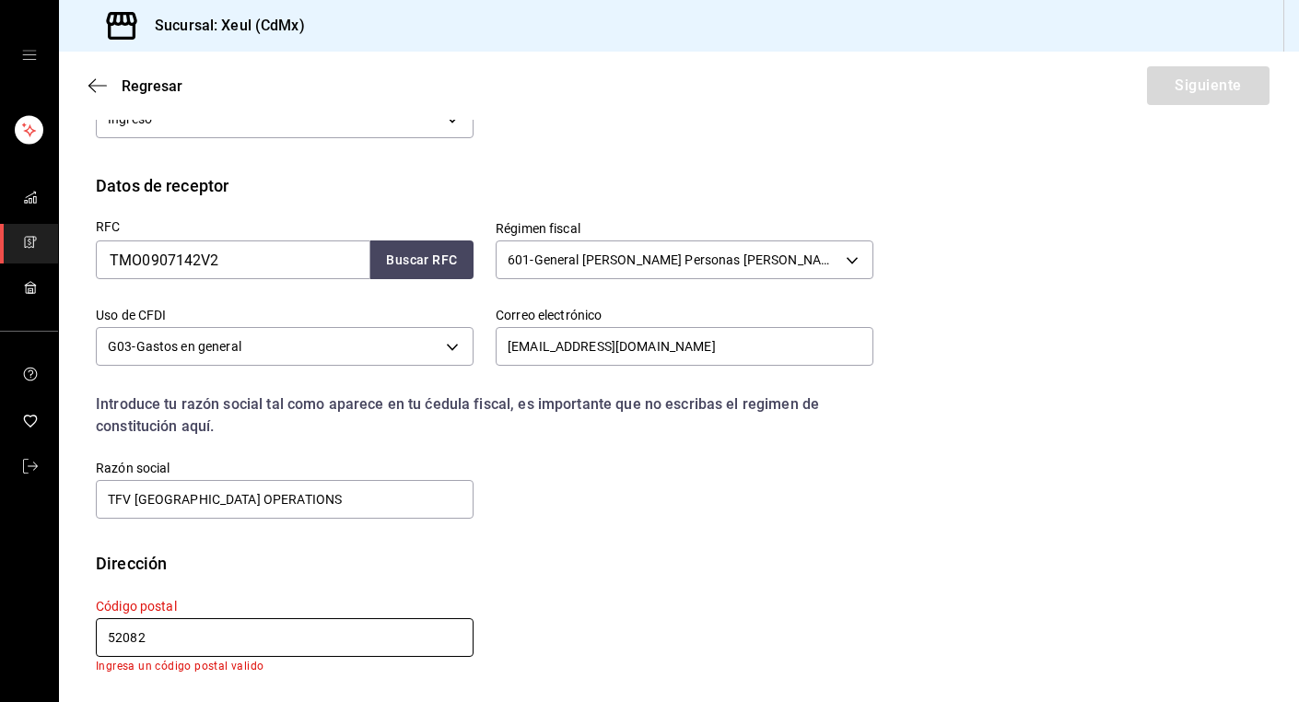
scroll to position [330, 0]
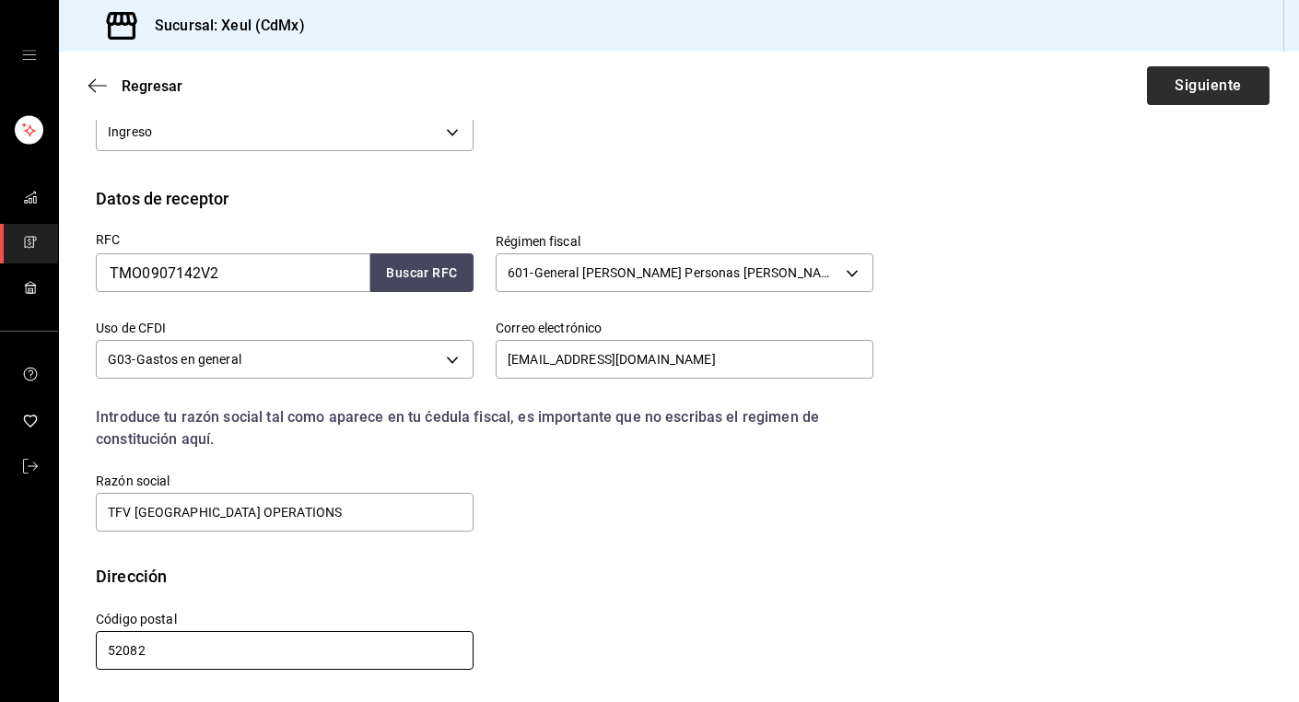
type input "52082"
click at [1234, 98] on button "Siguiente" at bounding box center [1208, 85] width 123 height 39
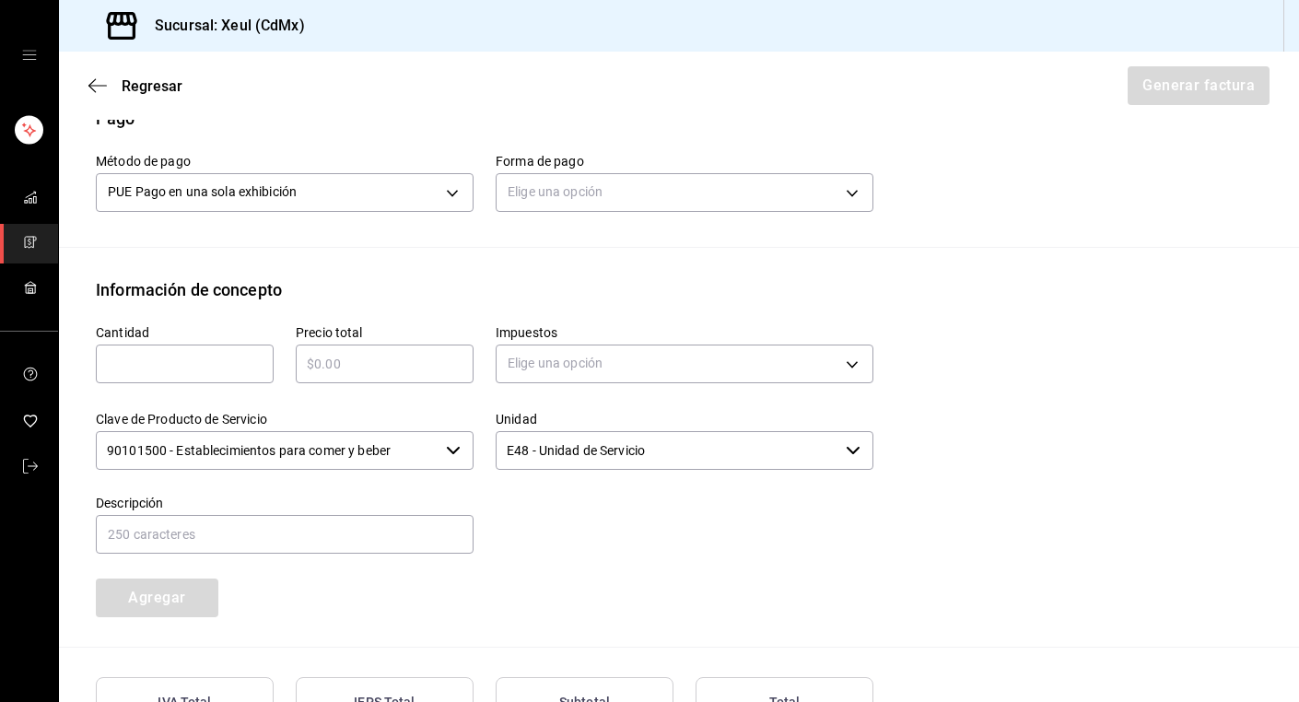
scroll to position [580, 0]
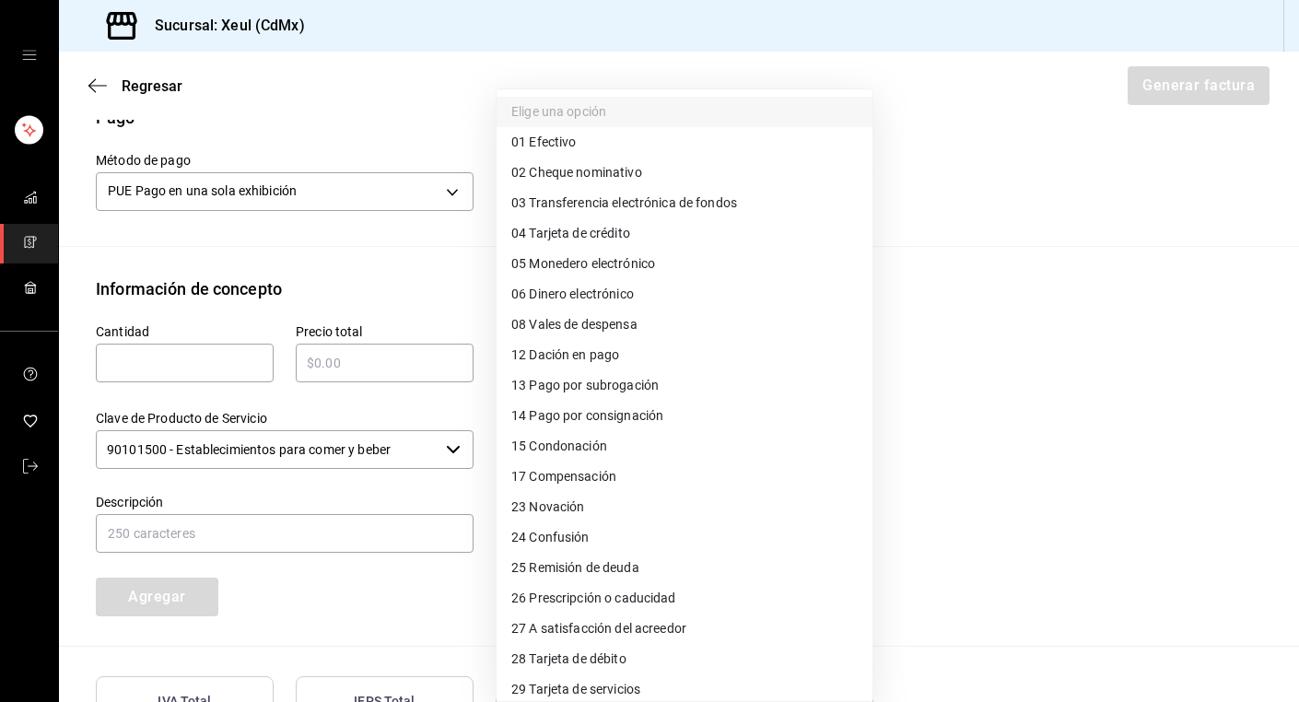
click at [702, 193] on body "Sucursal: Xeul (CdMx) Regresar Generar factura Emisor Perfil fiscal [PERSON_NAM…" at bounding box center [649, 351] width 1299 height 702
click at [535, 224] on span "04 Tarjeta de crédito" at bounding box center [570, 233] width 119 height 19
type input "04"
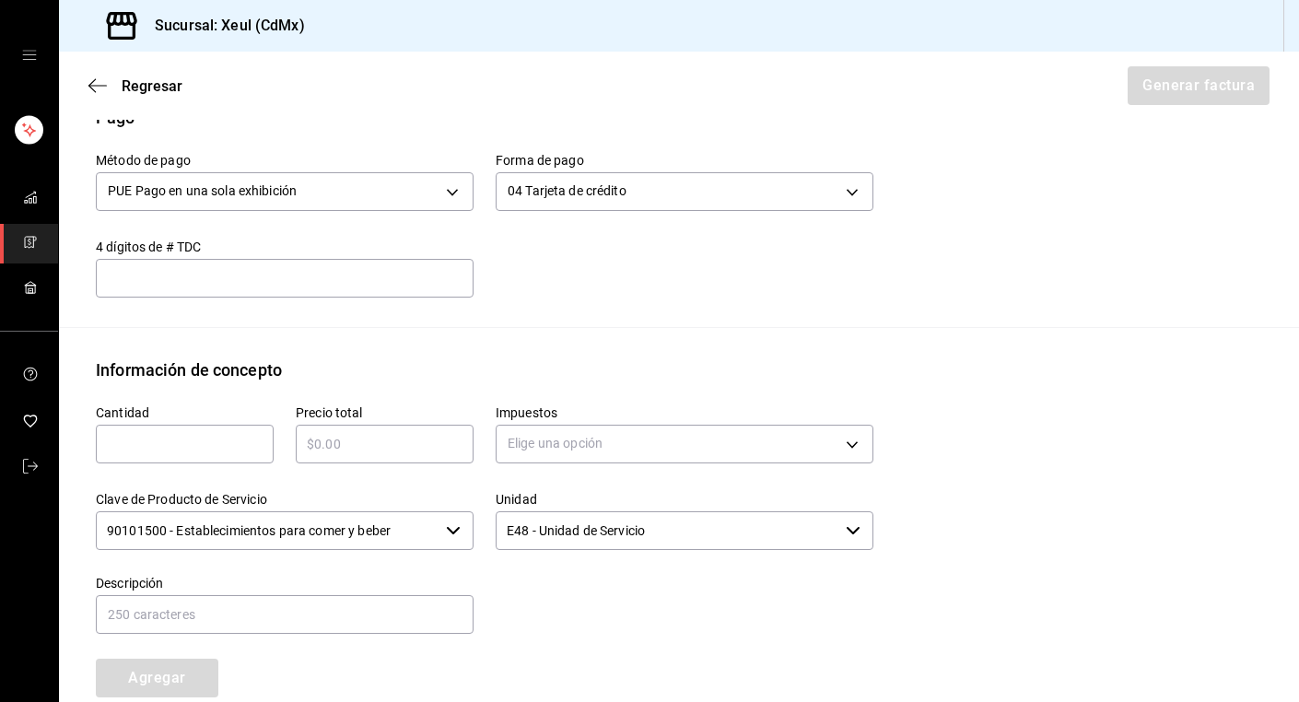
click at [139, 445] on input "text" at bounding box center [185, 444] width 178 height 22
type input "1"
click at [355, 451] on input "text" at bounding box center [385, 444] width 178 height 22
type input "$2400"
click at [663, 443] on body "Sucursal: Xeul (CdMx) Regresar Generar factura Emisor Perfil fiscal [PERSON_NAM…" at bounding box center [649, 351] width 1299 height 702
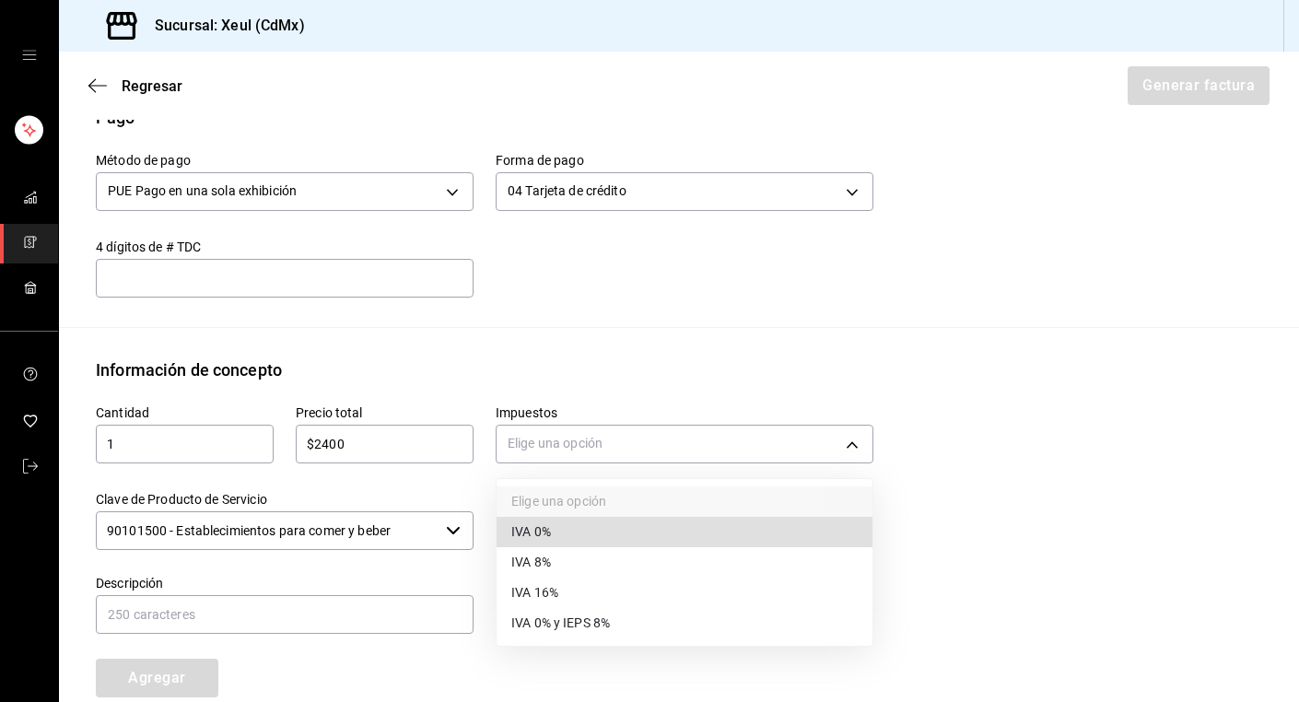
click at [561, 592] on li "IVA 16%" at bounding box center [685, 593] width 376 height 30
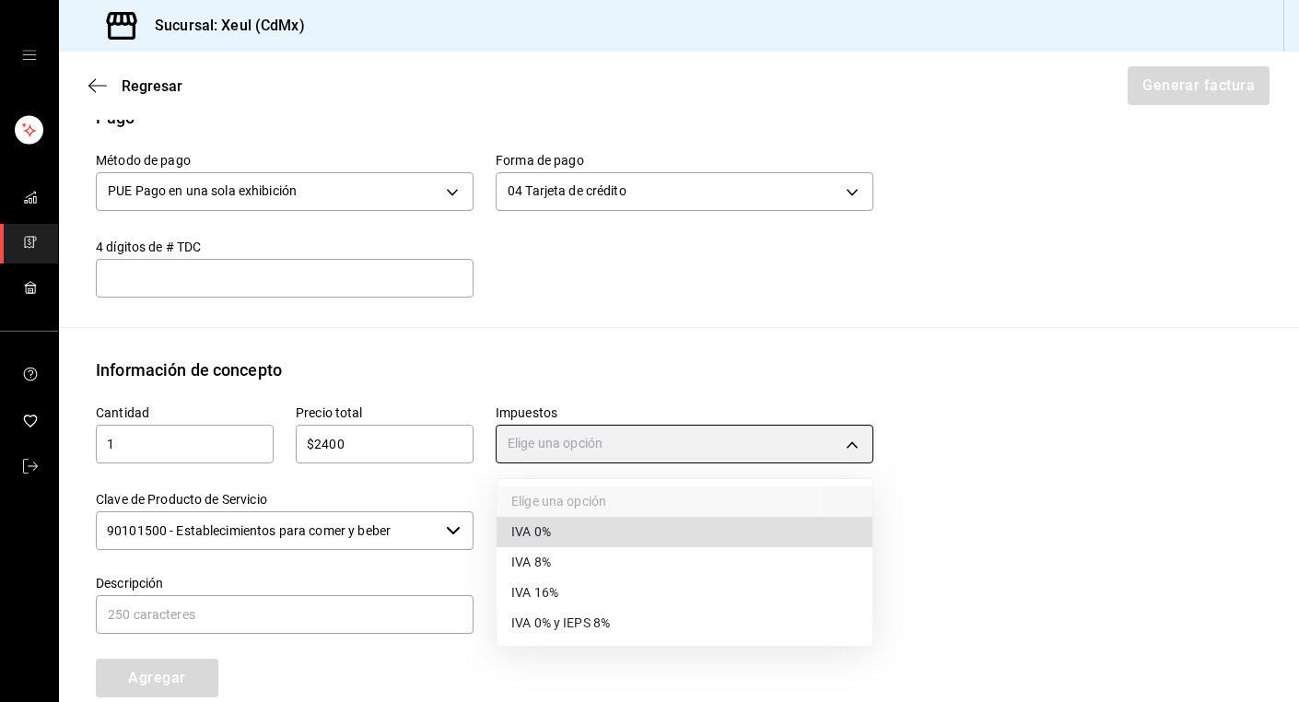
type input "IVA_16"
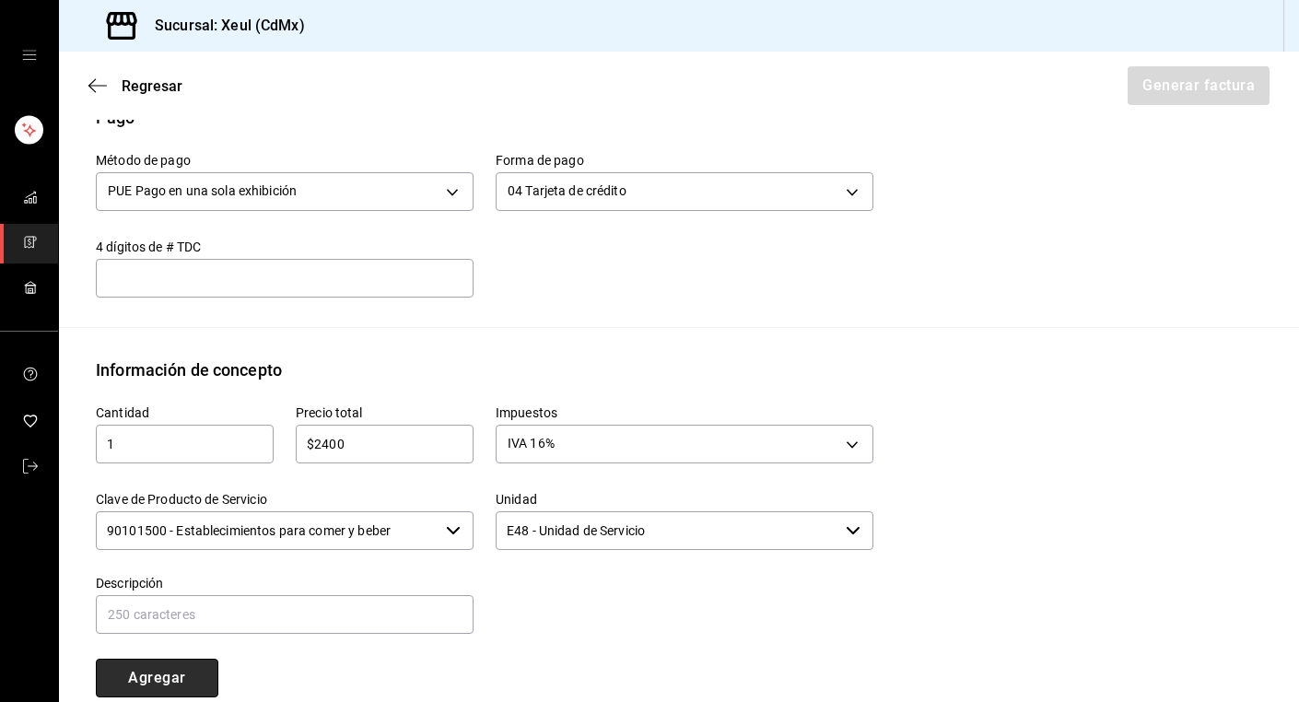
click at [172, 683] on button "Agregar" at bounding box center [157, 678] width 123 height 39
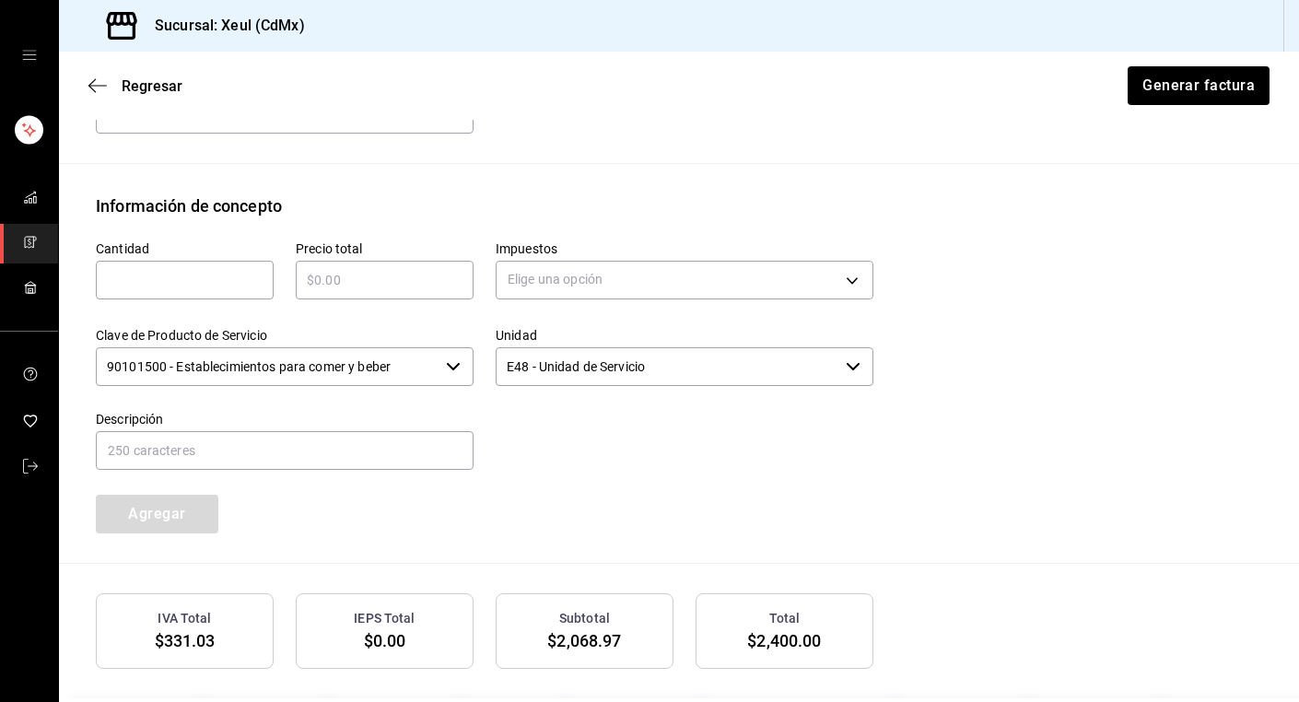
scroll to position [867, 0]
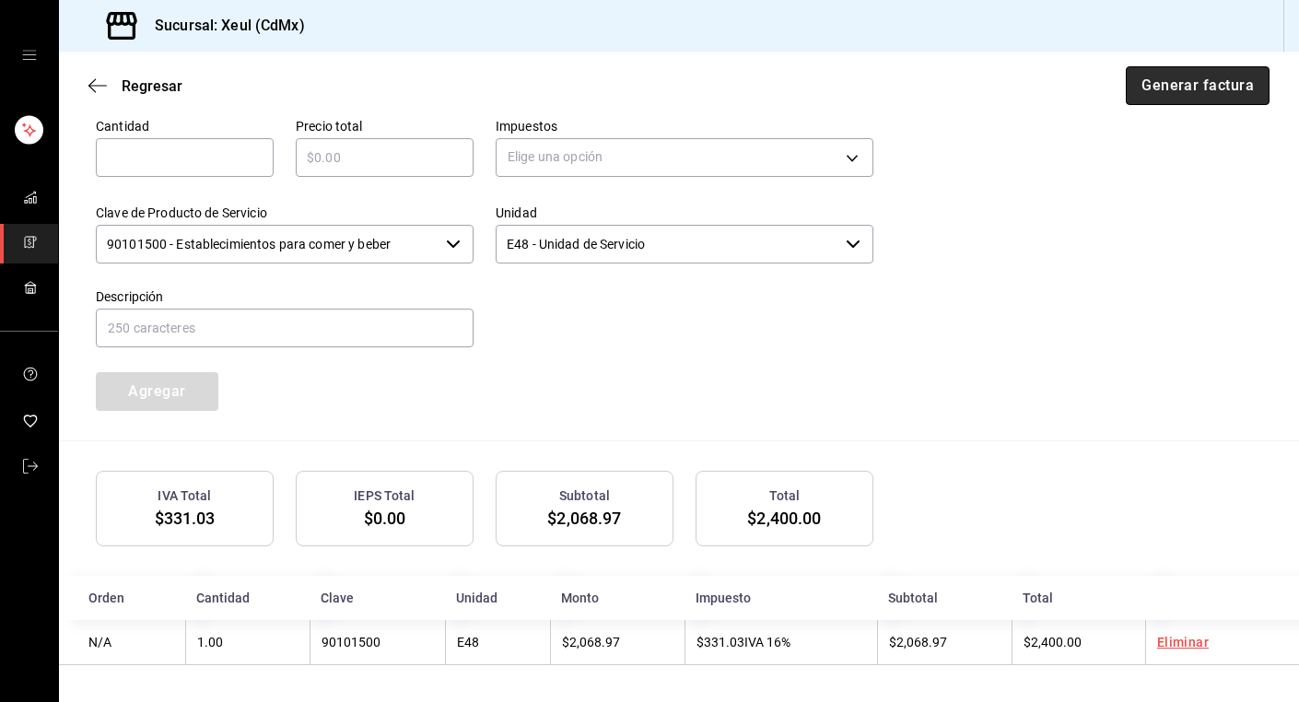
click at [1188, 77] on button "Generar factura" at bounding box center [1198, 85] width 144 height 39
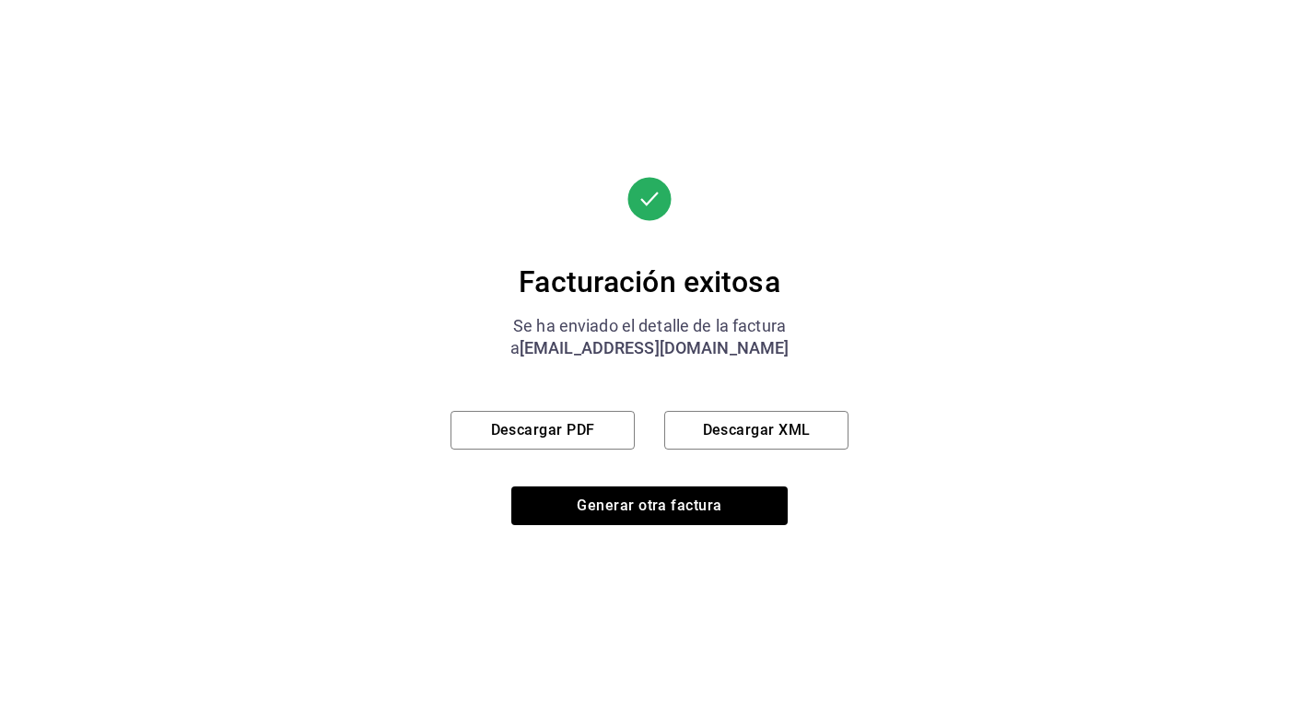
click at [227, 202] on div "Facturación exitosa Se ha enviado el detalle de la factura a [EMAIL_ADDRESS][DO…" at bounding box center [649, 351] width 1299 height 702
